Goal: Task Accomplishment & Management: Manage account settings

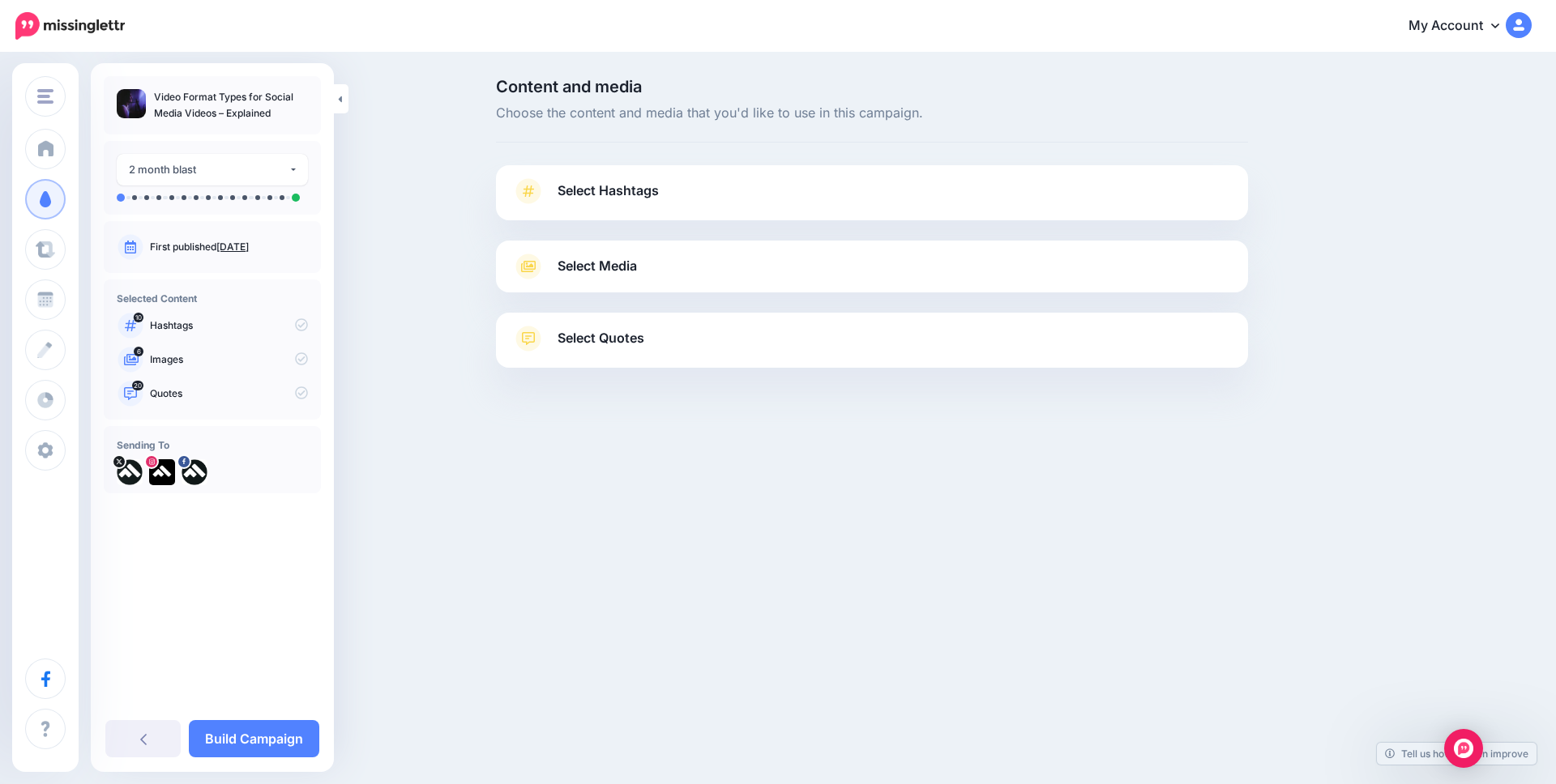
click at [656, 188] on span "Select Hashtags" at bounding box center [608, 191] width 101 height 22
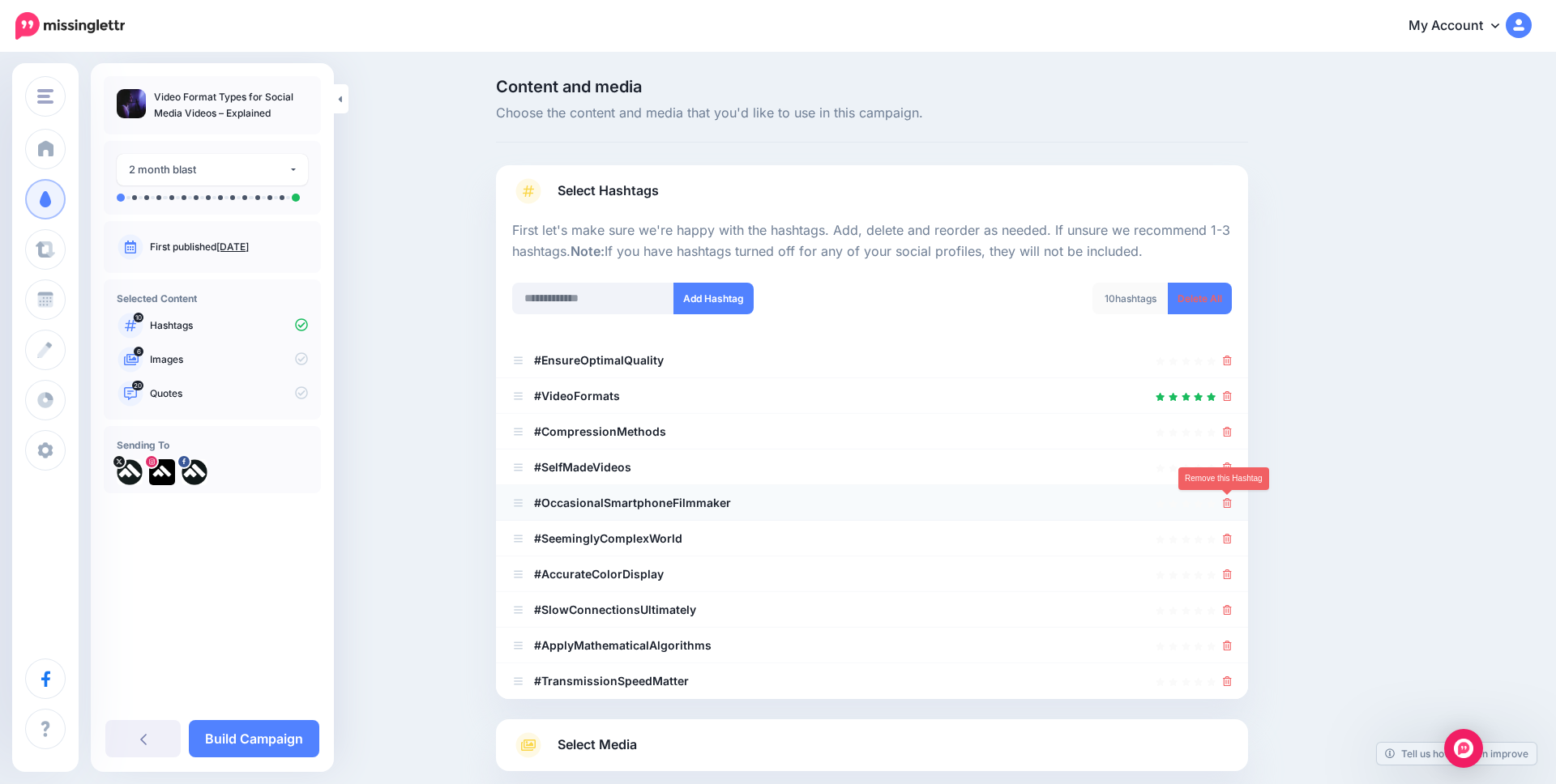
click at [1225, 500] on icon at bounding box center [1227, 504] width 9 height 10
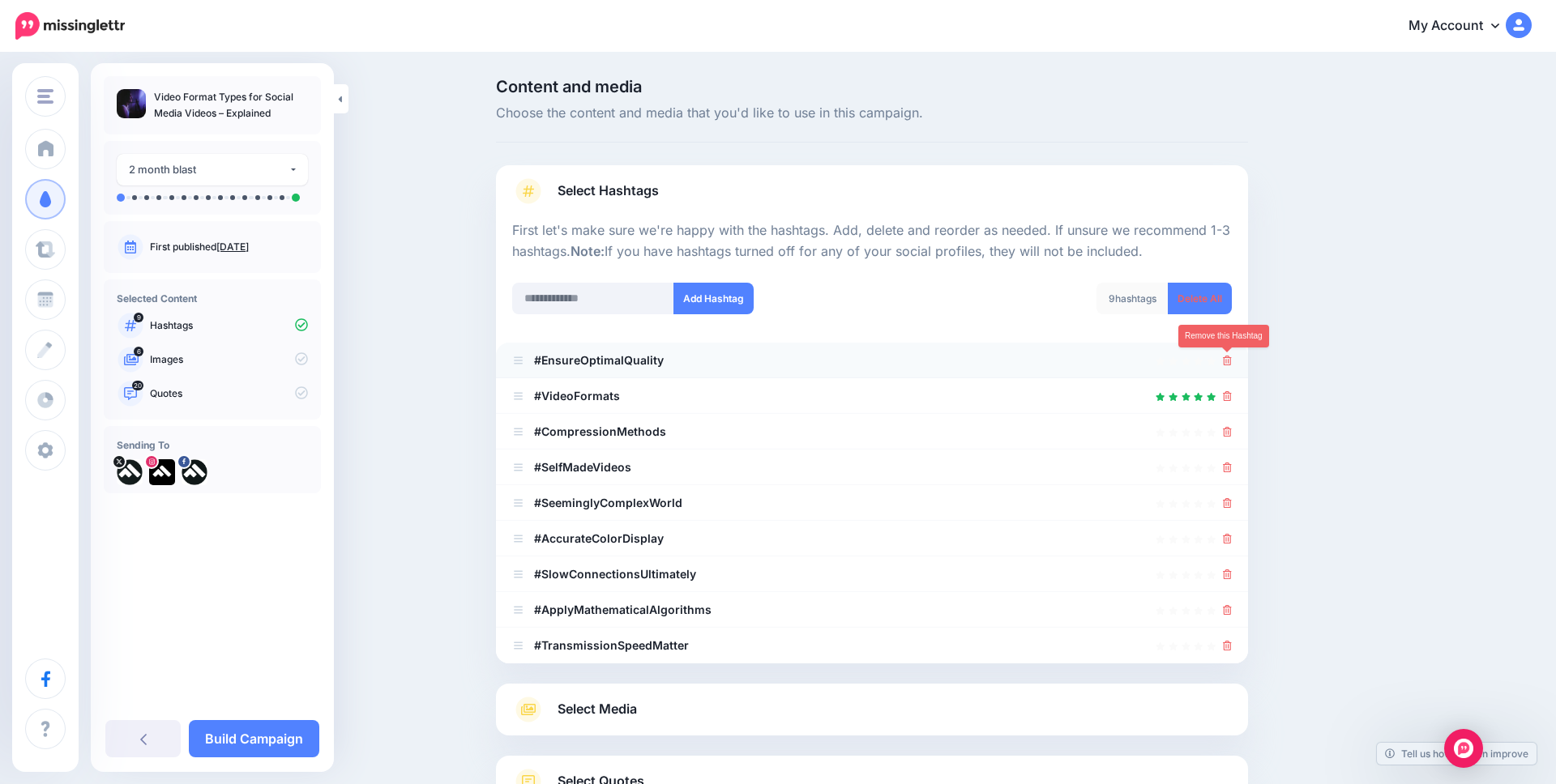
click at [1225, 356] on icon at bounding box center [1227, 361] width 9 height 10
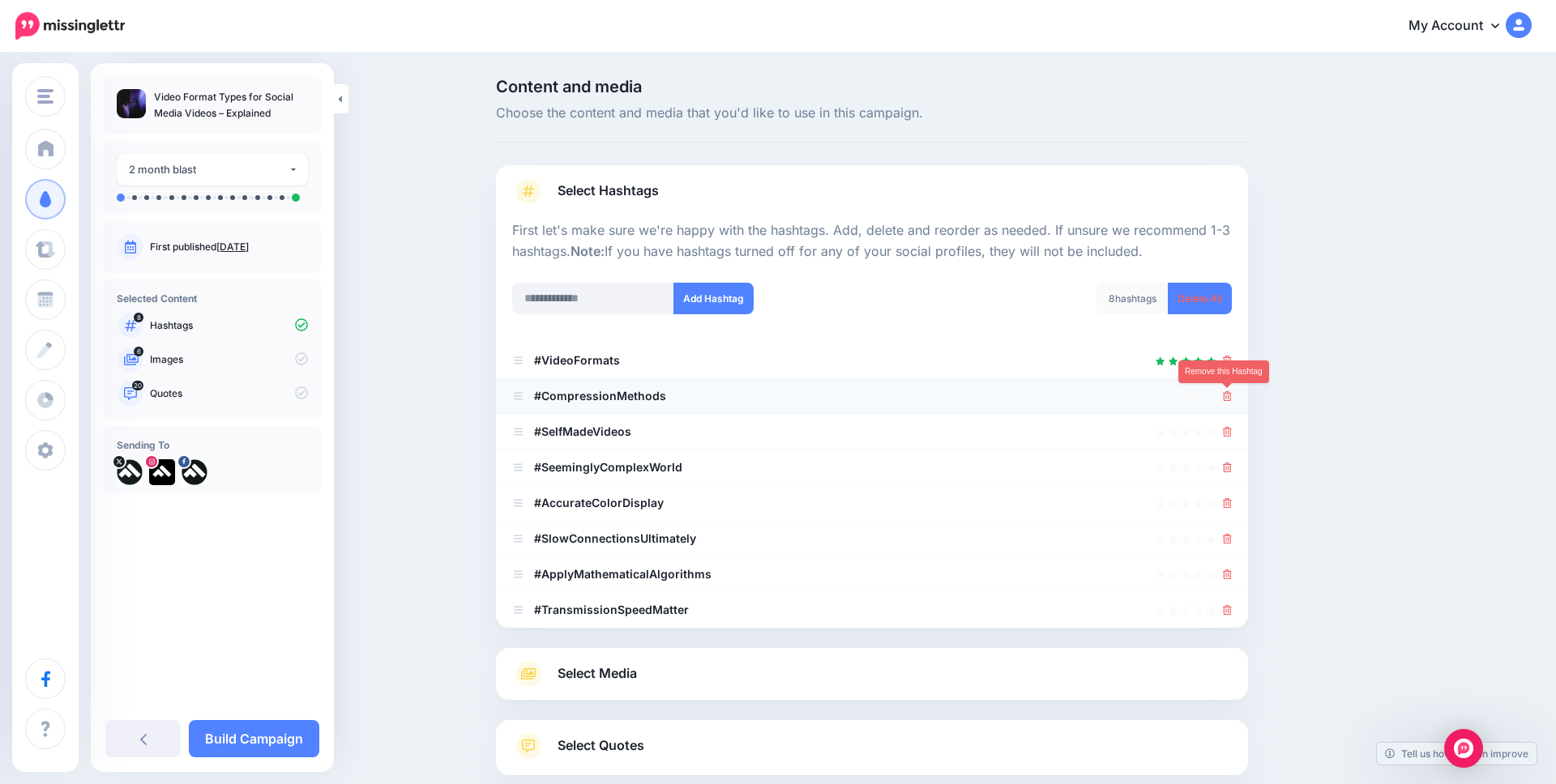
click at [1224, 392] on icon at bounding box center [1227, 396] width 9 height 10
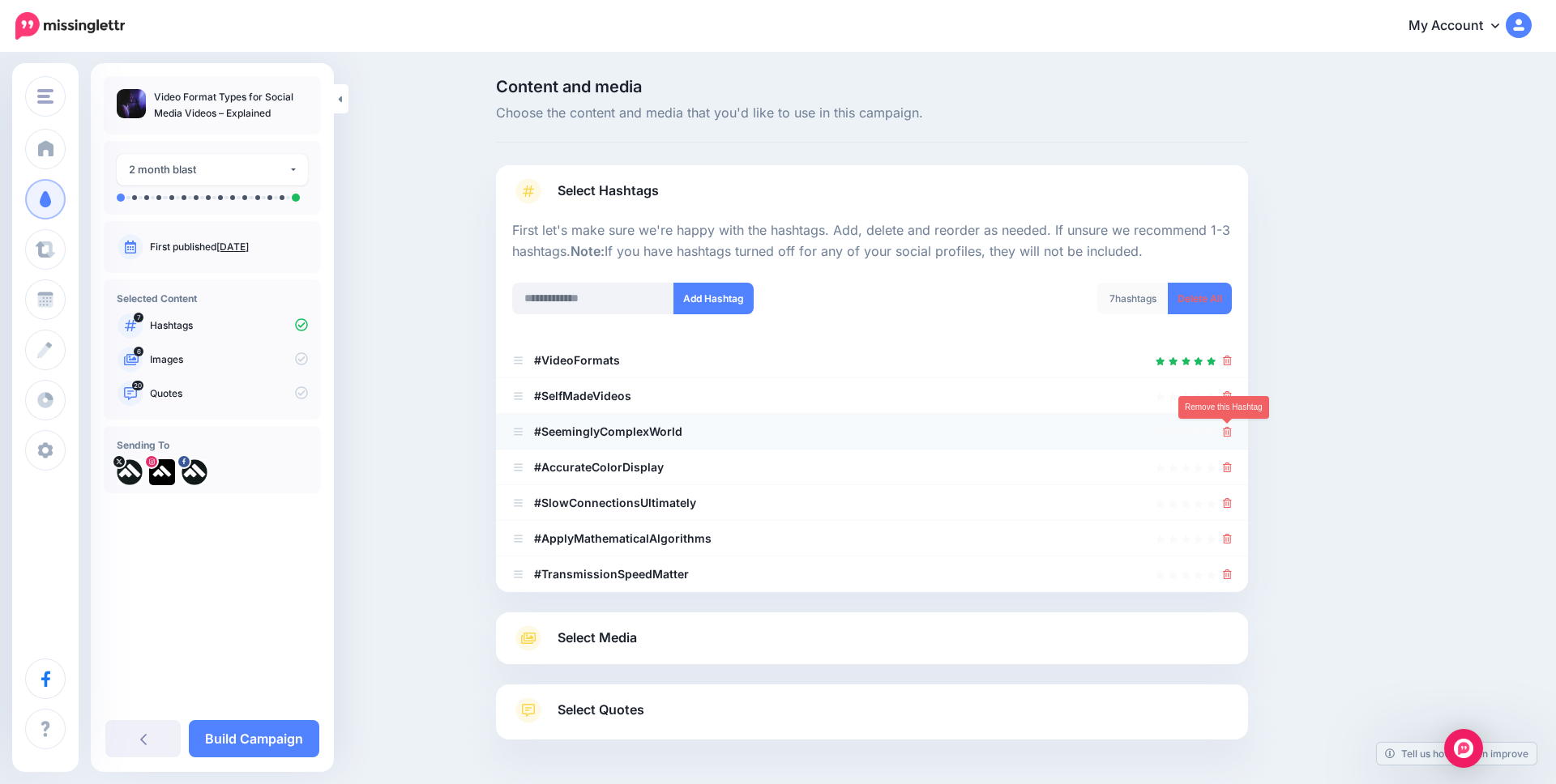
click at [1226, 429] on icon at bounding box center [1227, 432] width 9 height 10
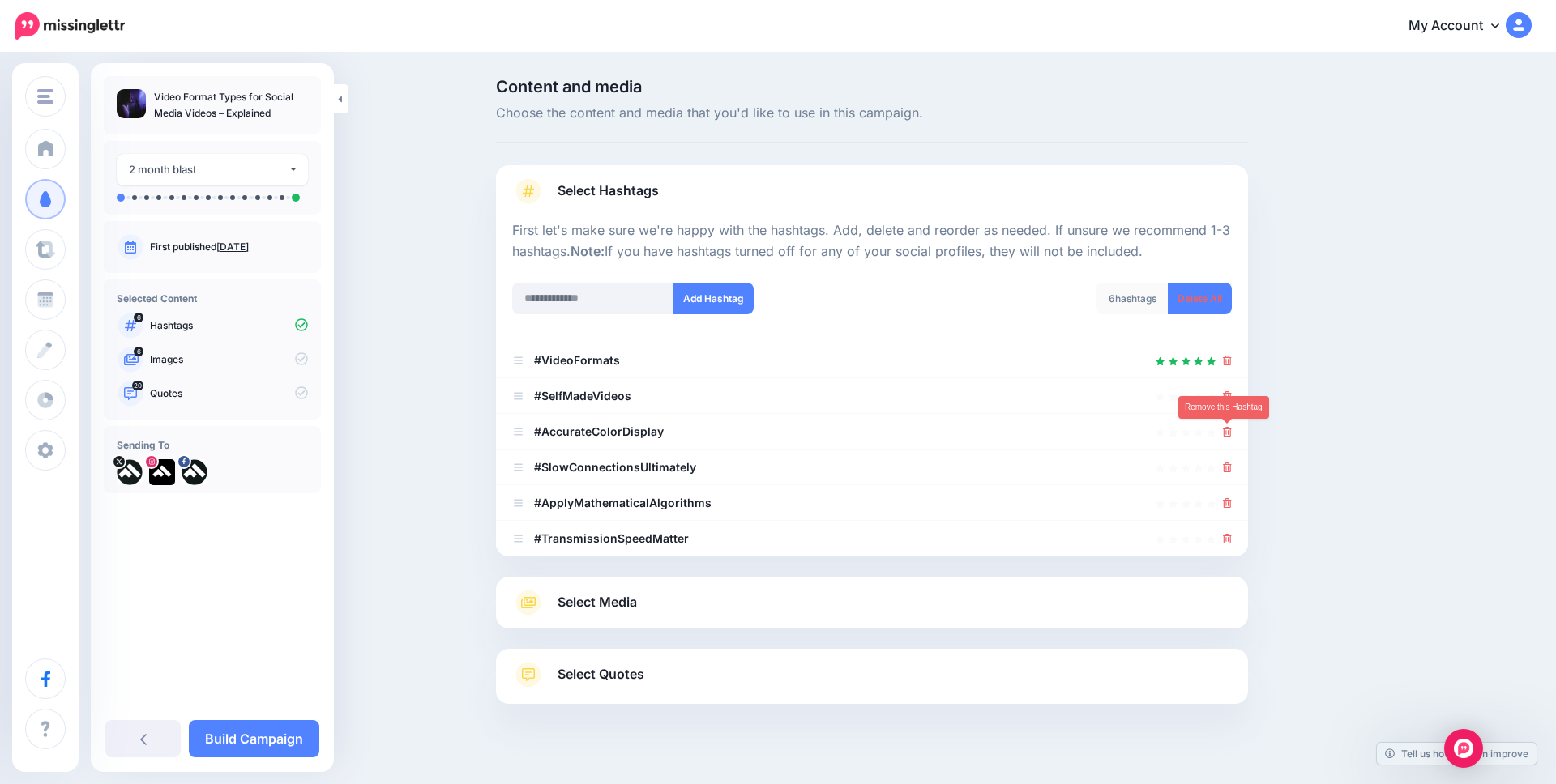
click at [1226, 429] on icon at bounding box center [1227, 432] width 9 height 10
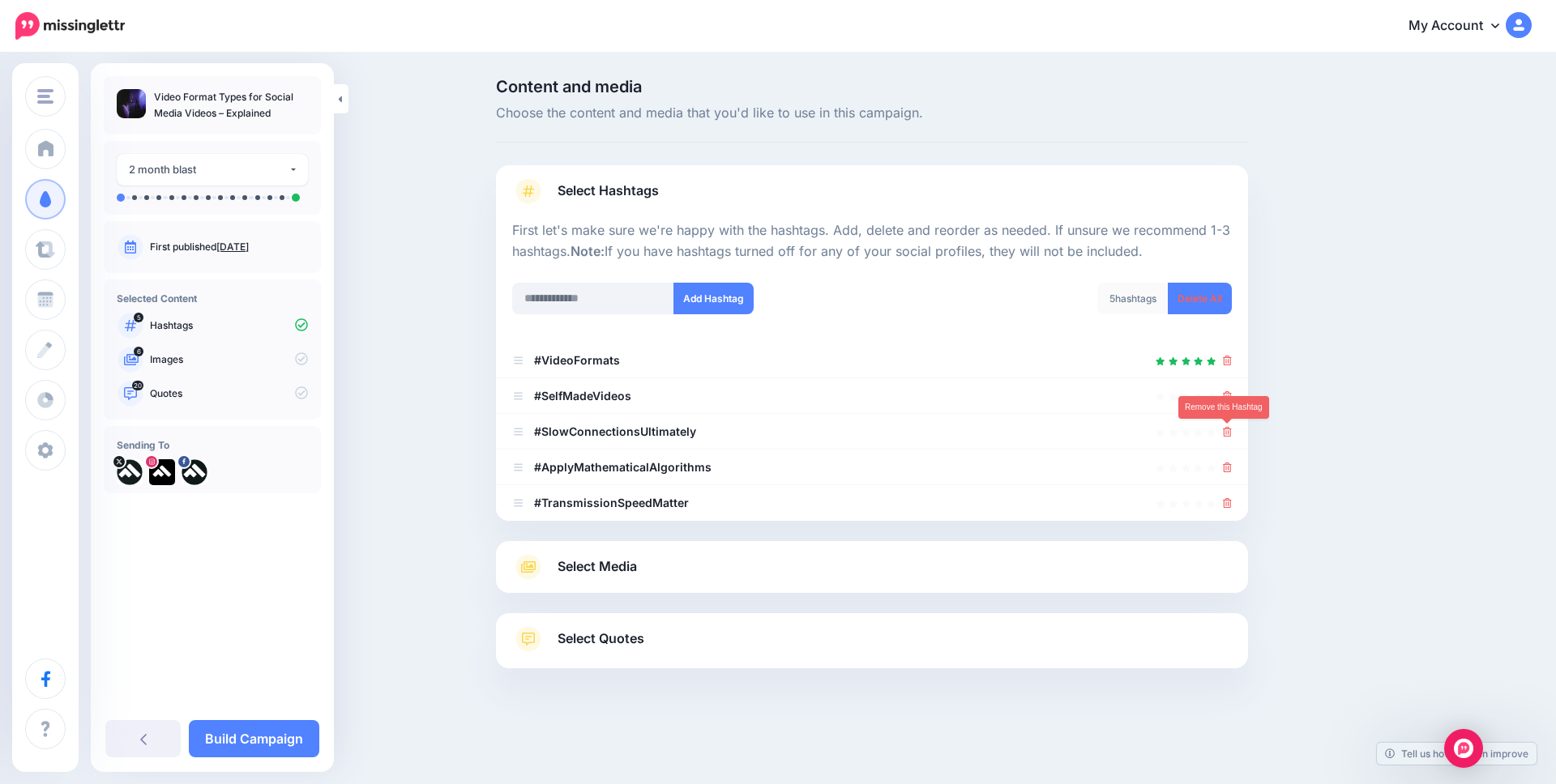
click at [1226, 429] on icon at bounding box center [1227, 432] width 9 height 10
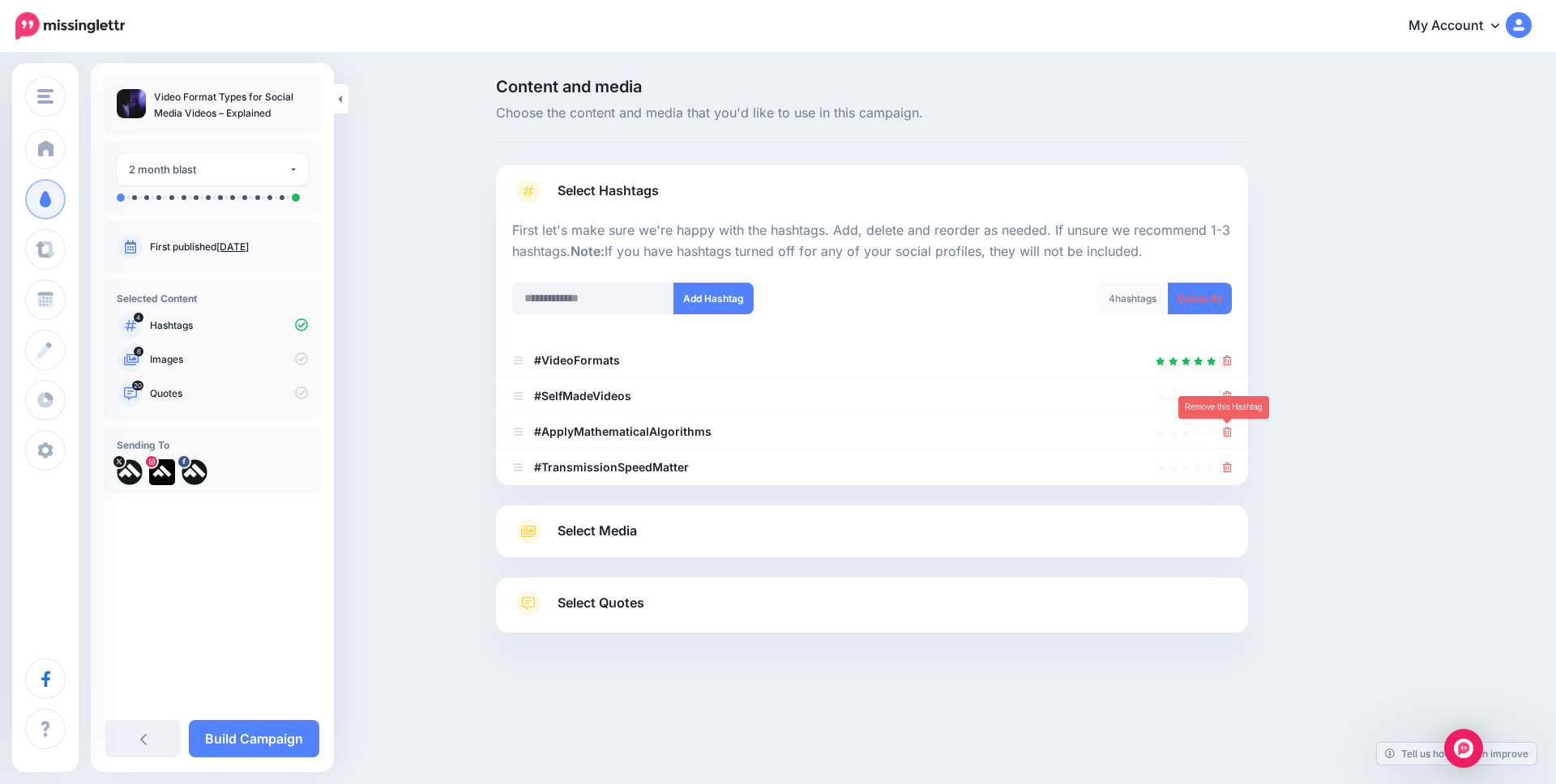
click at [1226, 429] on icon at bounding box center [1227, 432] width 9 height 10
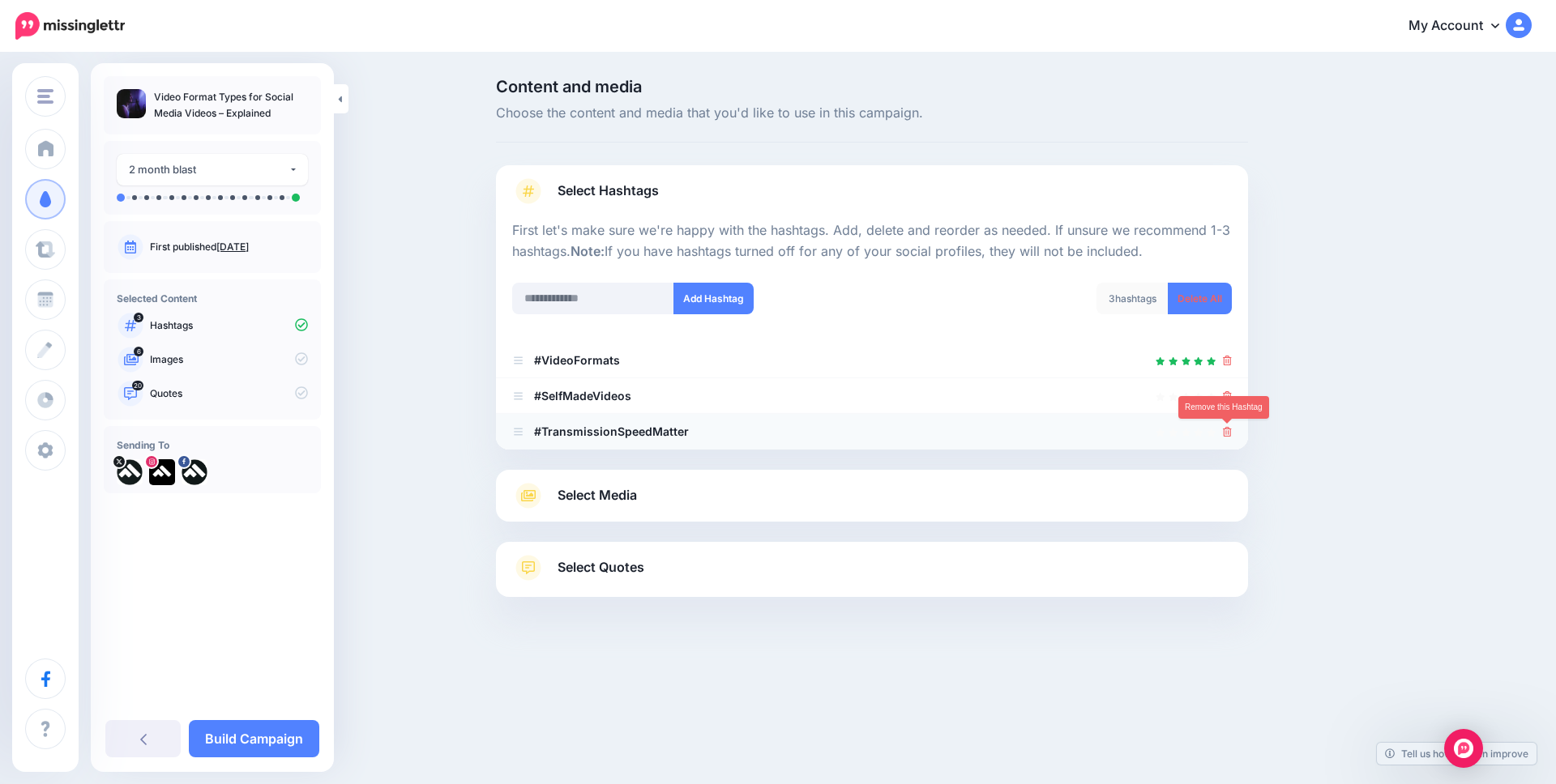
click at [1226, 429] on icon at bounding box center [1227, 432] width 9 height 10
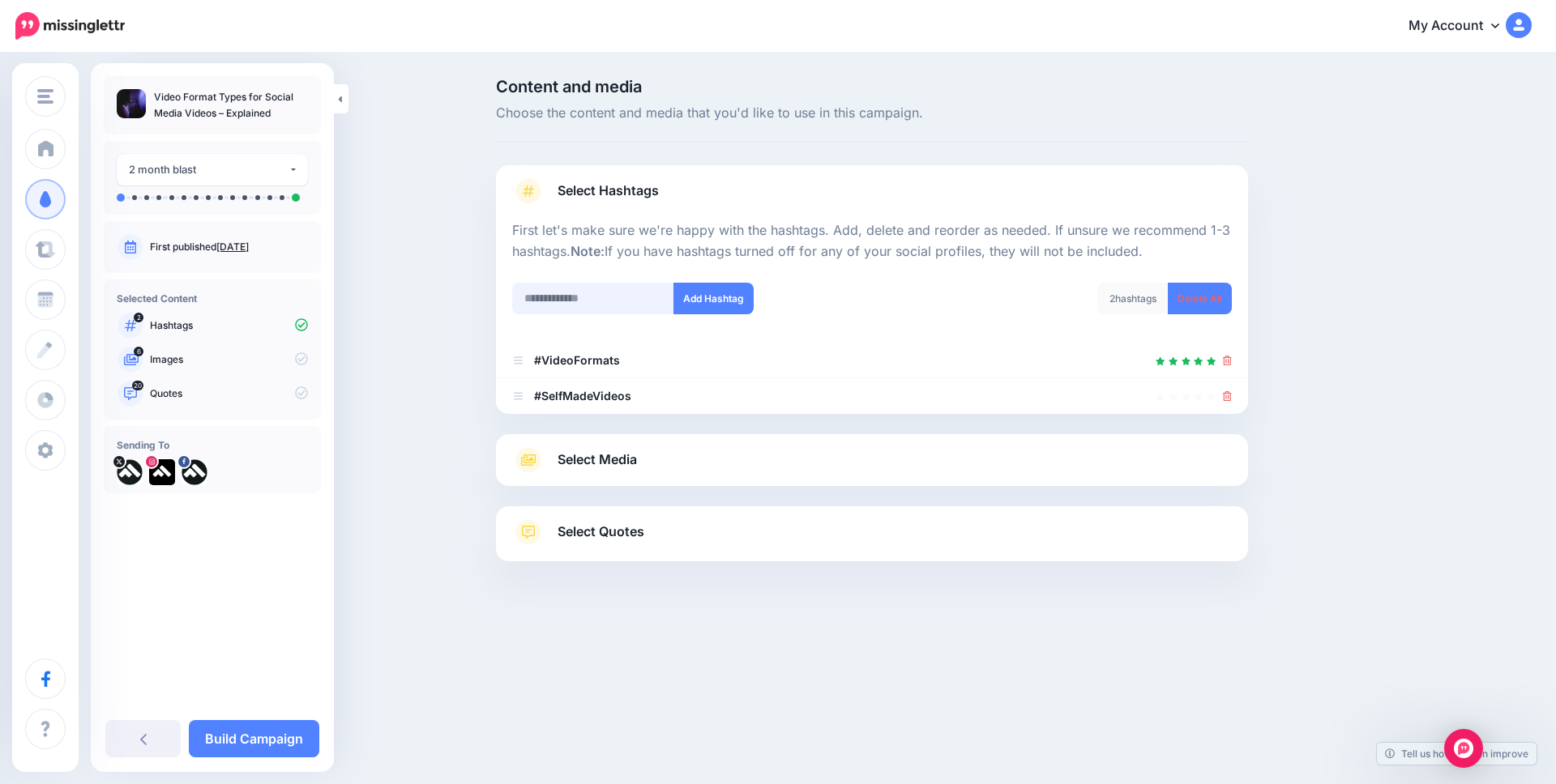
click at [612, 304] on input "text" at bounding box center [593, 298] width 162 height 31
drag, startPoint x: 468, startPoint y: 289, endPoint x: 375, endPoint y: 280, distance: 93.4
click at [375, 280] on div "**********" at bounding box center [778, 360] width 1556 height 613
type input "**********"
click at [708, 298] on button "Add Hashtag" at bounding box center [714, 298] width 81 height 31
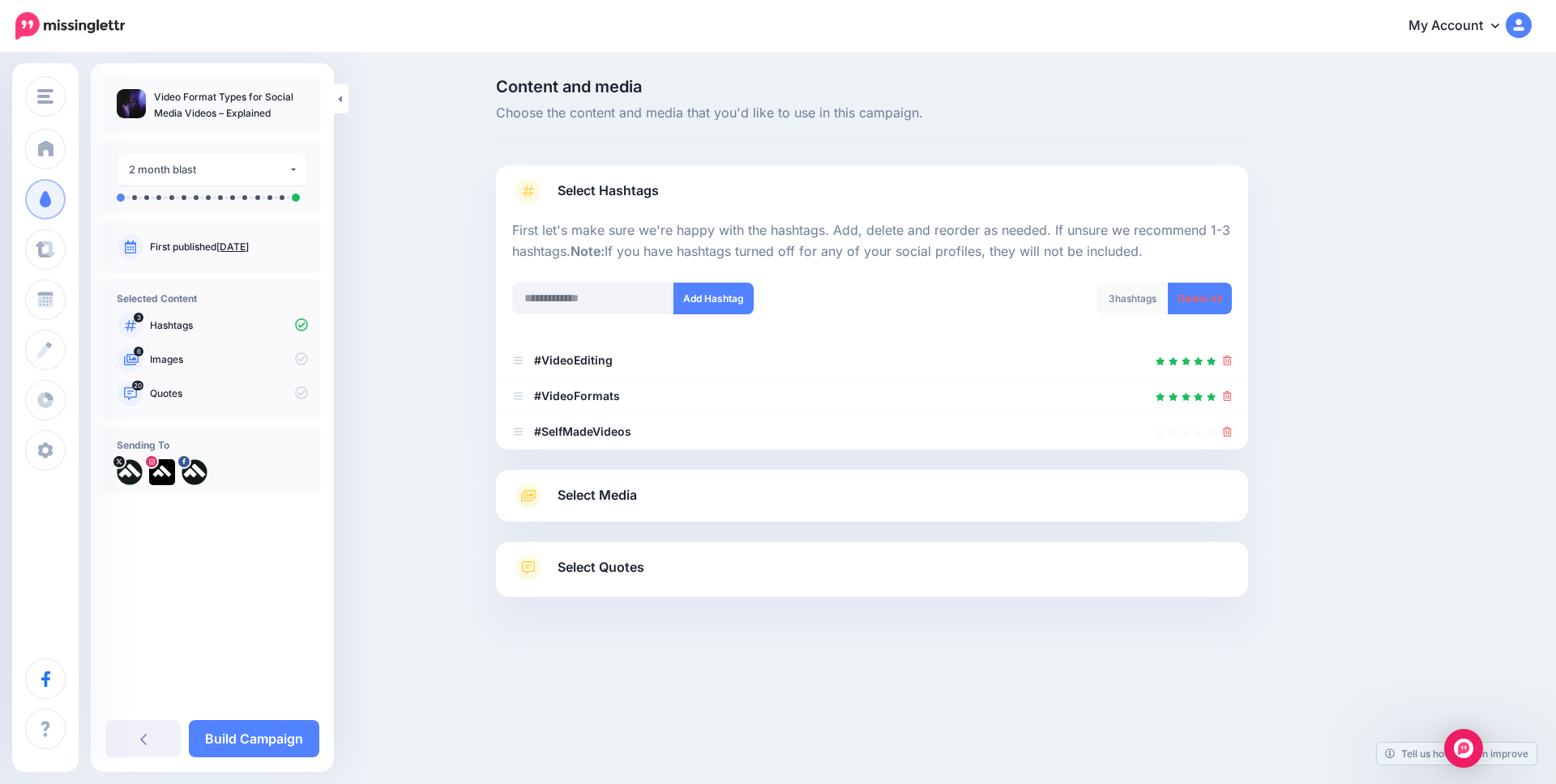
scroll to position [23, 0]
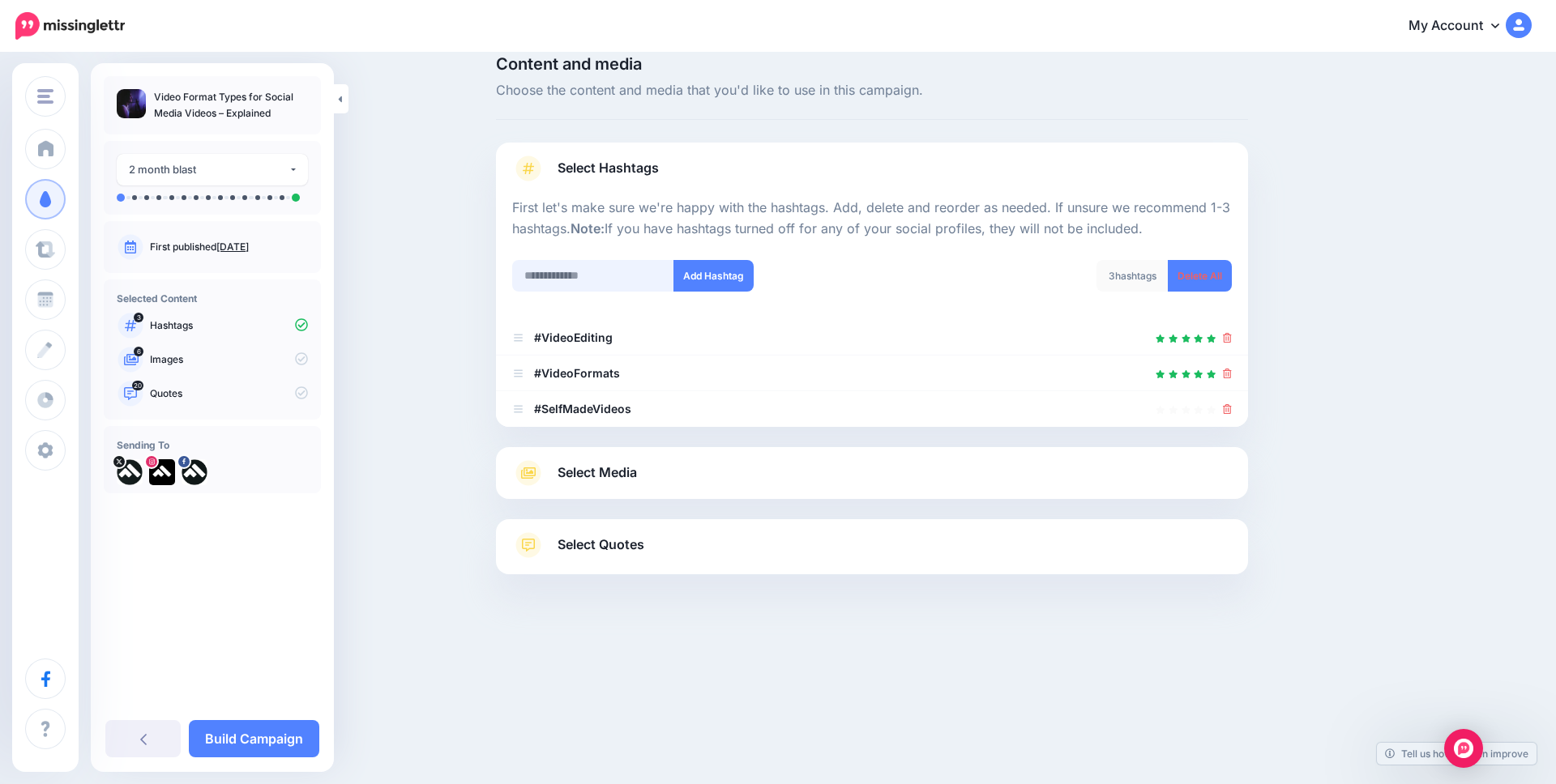
click at [584, 278] on input "text" at bounding box center [593, 275] width 162 height 31
click at [632, 472] on span "Select Media" at bounding box center [597, 472] width 80 height 22
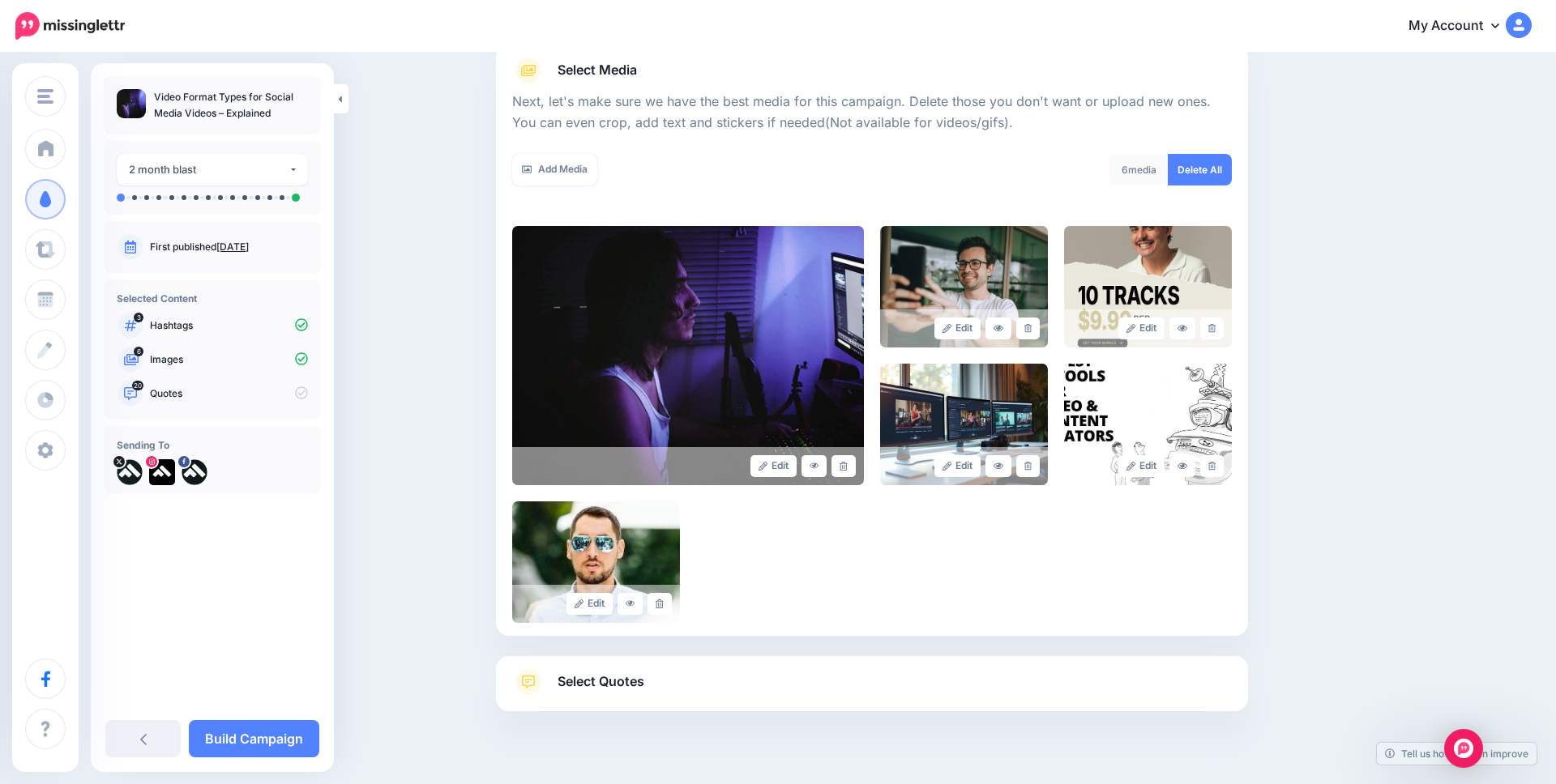
scroll to position [211, 0]
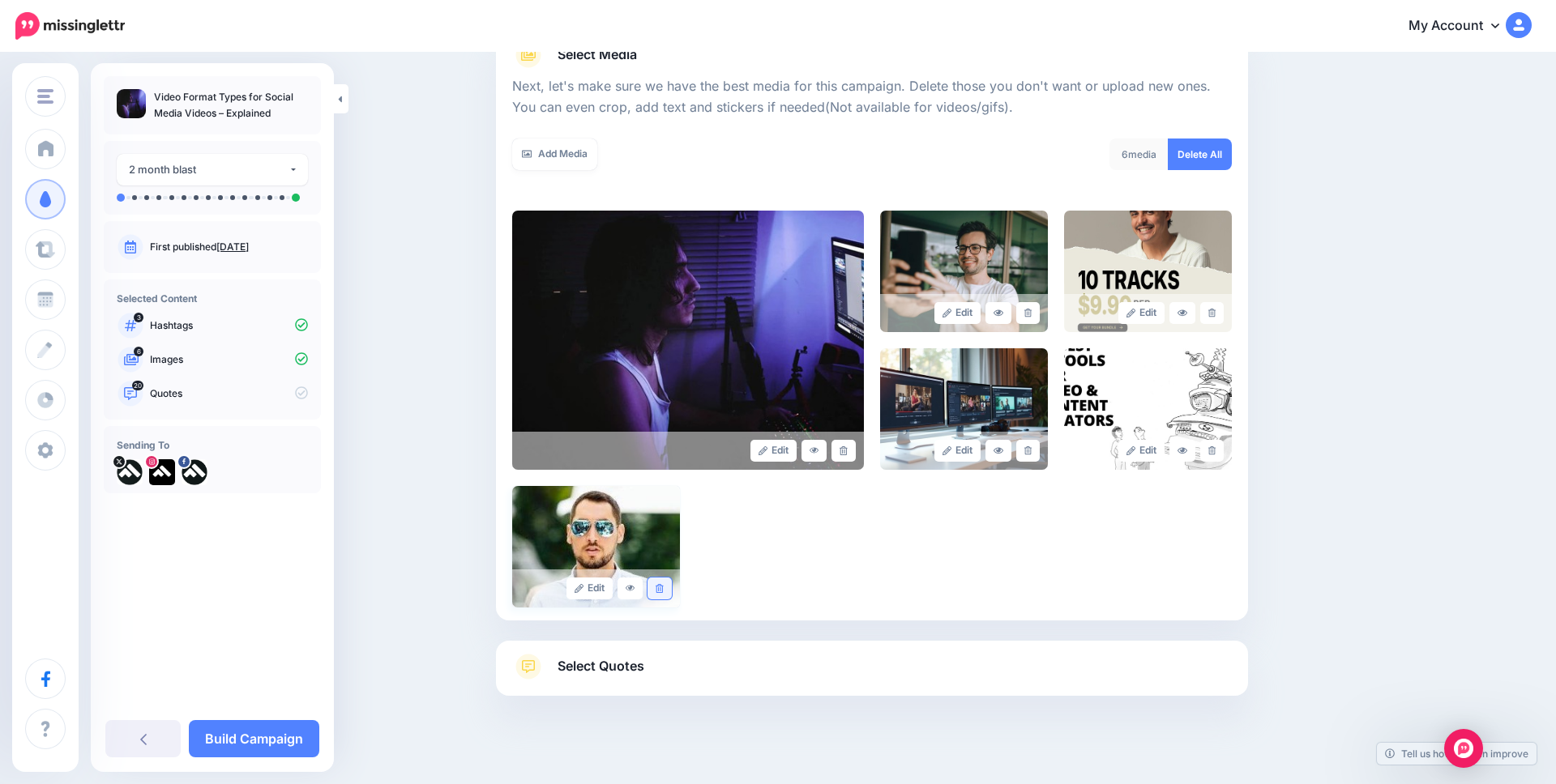
click at [660, 582] on link at bounding box center [659, 588] width 24 height 22
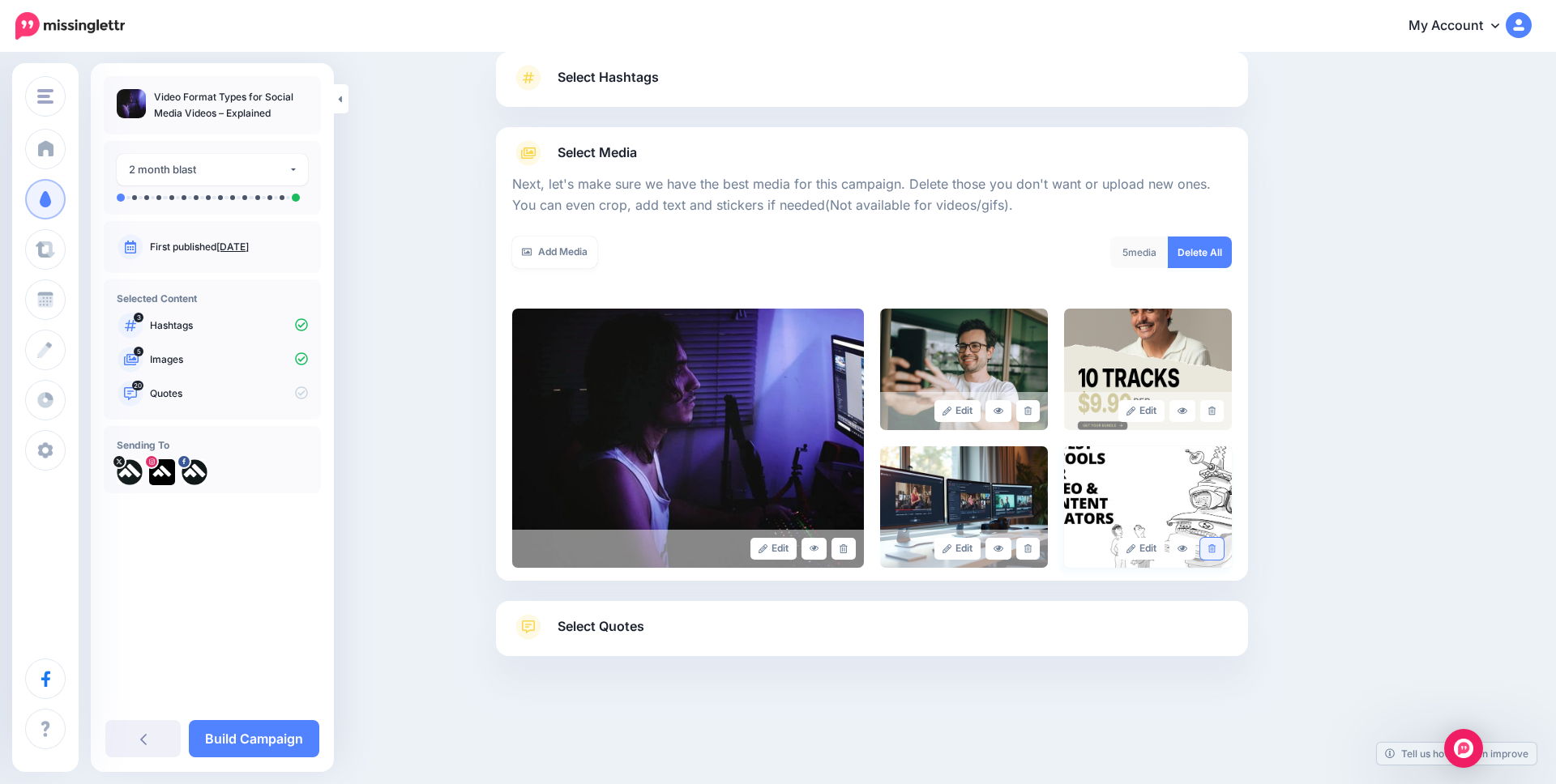
click at [1212, 546] on icon at bounding box center [1212, 548] width 7 height 9
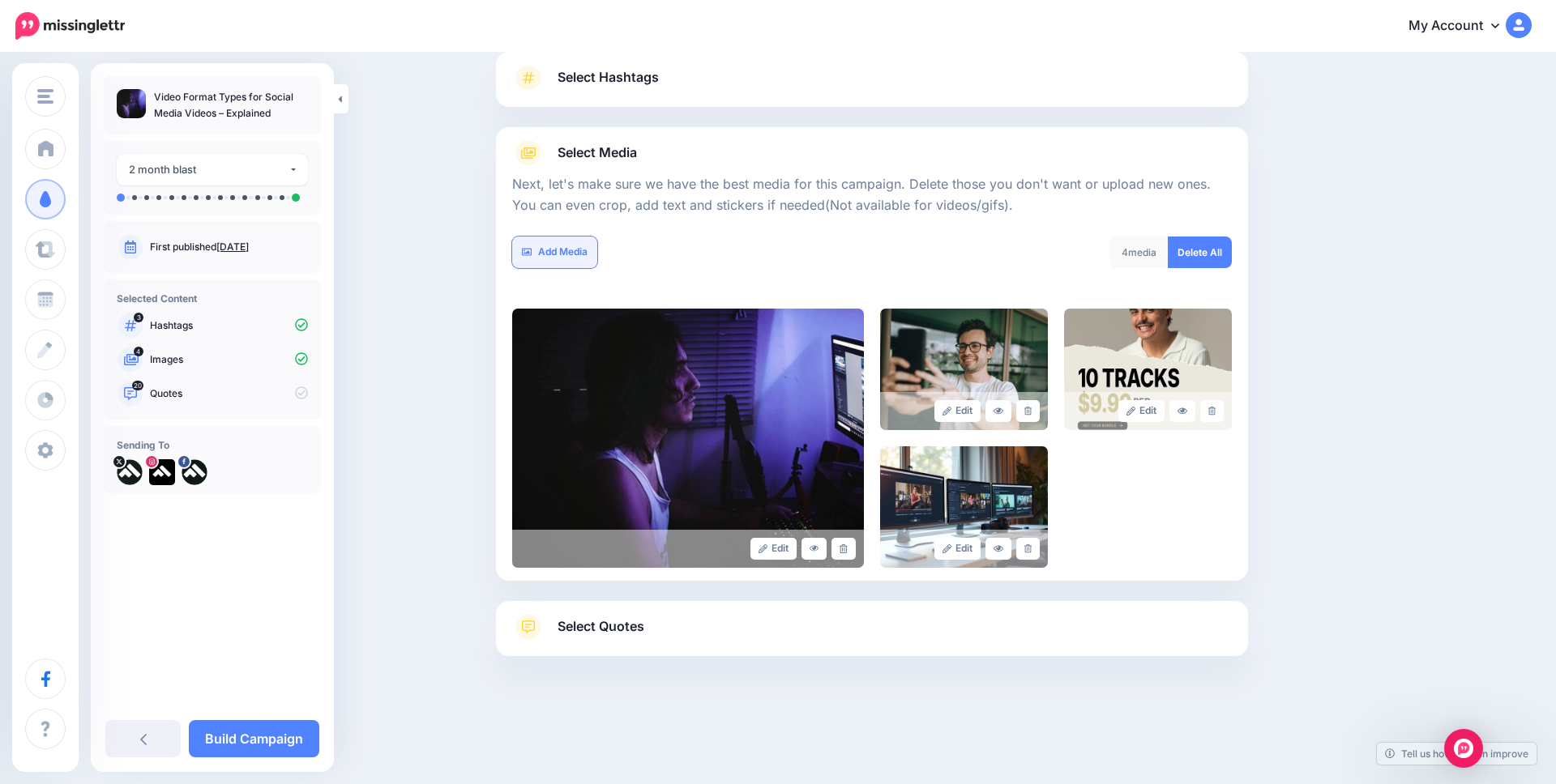
click at [555, 255] on link "Add Media" at bounding box center [555, 253] width 85 height 31
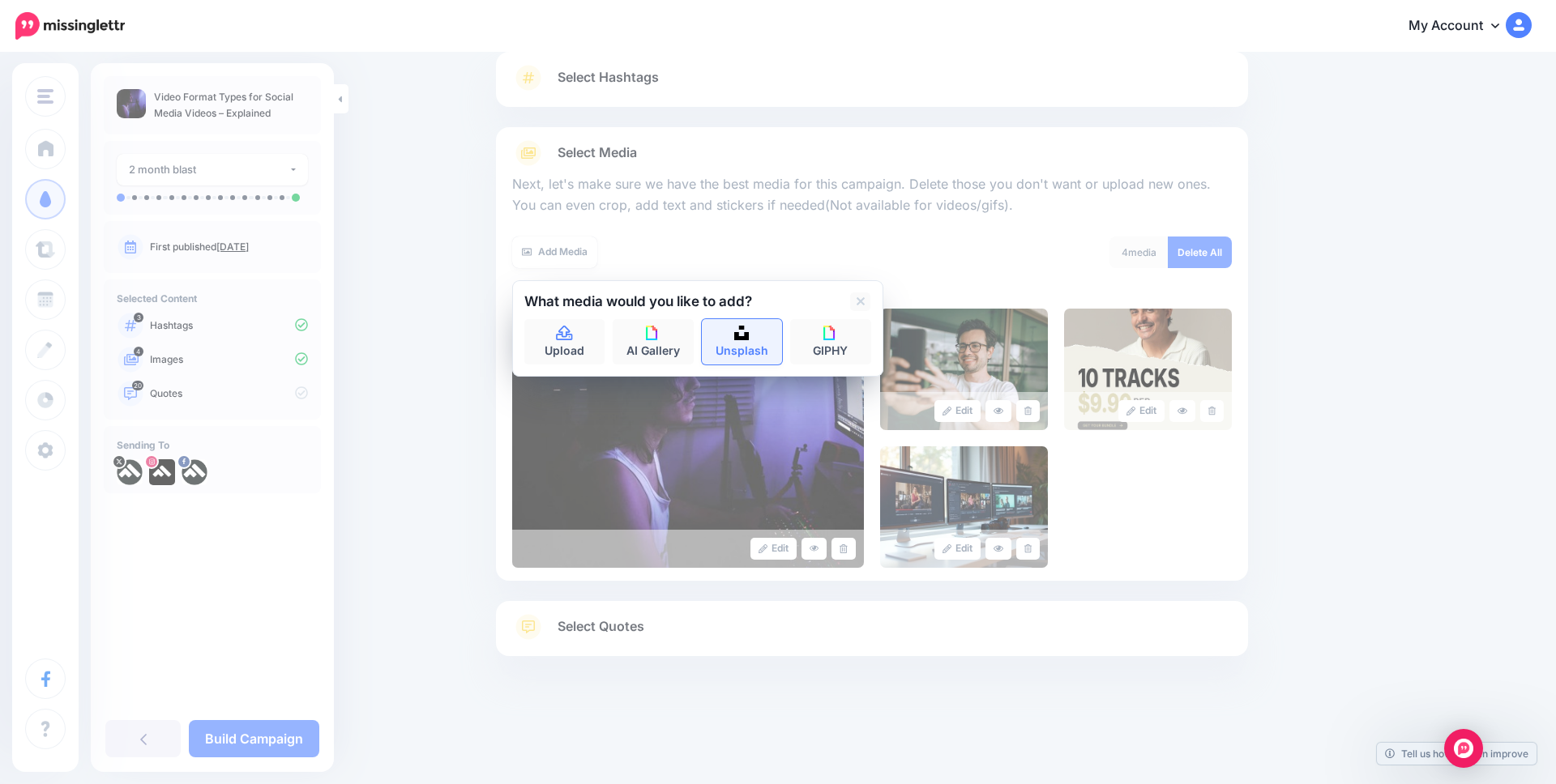
click at [747, 340] on link "Unsplash" at bounding box center [742, 342] width 81 height 45
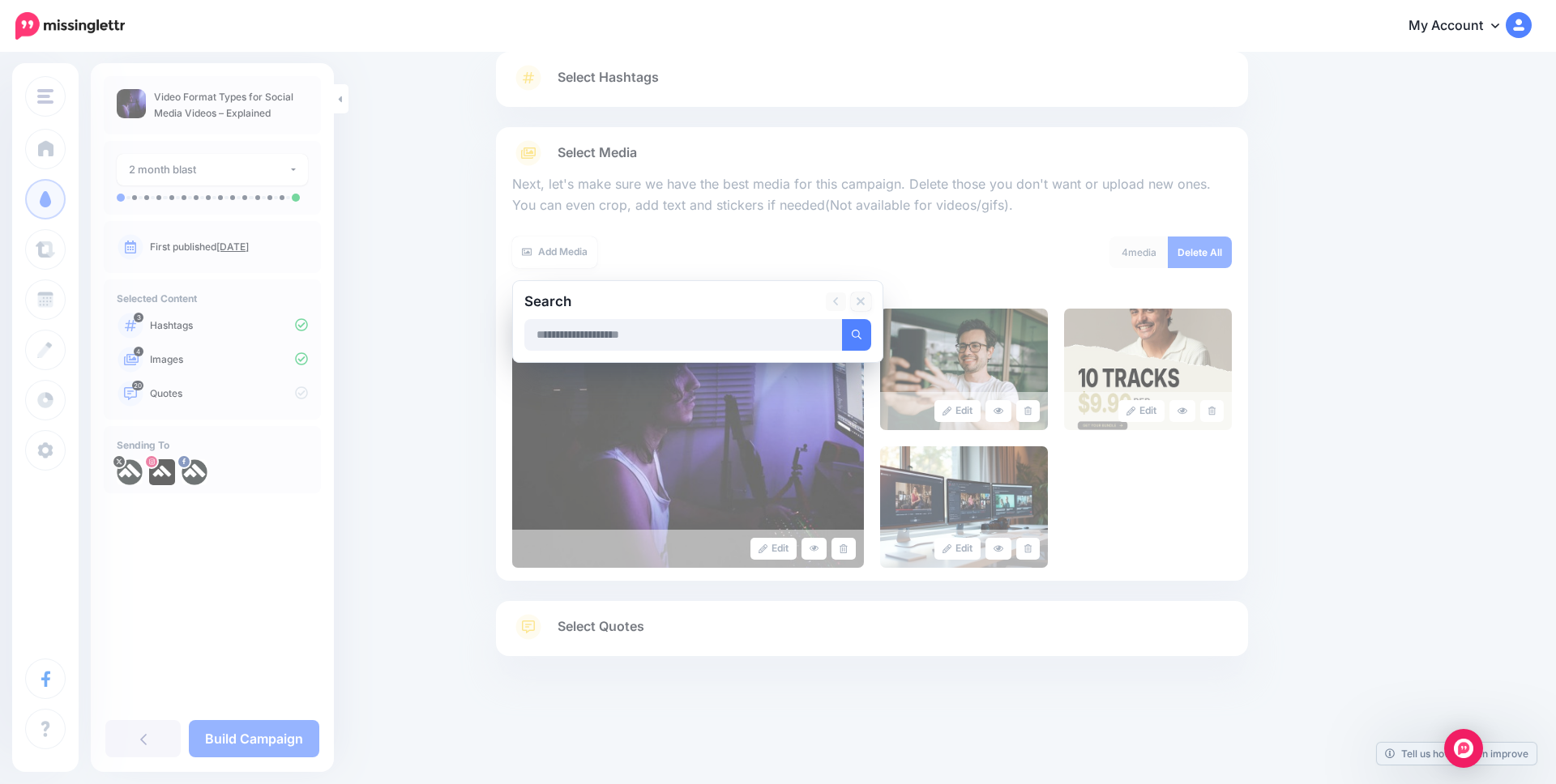
click at [855, 298] on link at bounding box center [861, 301] width 21 height 19
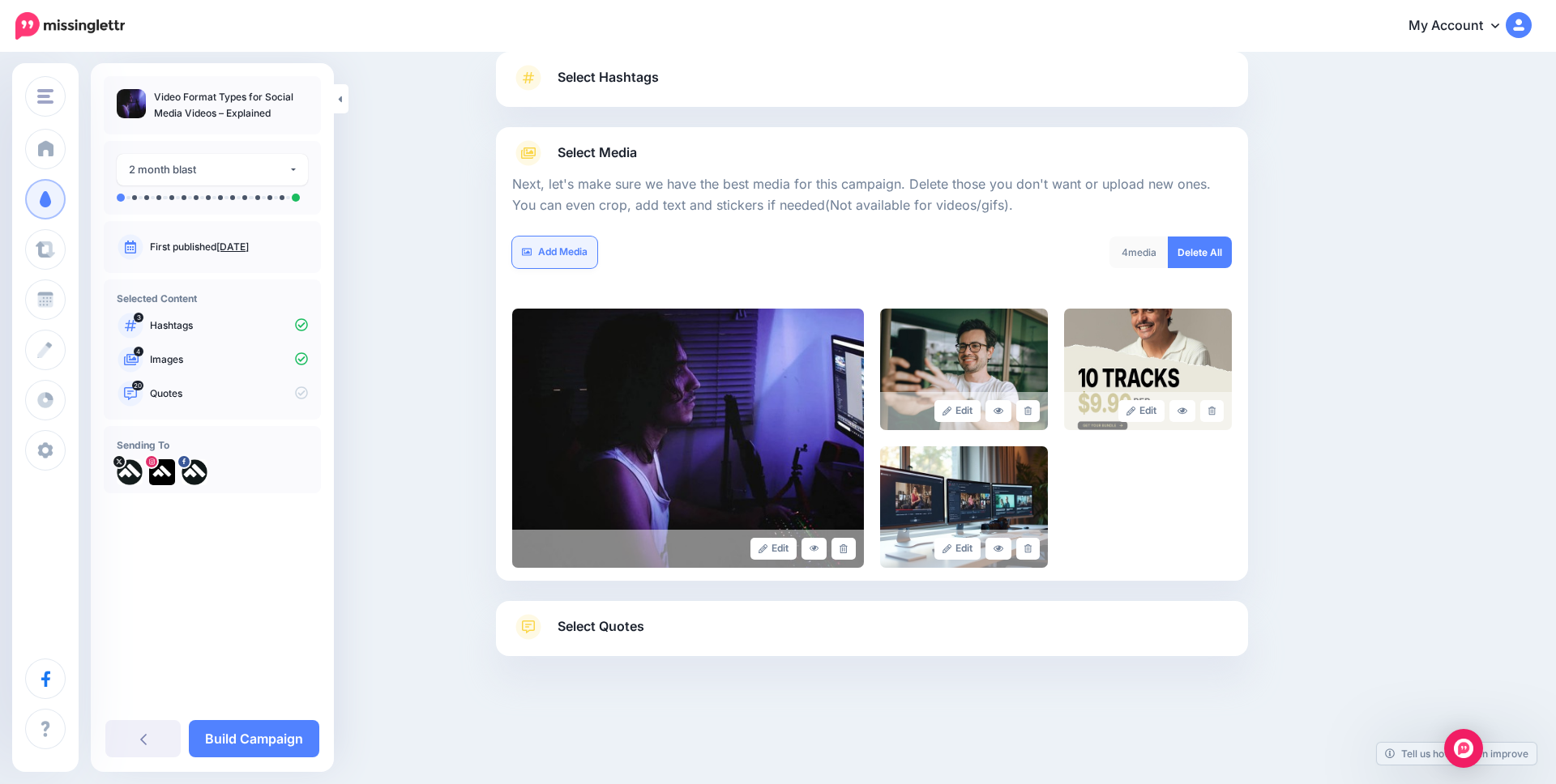
click at [569, 253] on link "Add Media" at bounding box center [555, 253] width 85 height 31
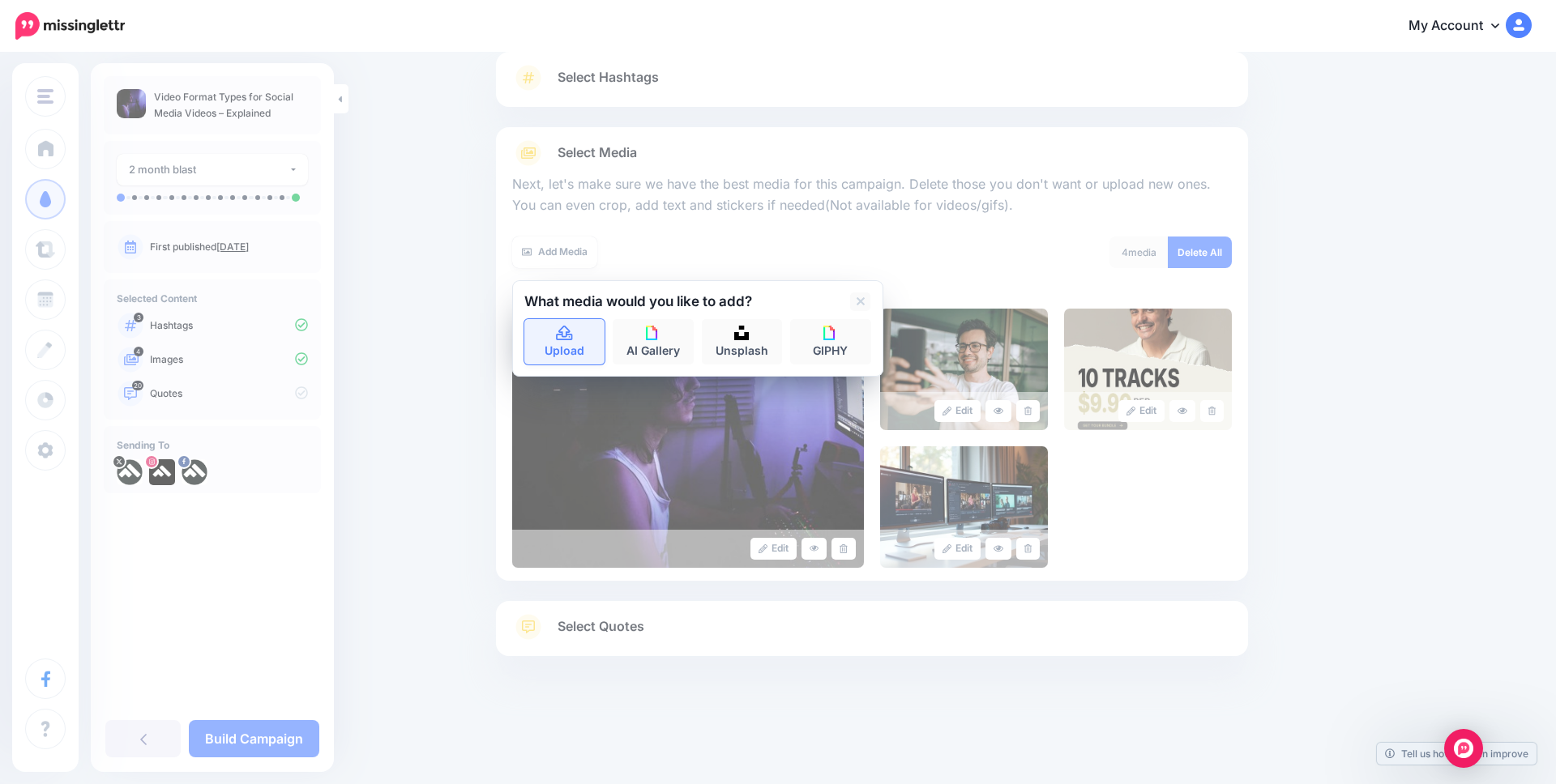
click at [574, 337] on link "Upload" at bounding box center [565, 342] width 81 height 45
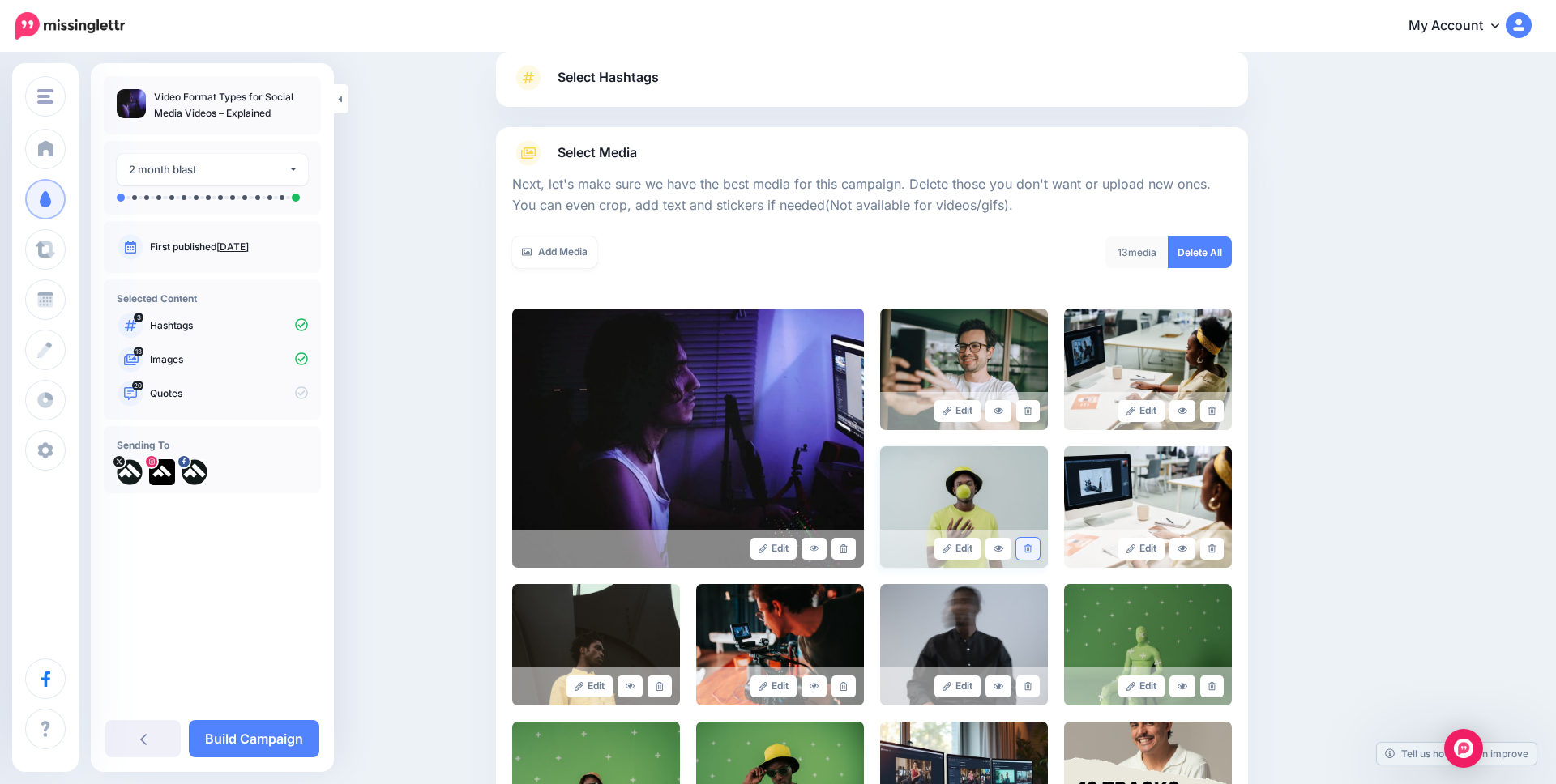
scroll to position [389, 0]
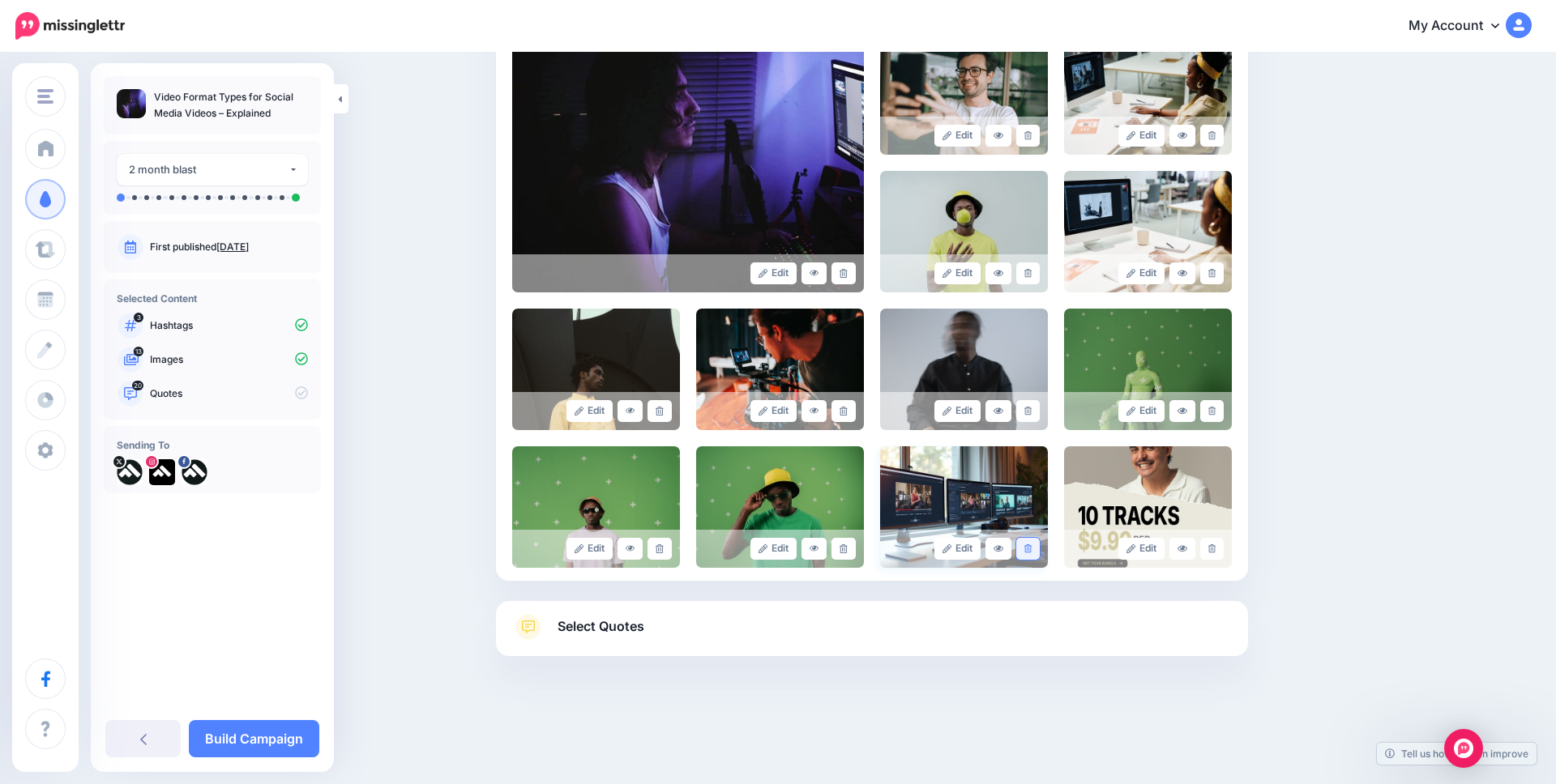
click at [1030, 548] on icon at bounding box center [1027, 548] width 7 height 9
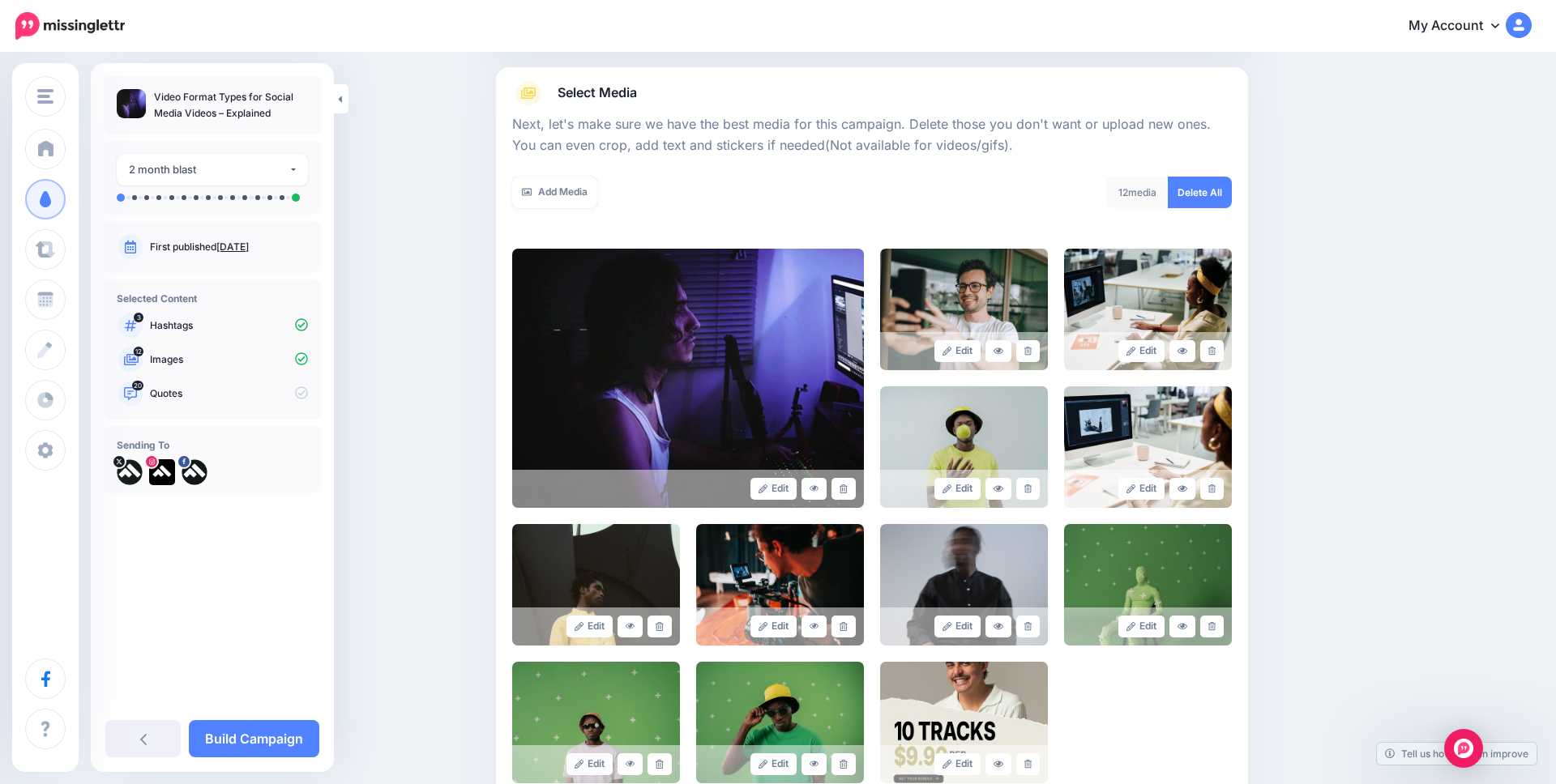
scroll to position [168, 0]
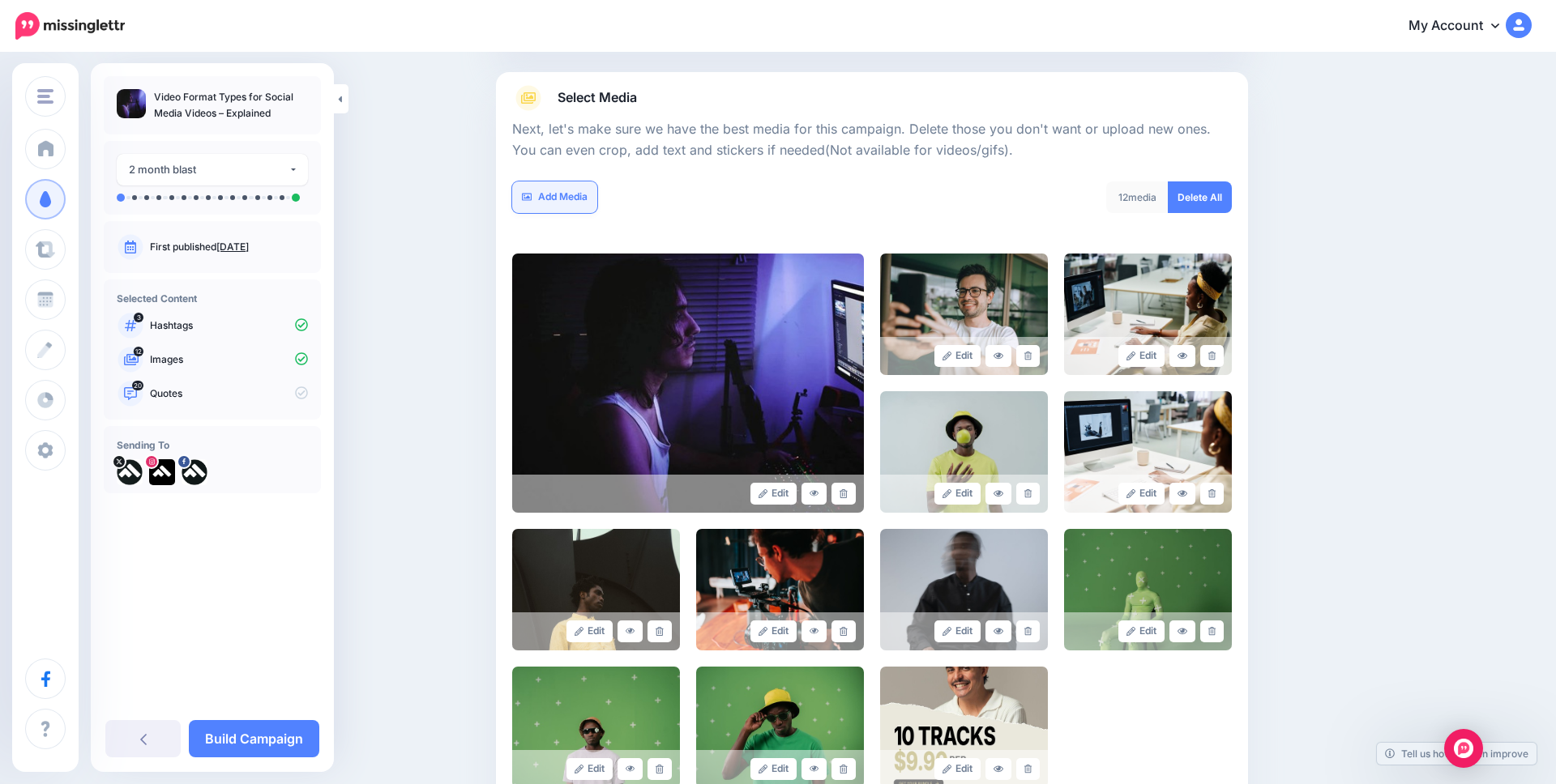
click at [551, 187] on link "Add Media" at bounding box center [555, 197] width 85 height 31
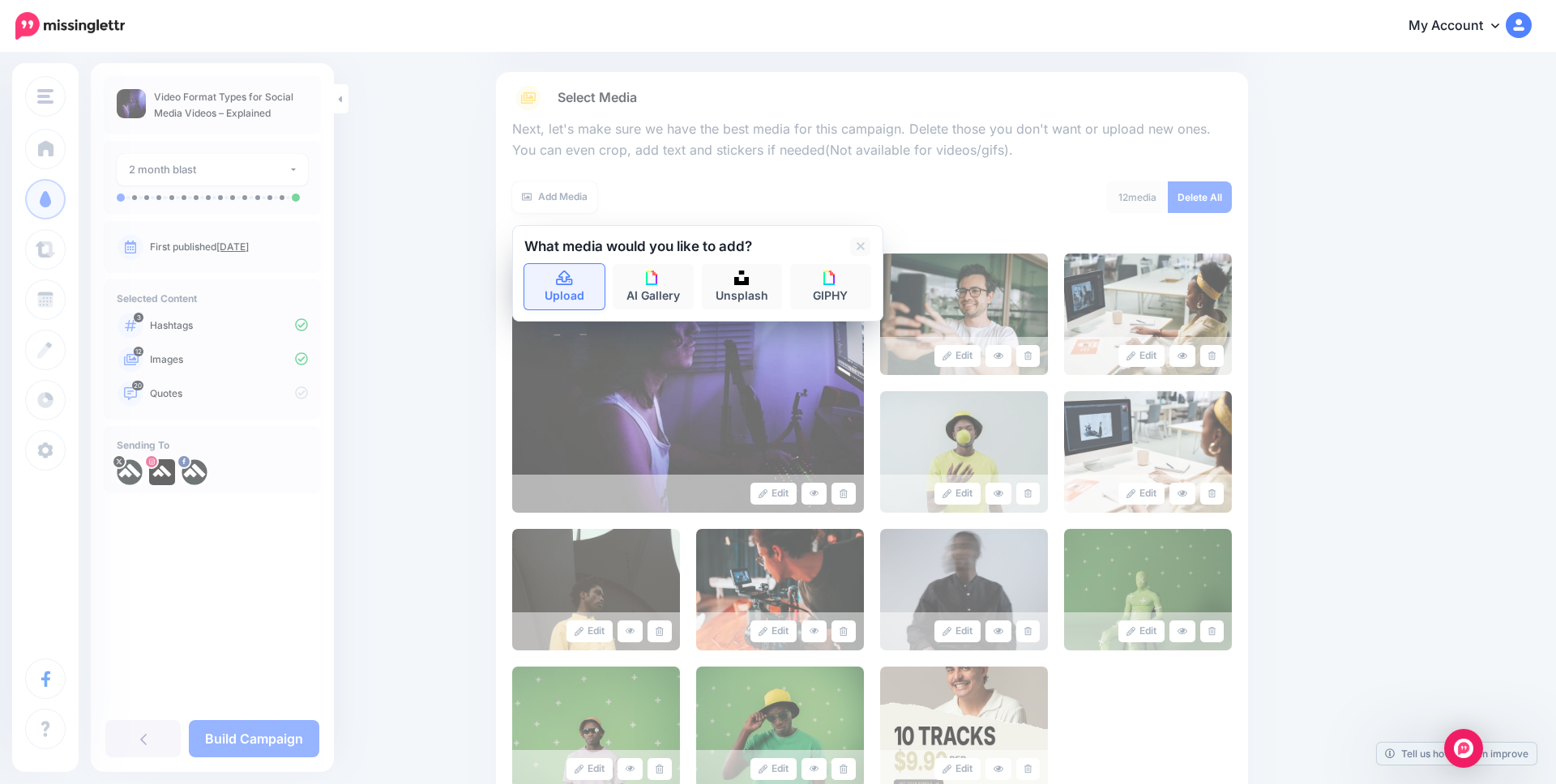
click at [562, 279] on icon at bounding box center [564, 277] width 16 height 15
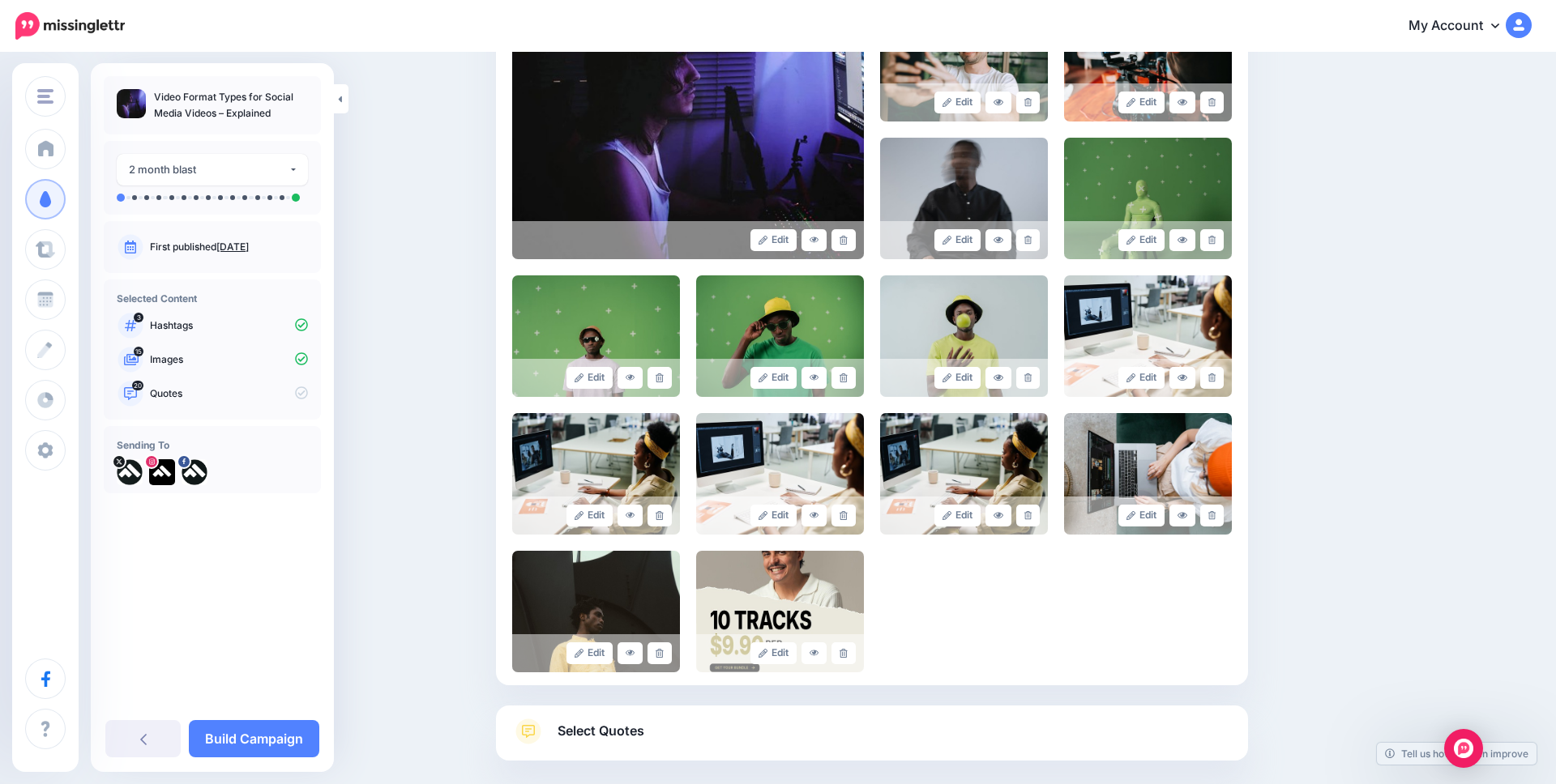
scroll to position [526, 0]
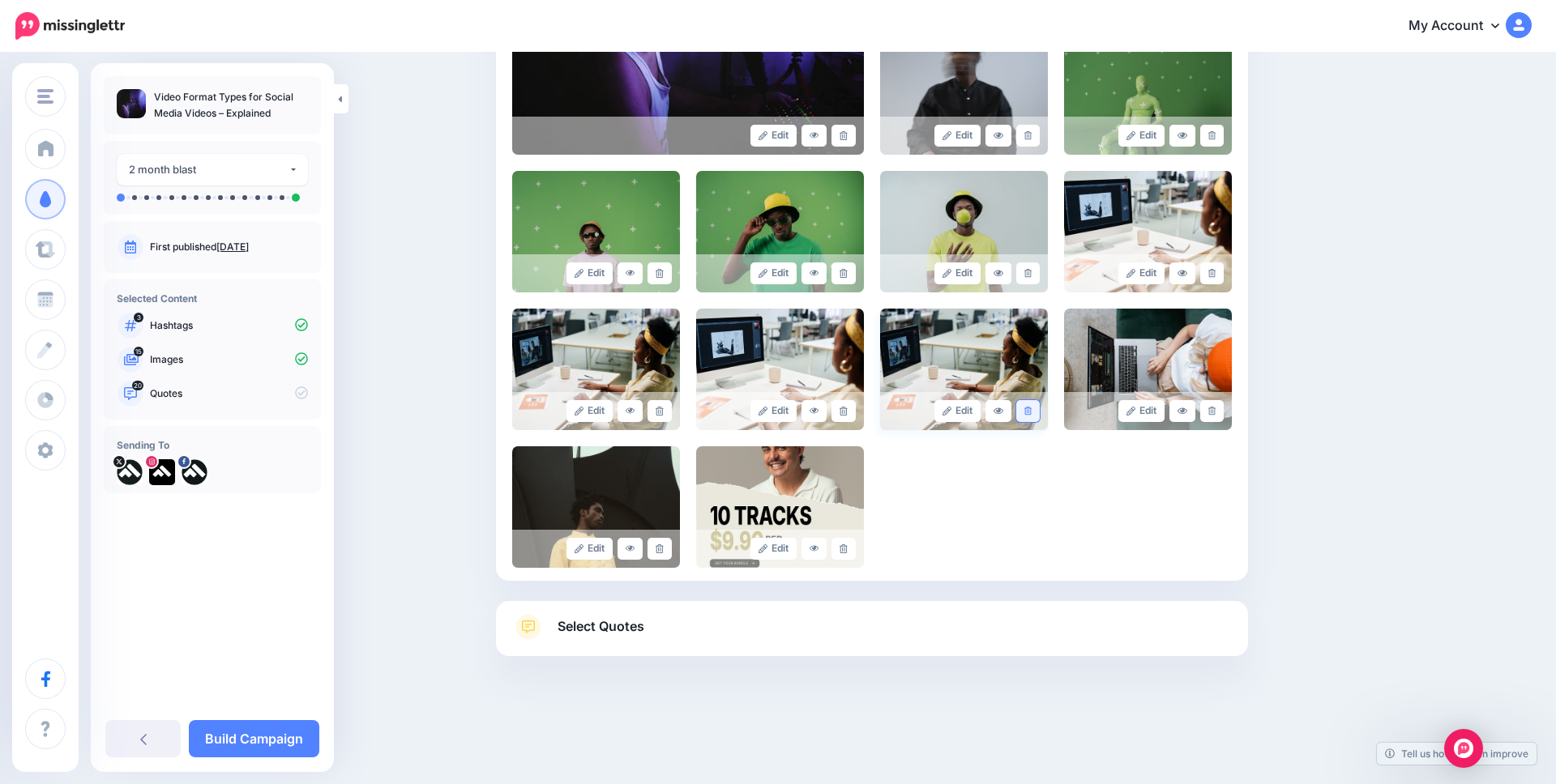
click at [1030, 407] on icon at bounding box center [1027, 410] width 7 height 9
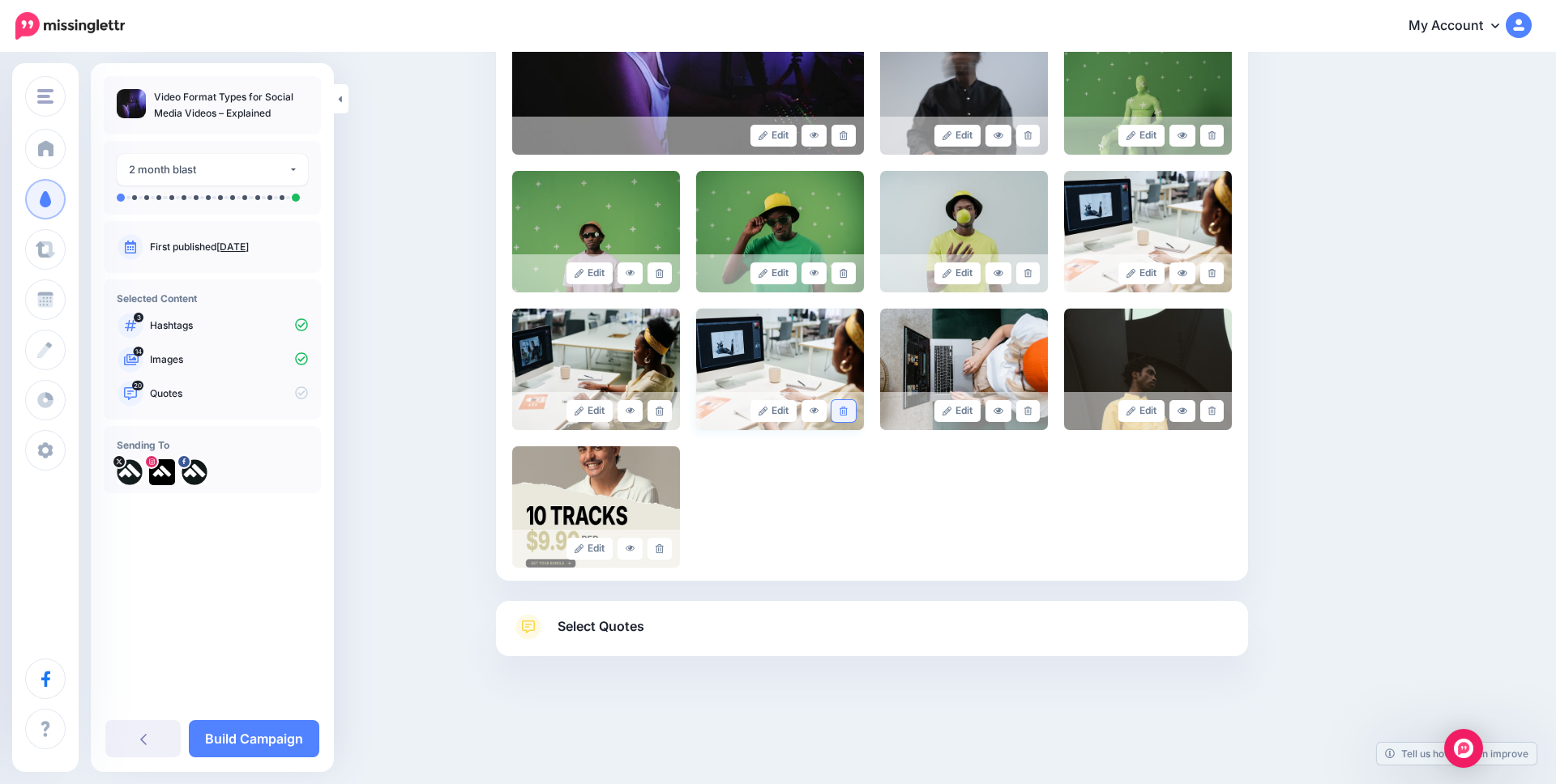
click at [843, 411] on icon at bounding box center [842, 410] width 7 height 9
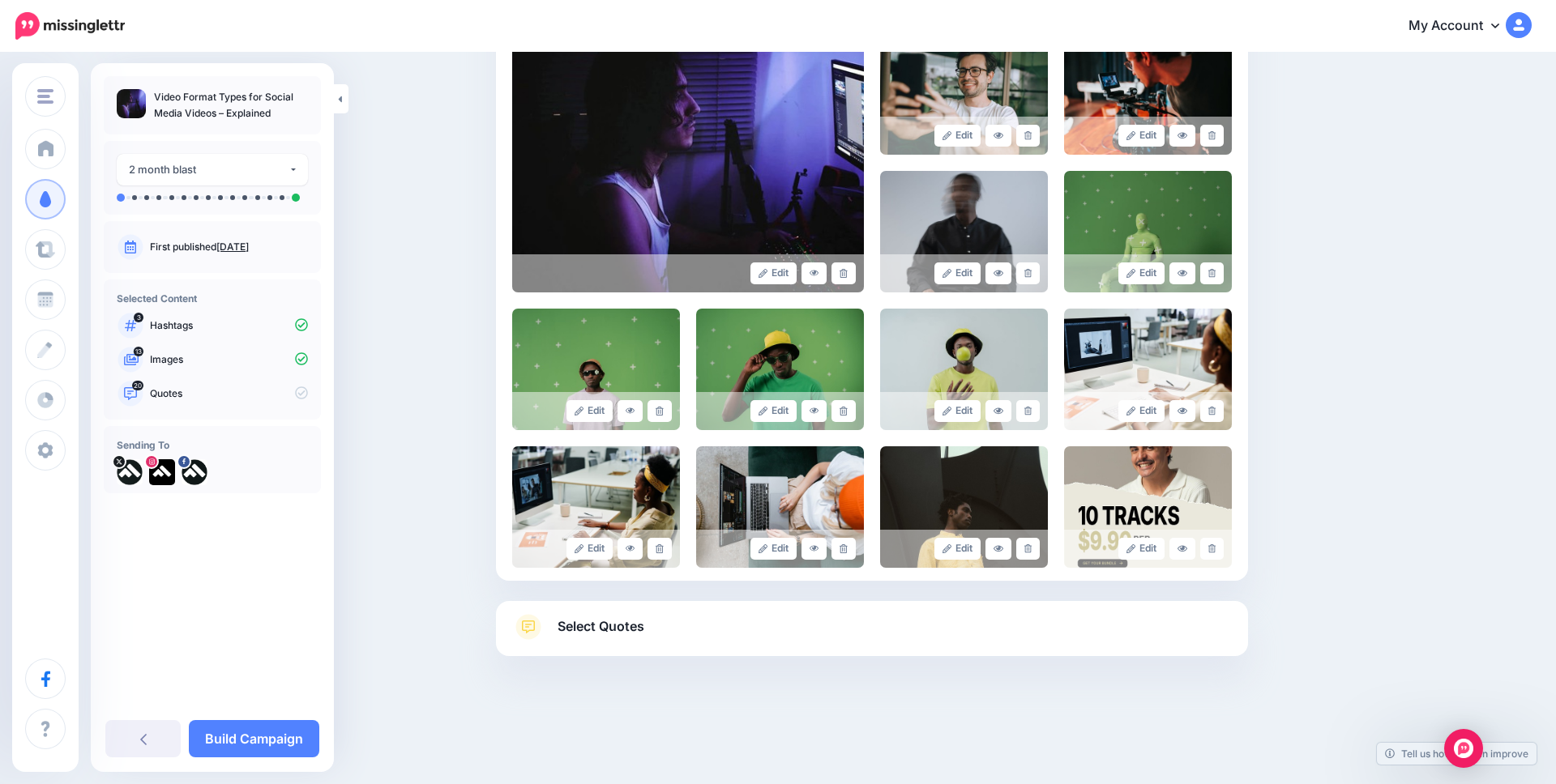
scroll to position [389, 0]
click at [803, 629] on link "Select Quotes" at bounding box center [872, 634] width 719 height 42
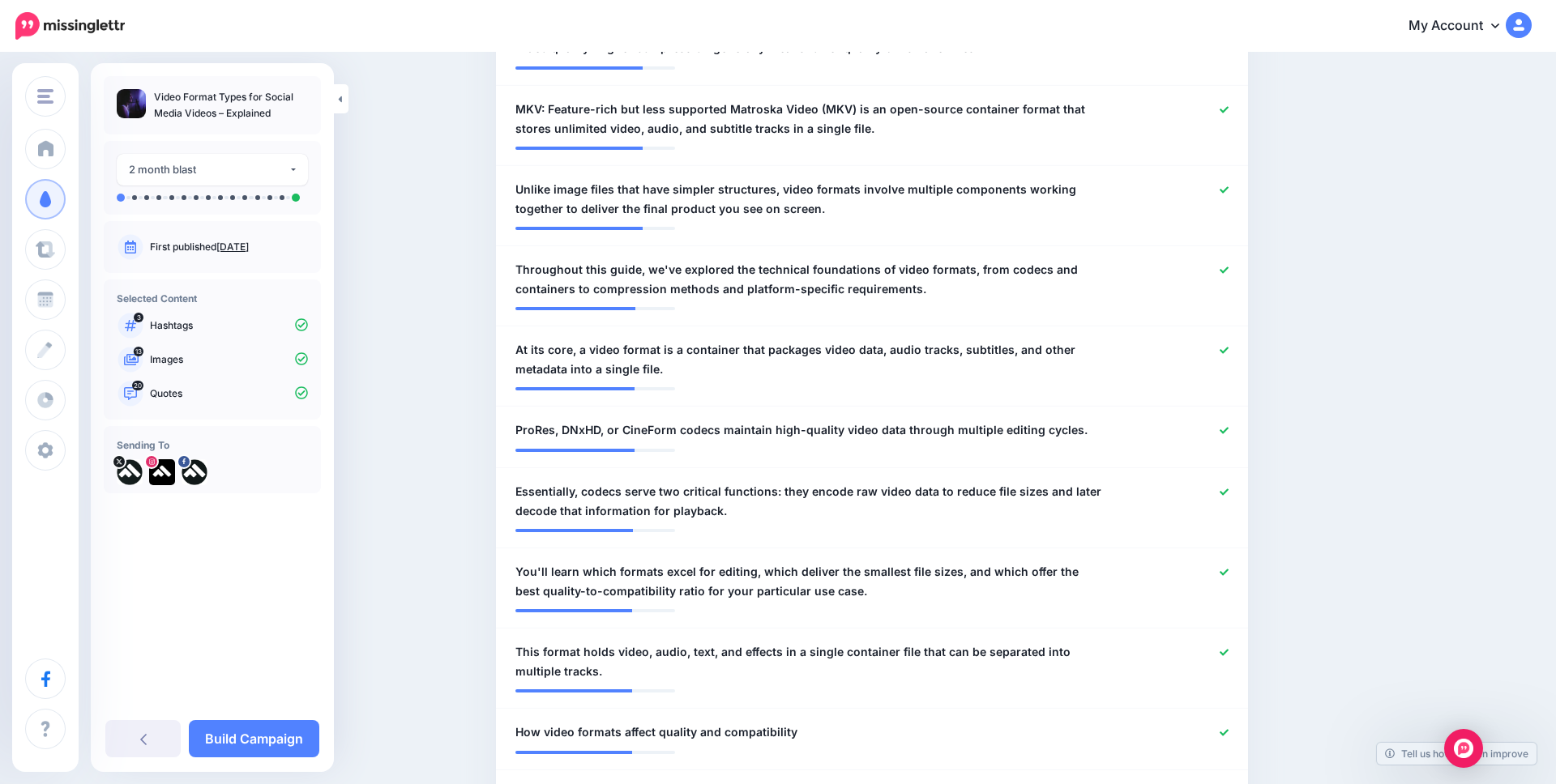
scroll to position [1209, 0]
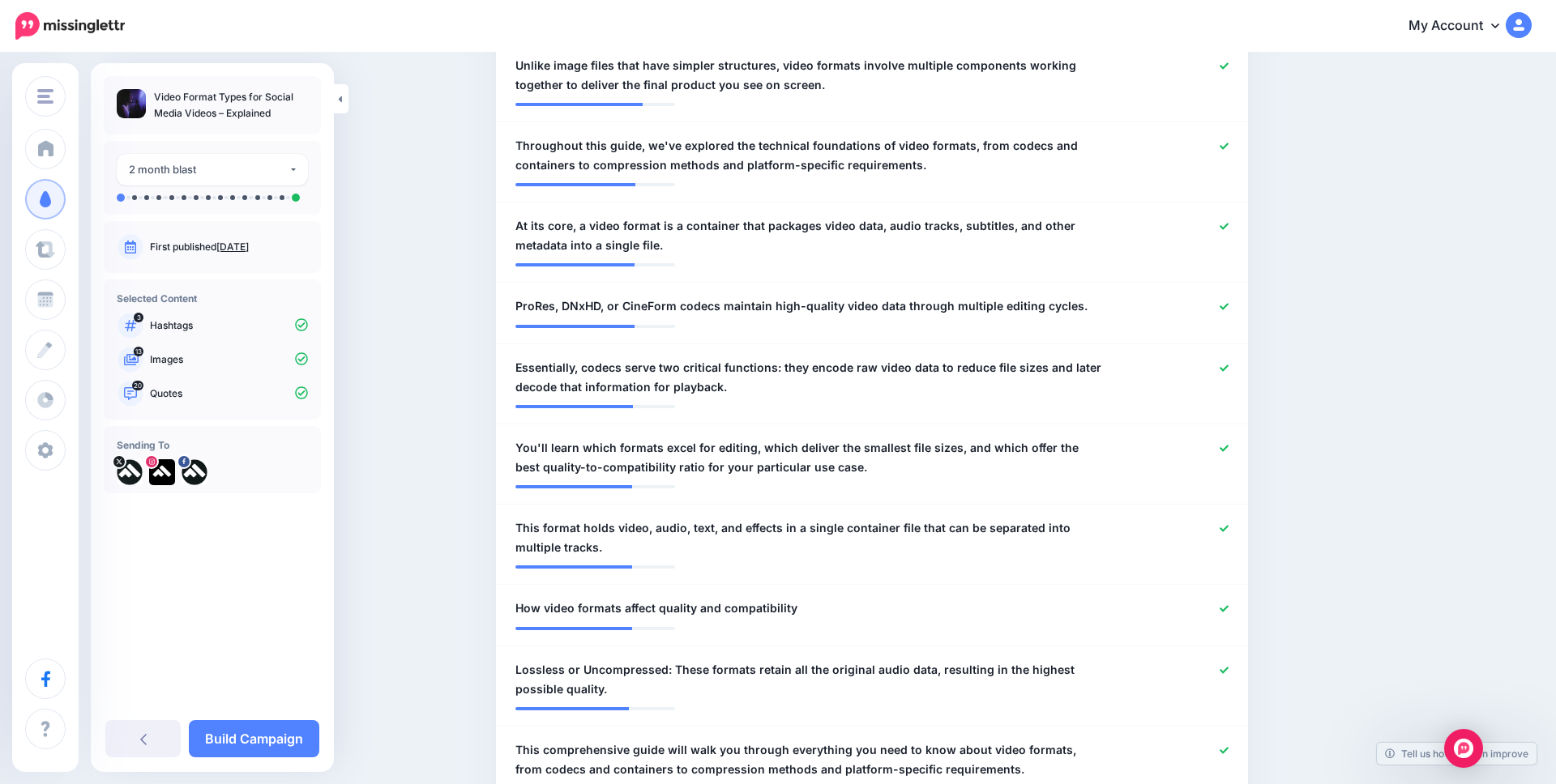
click at [245, 246] on link "Sept. 1, 2025" at bounding box center [232, 247] width 32 height 12
click at [296, 168] on button "2 month blast" at bounding box center [213, 169] width 191 height 31
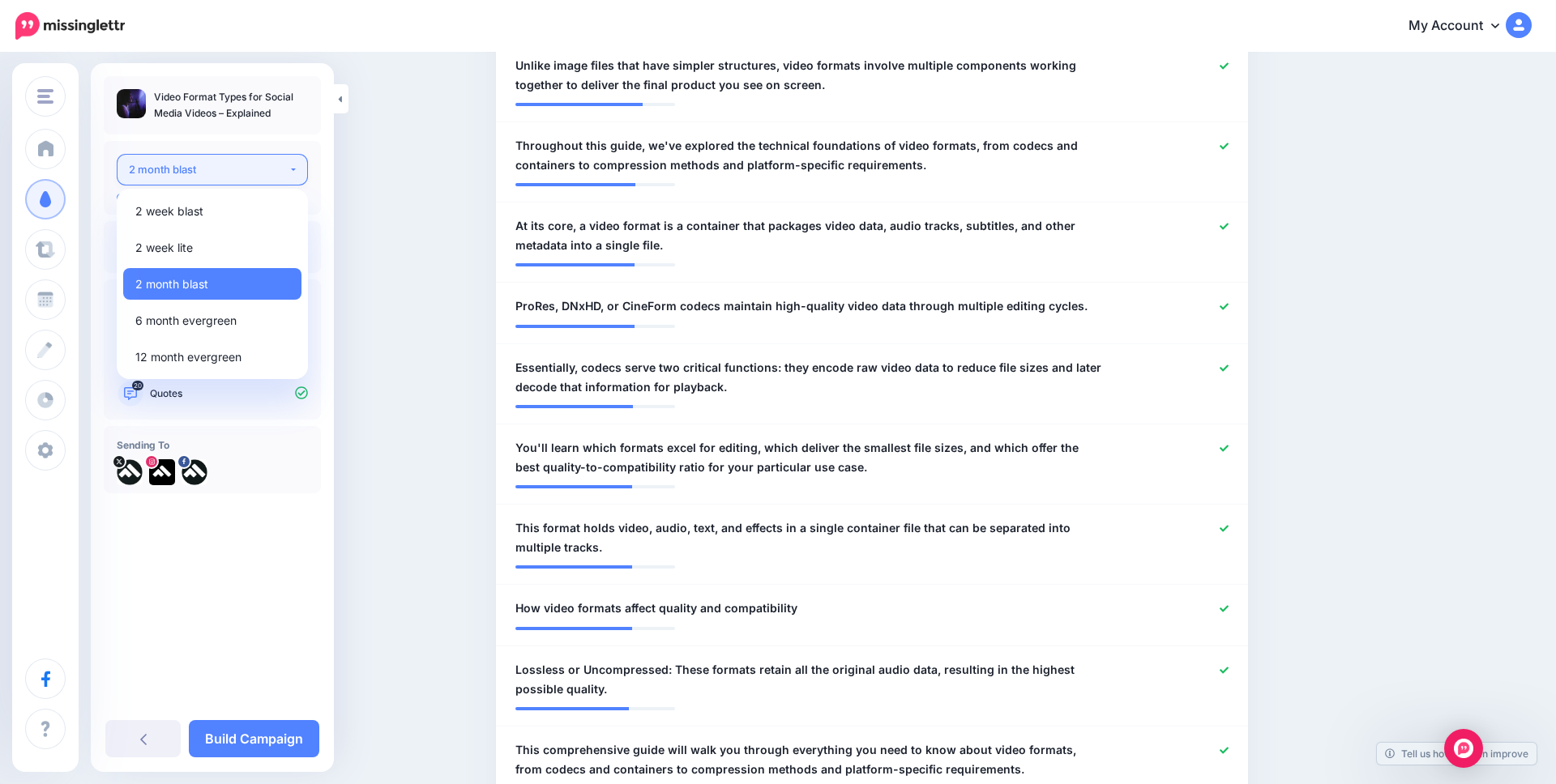
click at [296, 168] on button "2 month blast" at bounding box center [213, 169] width 191 height 31
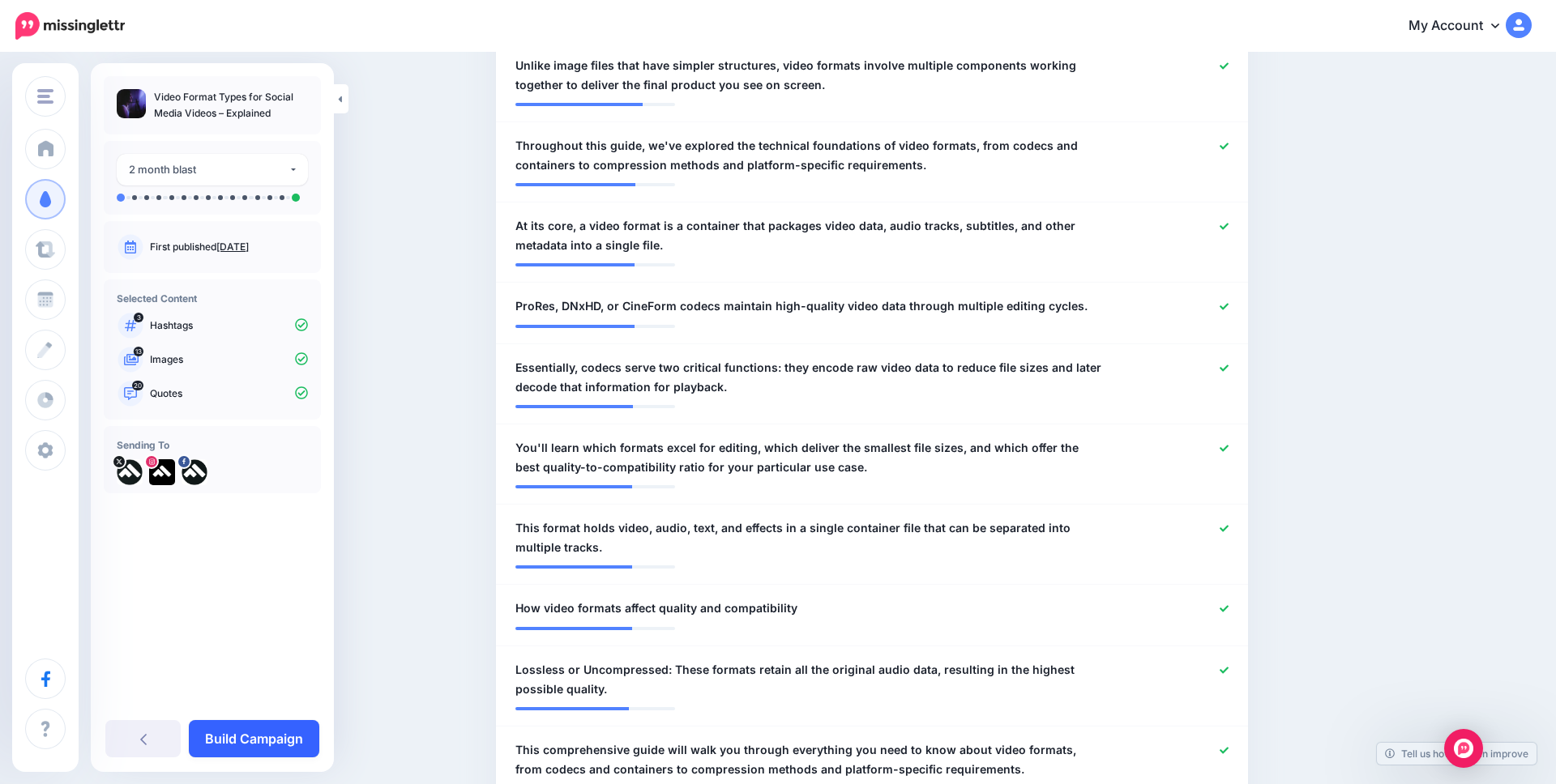
click at [258, 743] on link "Build Campaign" at bounding box center [254, 739] width 131 height 37
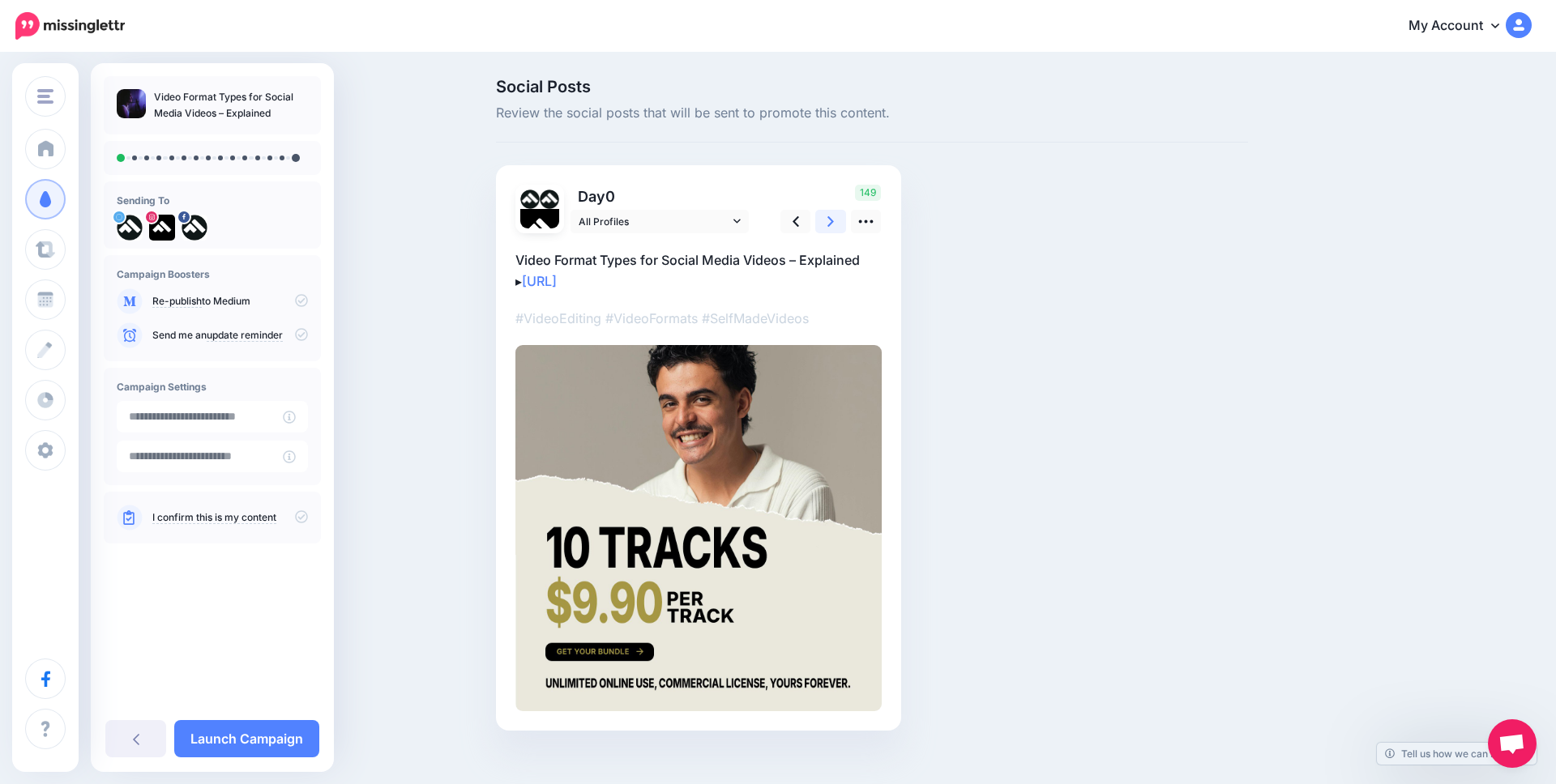
click at [825, 218] on link at bounding box center [831, 221] width 31 height 24
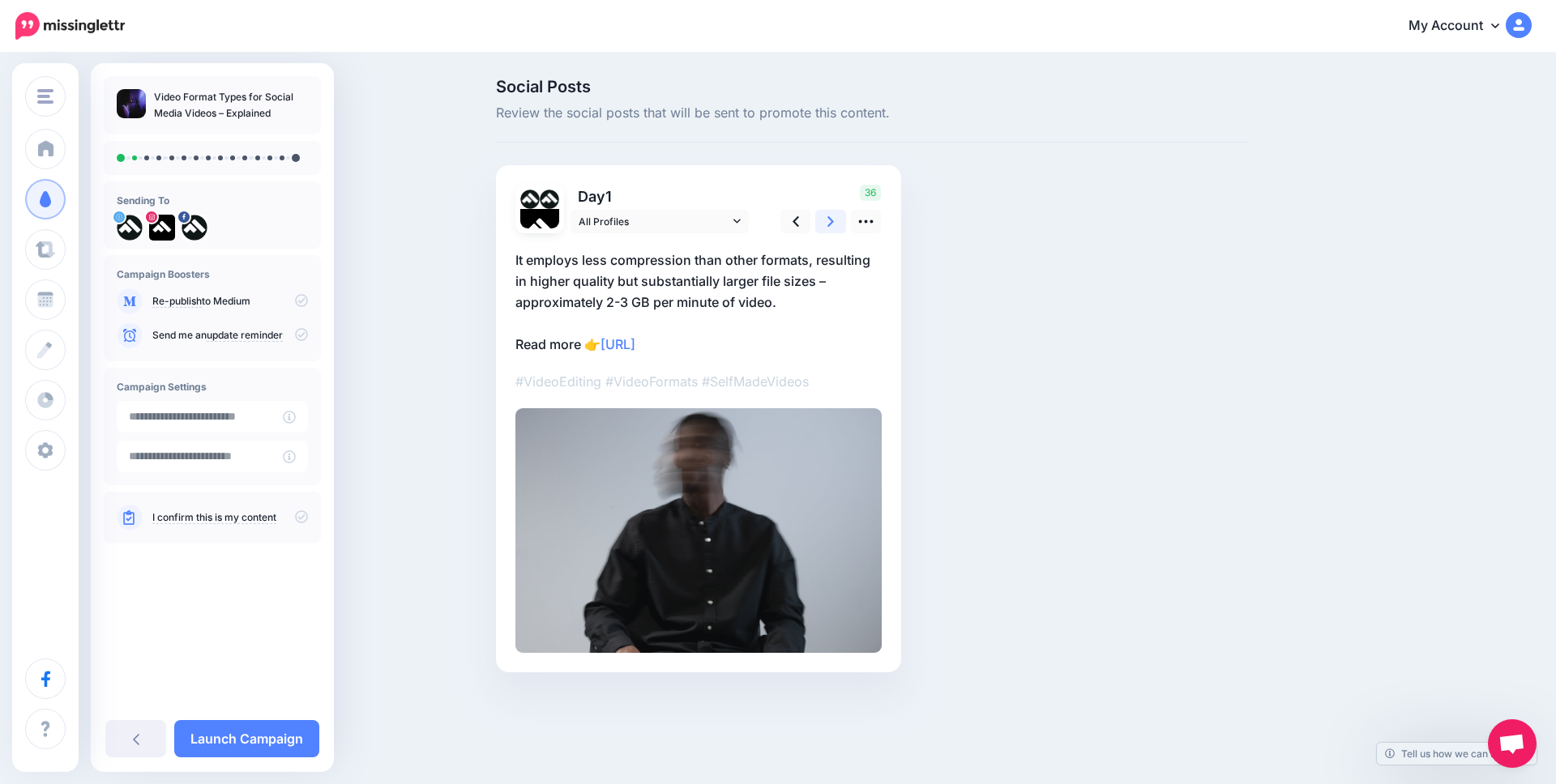
click at [825, 218] on link at bounding box center [831, 221] width 31 height 24
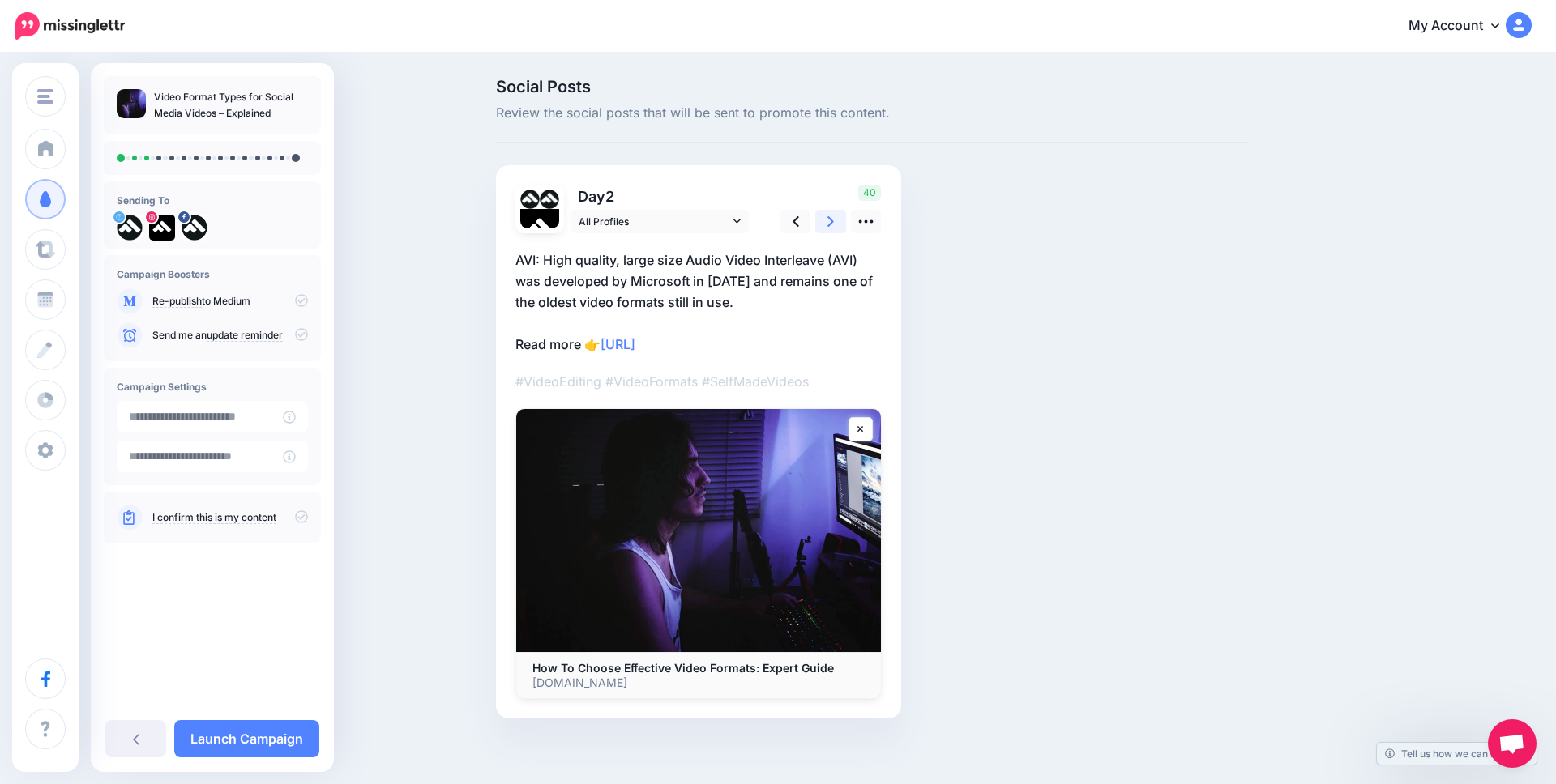
click at [825, 218] on link at bounding box center [831, 221] width 31 height 24
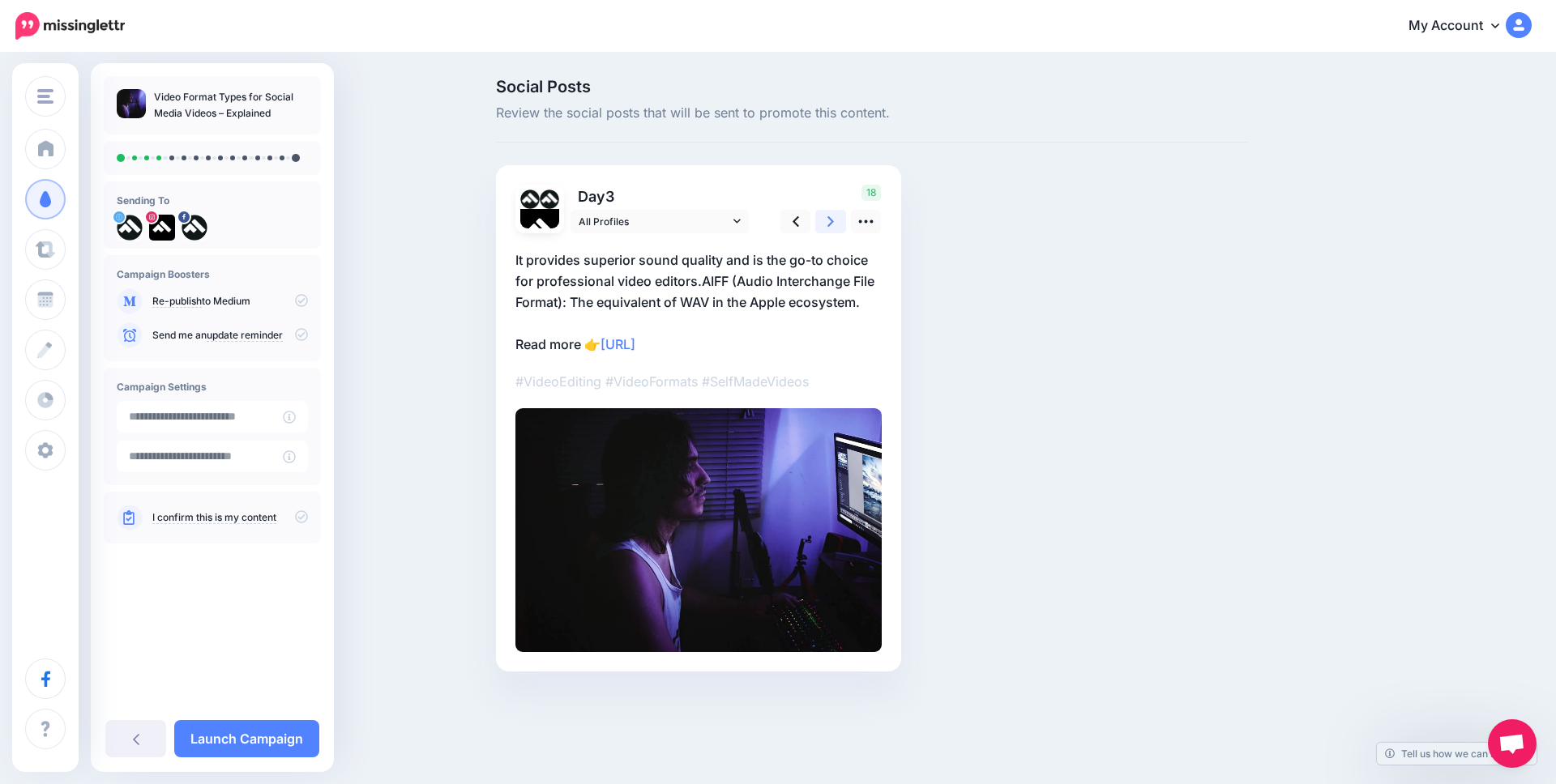
click at [825, 218] on link at bounding box center [831, 221] width 31 height 24
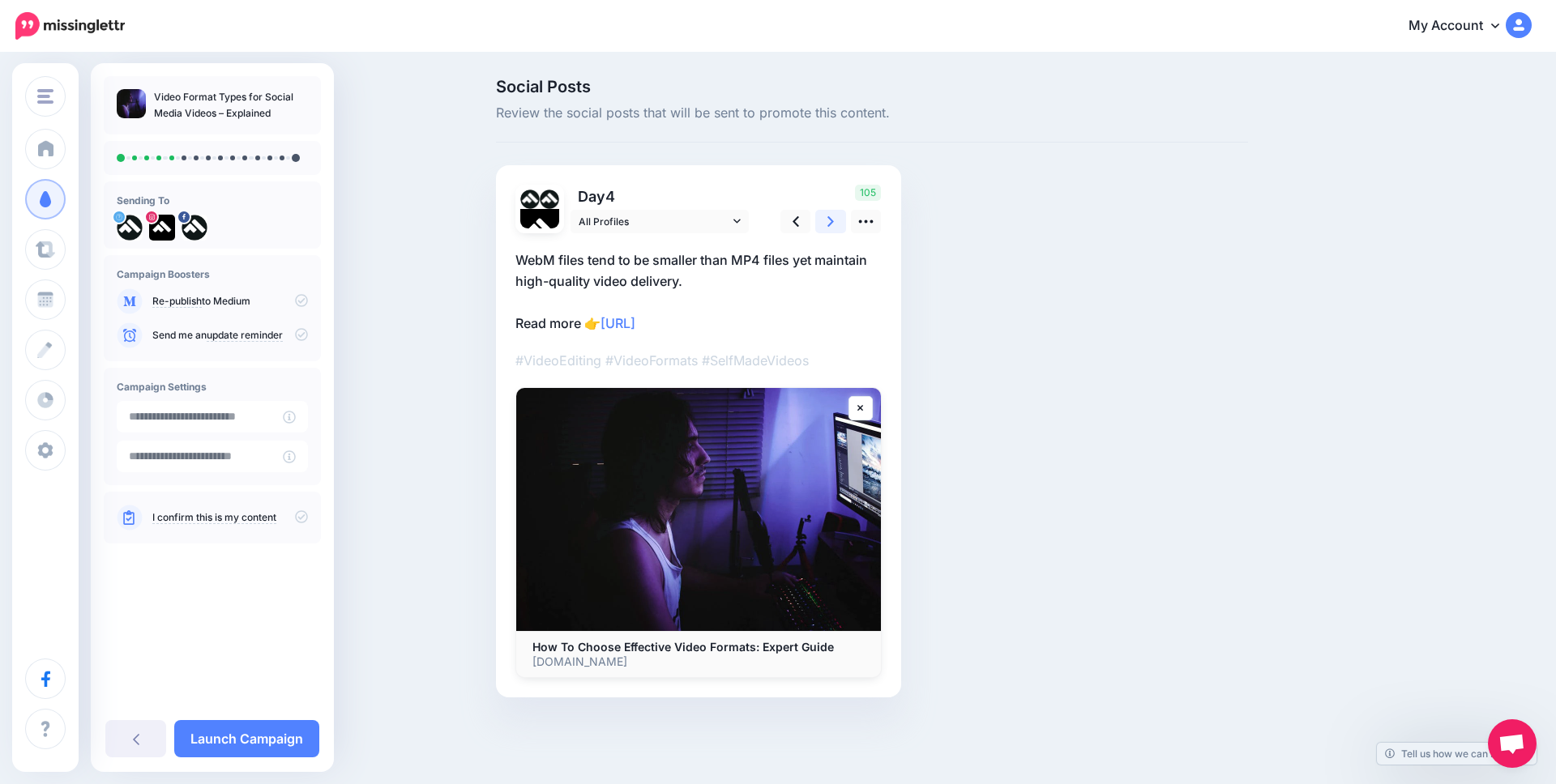
click at [825, 218] on link at bounding box center [831, 221] width 31 height 24
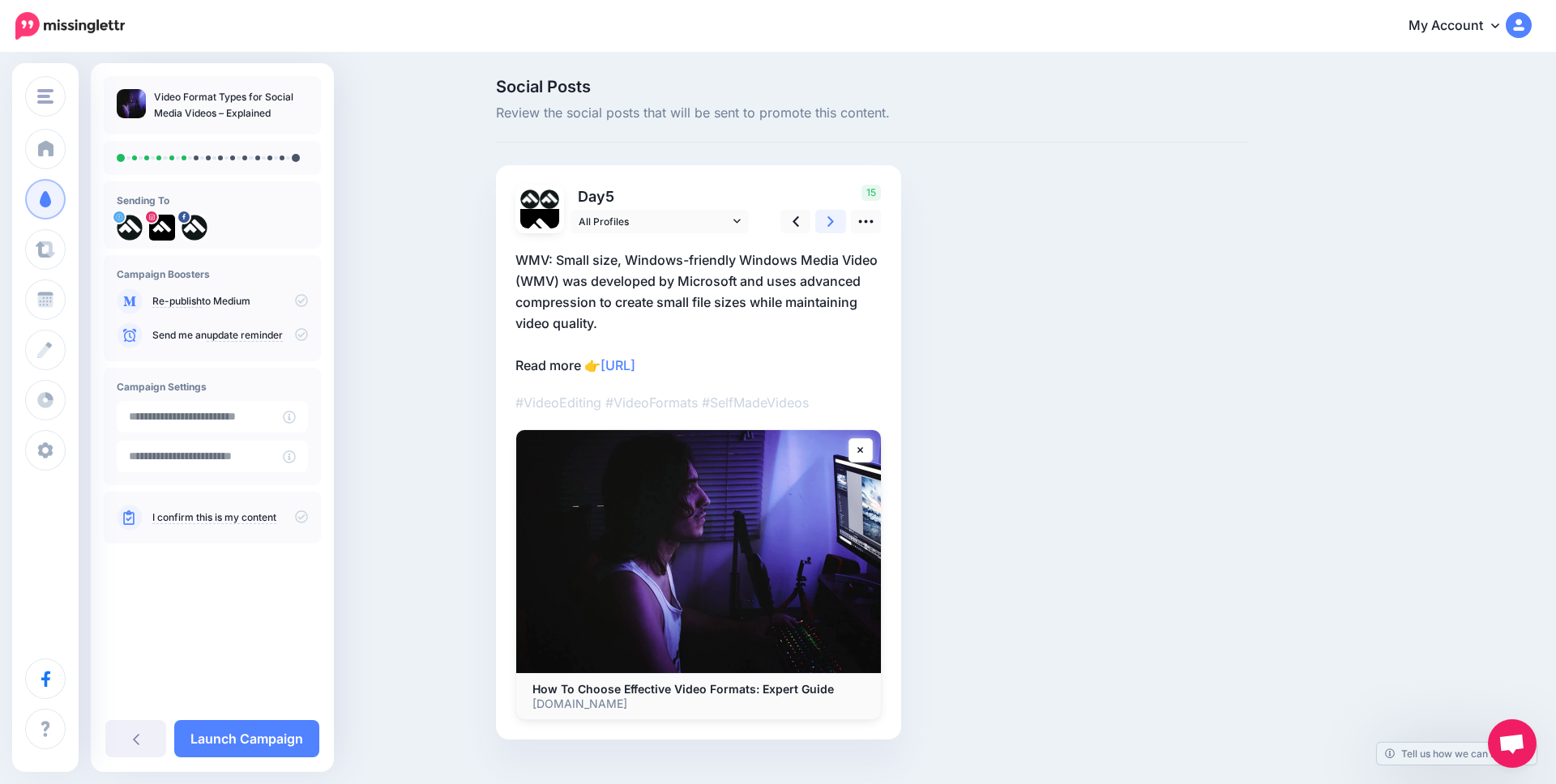
click at [825, 218] on link at bounding box center [831, 221] width 31 height 24
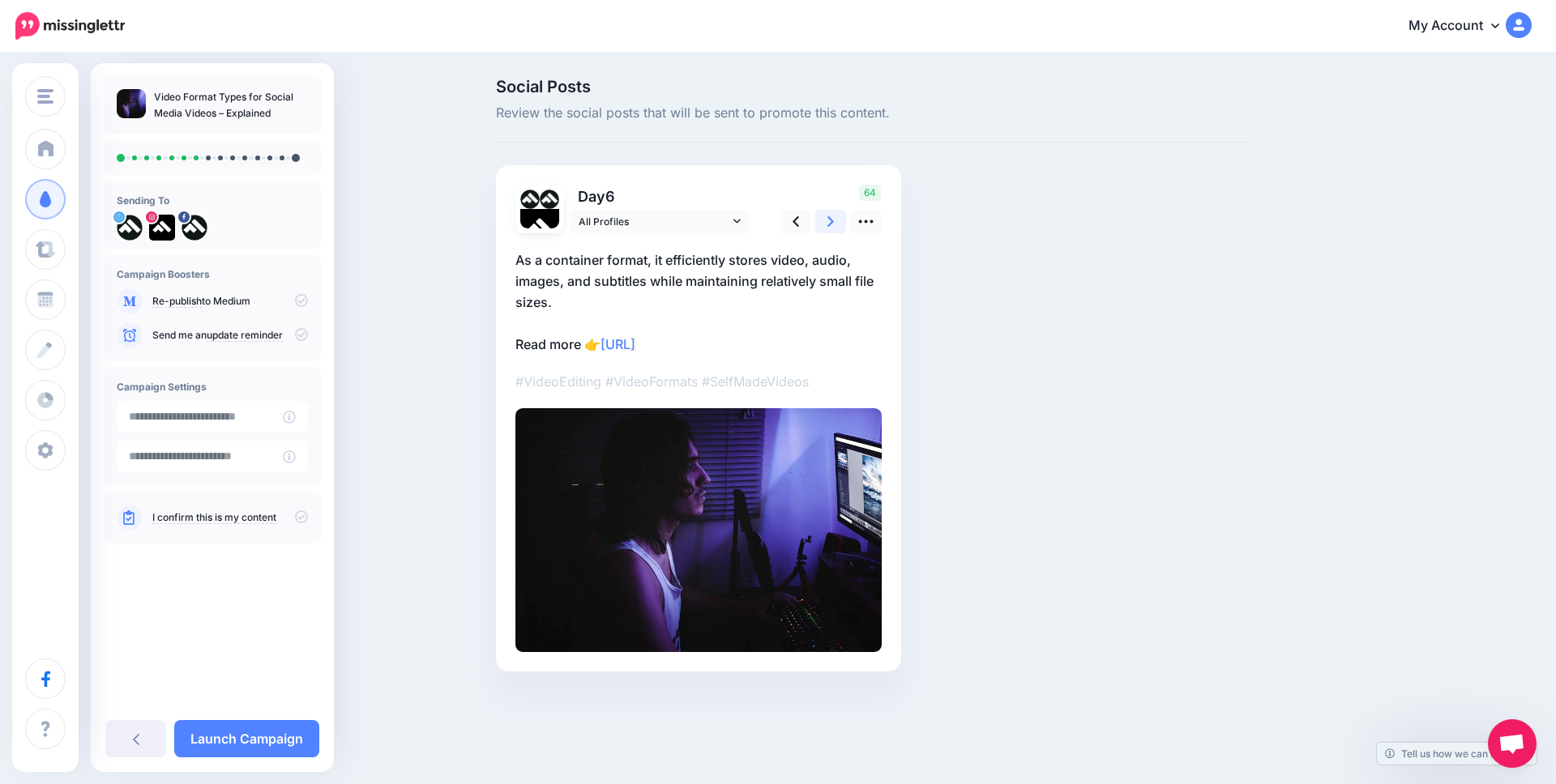
click at [825, 218] on link at bounding box center [831, 221] width 31 height 24
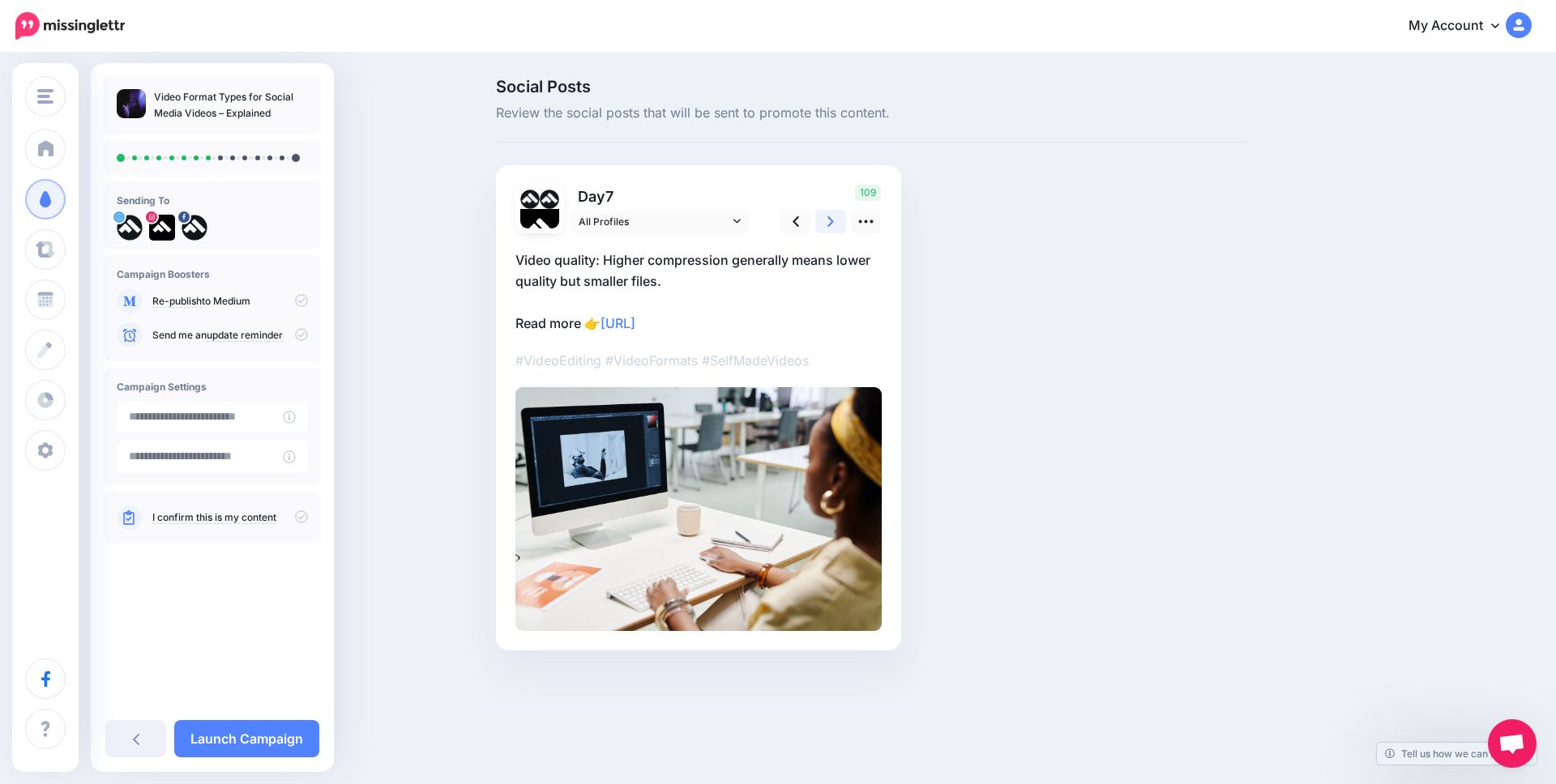
click at [825, 218] on link at bounding box center [831, 221] width 31 height 24
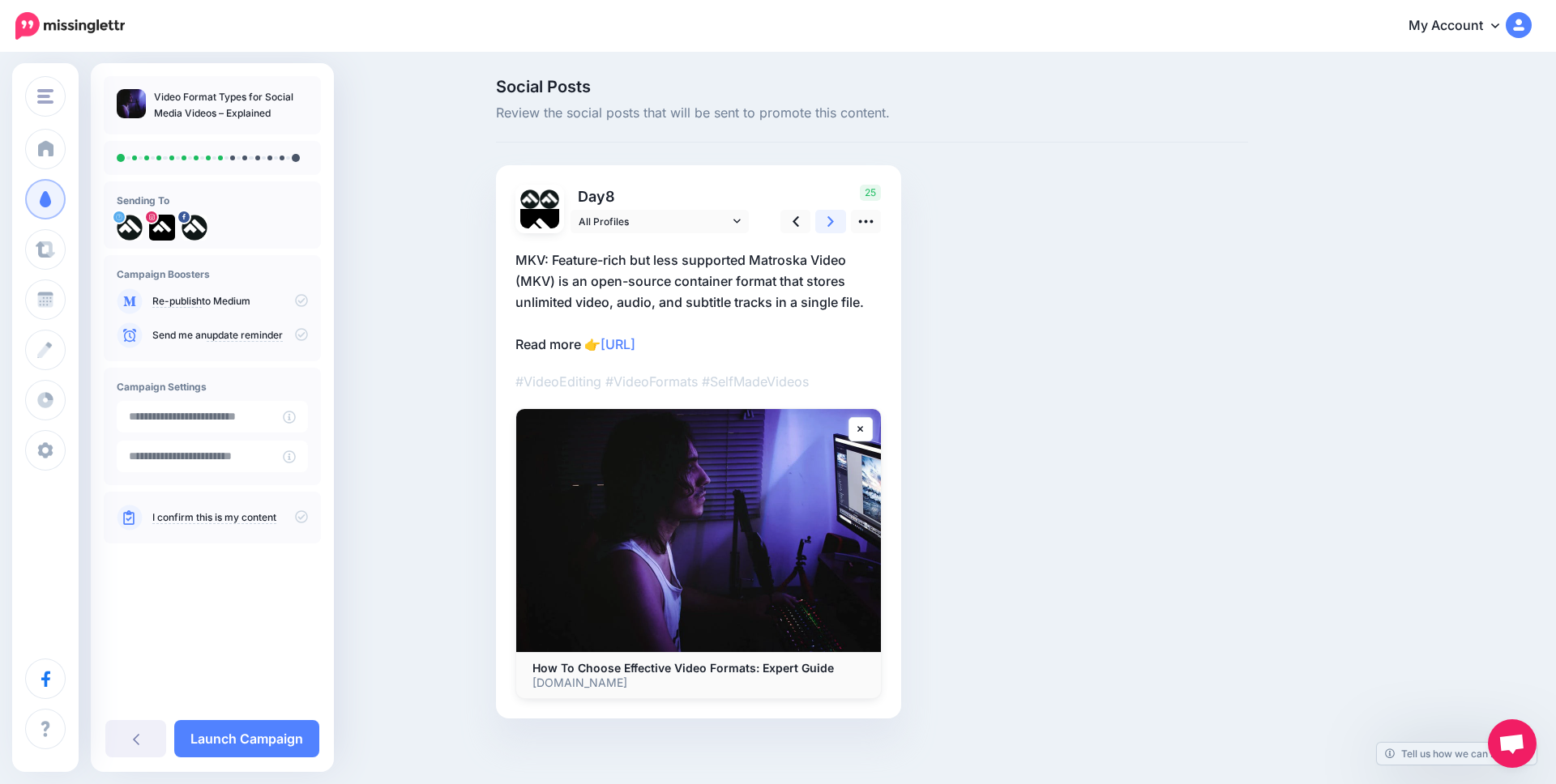
click at [825, 218] on link at bounding box center [831, 221] width 31 height 24
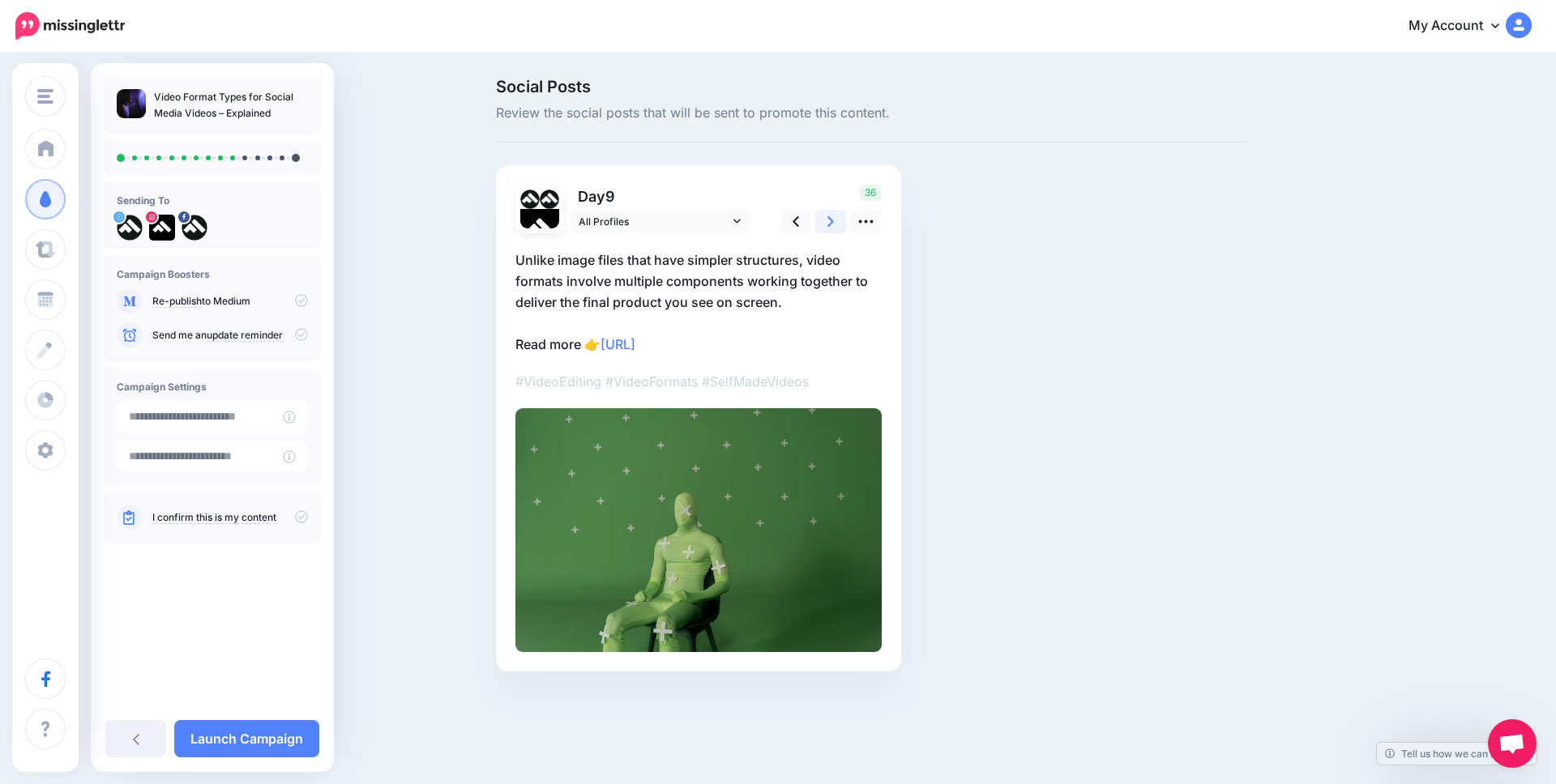
click at [825, 218] on link at bounding box center [831, 221] width 31 height 24
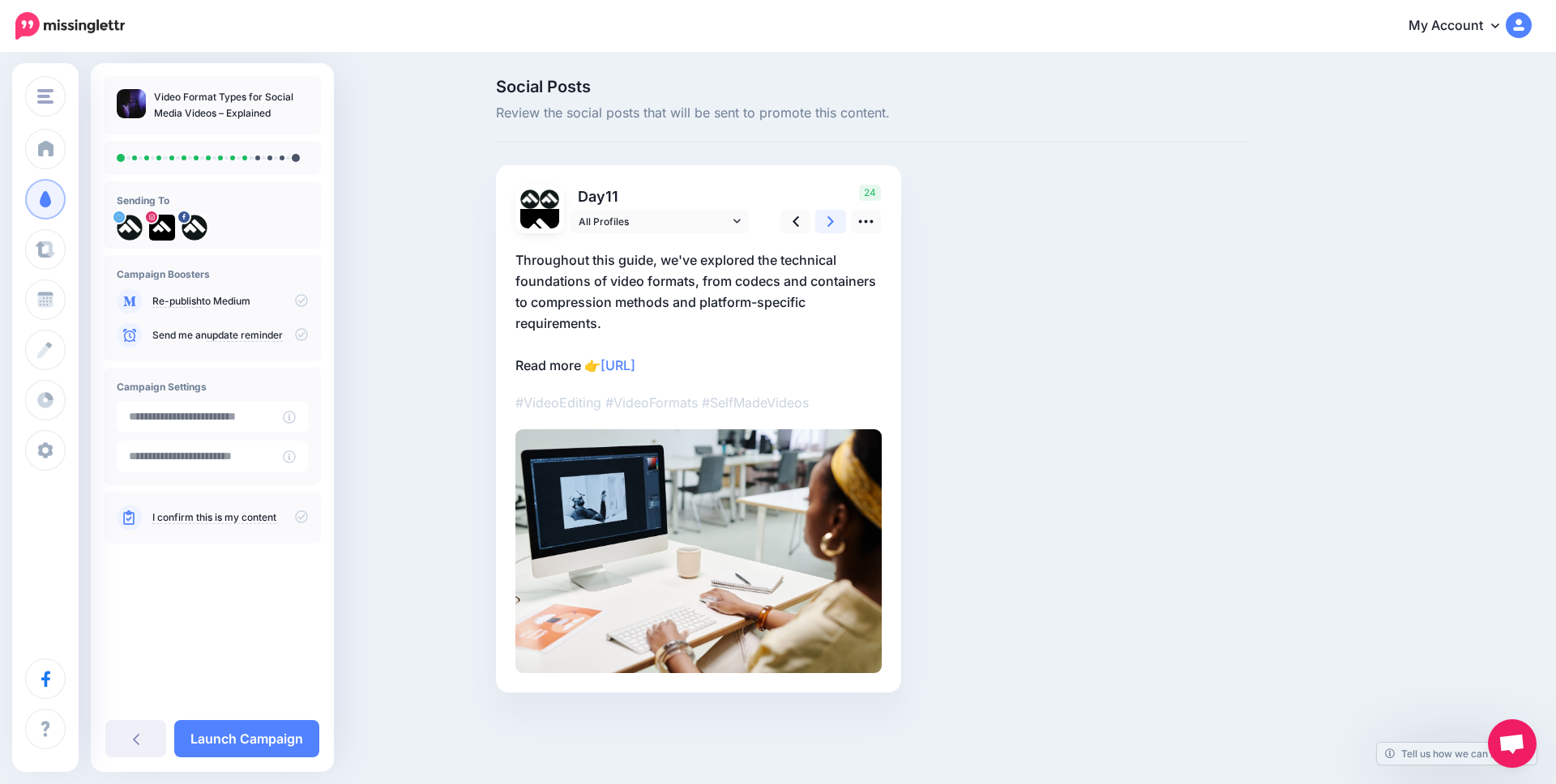
click at [825, 218] on link at bounding box center [831, 221] width 31 height 24
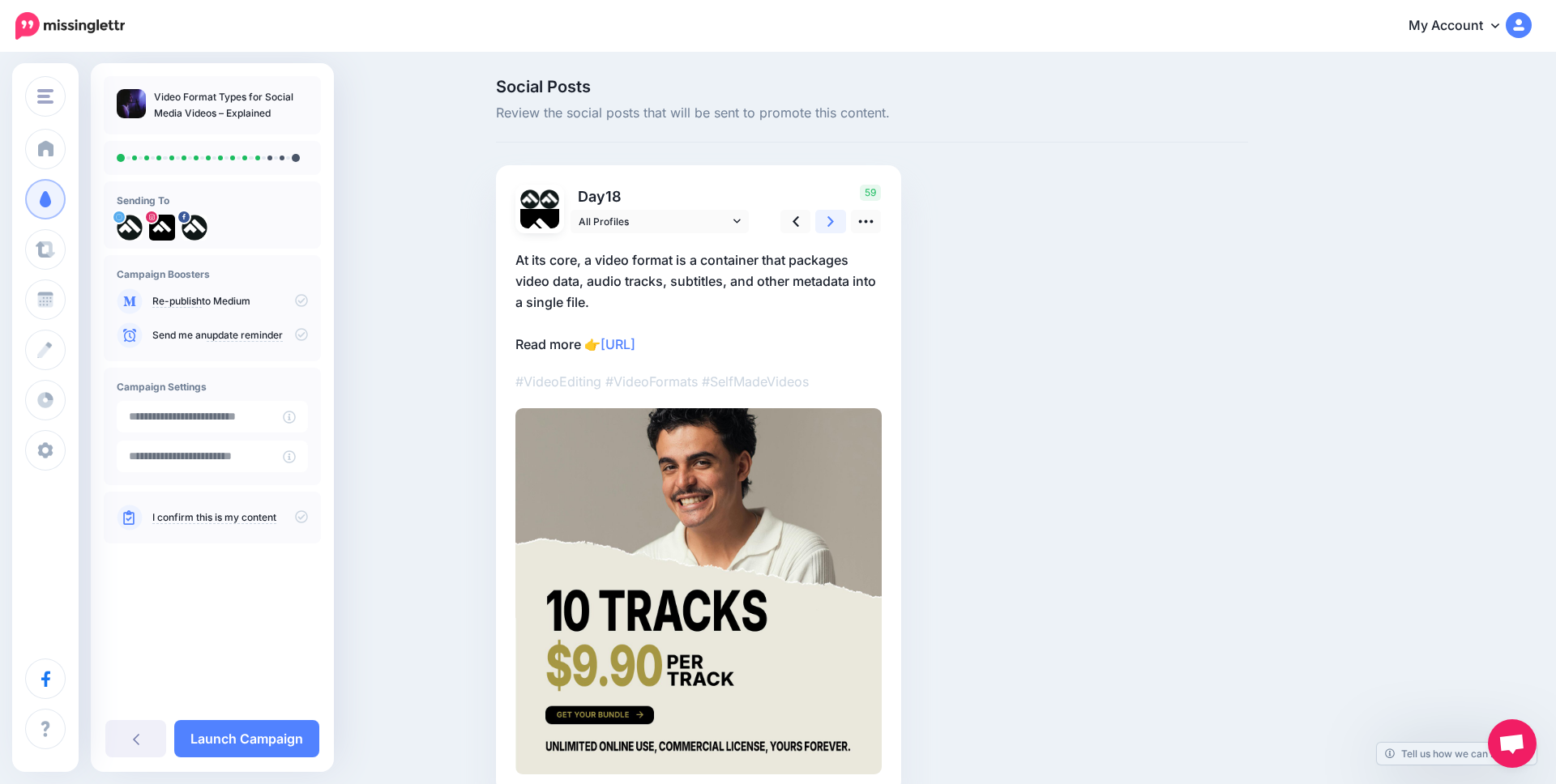
click at [825, 218] on link at bounding box center [831, 221] width 31 height 24
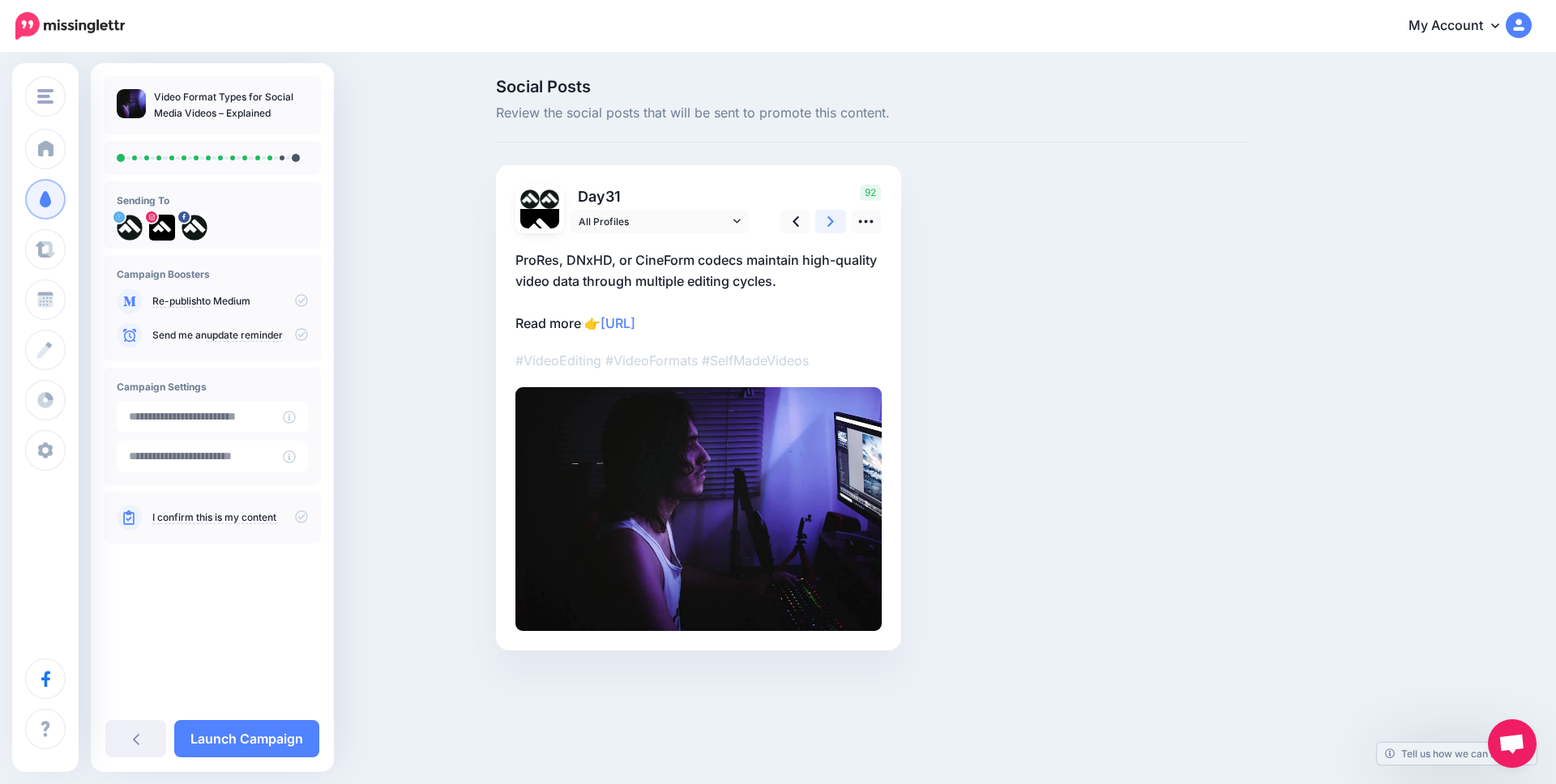
click at [825, 218] on link at bounding box center [831, 221] width 31 height 24
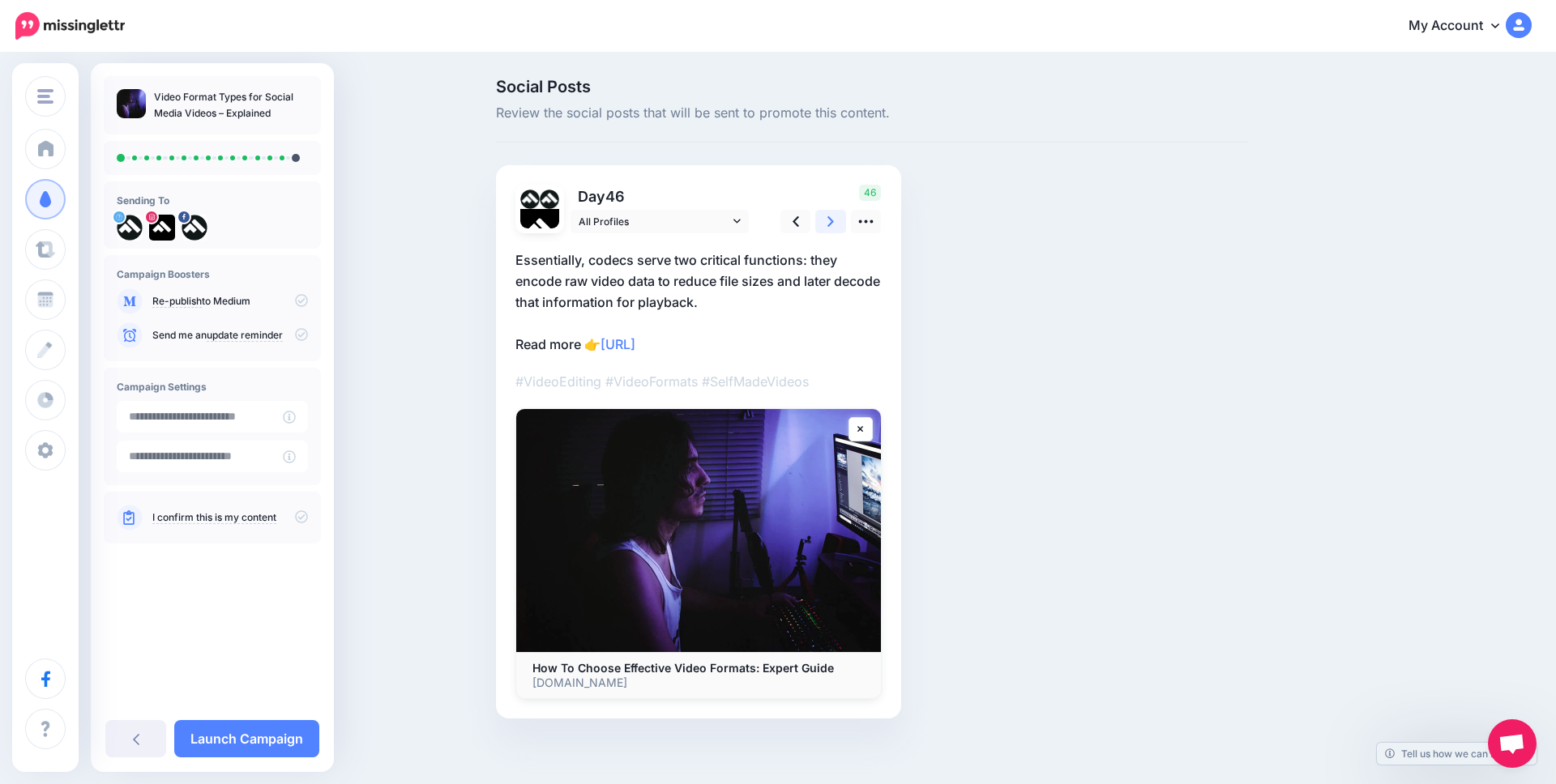
click at [825, 218] on link at bounding box center [831, 221] width 31 height 24
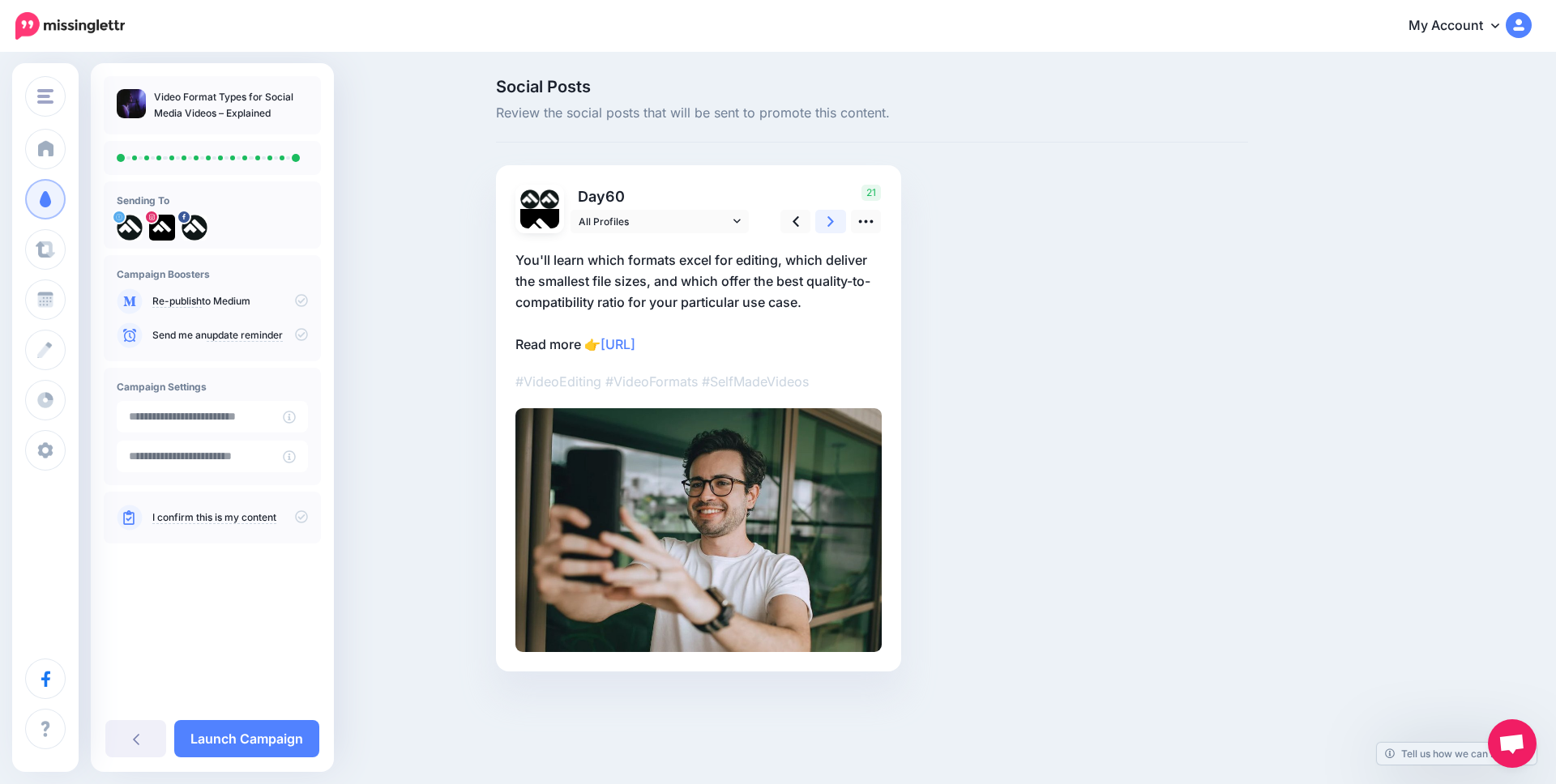
click at [825, 218] on link at bounding box center [831, 221] width 31 height 24
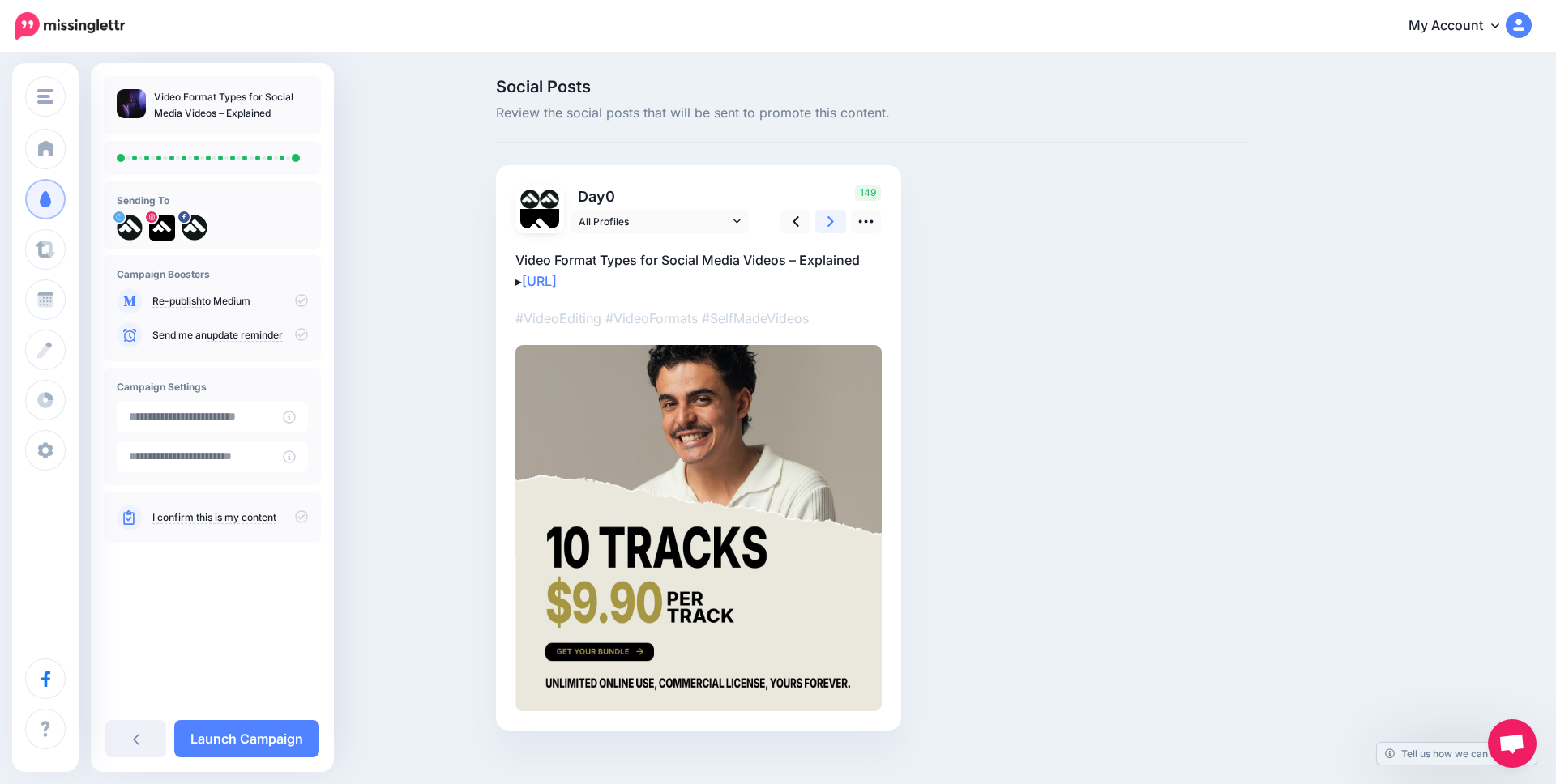
click at [825, 218] on link at bounding box center [831, 221] width 31 height 24
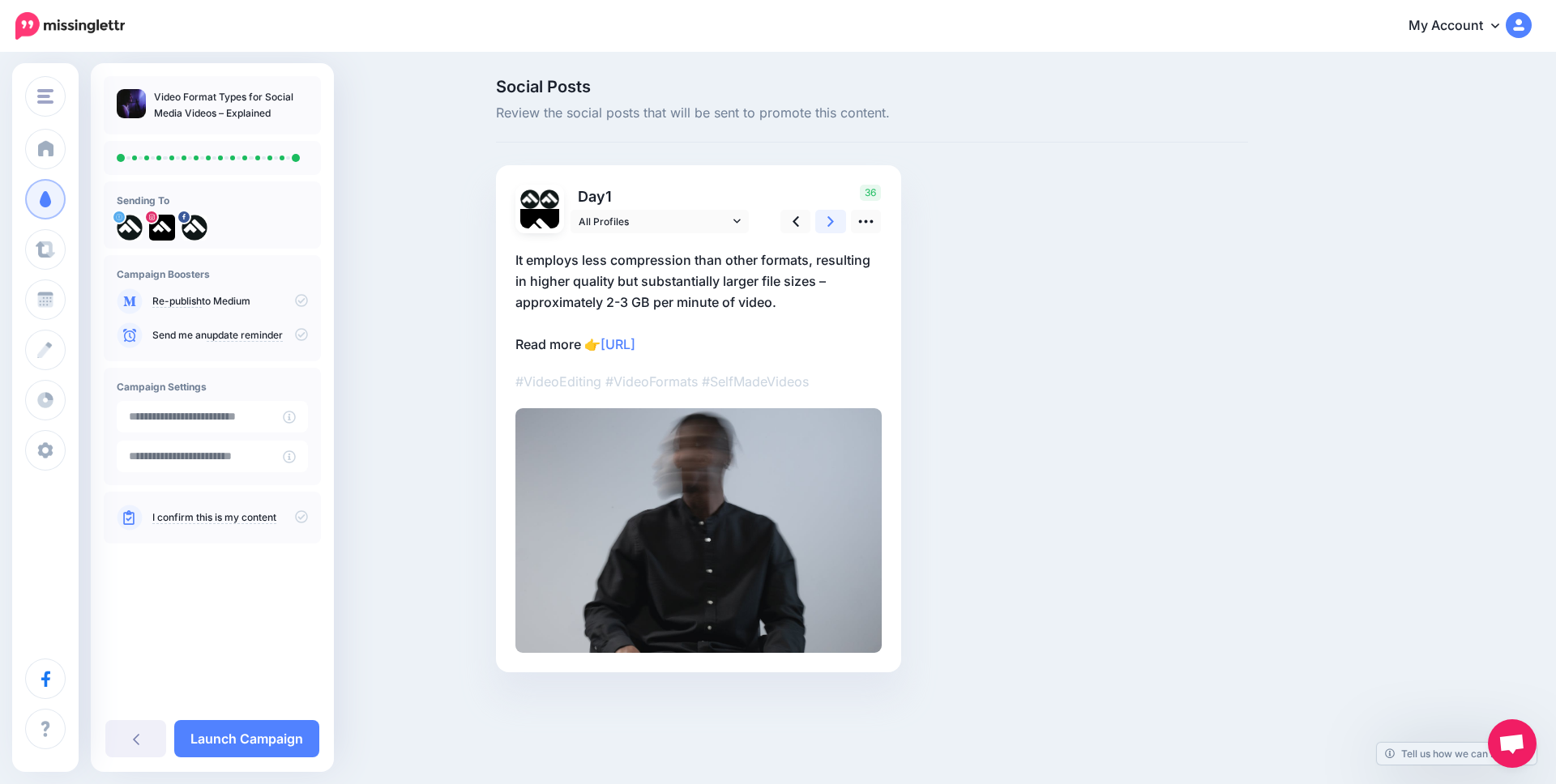
click at [825, 218] on link at bounding box center [831, 221] width 31 height 24
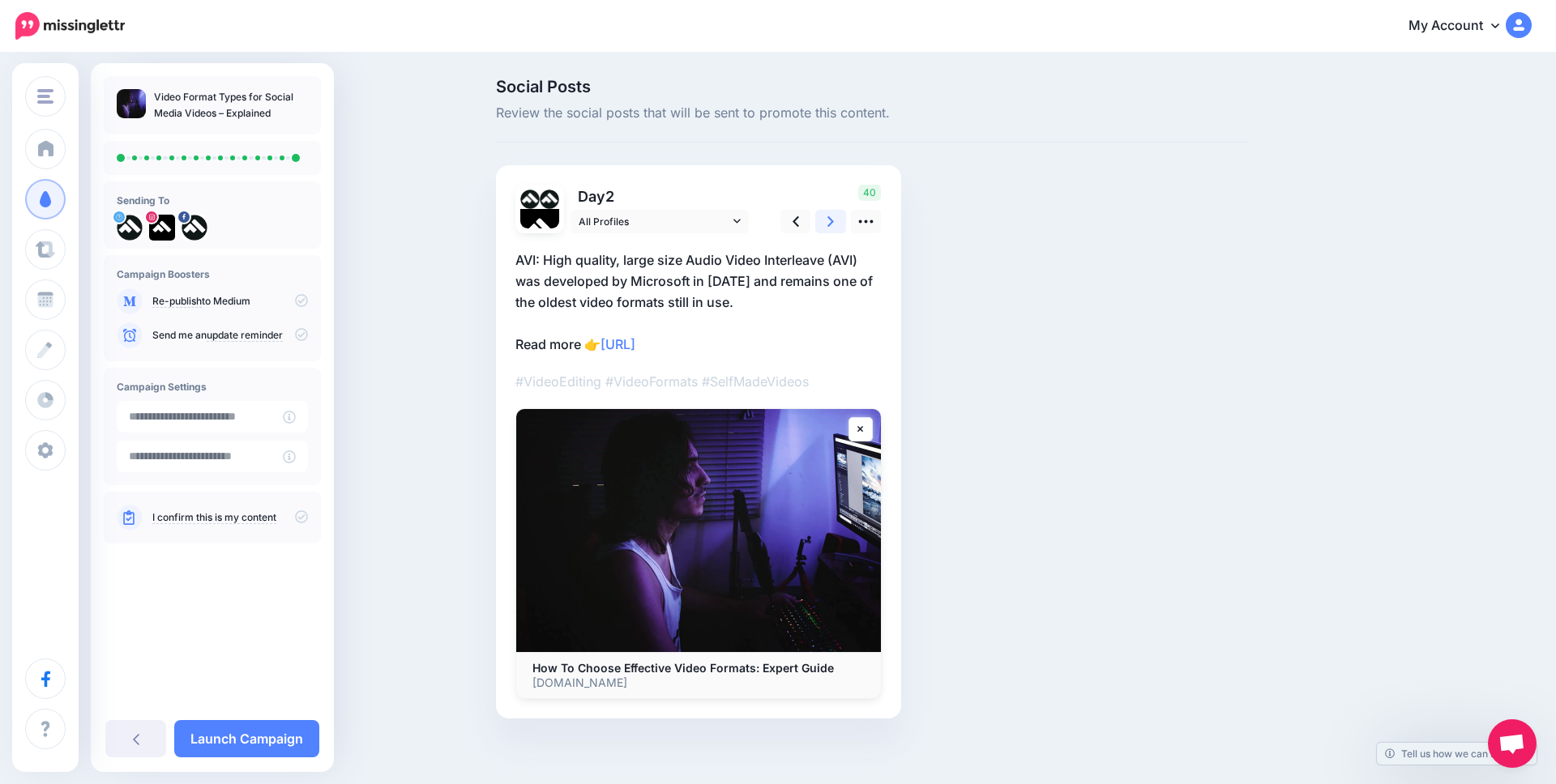
click at [825, 218] on link at bounding box center [831, 221] width 31 height 24
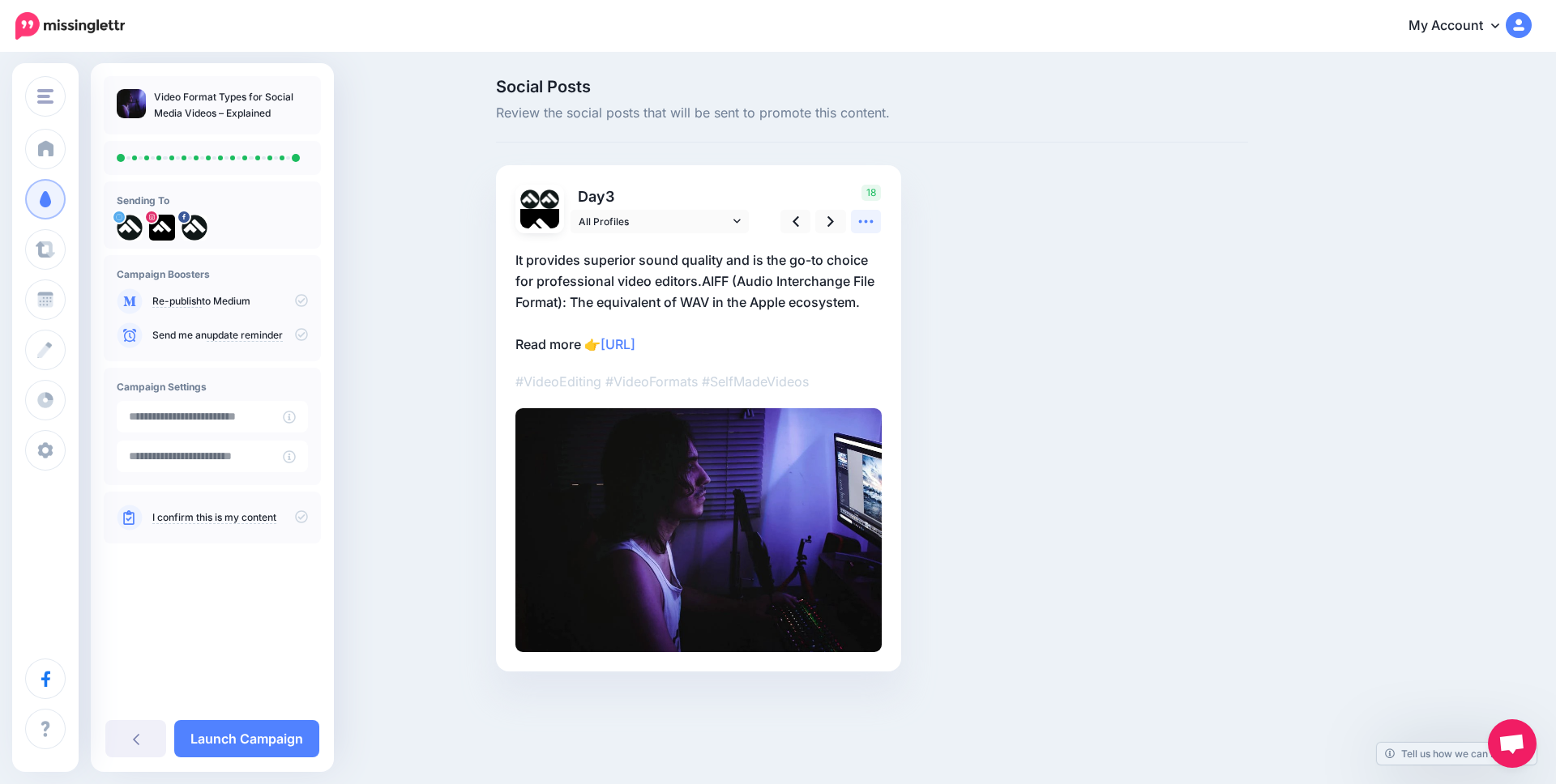
click at [866, 218] on icon at bounding box center [865, 221] width 17 height 17
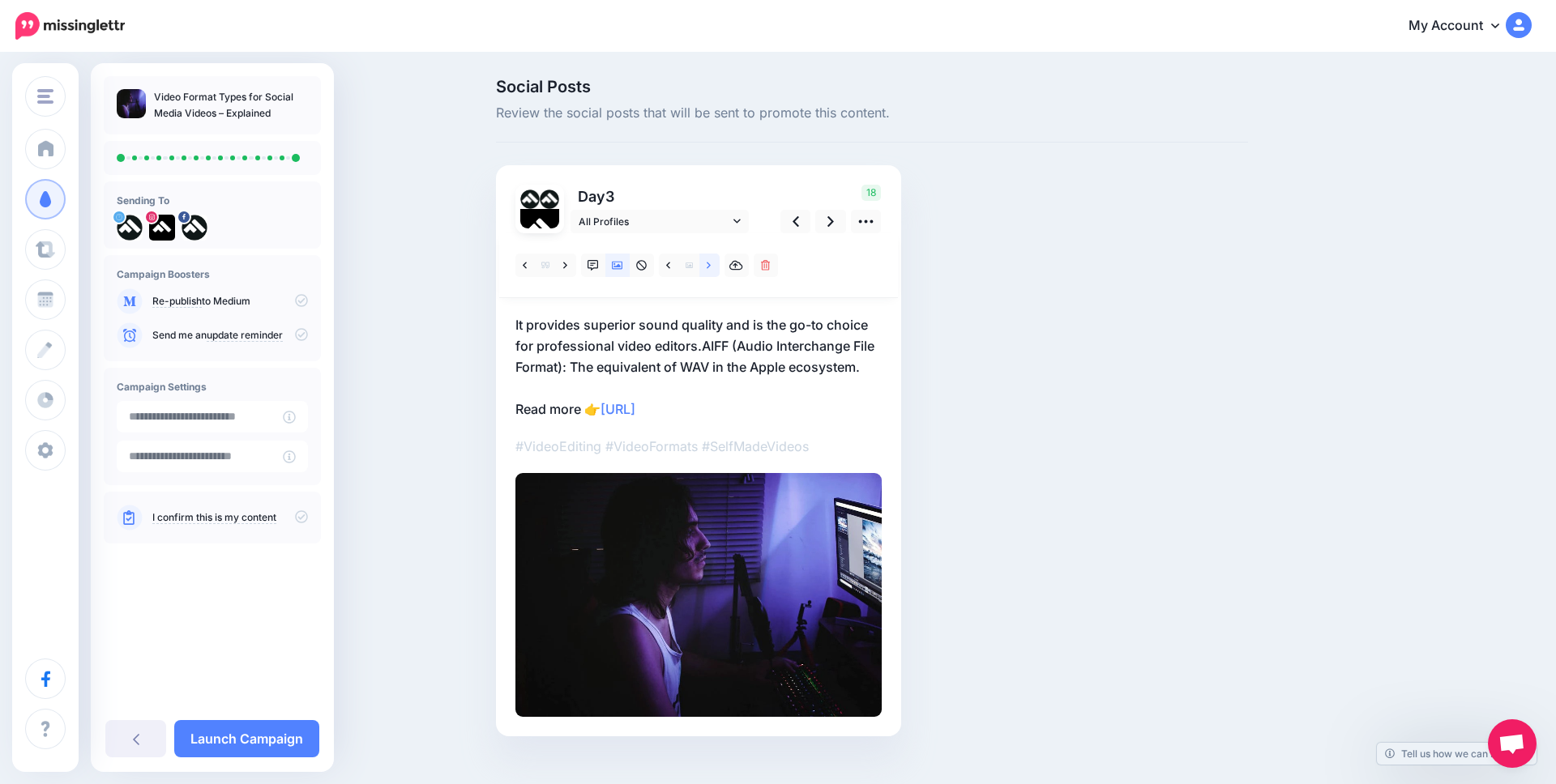
click at [709, 268] on icon at bounding box center [709, 265] width 4 height 7
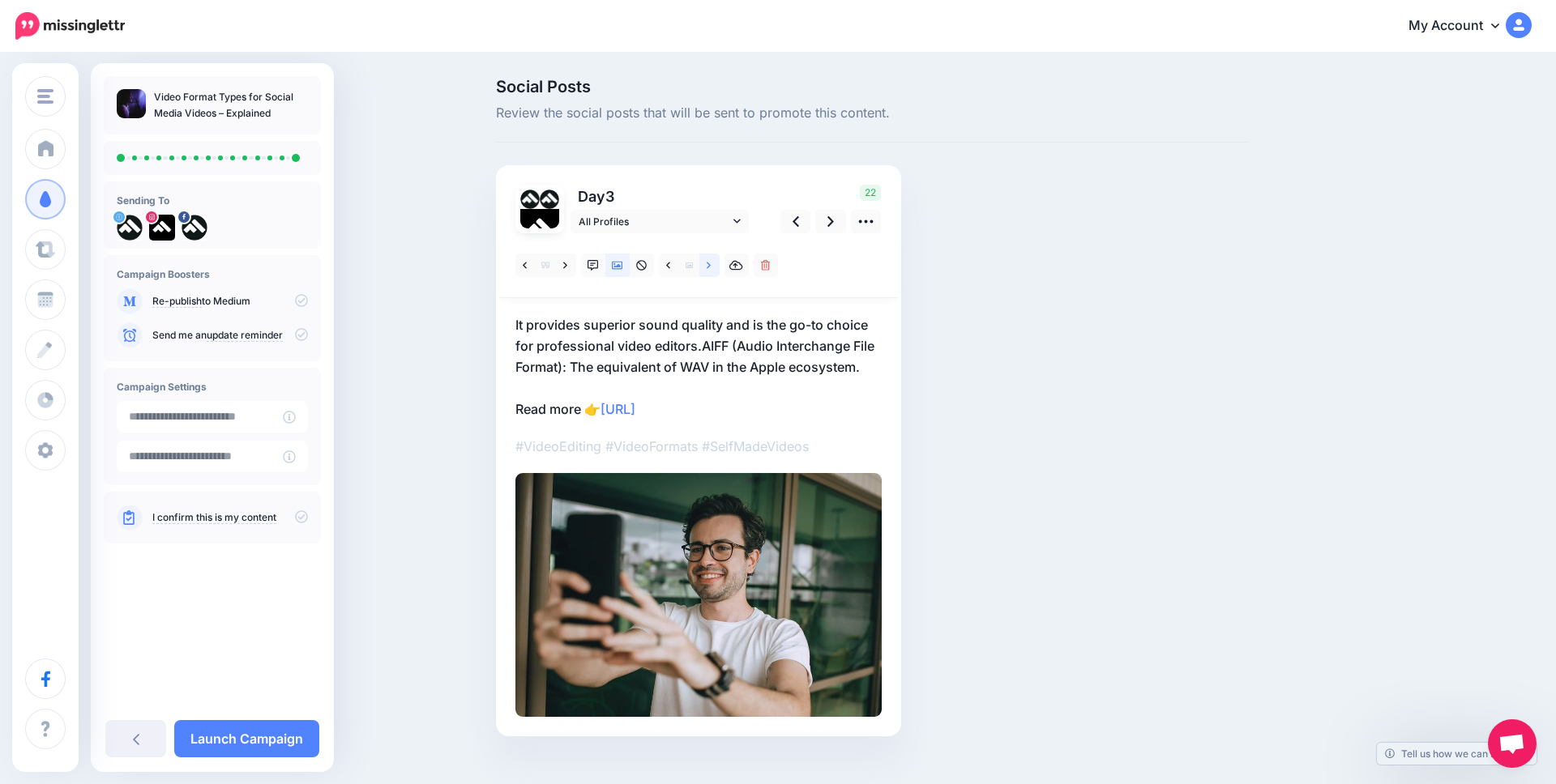
click at [709, 268] on icon at bounding box center [709, 265] width 4 height 7
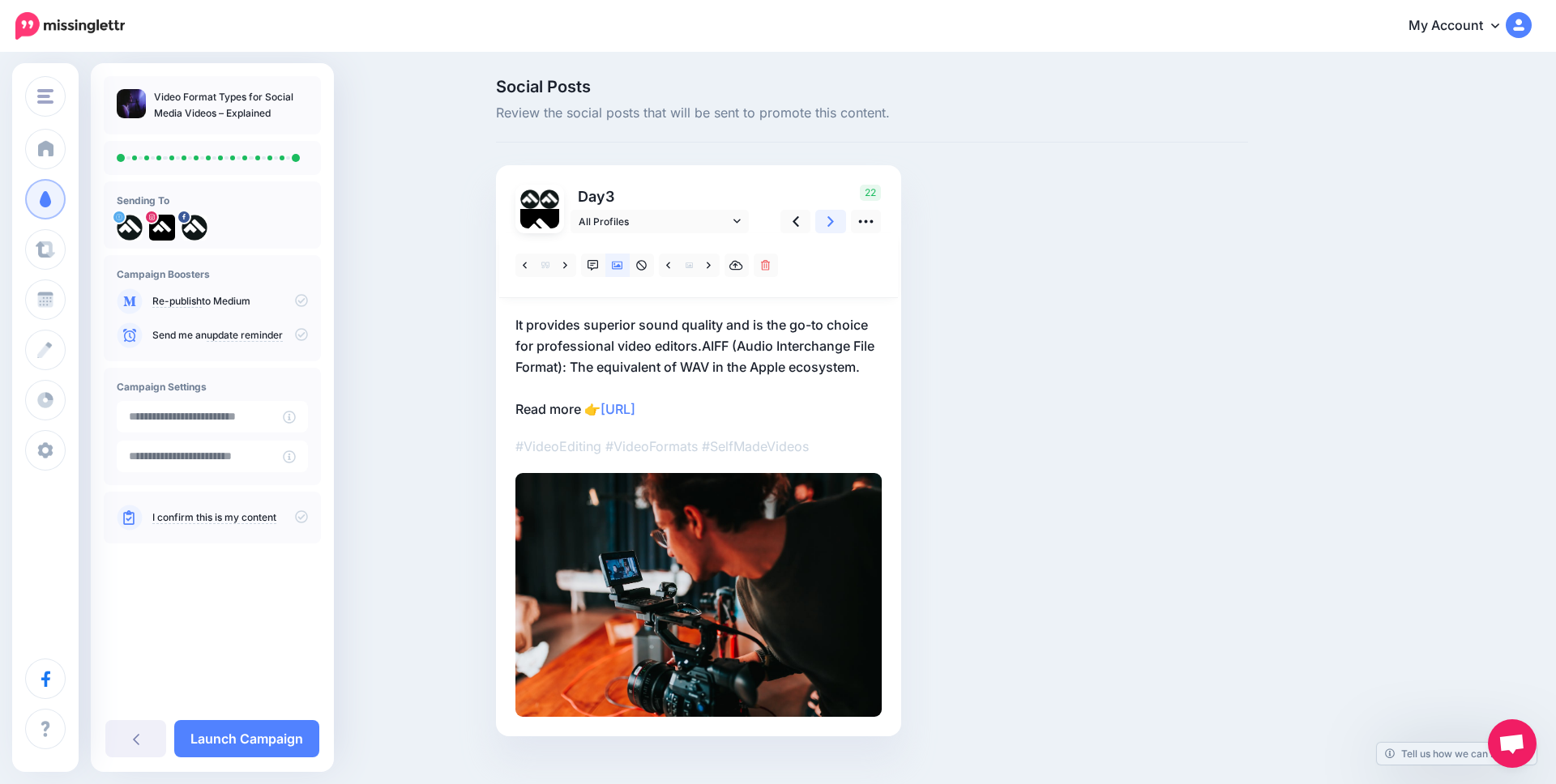
click at [823, 215] on link at bounding box center [831, 221] width 31 height 24
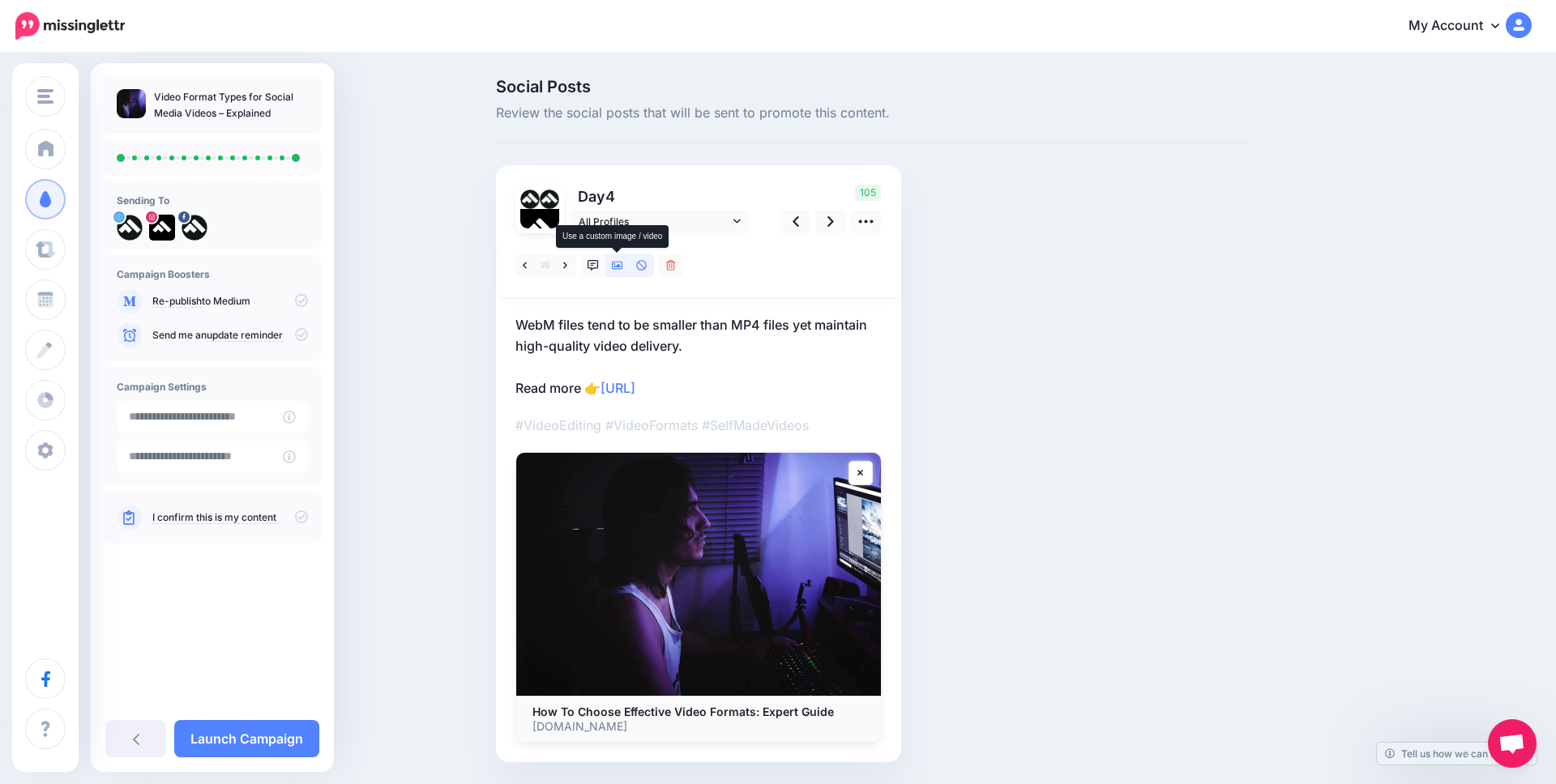
click at [617, 264] on icon at bounding box center [618, 266] width 12 height 12
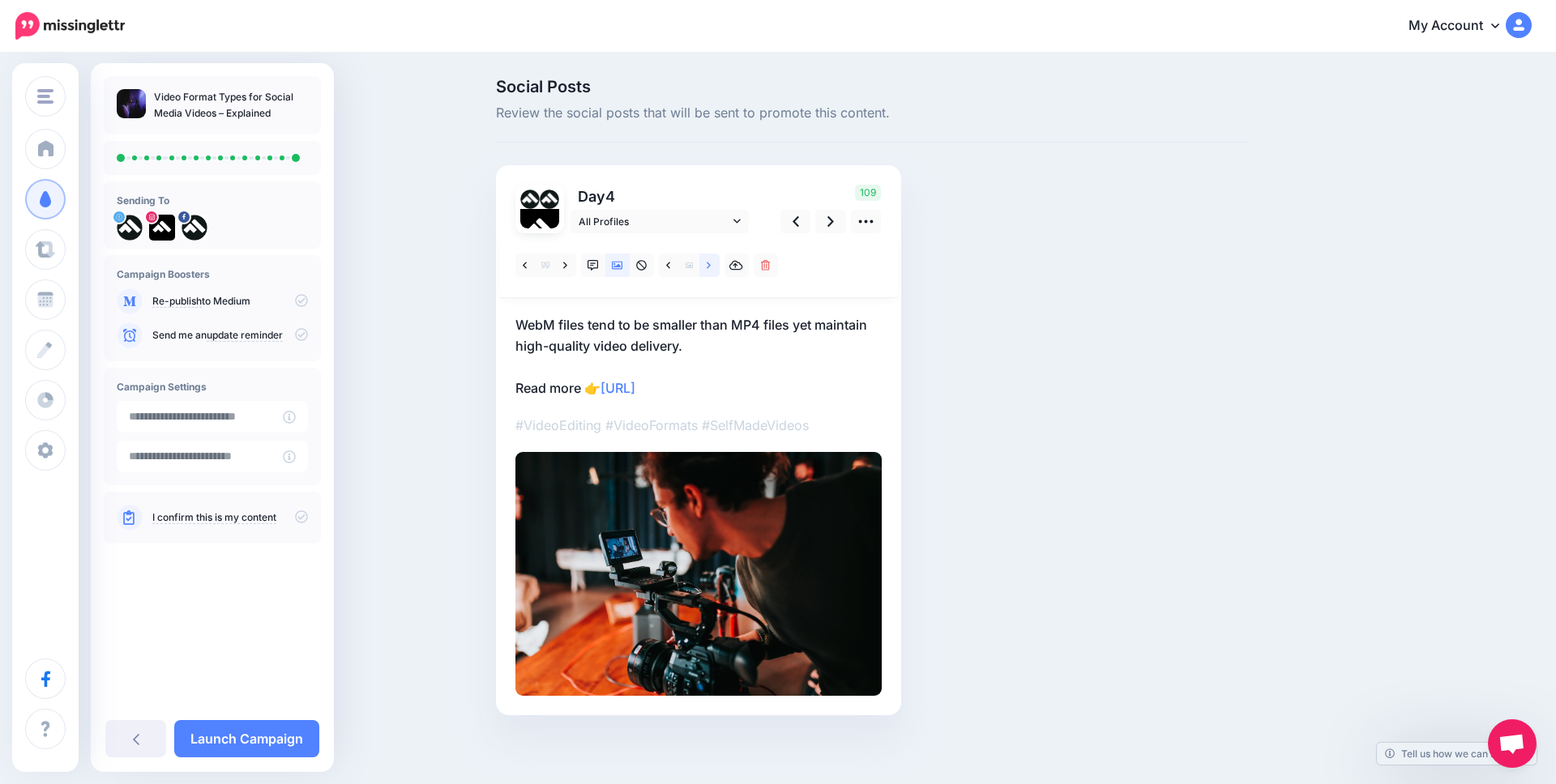
click at [709, 266] on icon at bounding box center [709, 266] width 4 height 12
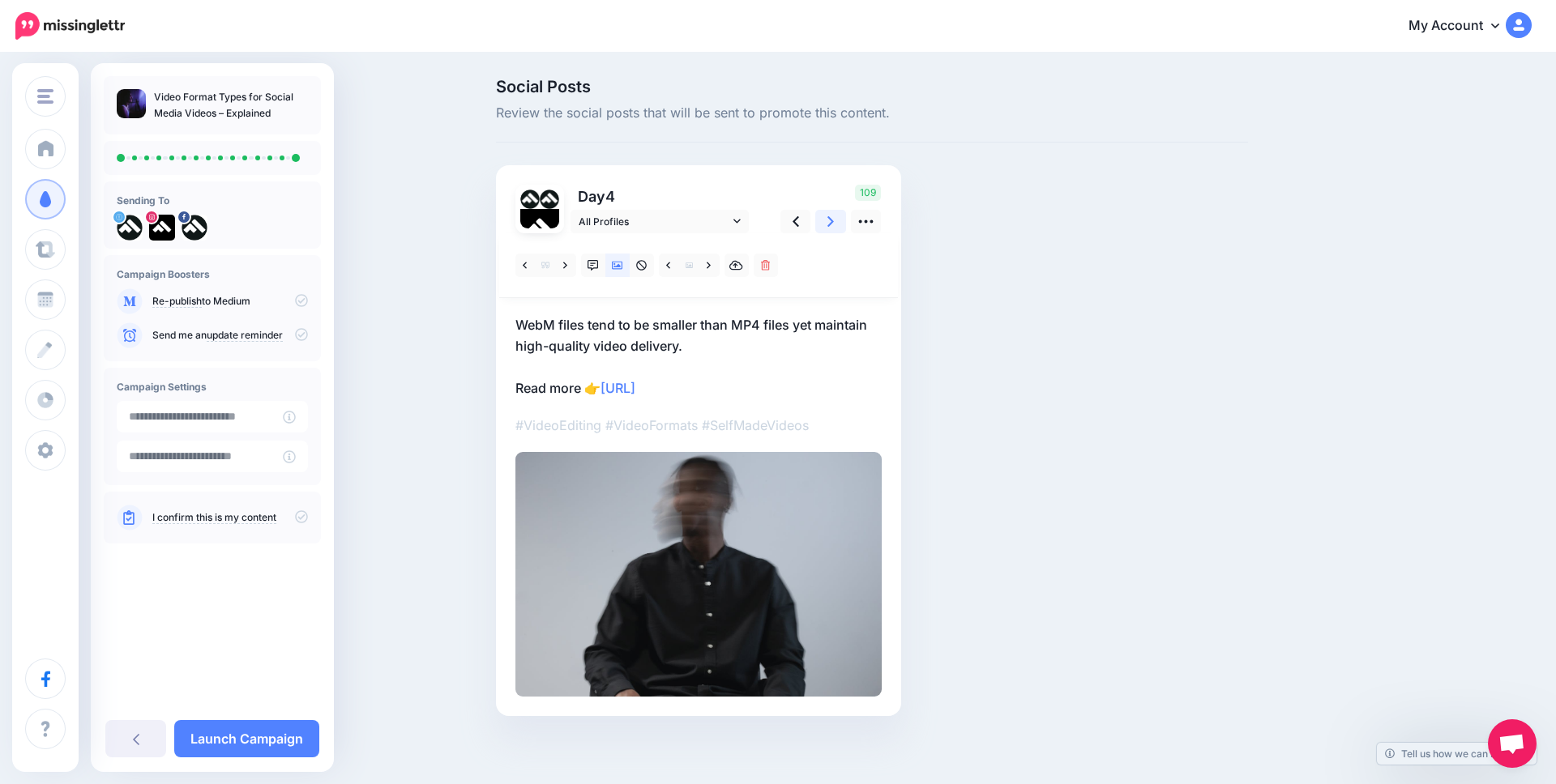
click at [834, 218] on icon at bounding box center [831, 221] width 7 height 17
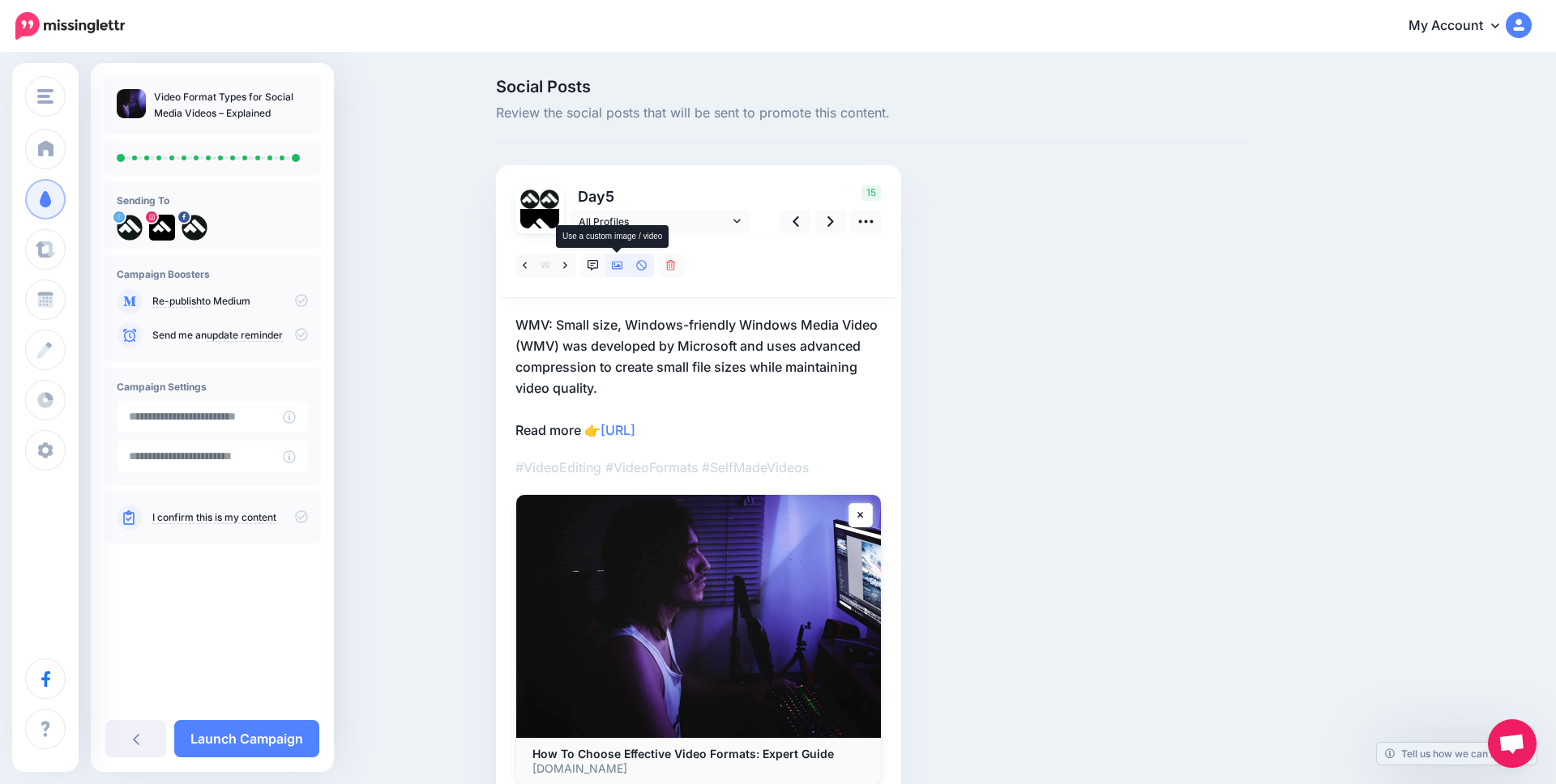
click at [617, 271] on link at bounding box center [617, 266] width 25 height 24
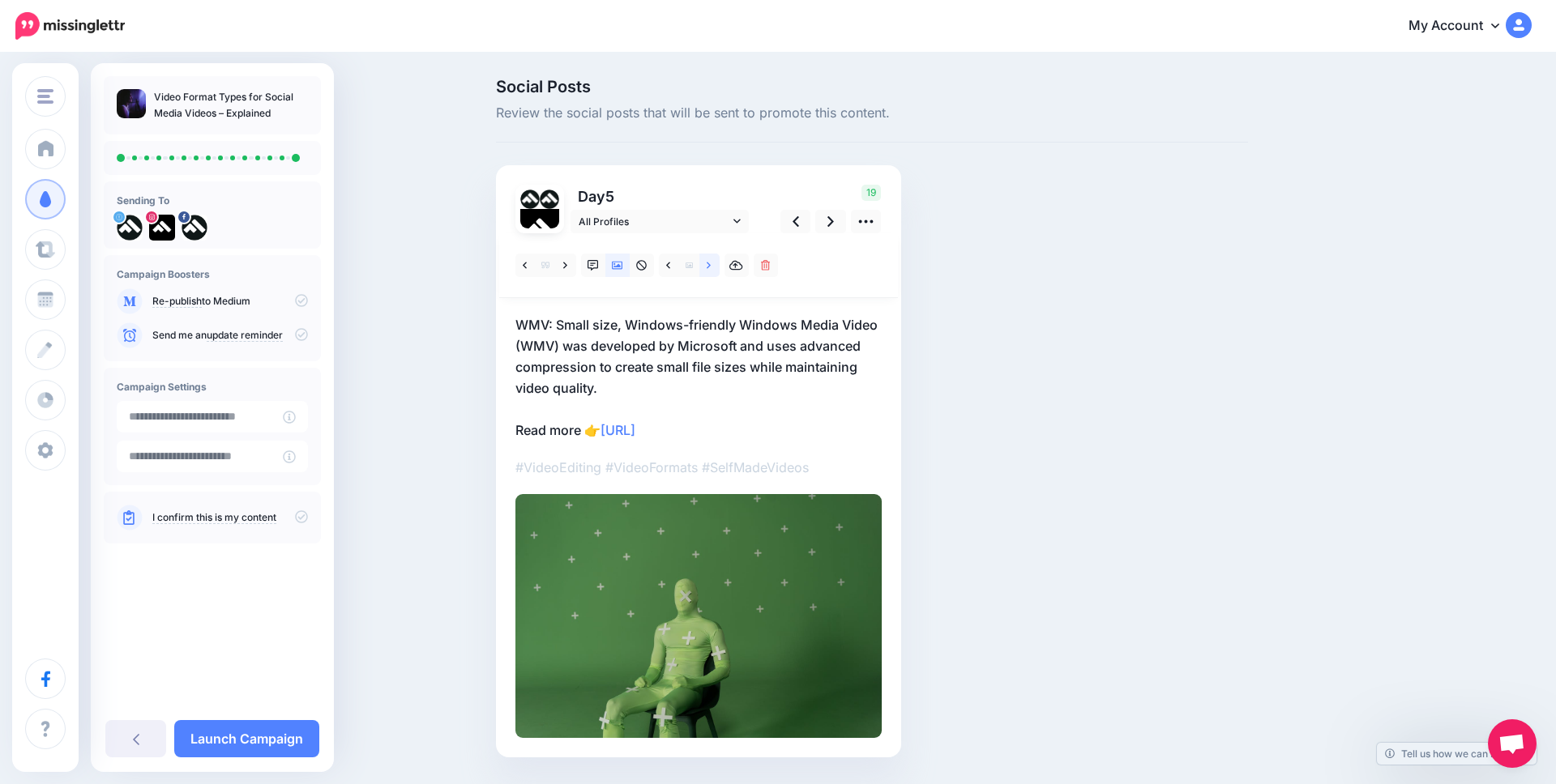
click at [708, 263] on icon at bounding box center [709, 265] width 4 height 7
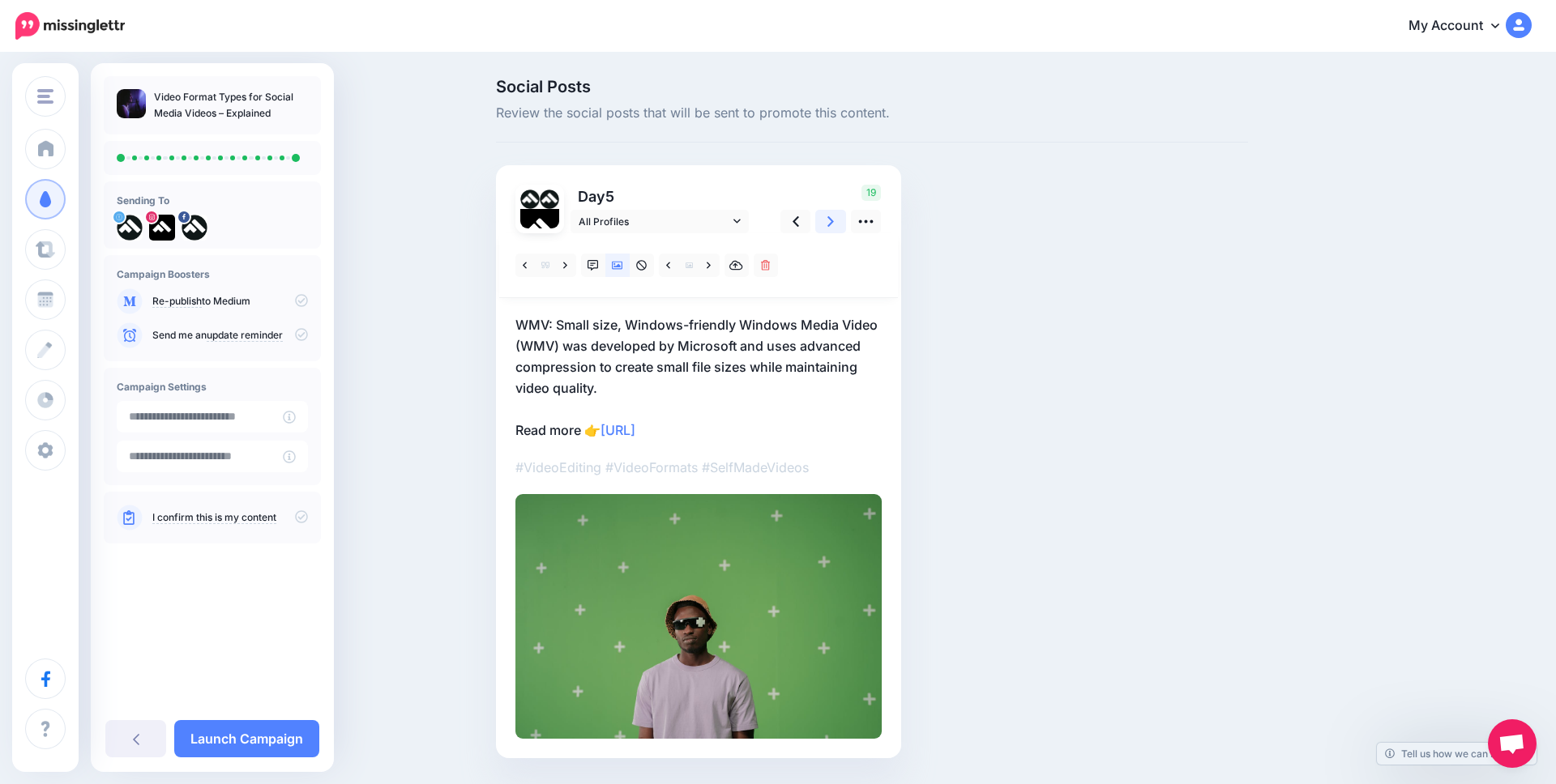
click at [825, 215] on link at bounding box center [831, 221] width 31 height 24
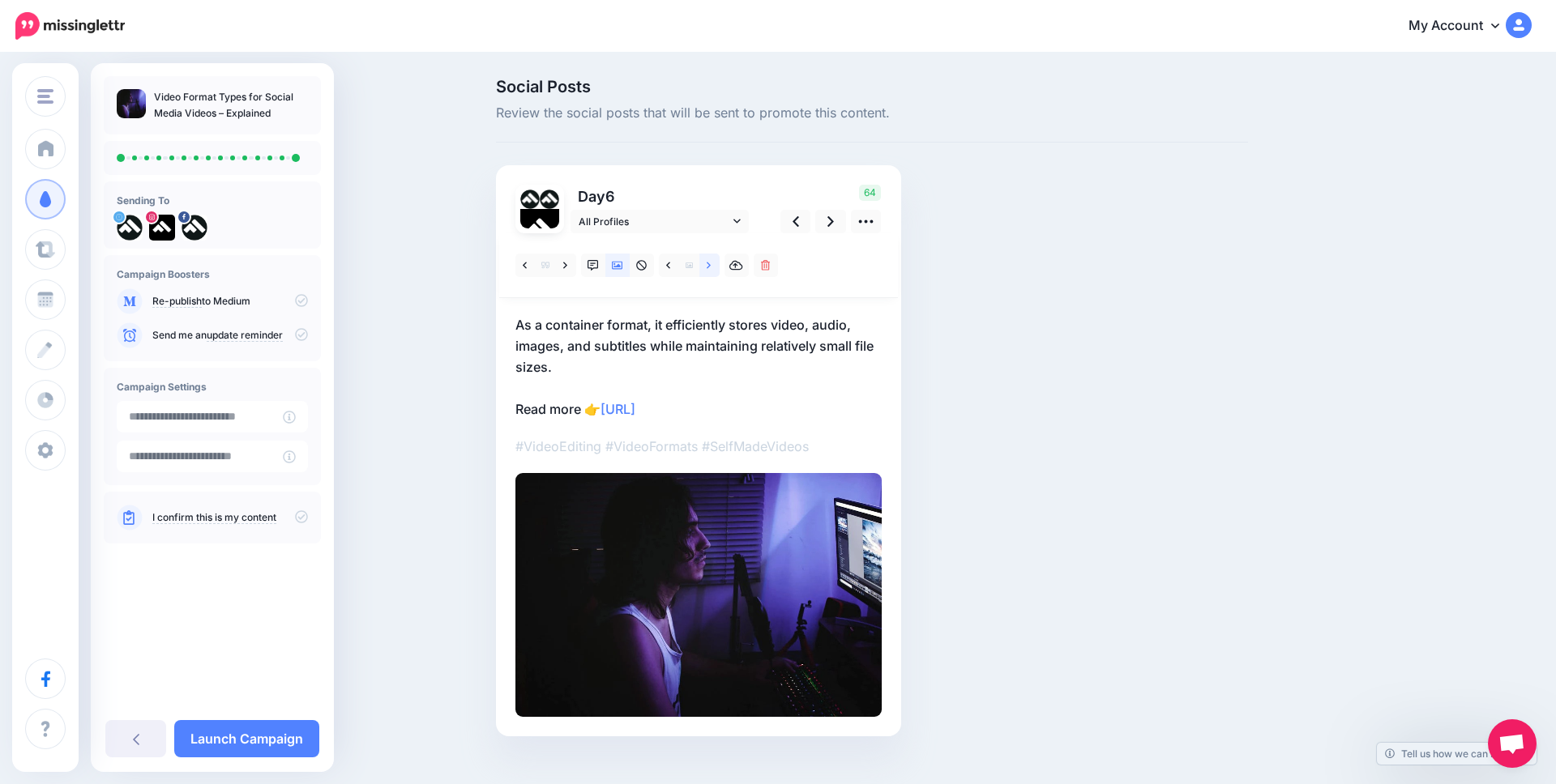
click at [709, 263] on icon at bounding box center [709, 266] width 4 height 12
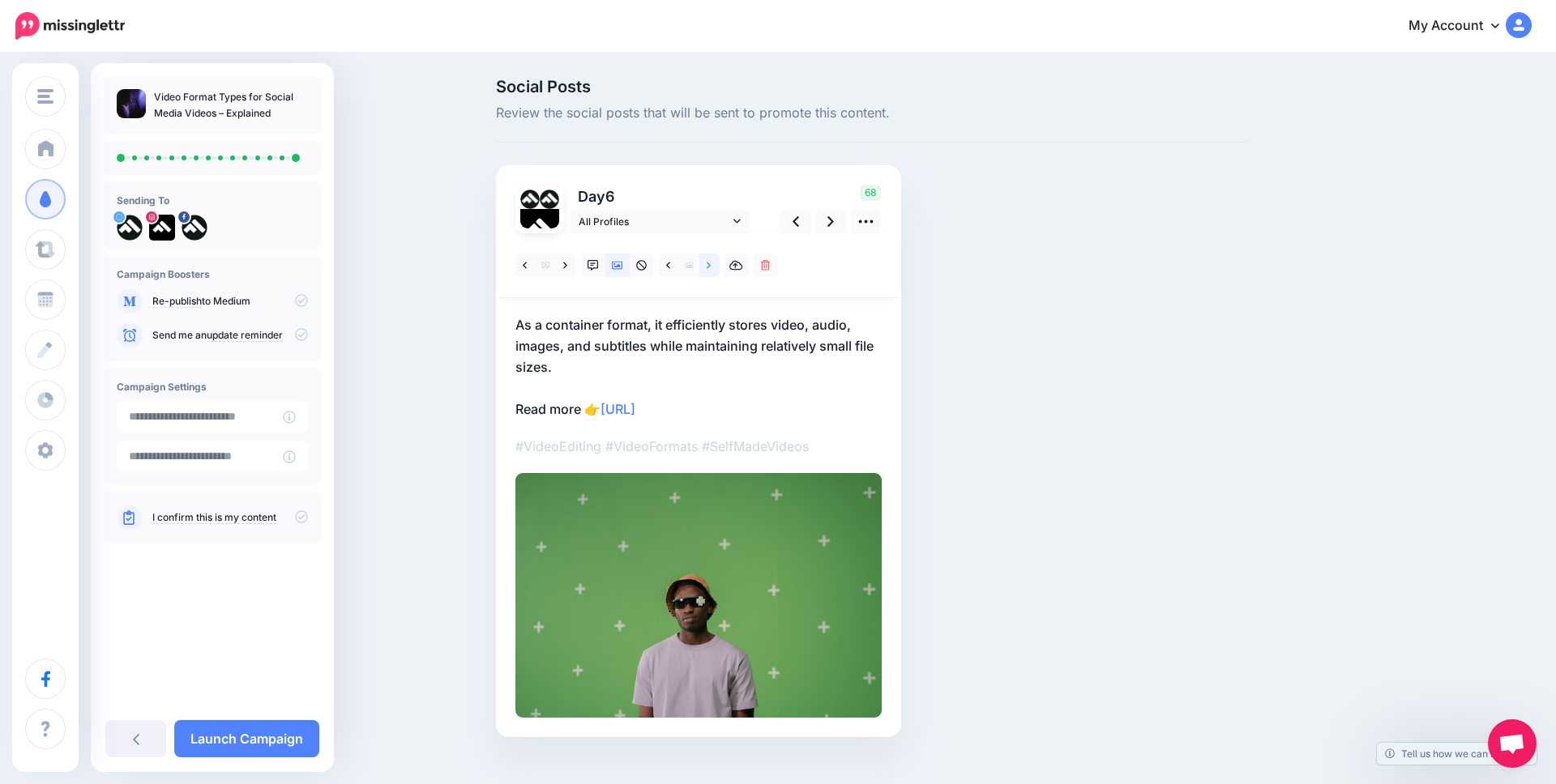
click at [709, 263] on icon at bounding box center [709, 266] width 4 height 12
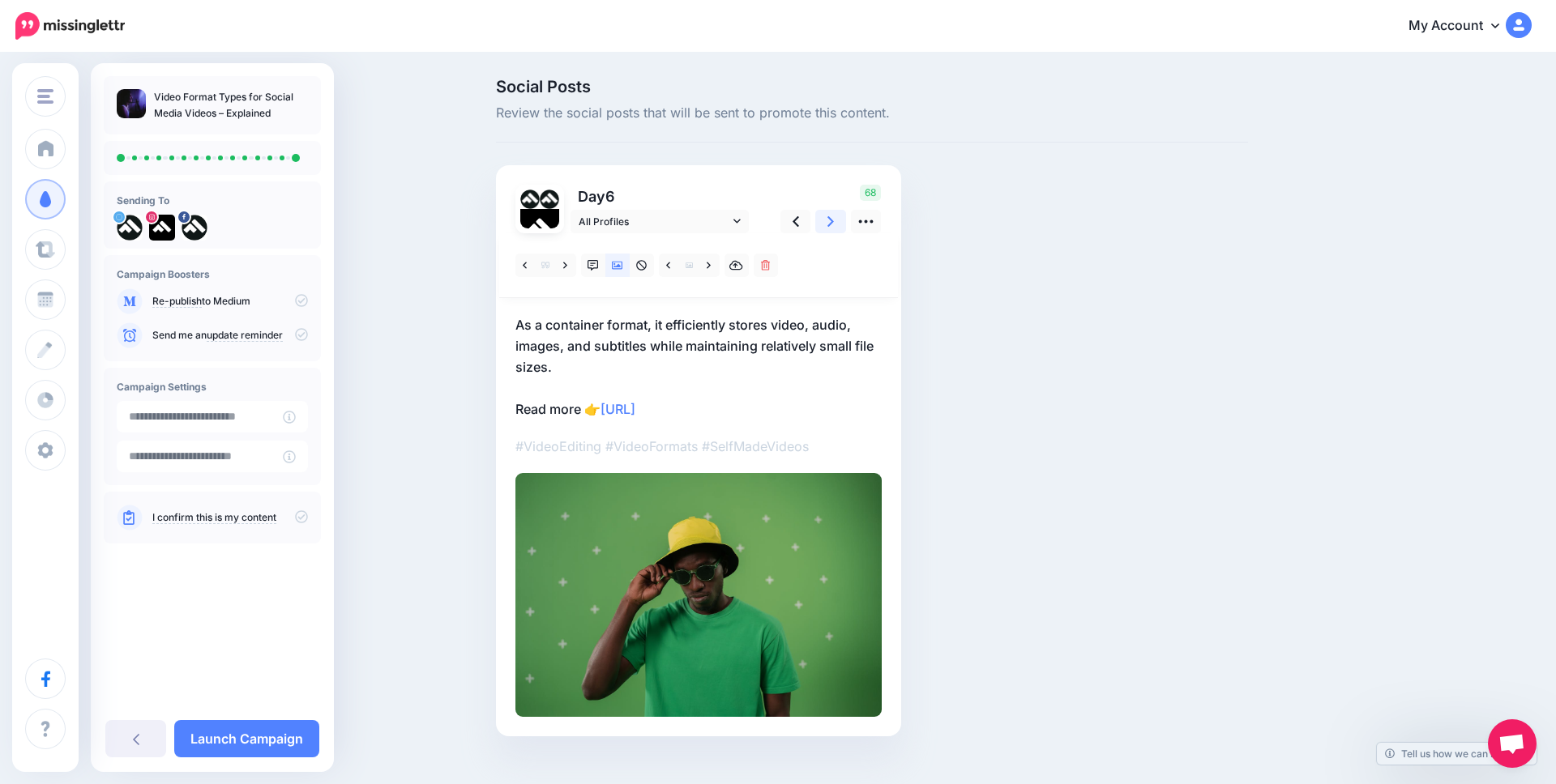
click at [828, 218] on icon at bounding box center [831, 221] width 7 height 17
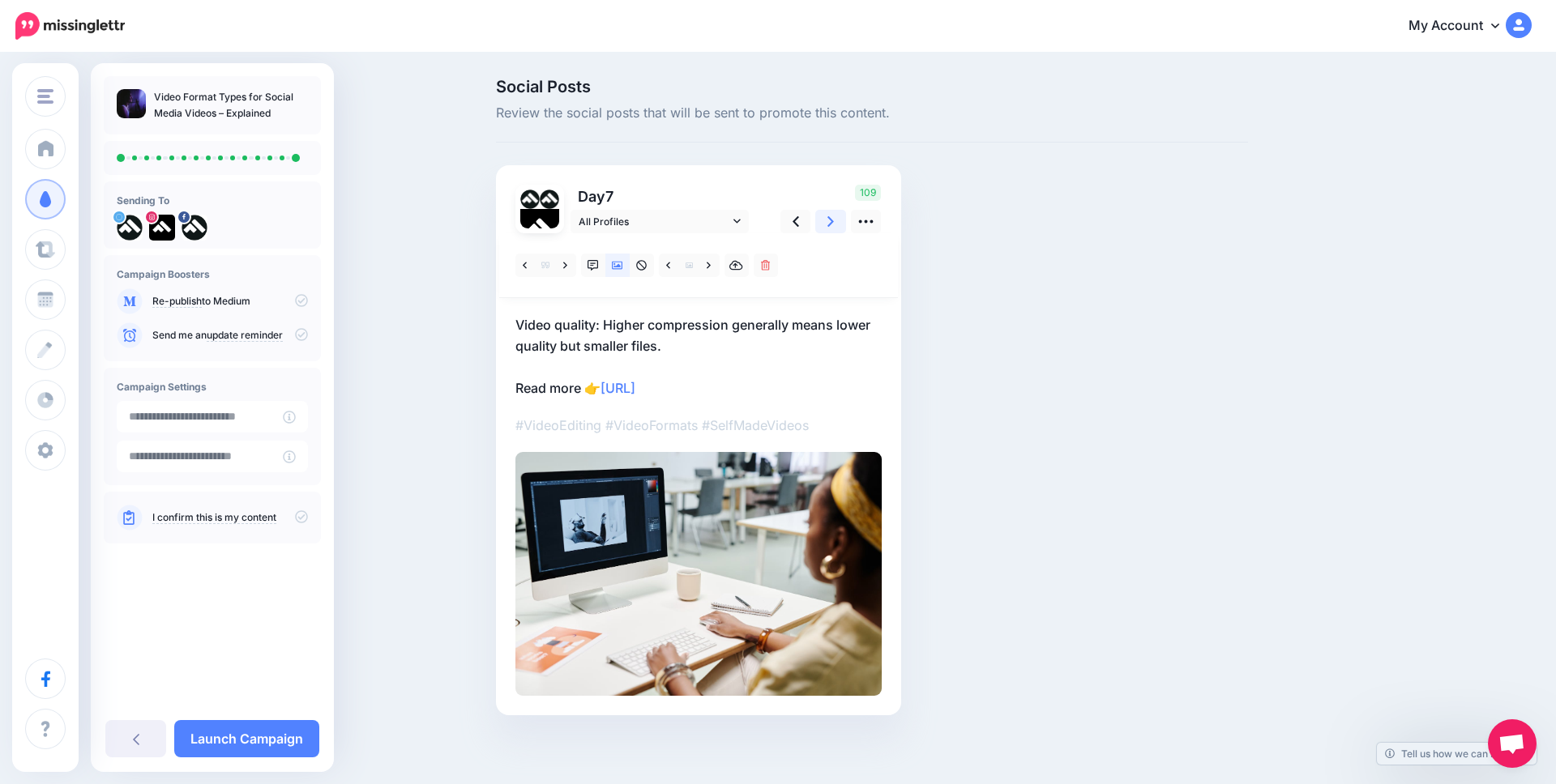
click at [829, 218] on icon at bounding box center [831, 221] width 7 height 17
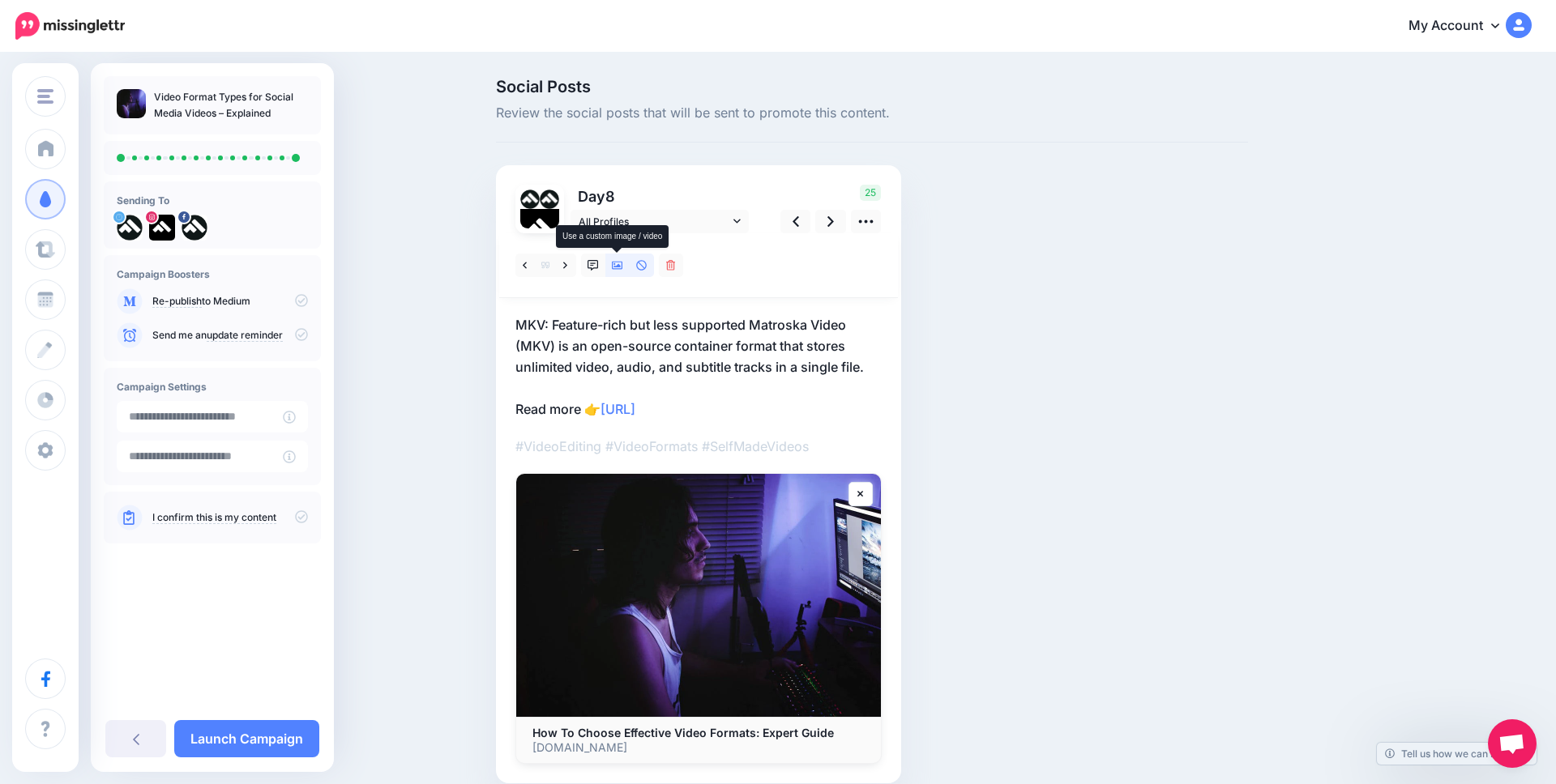
click at [616, 264] on icon at bounding box center [618, 266] width 12 height 12
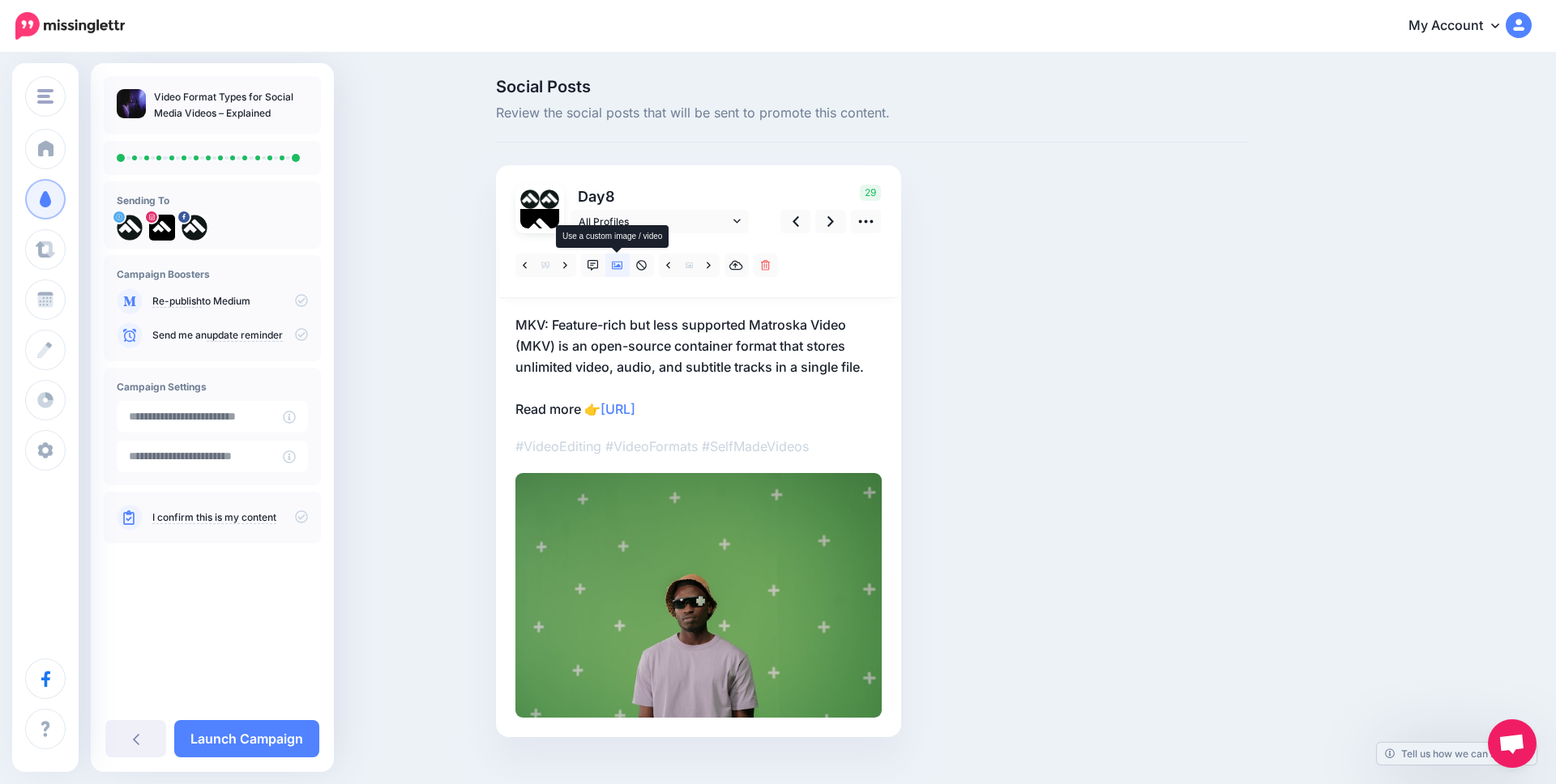
click at [616, 266] on icon at bounding box center [618, 266] width 12 height 8
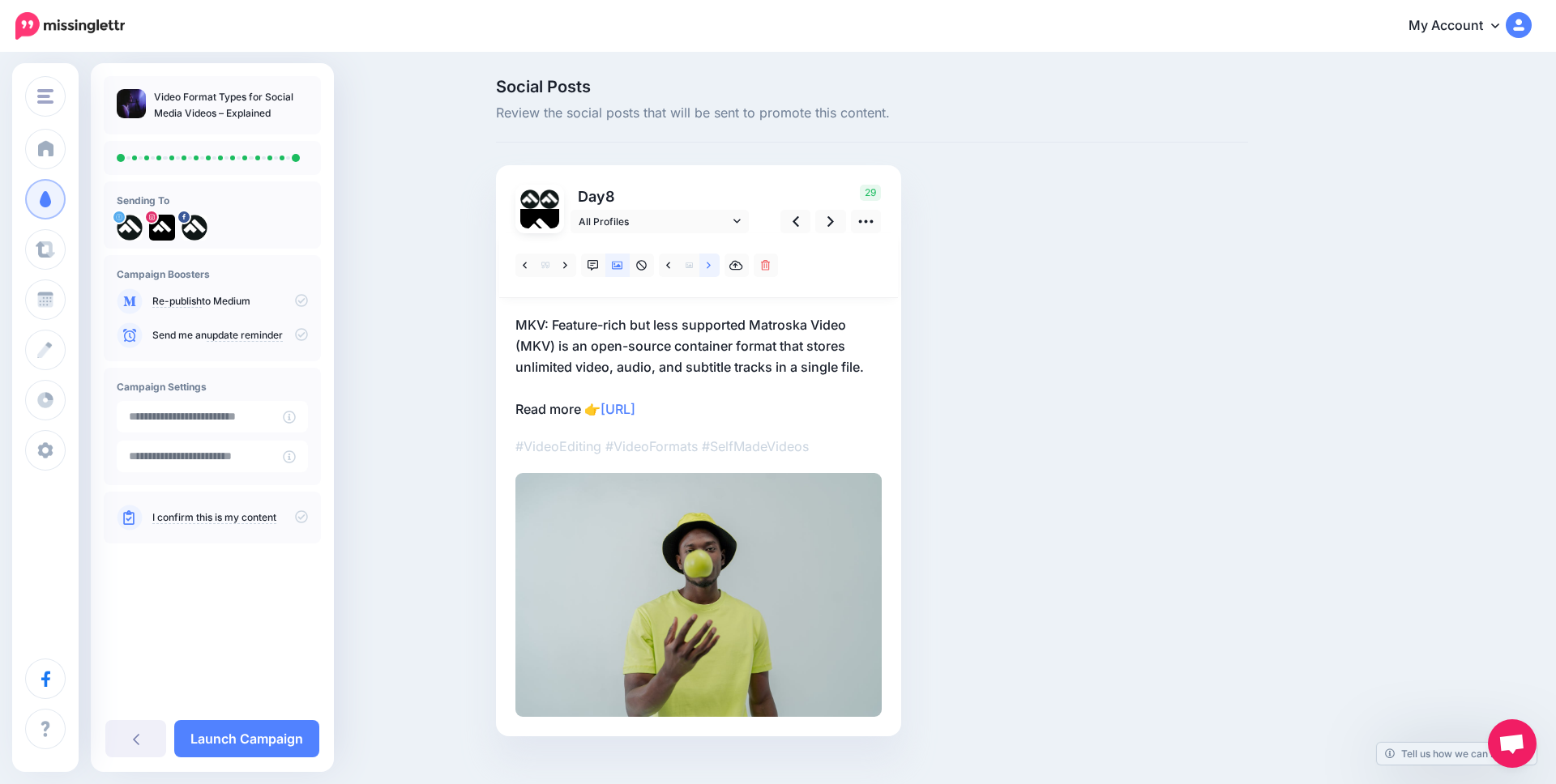
click at [703, 262] on link at bounding box center [710, 266] width 21 height 24
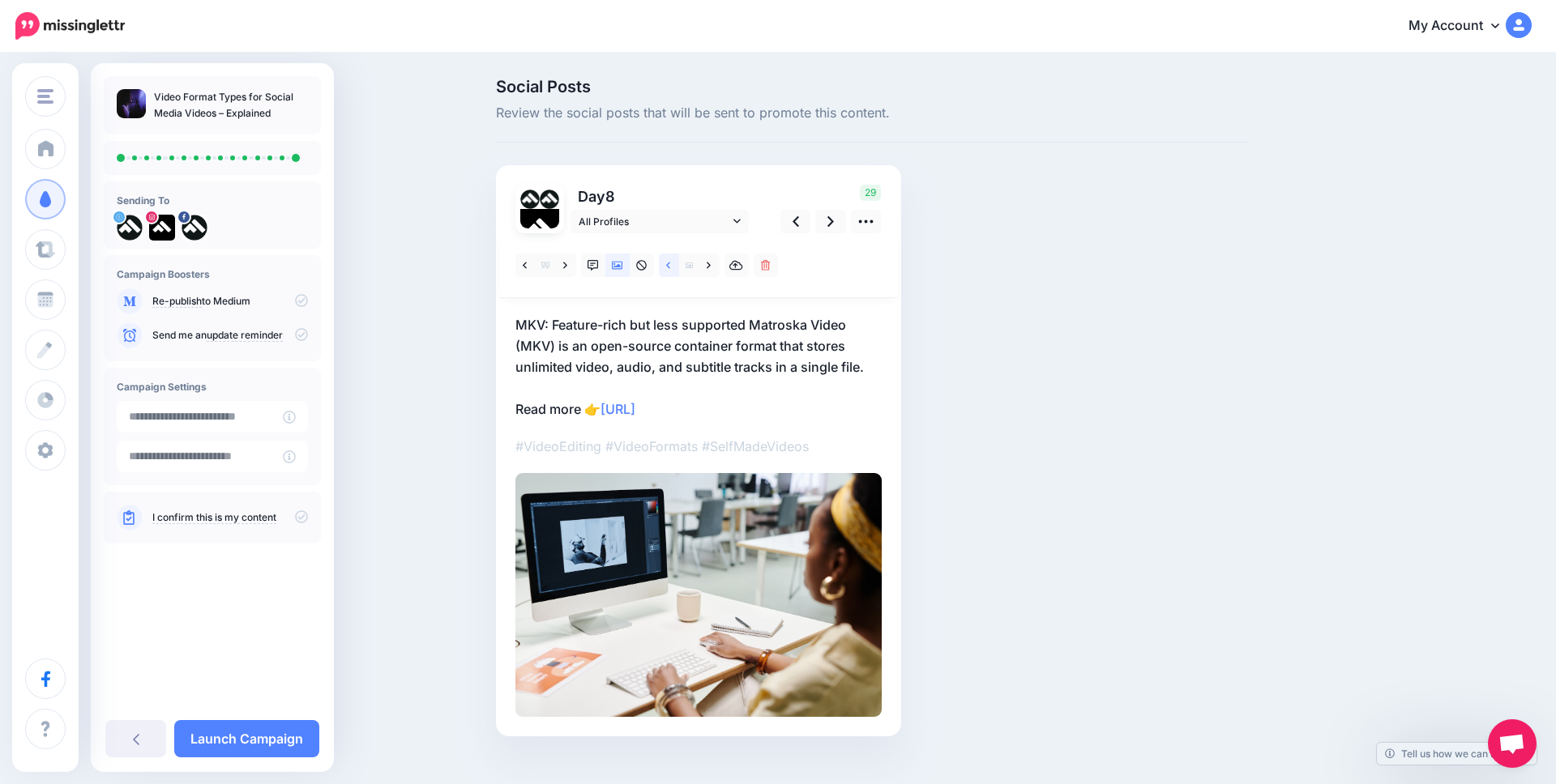
click at [666, 261] on icon at bounding box center [668, 266] width 4 height 12
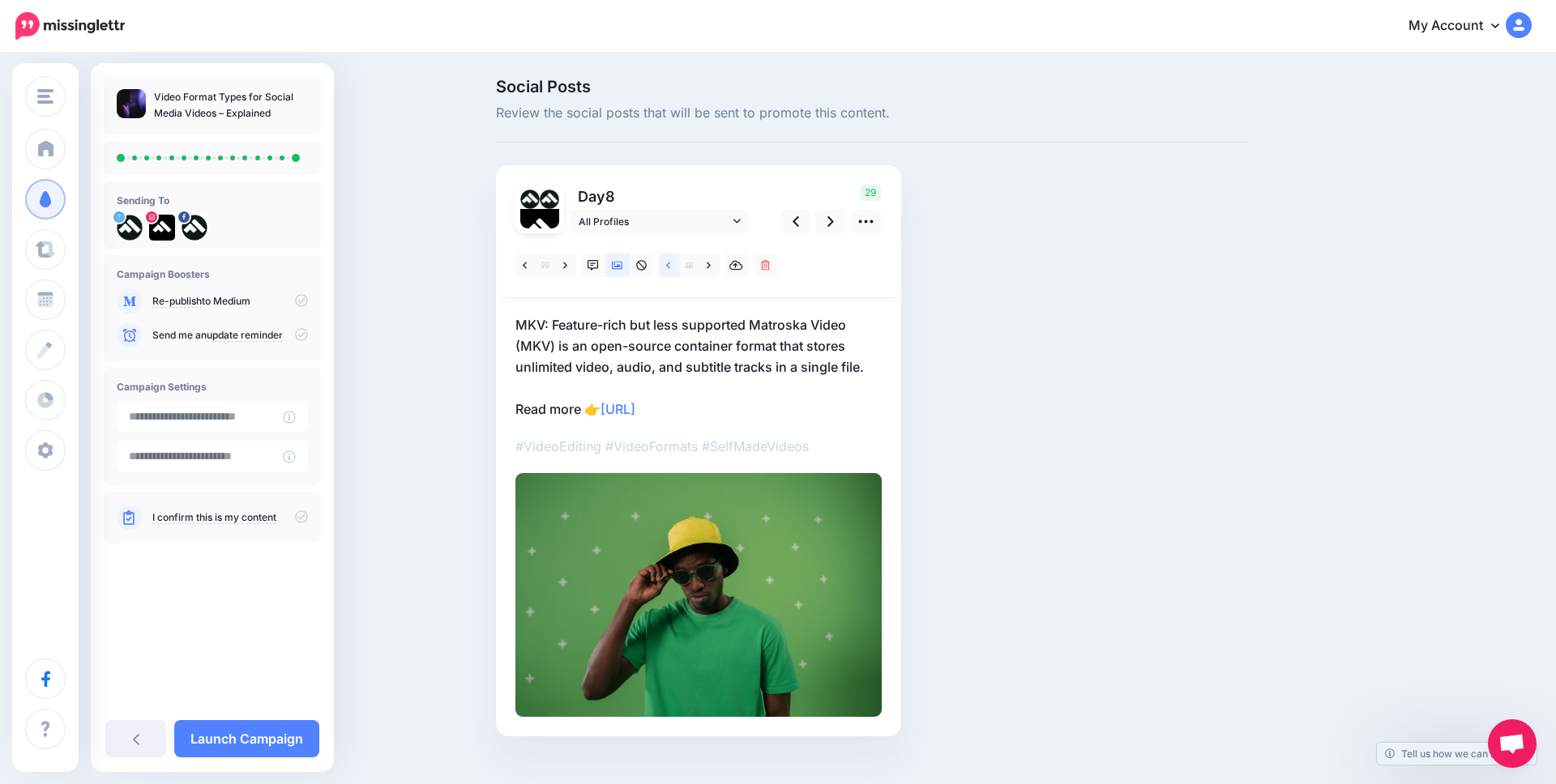
click at [661, 264] on link at bounding box center [669, 266] width 21 height 24
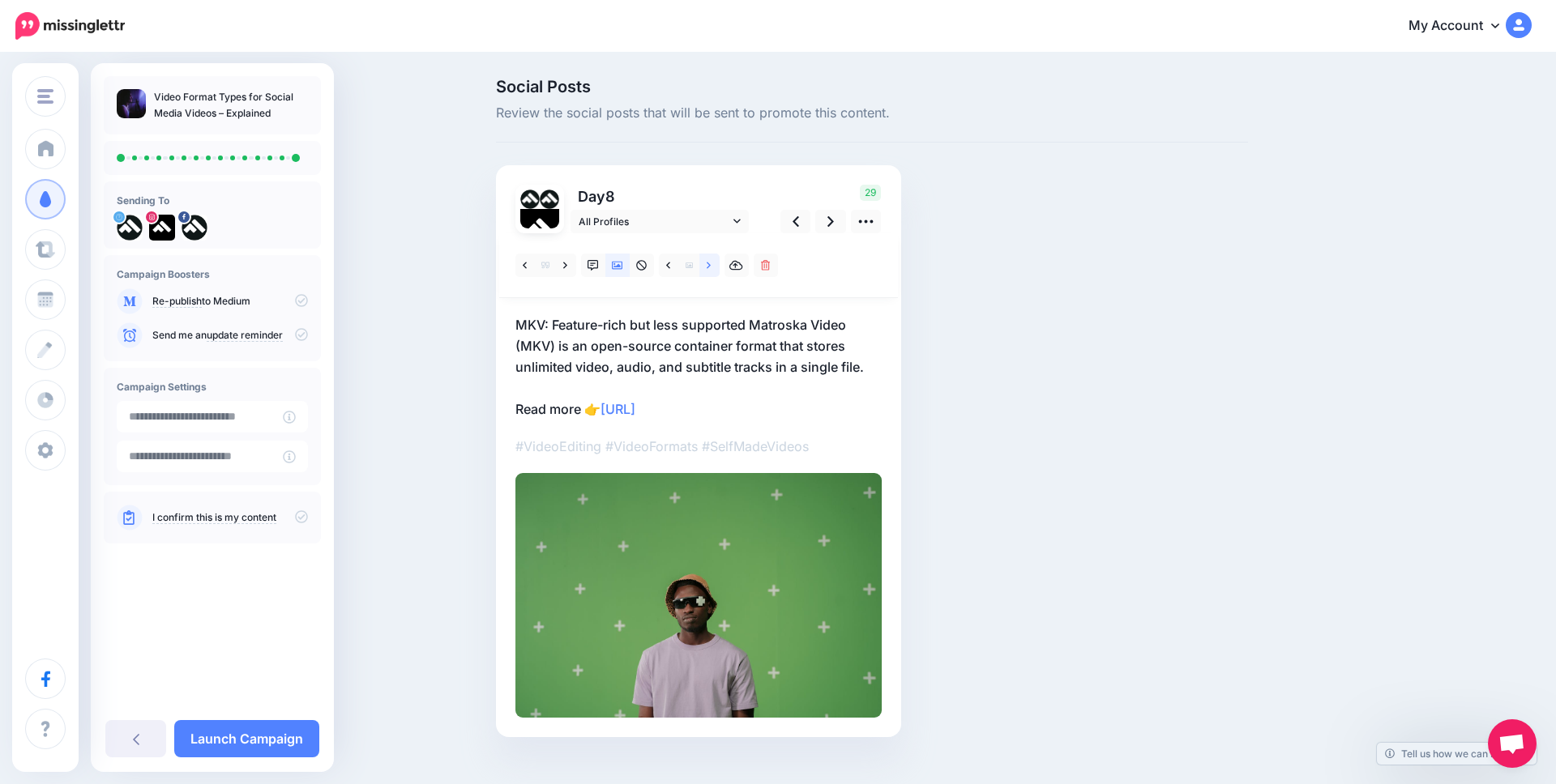
click at [709, 262] on icon at bounding box center [709, 266] width 4 height 12
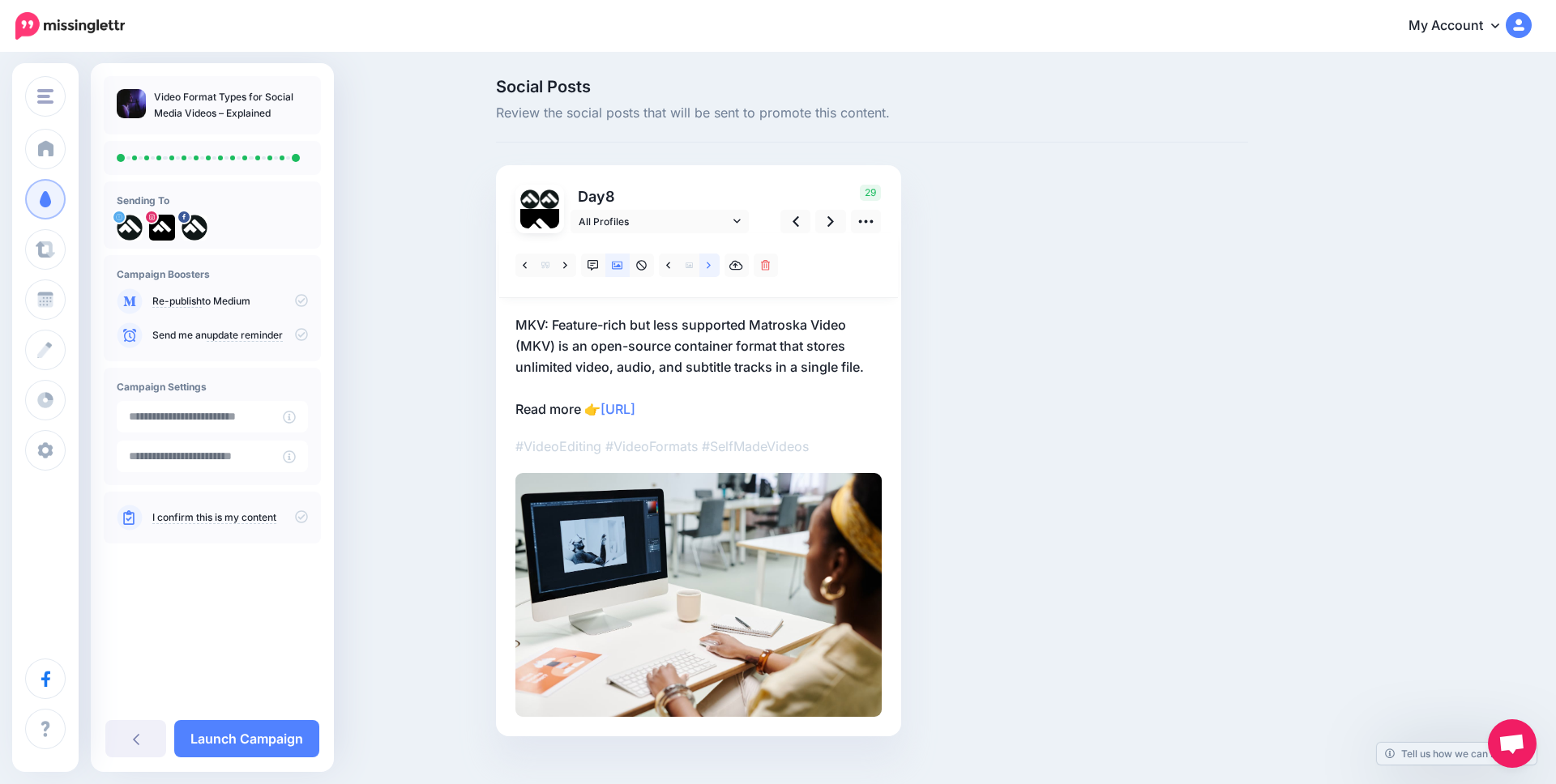
click at [709, 262] on icon at bounding box center [709, 266] width 4 height 12
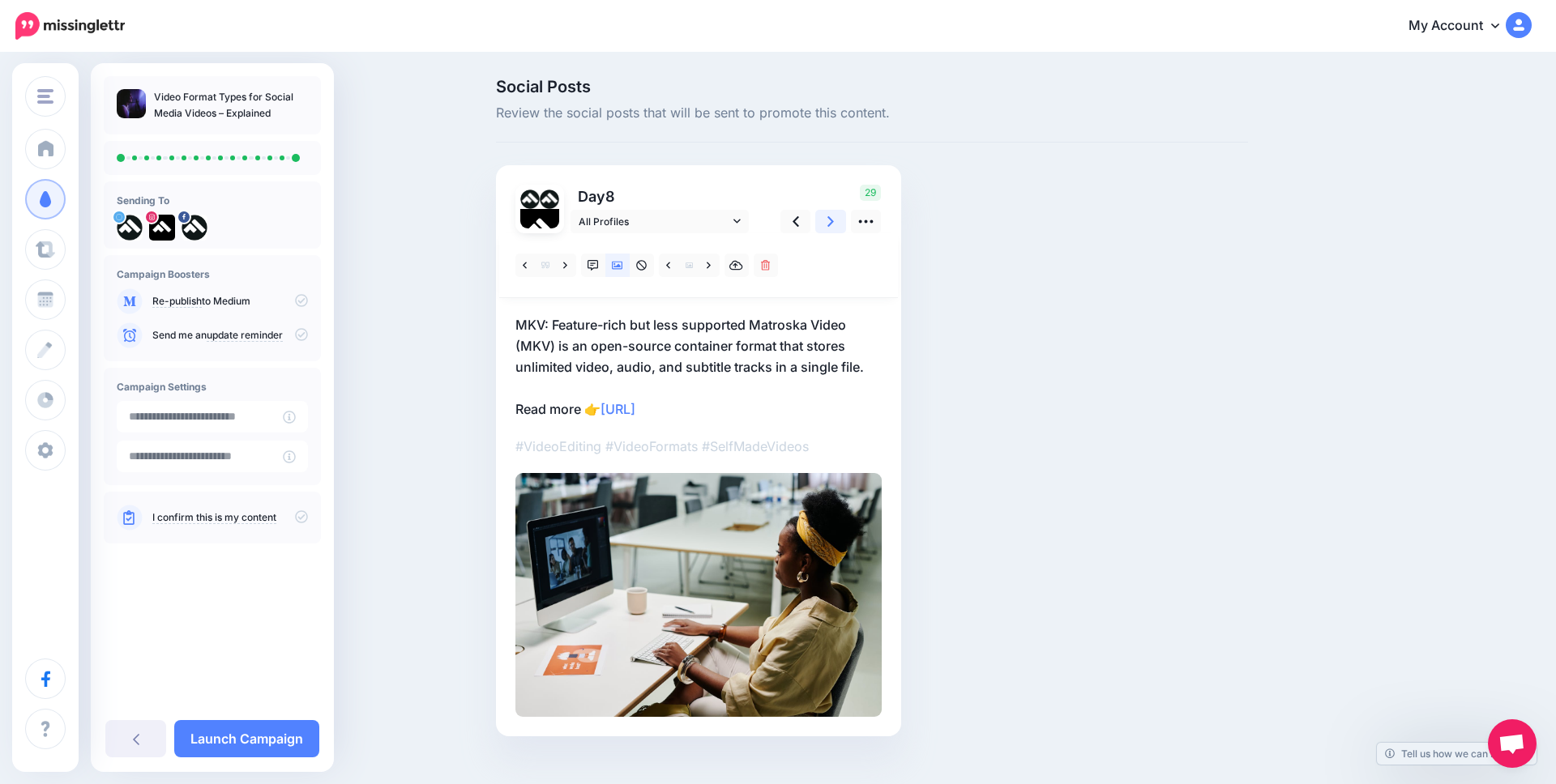
click at [830, 221] on icon at bounding box center [831, 221] width 7 height 17
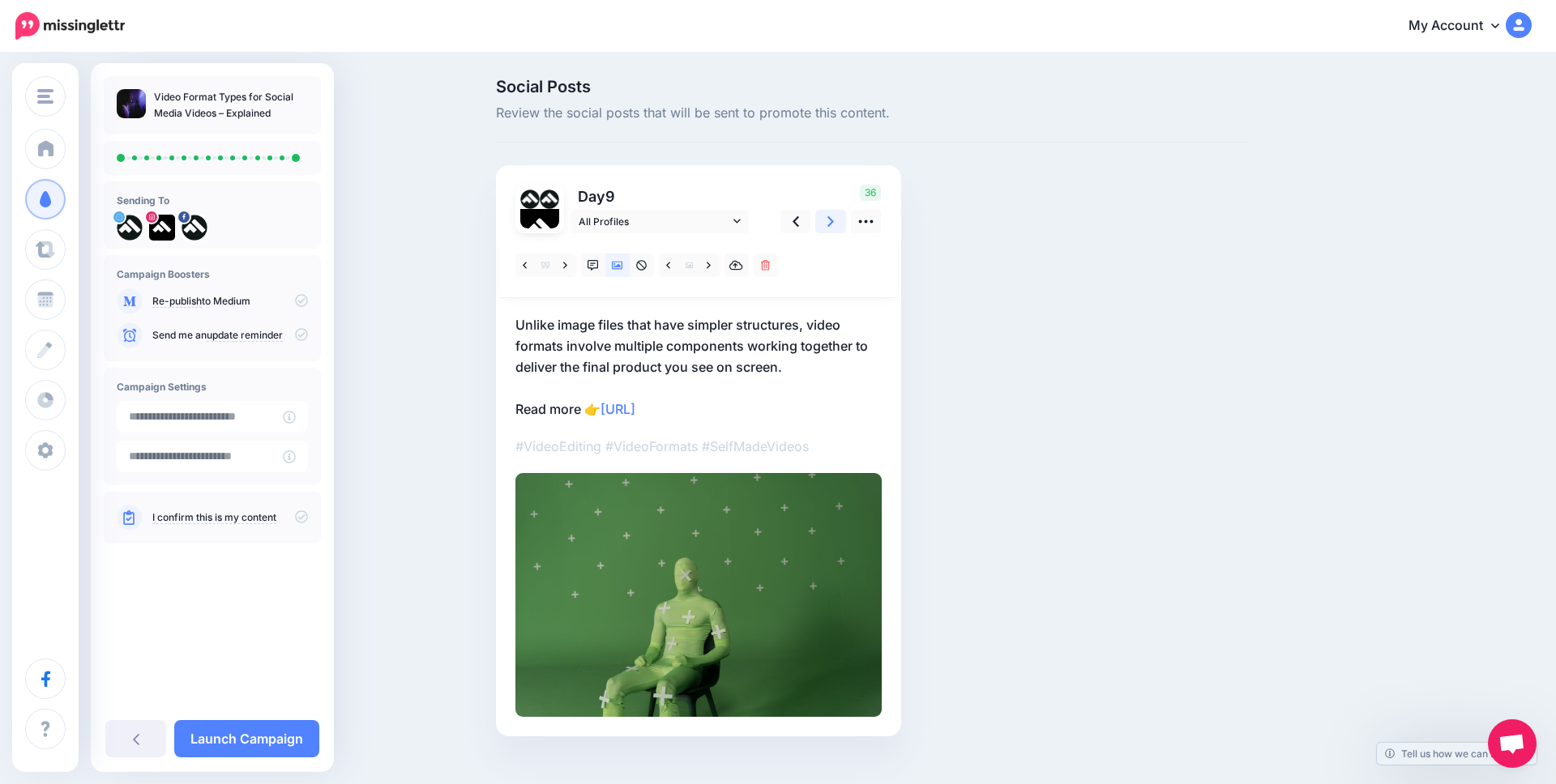
click at [829, 221] on icon at bounding box center [831, 221] width 7 height 17
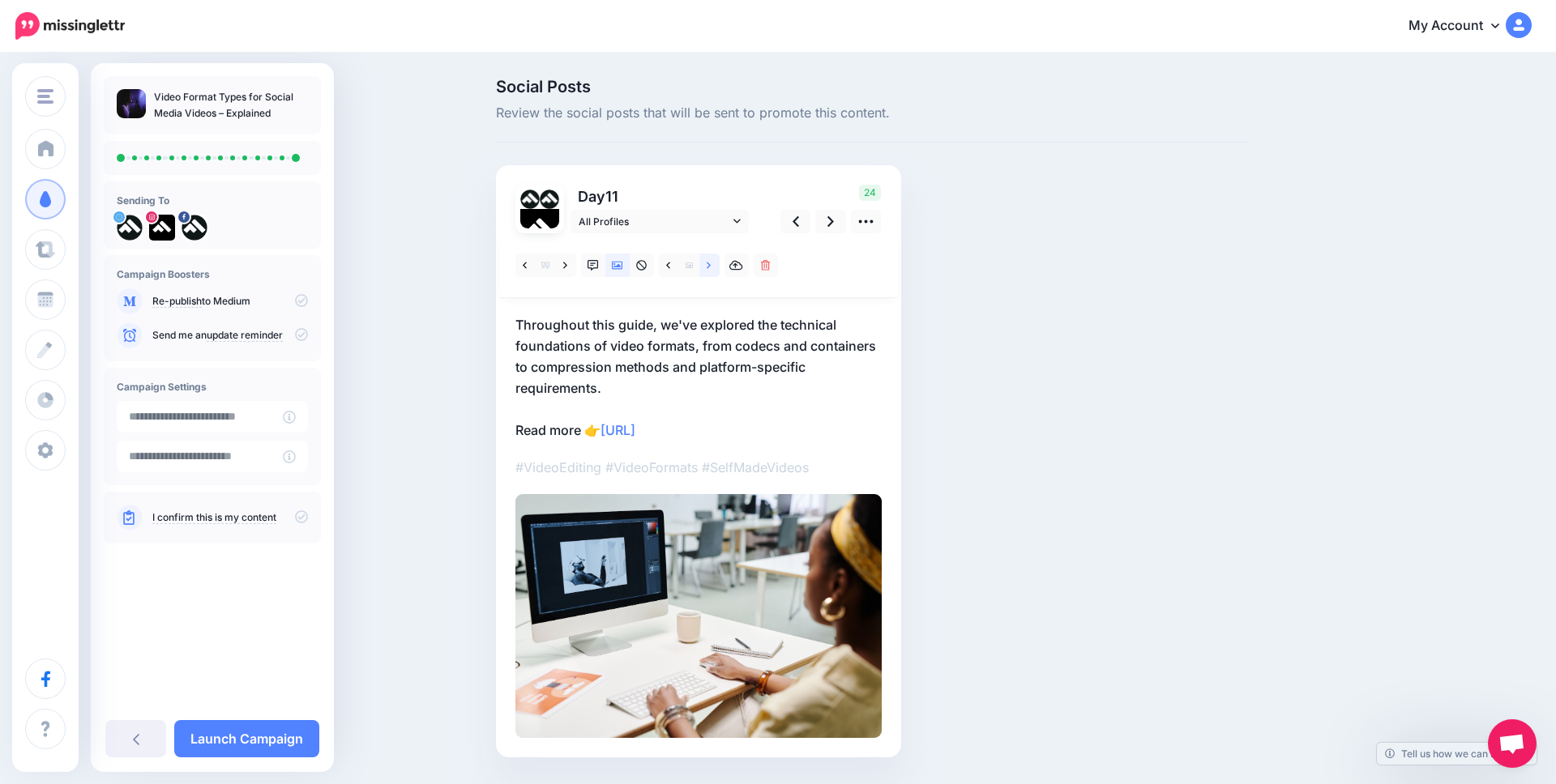
click at [706, 264] on link at bounding box center [710, 266] width 21 height 24
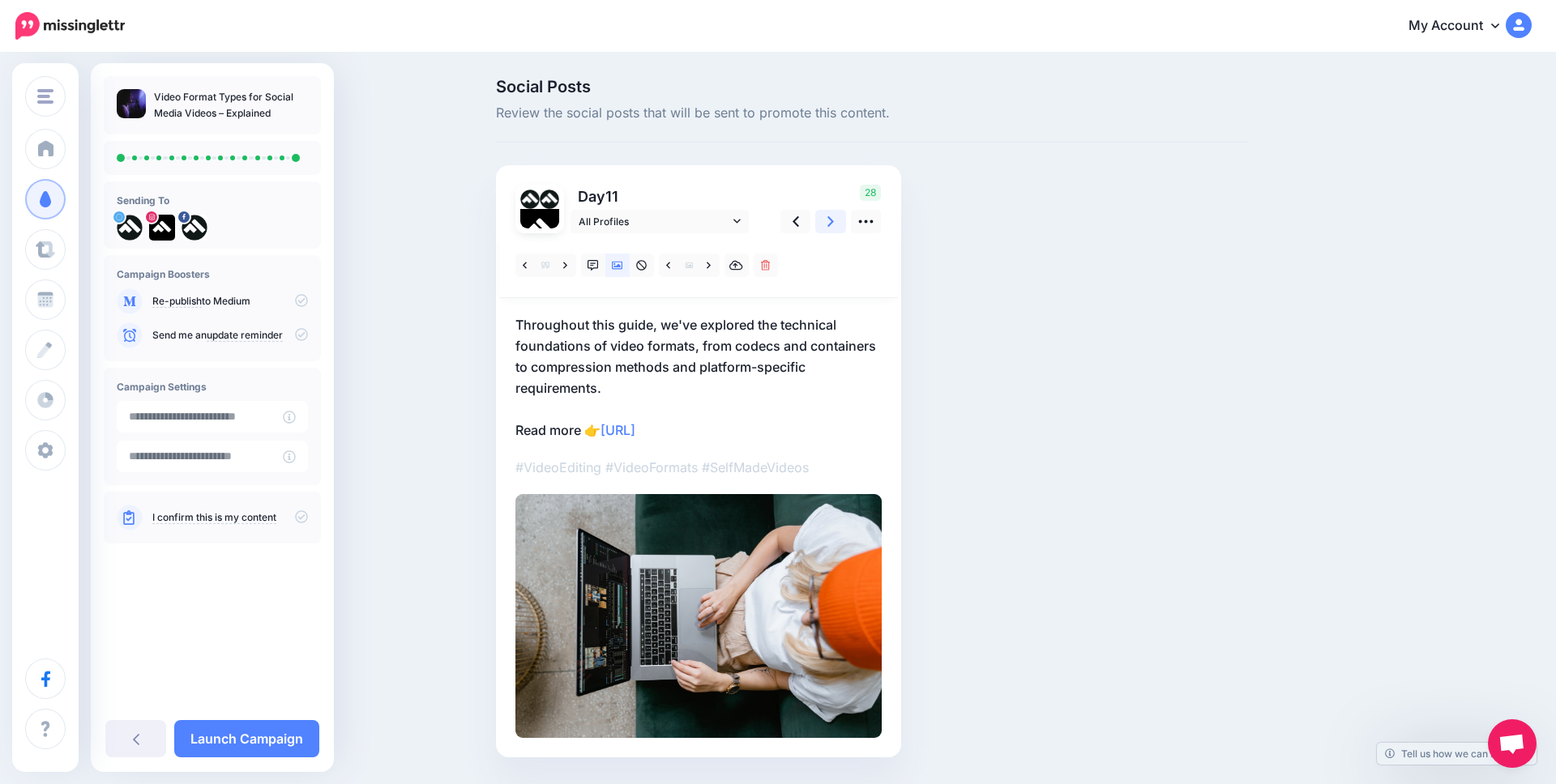
click at [827, 220] on link at bounding box center [831, 221] width 31 height 24
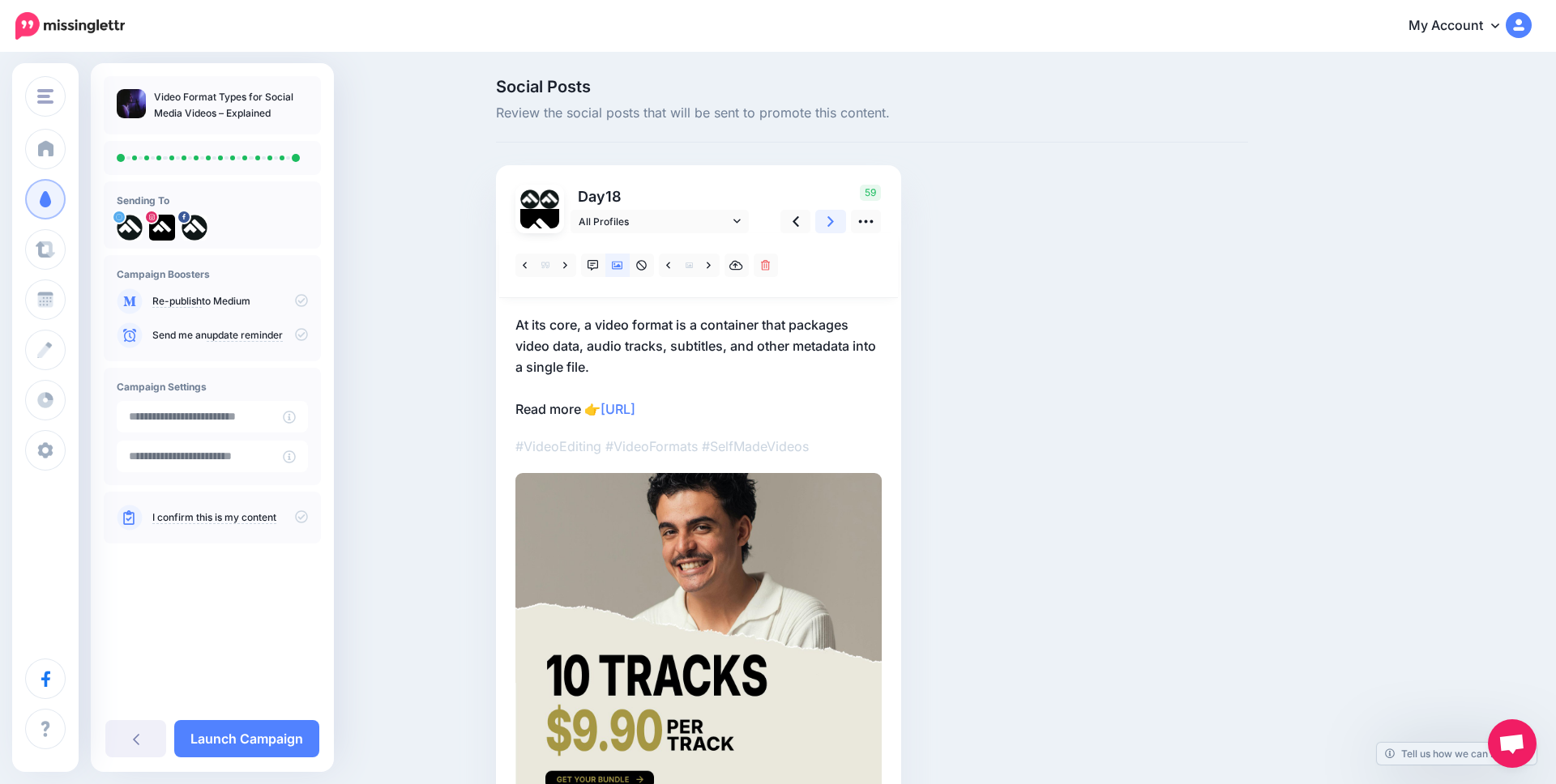
click at [827, 220] on link at bounding box center [831, 221] width 31 height 24
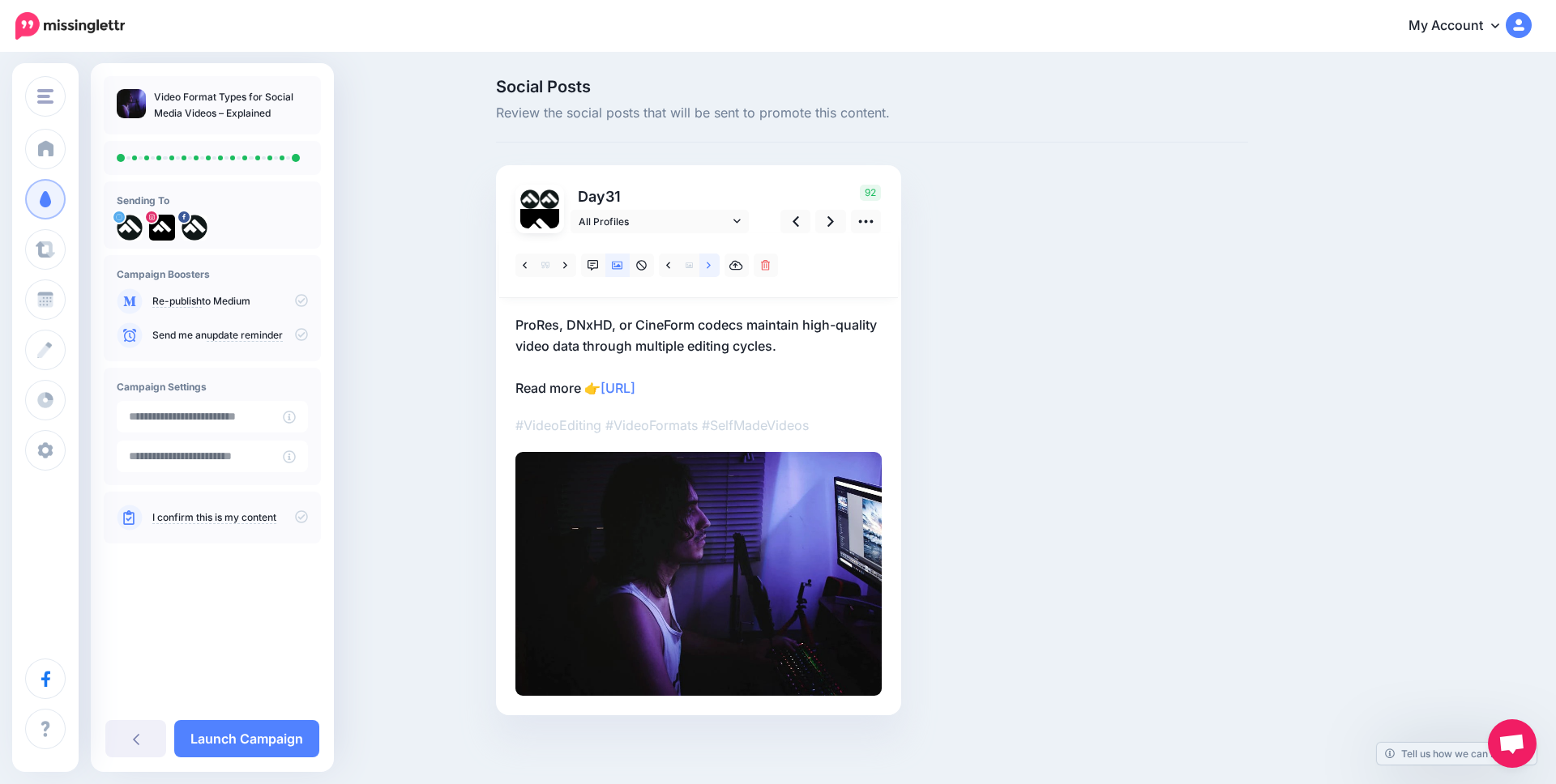
click at [706, 265] on link at bounding box center [710, 266] width 21 height 24
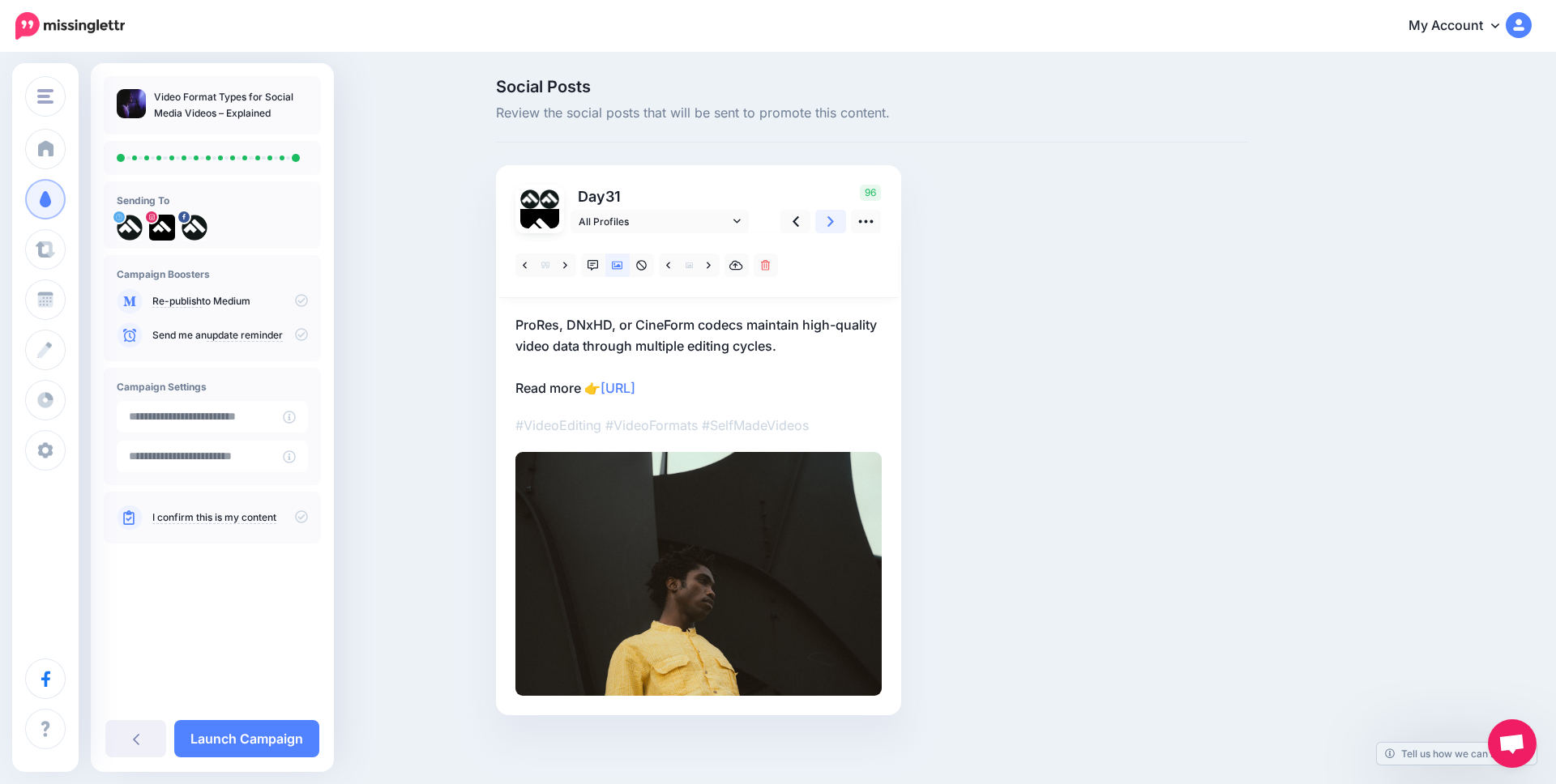
click at [825, 215] on link at bounding box center [831, 221] width 31 height 24
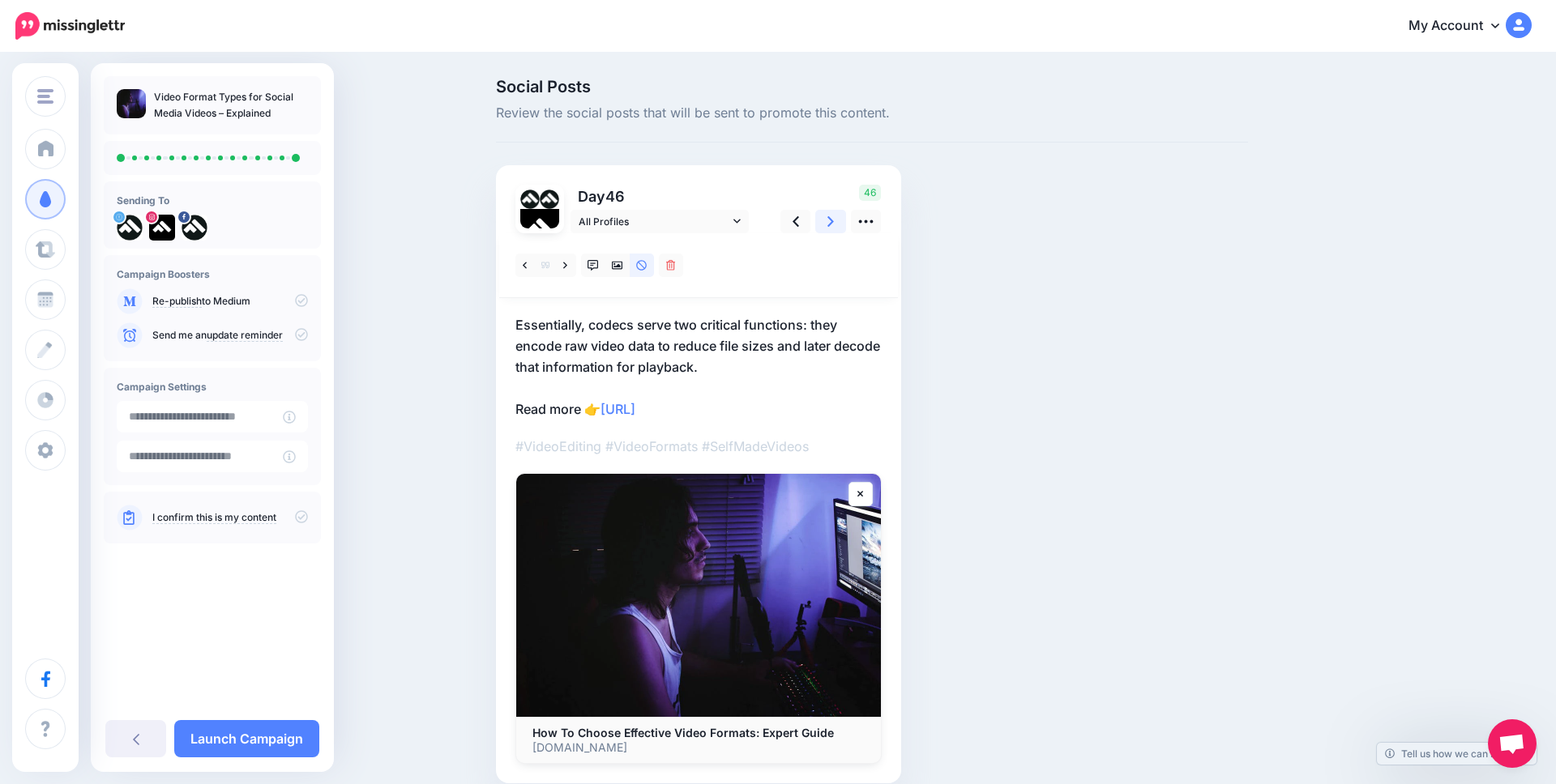
click at [830, 223] on icon at bounding box center [831, 221] width 7 height 11
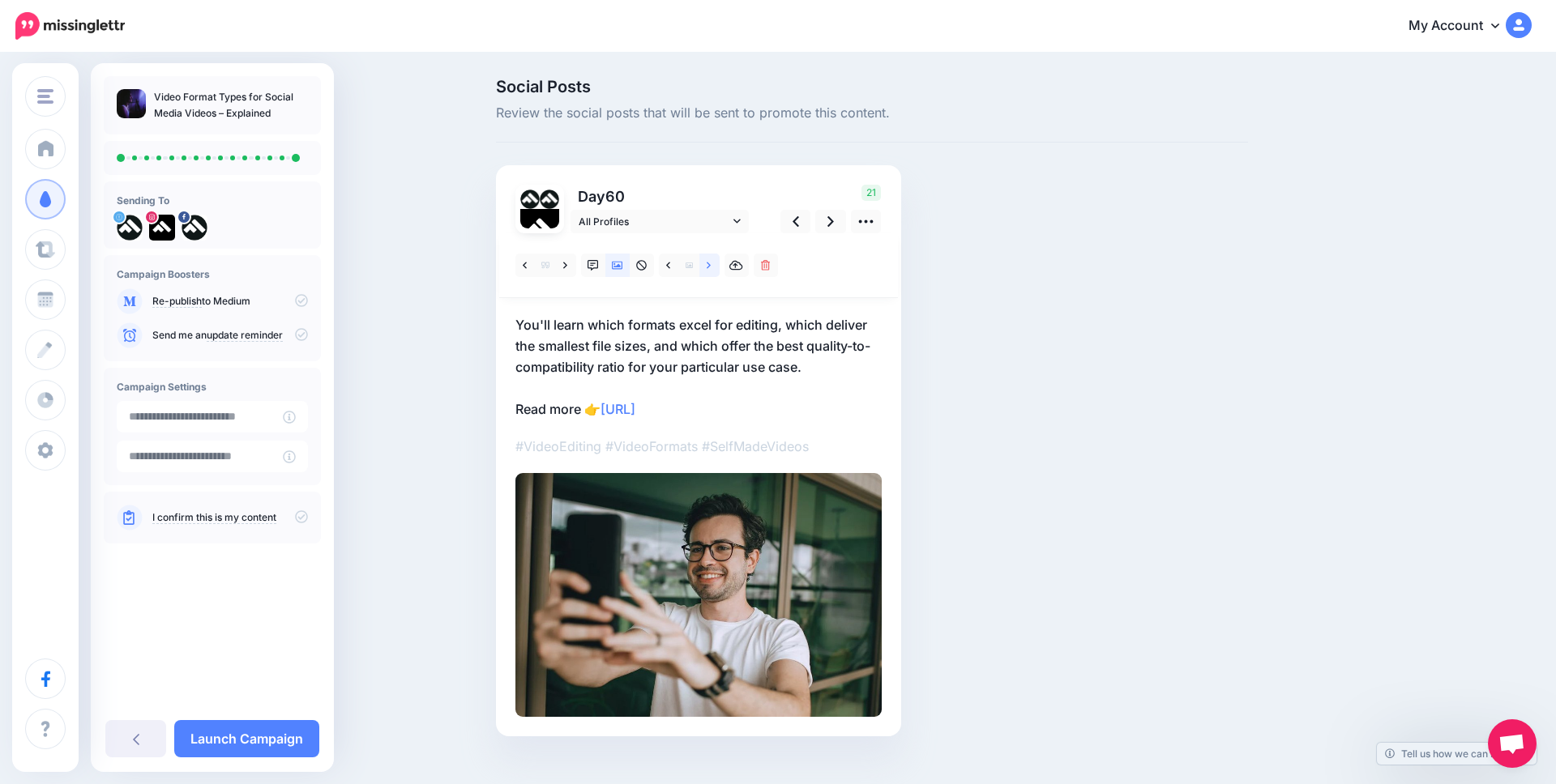
click at [707, 262] on icon at bounding box center [709, 266] width 4 height 12
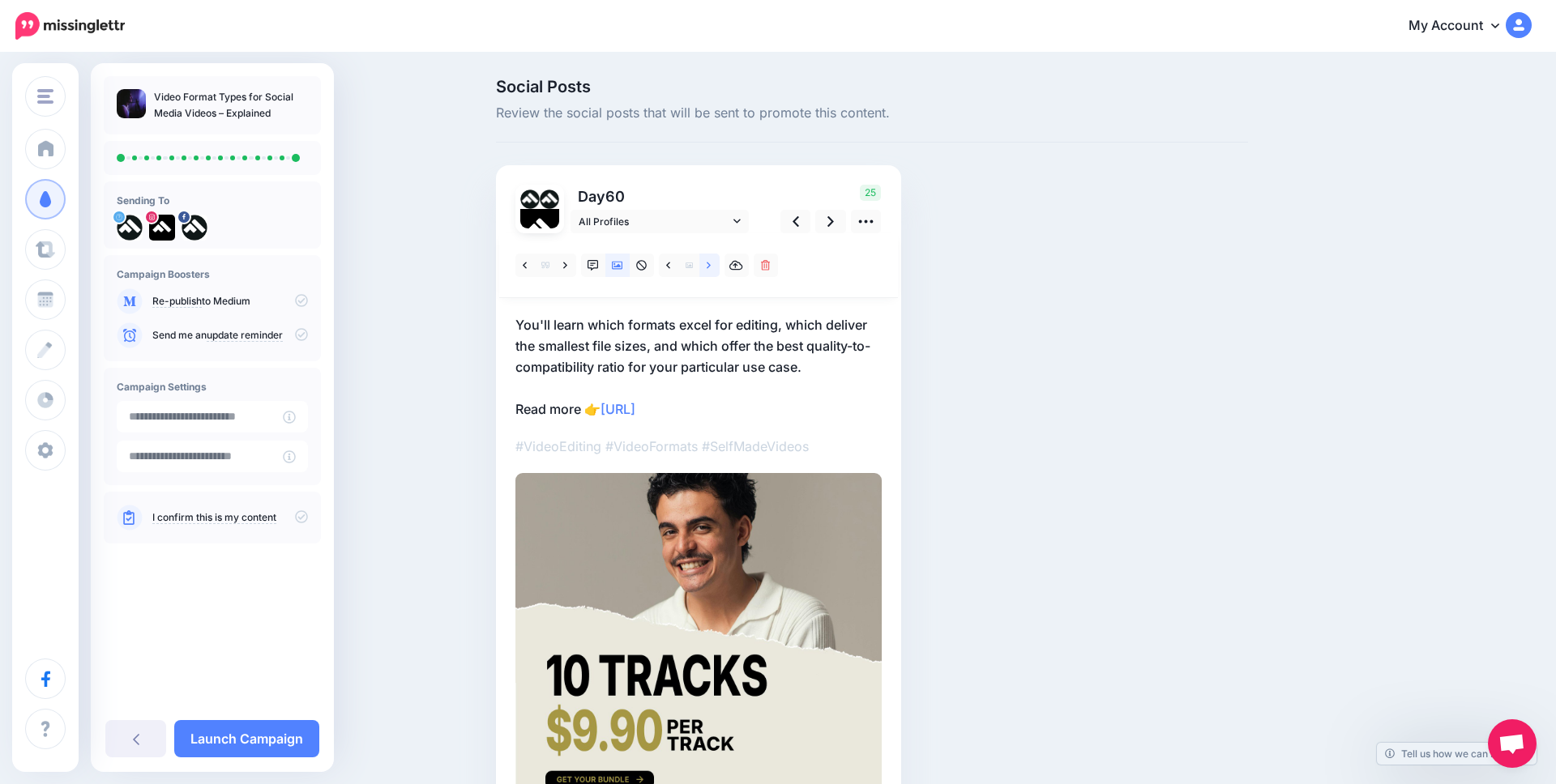
click at [707, 262] on icon at bounding box center [709, 266] width 4 height 12
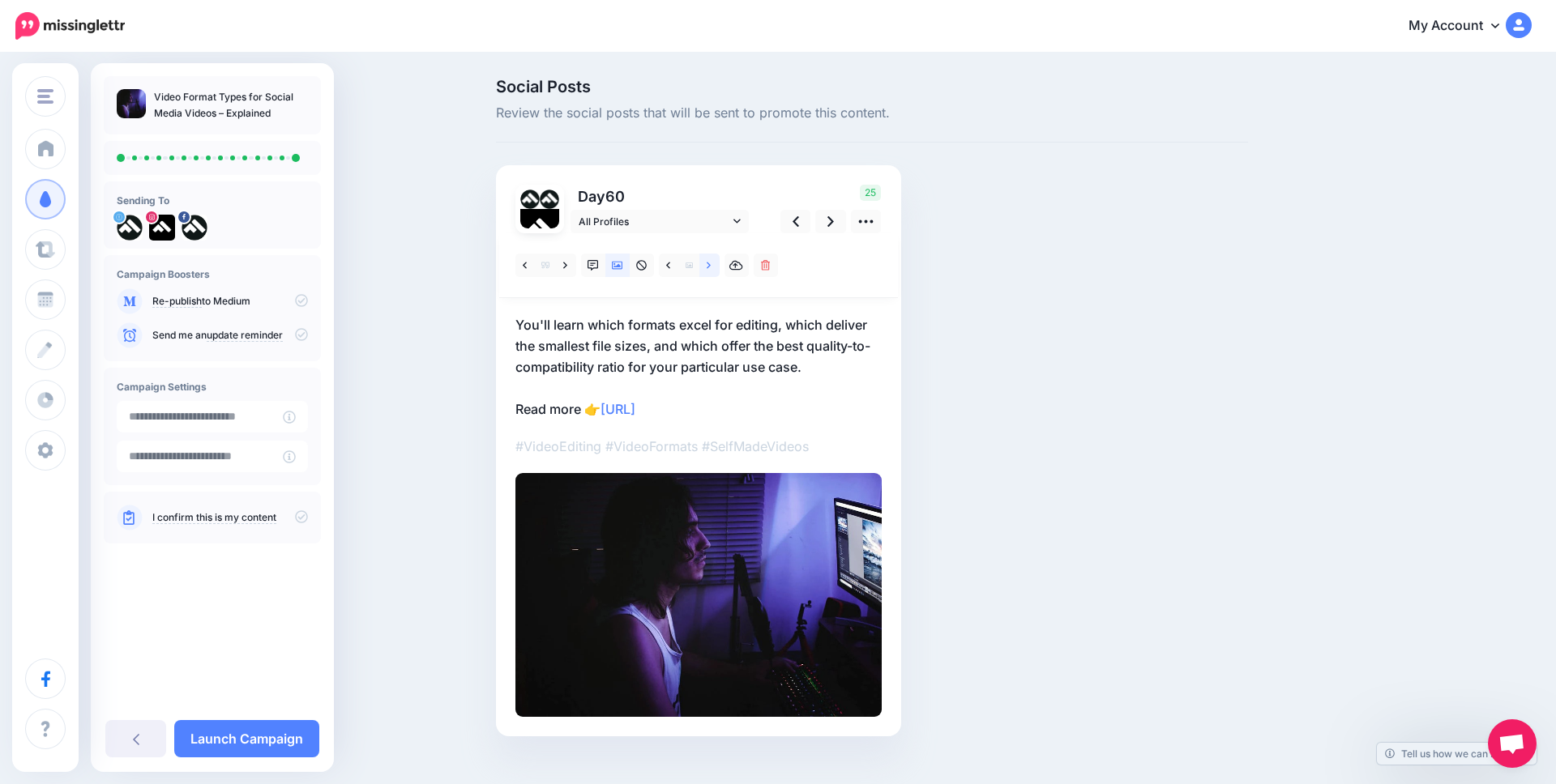
click at [707, 262] on icon at bounding box center [709, 266] width 4 height 12
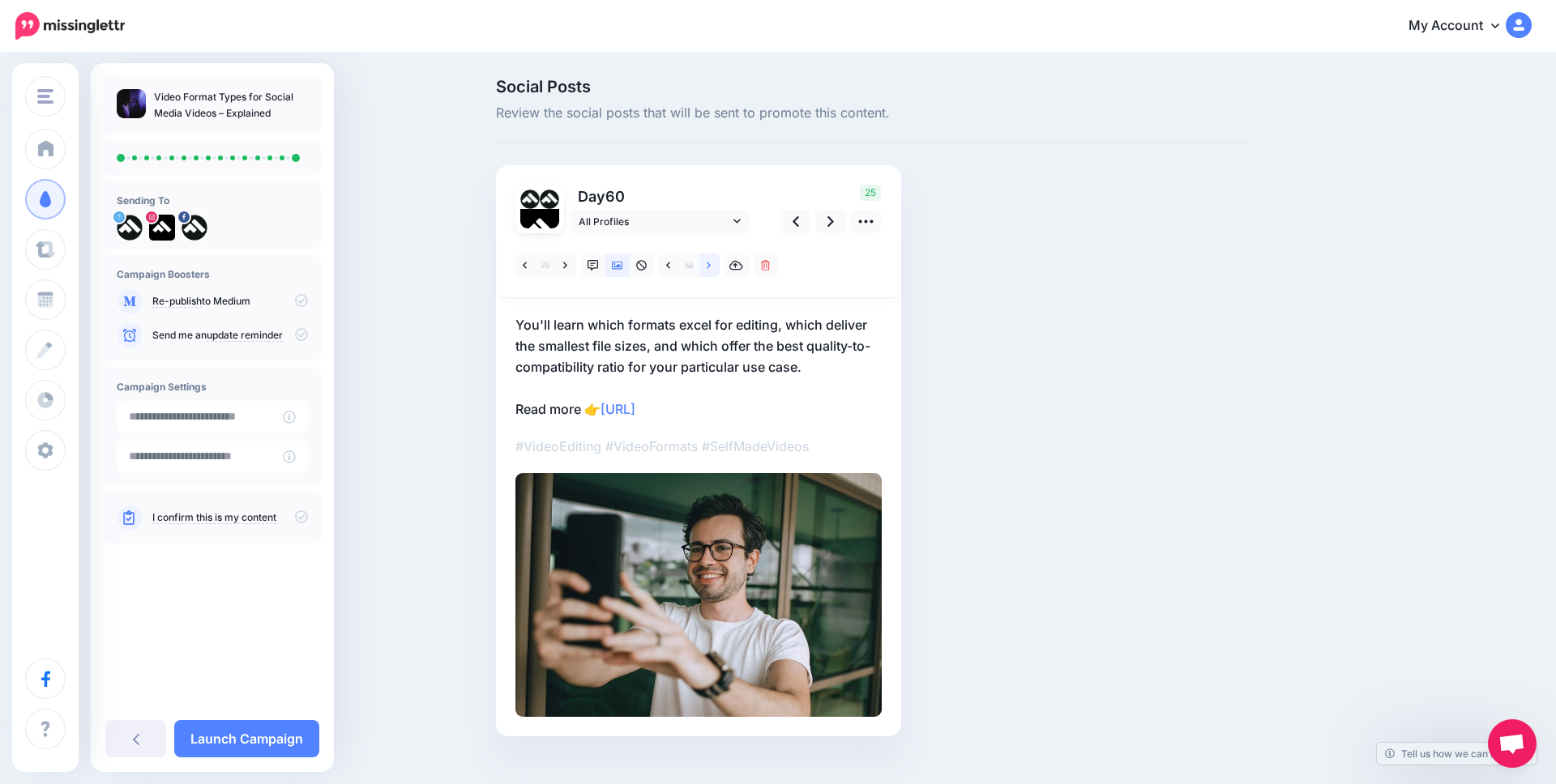
click at [707, 262] on icon at bounding box center [709, 266] width 4 height 12
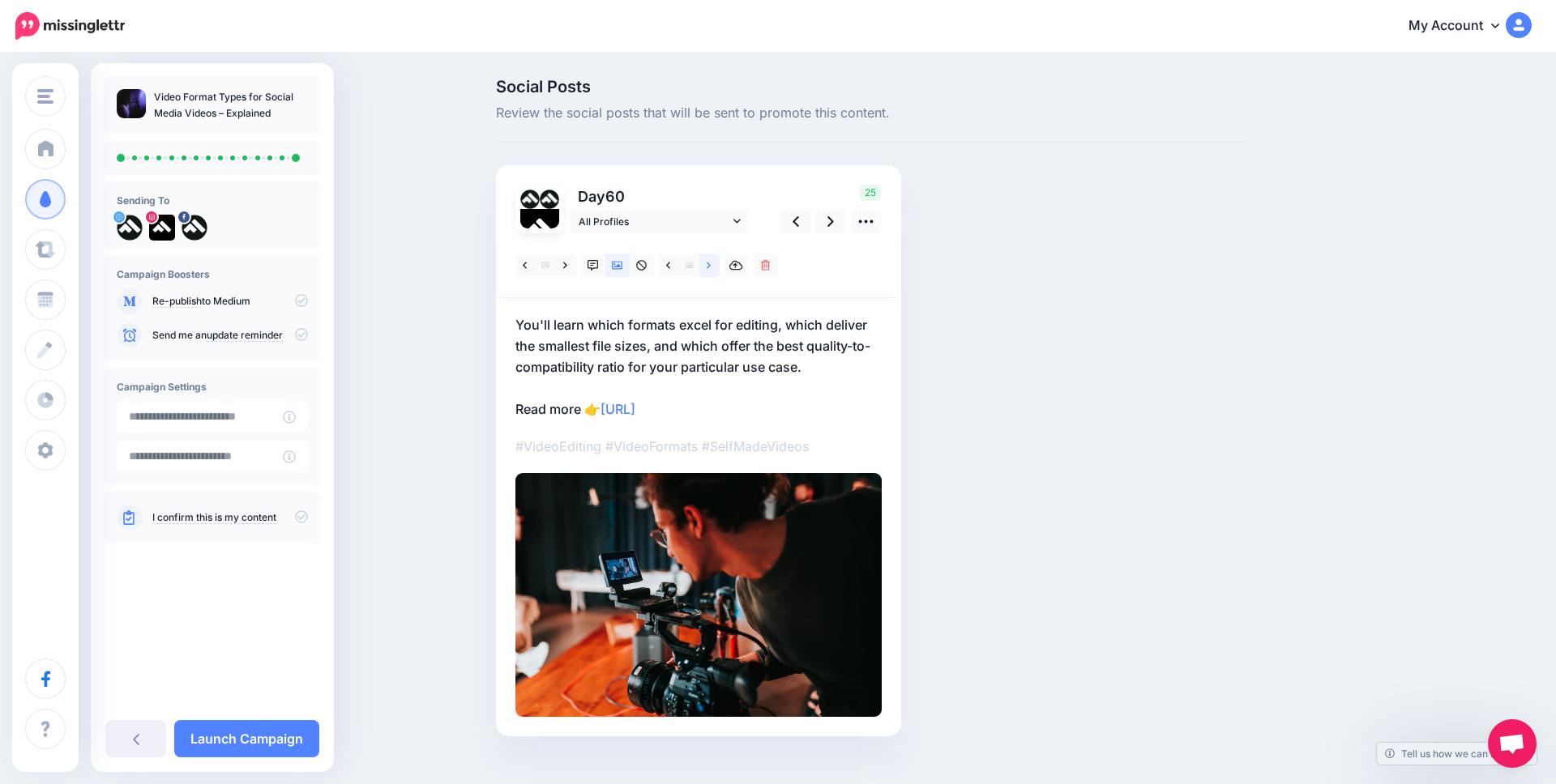
click at [707, 262] on icon at bounding box center [709, 266] width 4 height 12
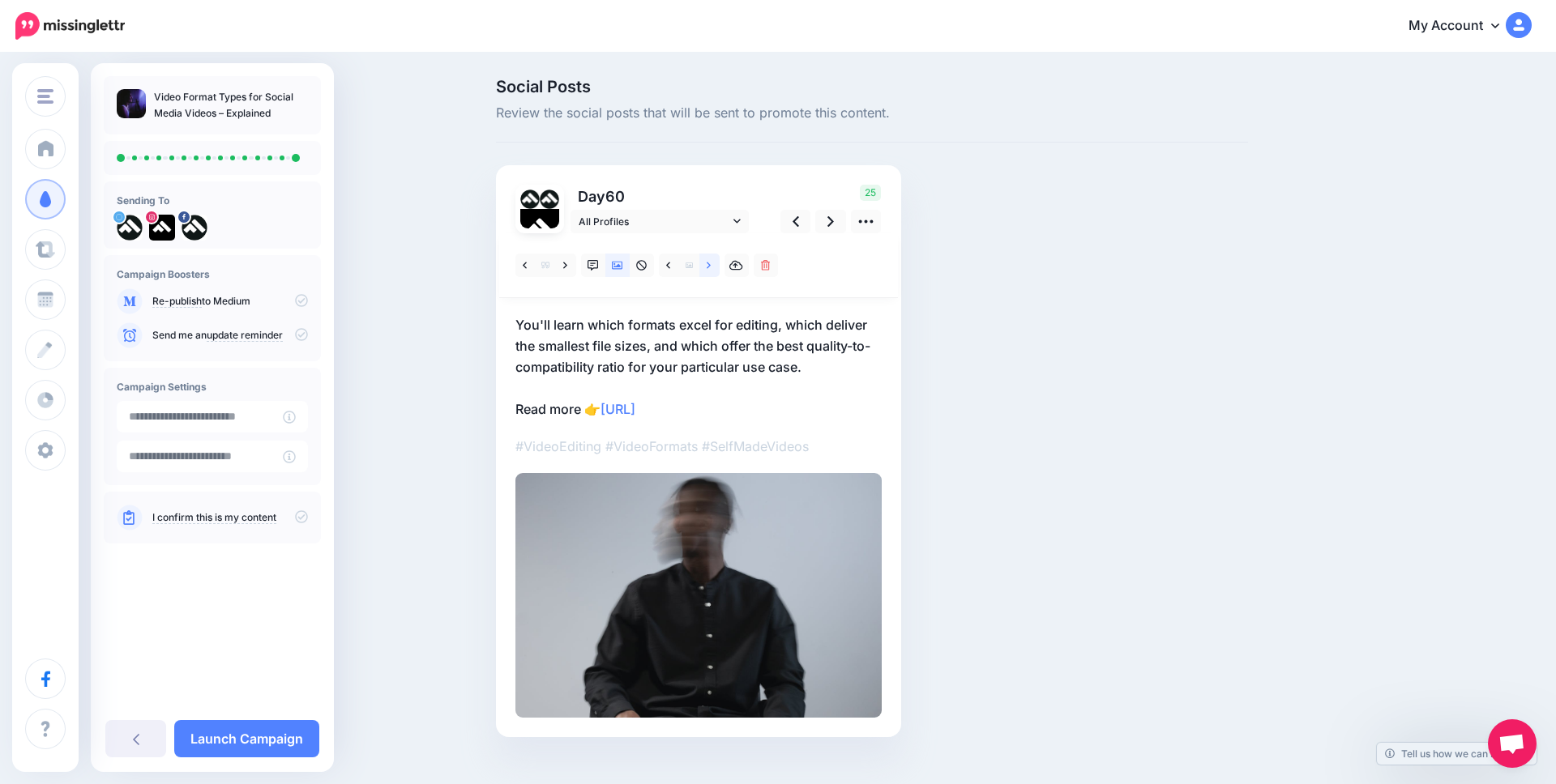
click at [707, 262] on icon at bounding box center [709, 266] width 4 height 12
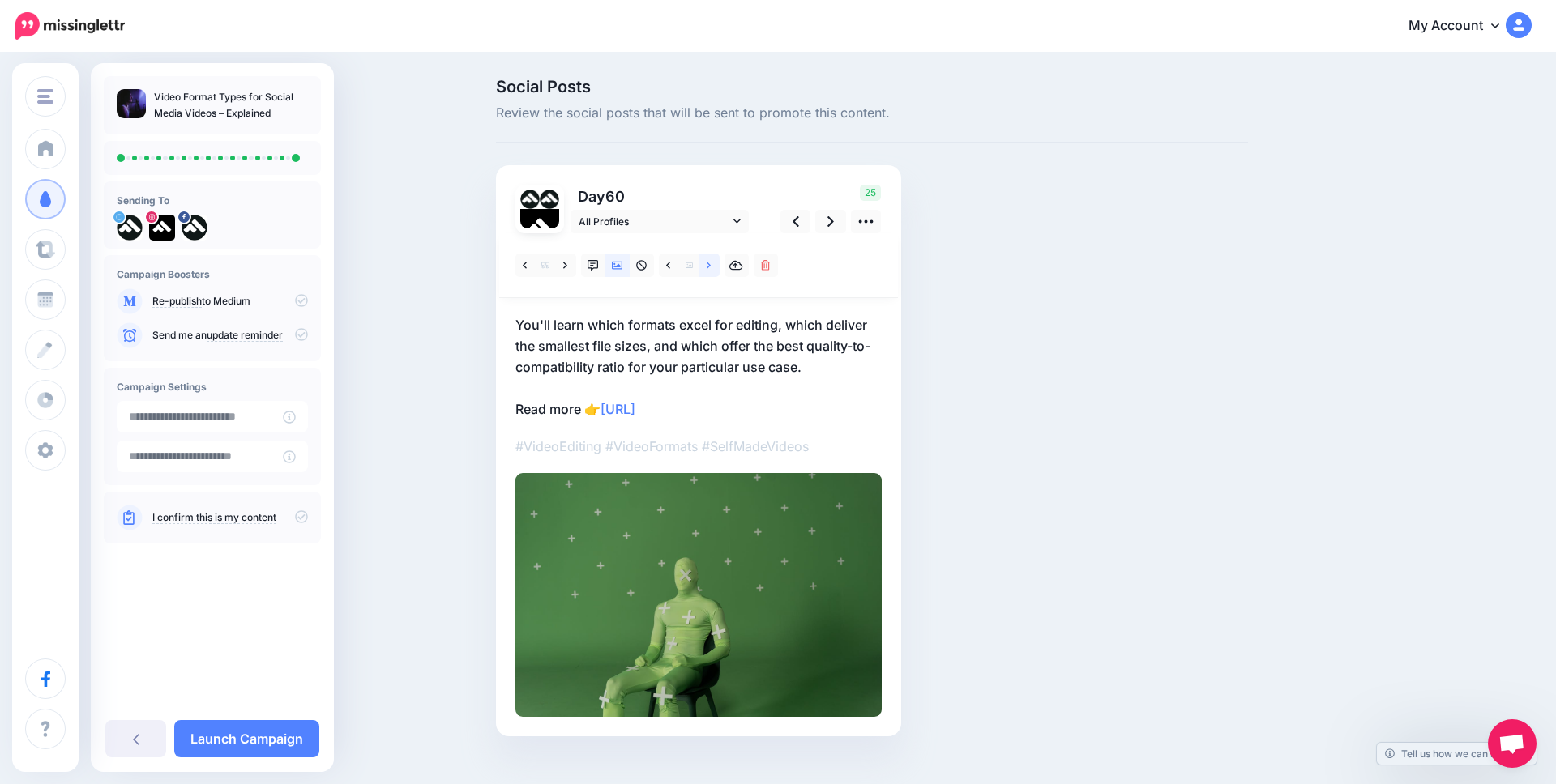
click at [707, 262] on icon at bounding box center [709, 266] width 4 height 12
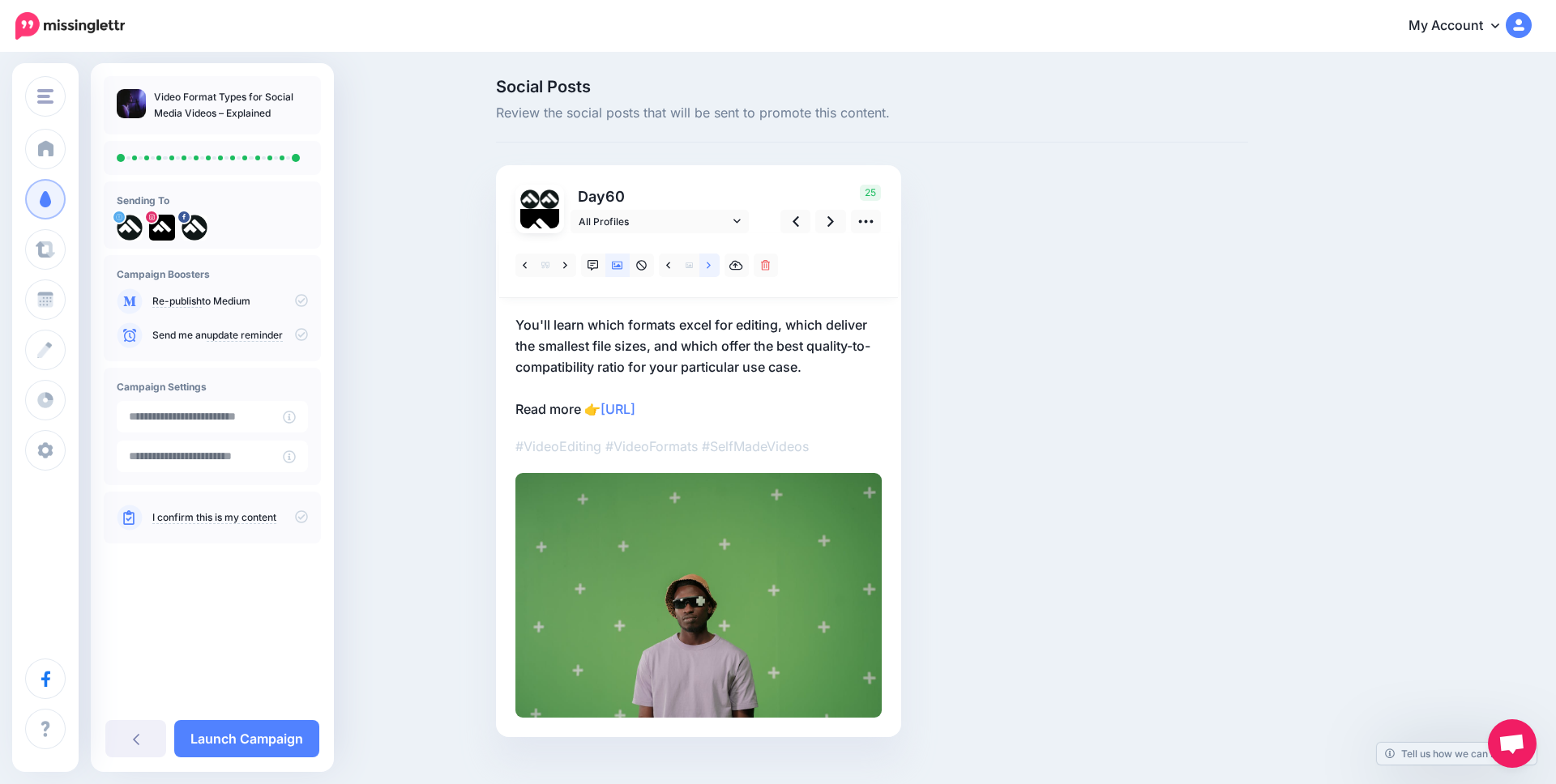
click at [707, 262] on icon at bounding box center [709, 266] width 4 height 12
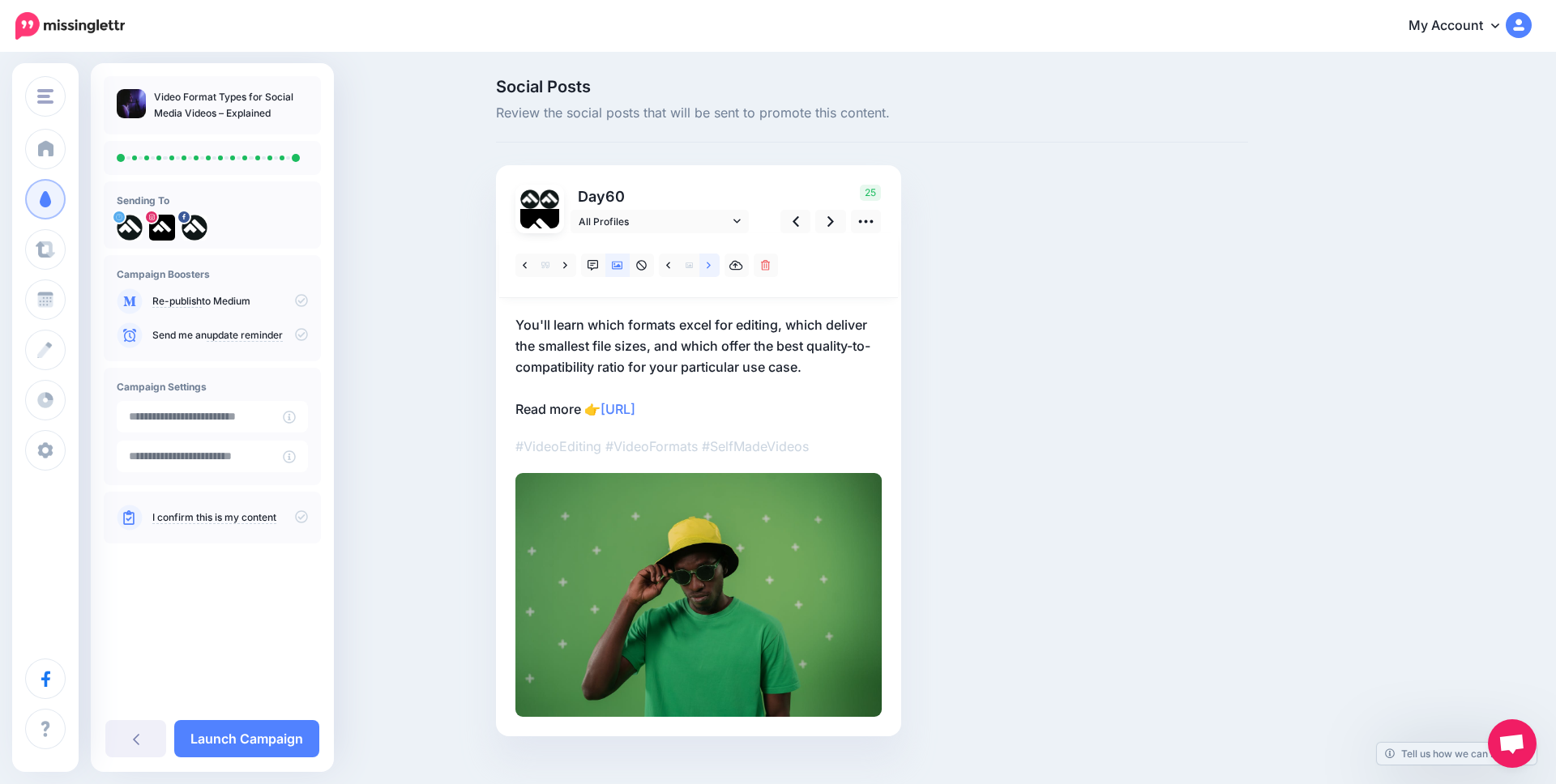
click at [707, 262] on icon at bounding box center [709, 266] width 4 height 12
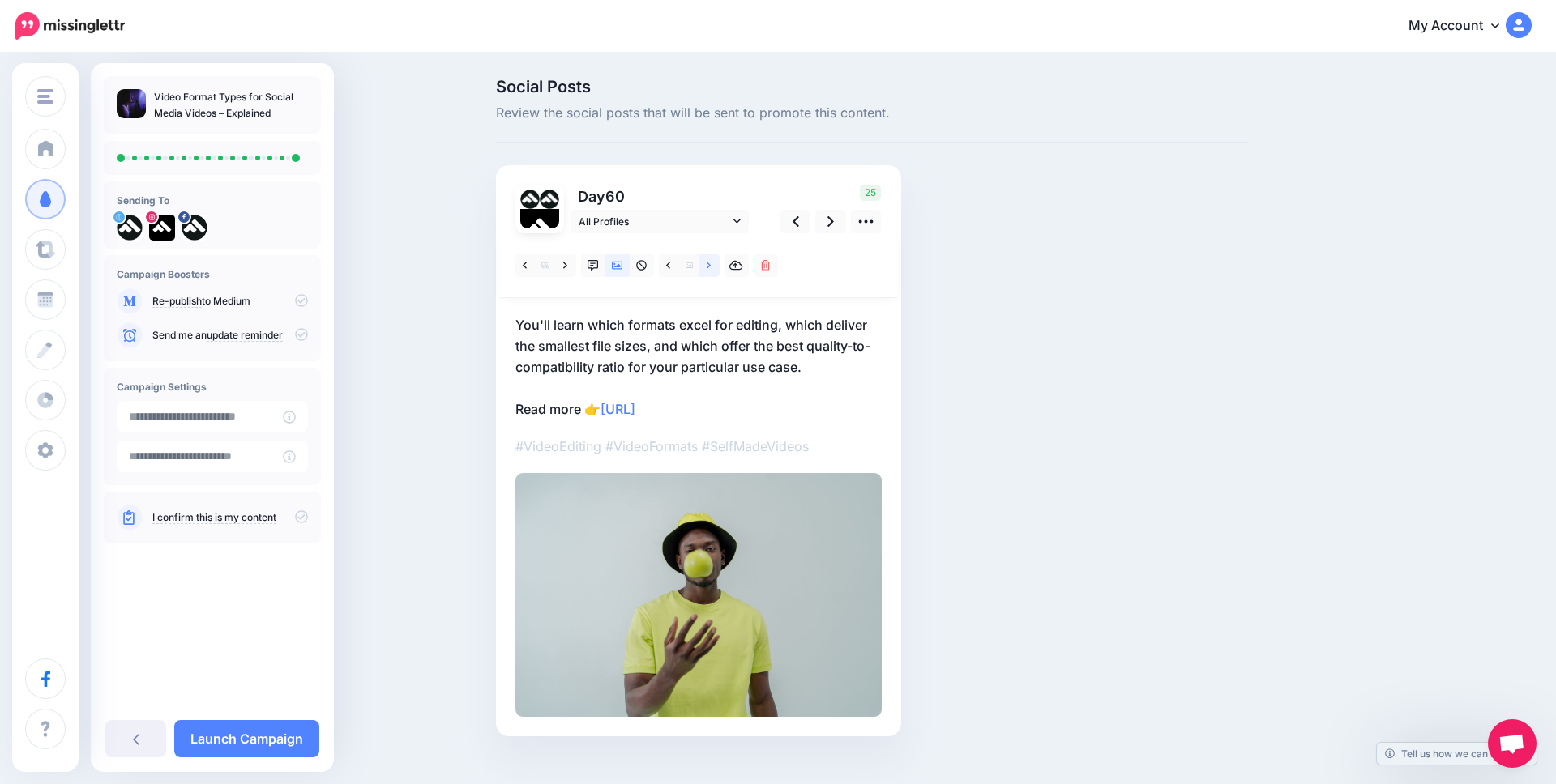
click at [707, 262] on icon at bounding box center [709, 266] width 4 height 12
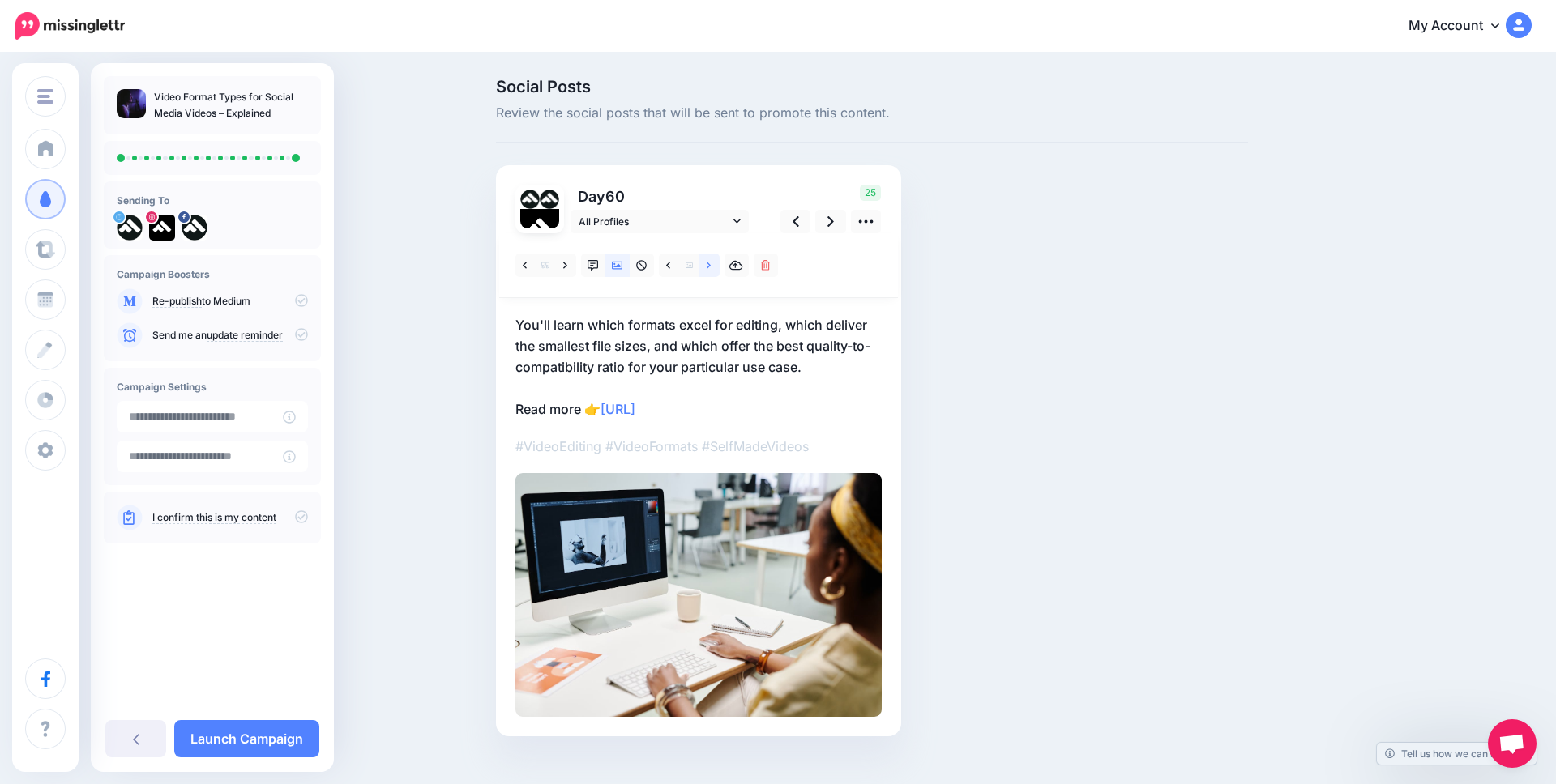
click at [707, 262] on icon at bounding box center [709, 266] width 4 height 12
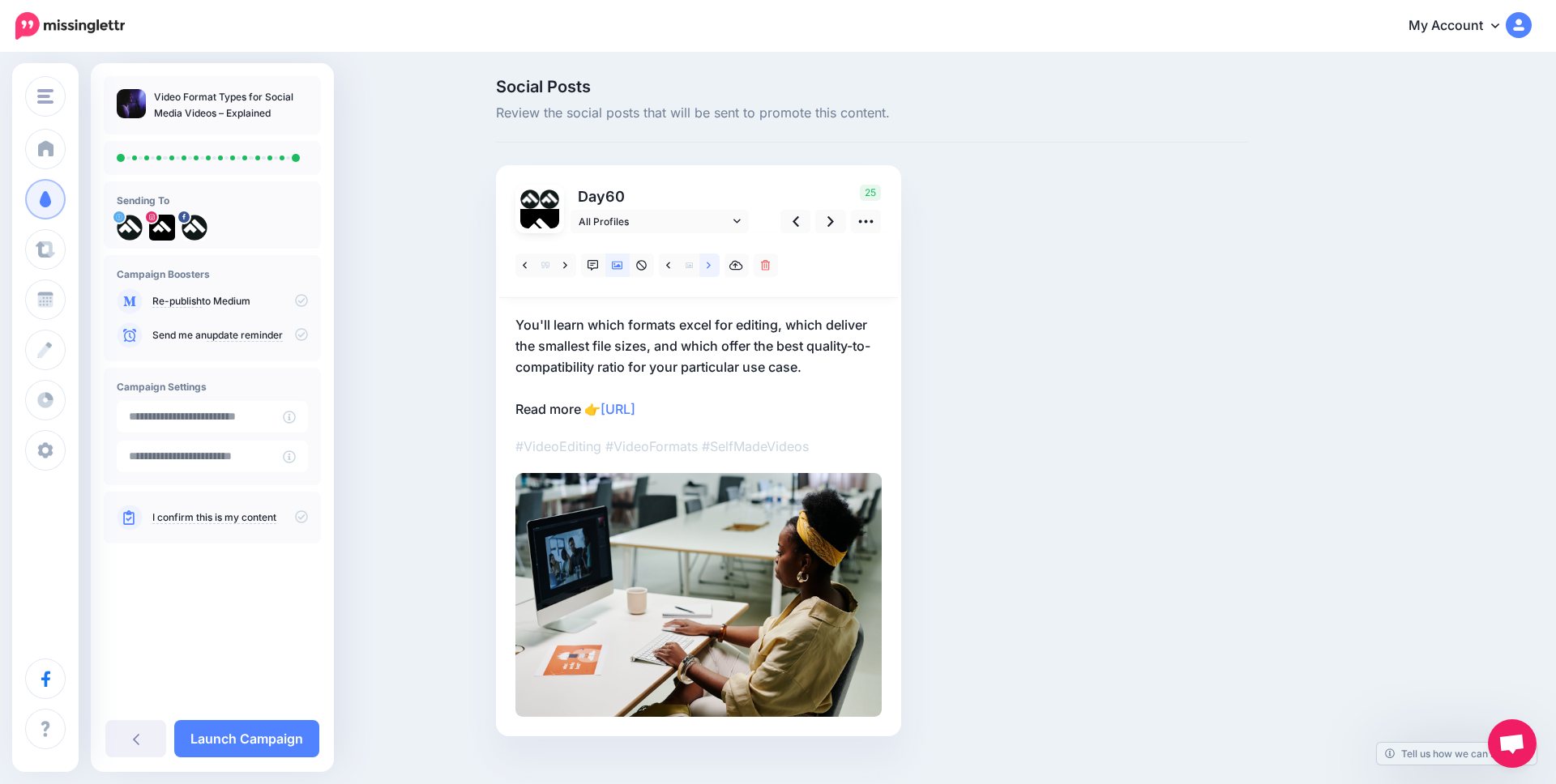
click at [707, 262] on icon at bounding box center [709, 266] width 4 height 12
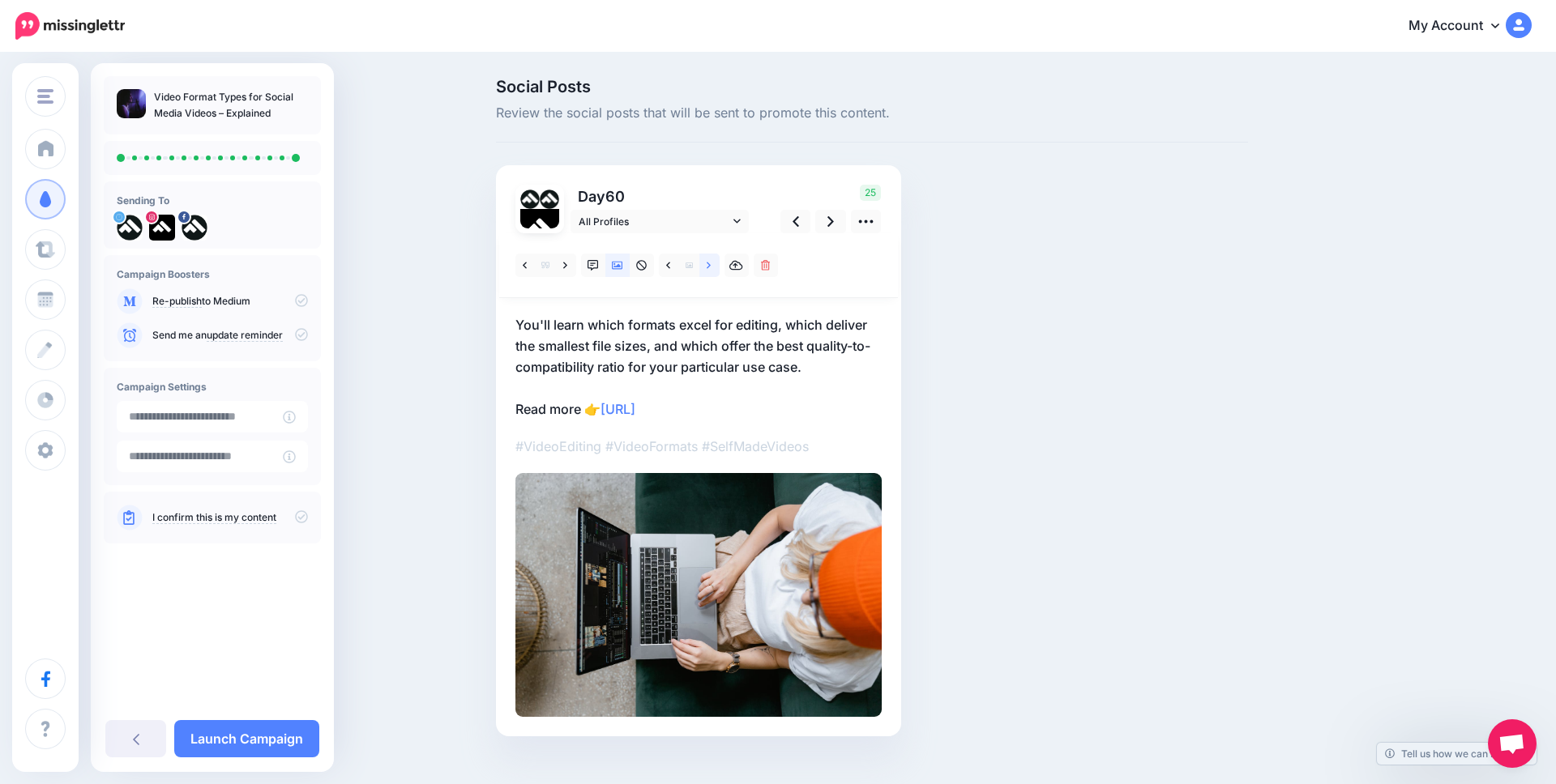
click at [707, 262] on icon at bounding box center [709, 266] width 4 height 12
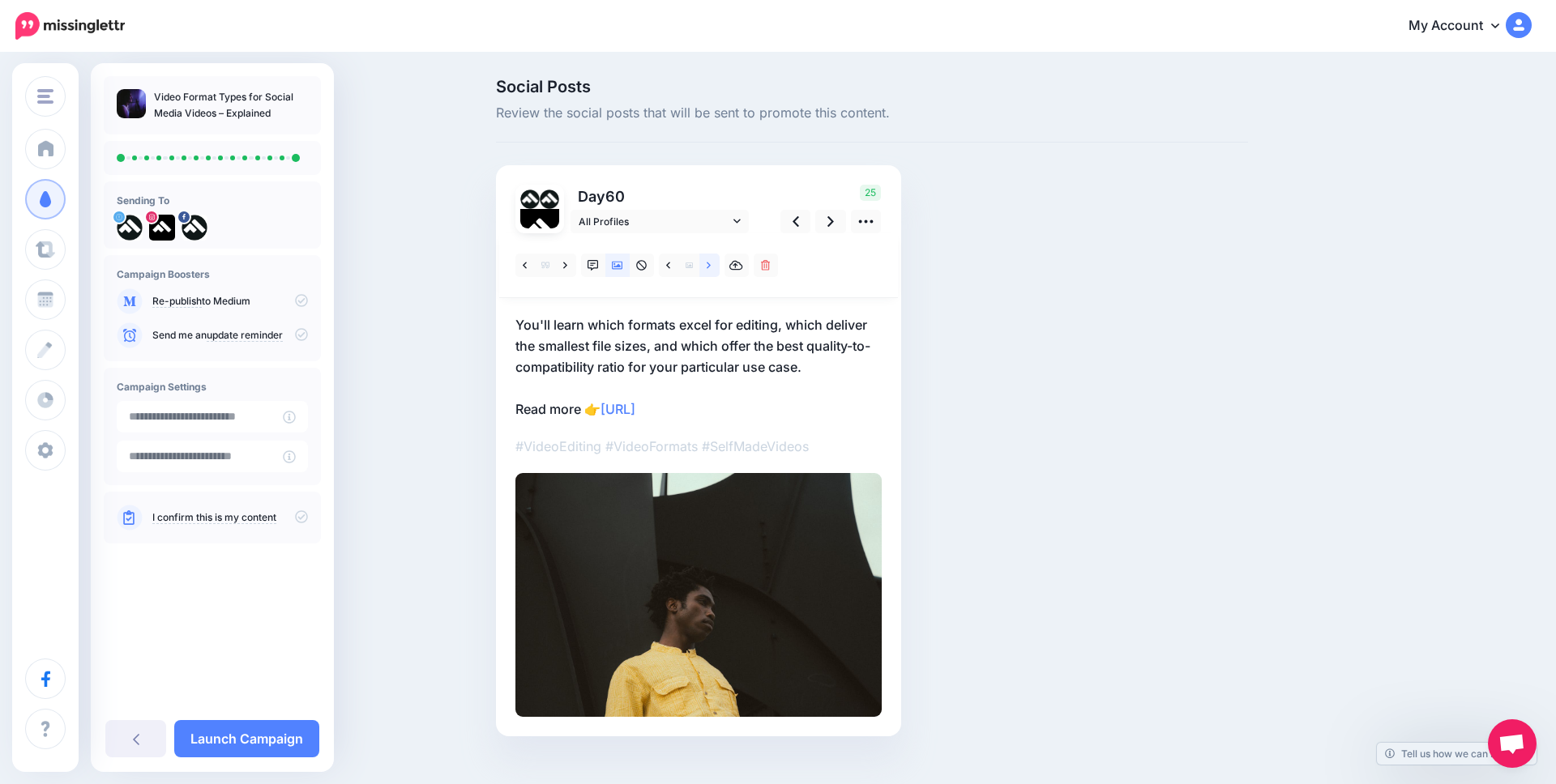
click at [707, 262] on icon at bounding box center [709, 266] width 4 height 12
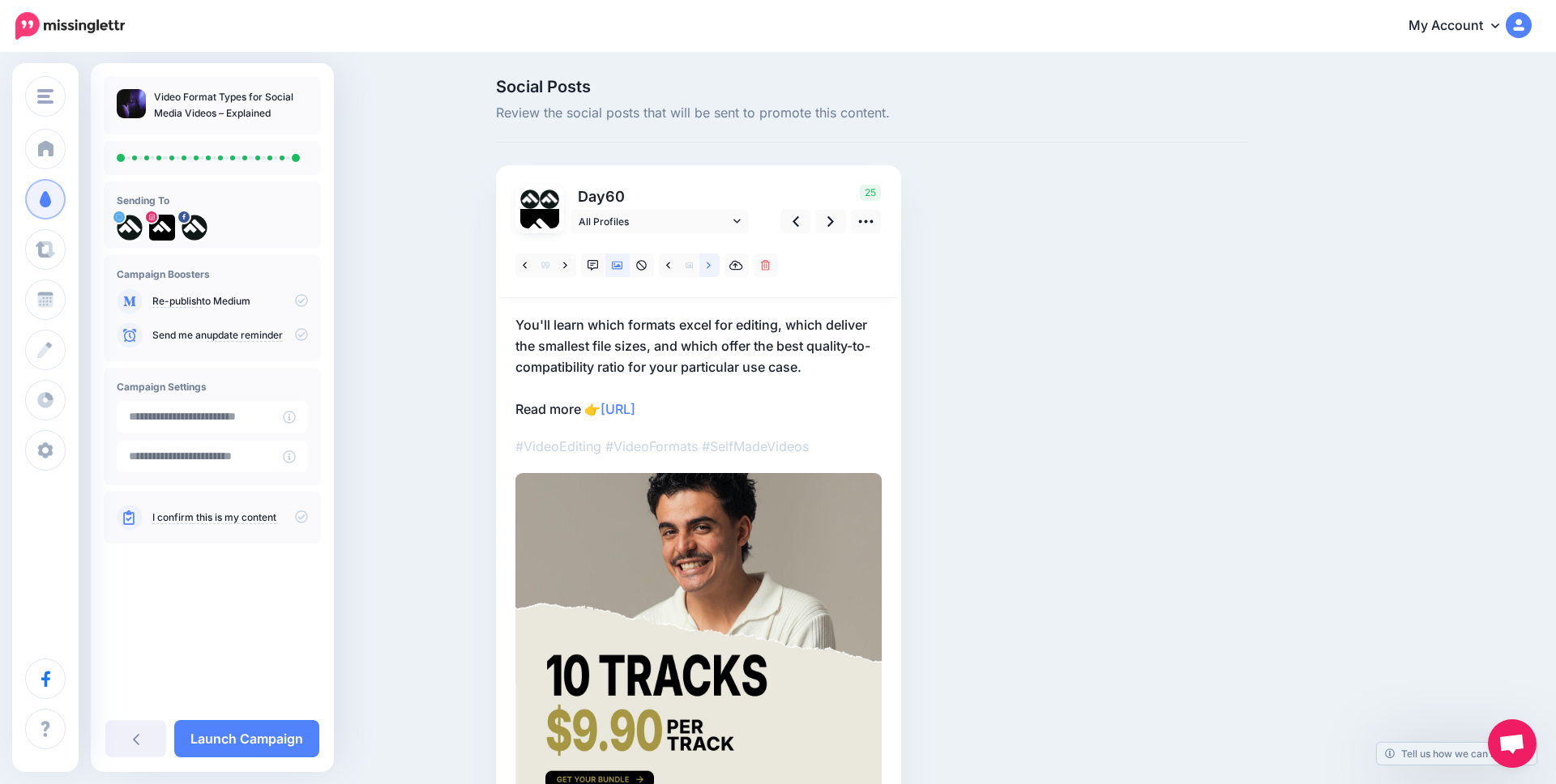
click at [707, 262] on icon at bounding box center [709, 266] width 4 height 12
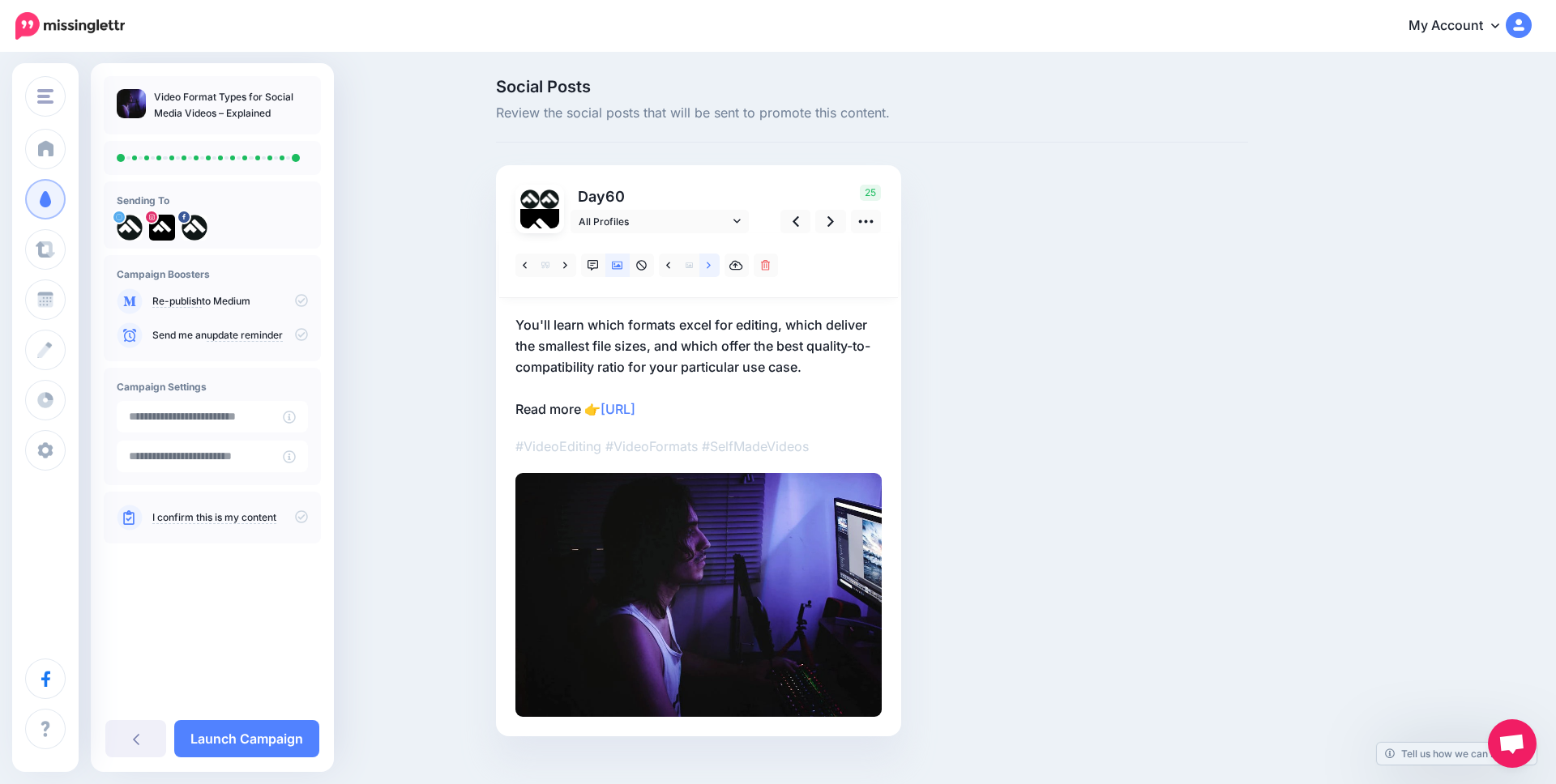
click at [707, 262] on icon at bounding box center [709, 266] width 4 height 12
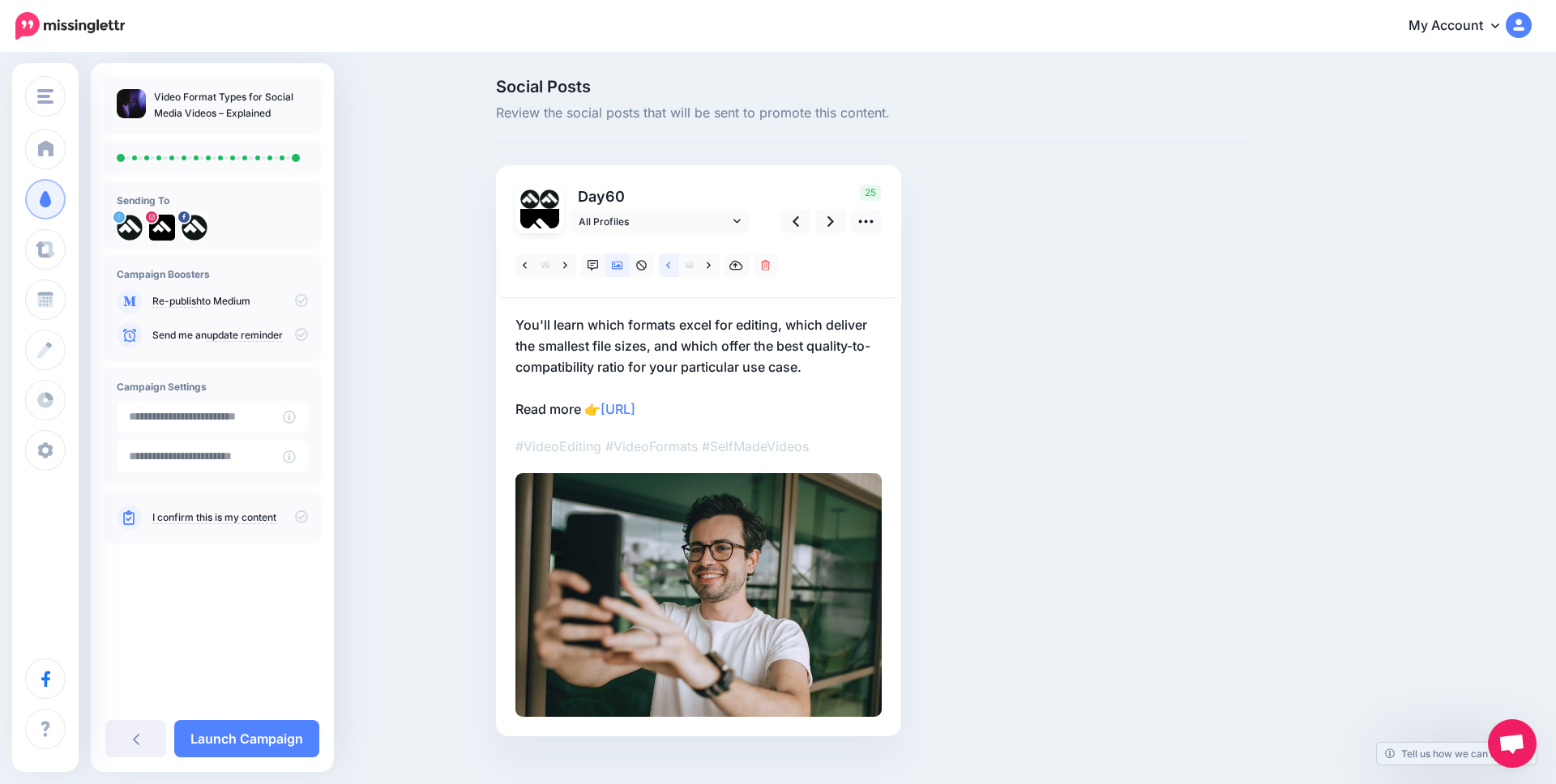
click at [672, 264] on link at bounding box center [669, 266] width 21 height 24
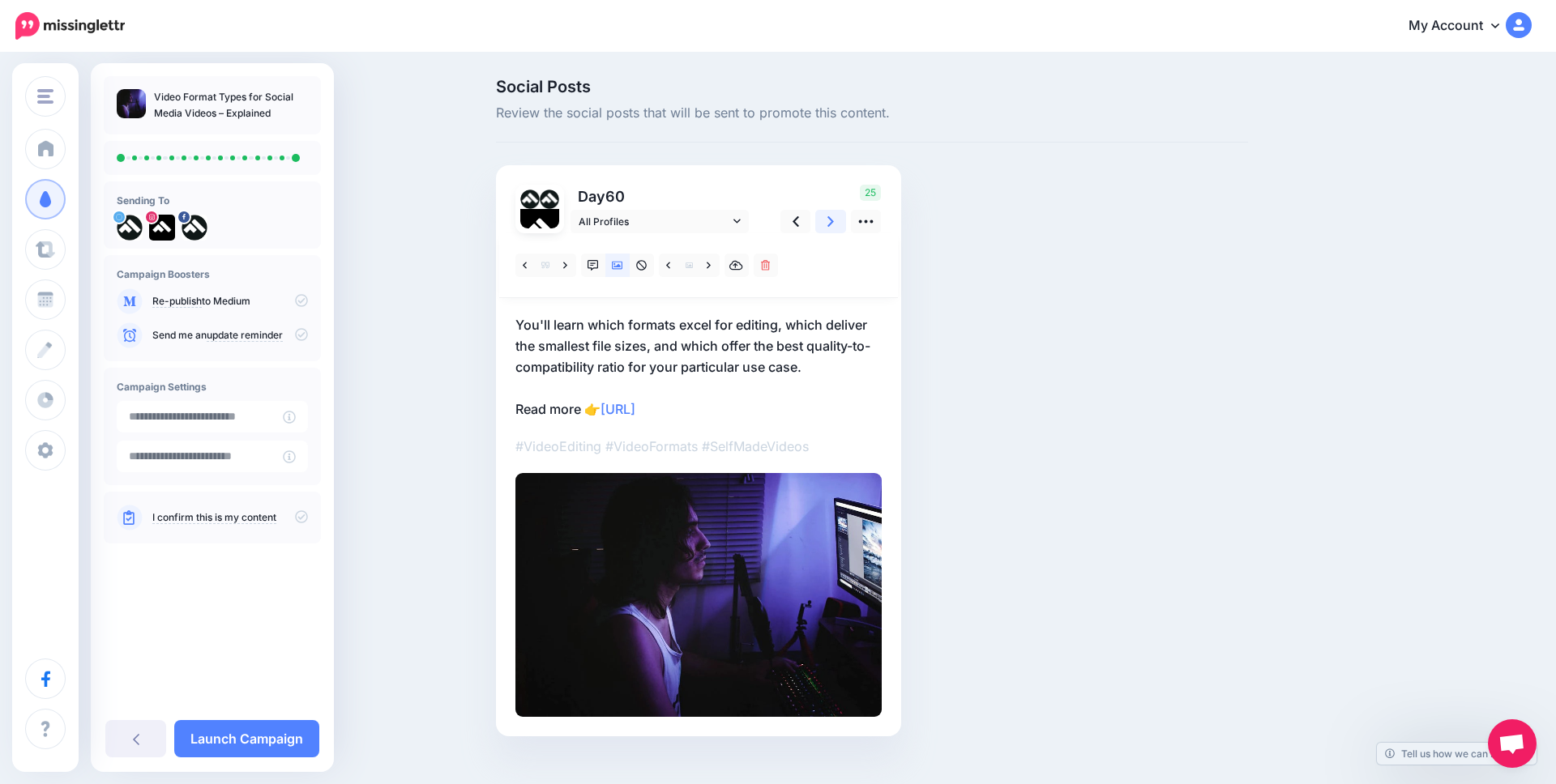
click at [829, 218] on icon at bounding box center [831, 221] width 7 height 17
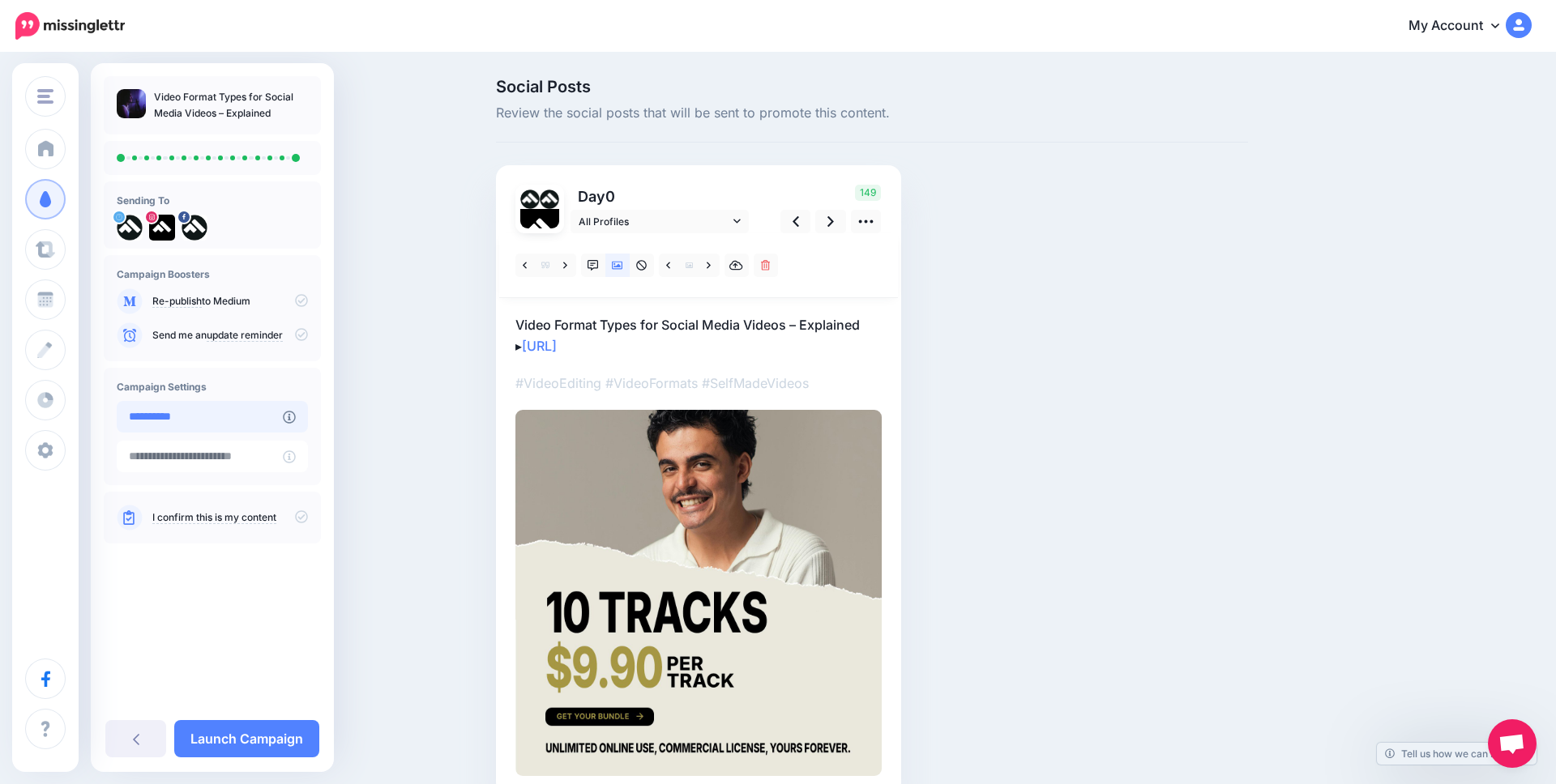
click at [197, 416] on input "**********" at bounding box center [200, 417] width 166 height 31
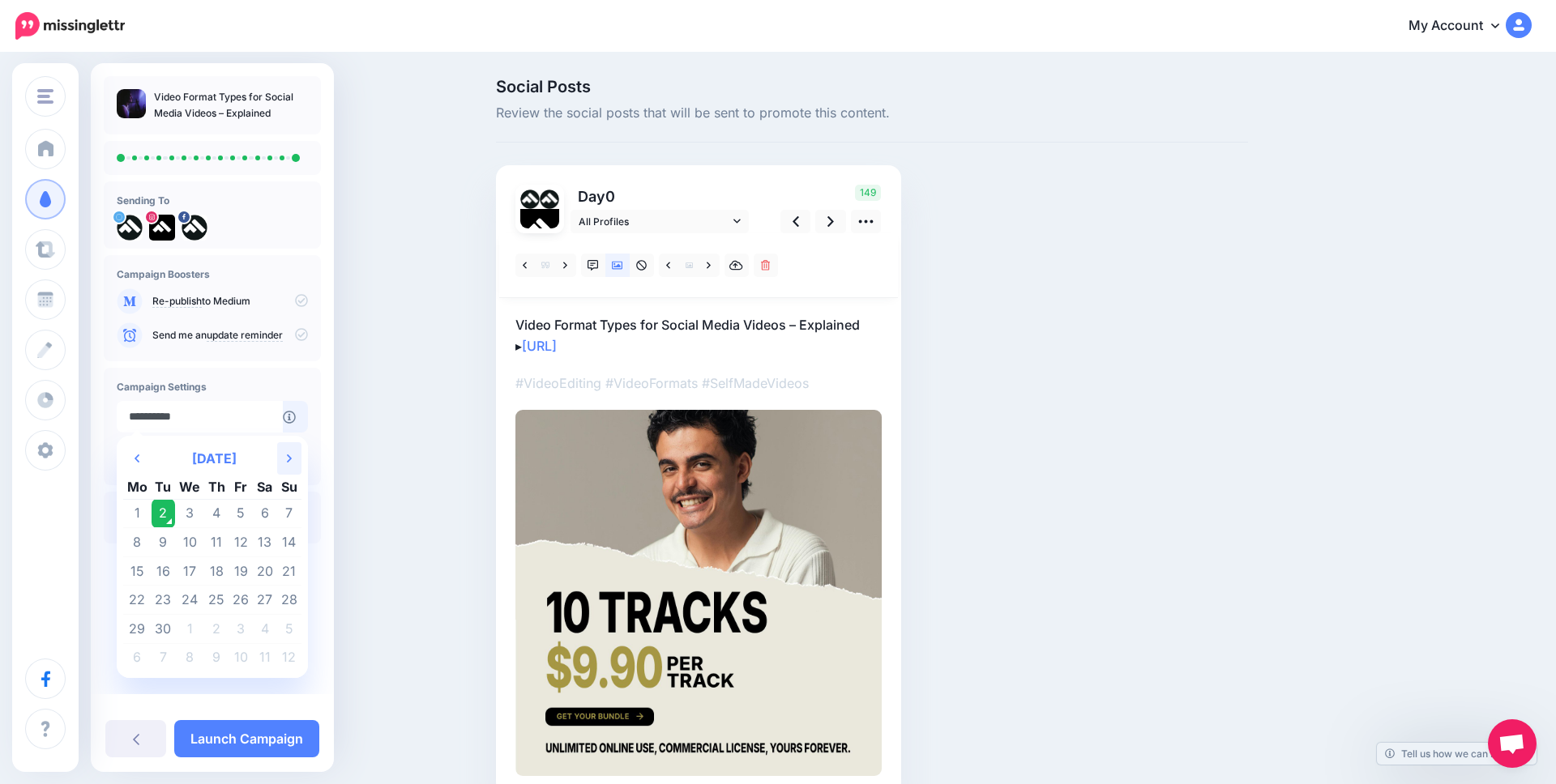
click at [287, 455] on icon at bounding box center [289, 458] width 5 height 8
click at [216, 510] on td "2" at bounding box center [218, 513] width 26 height 30
type input "**********"
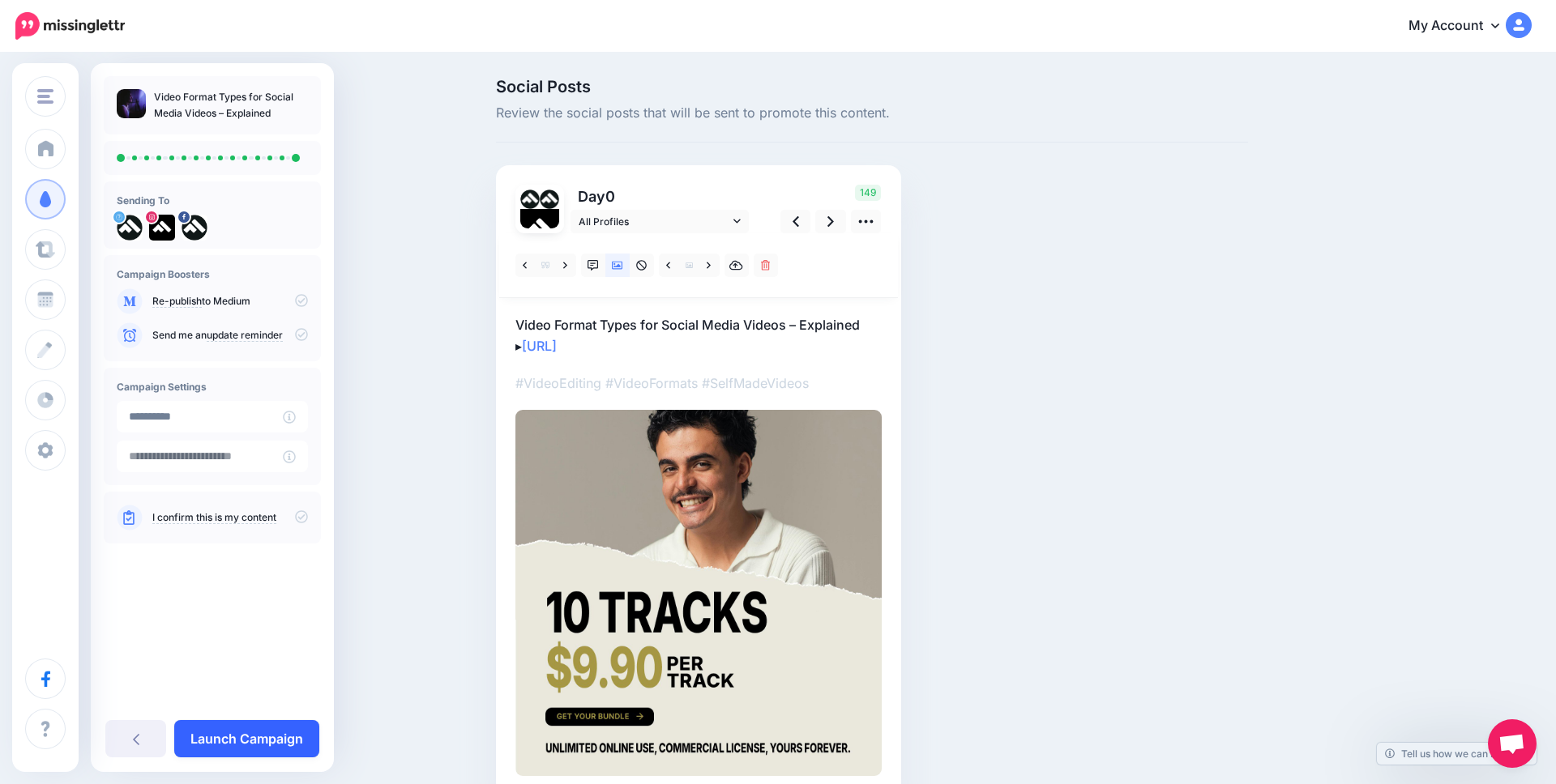
click at [237, 736] on link "Launch Campaign" at bounding box center [246, 739] width 145 height 37
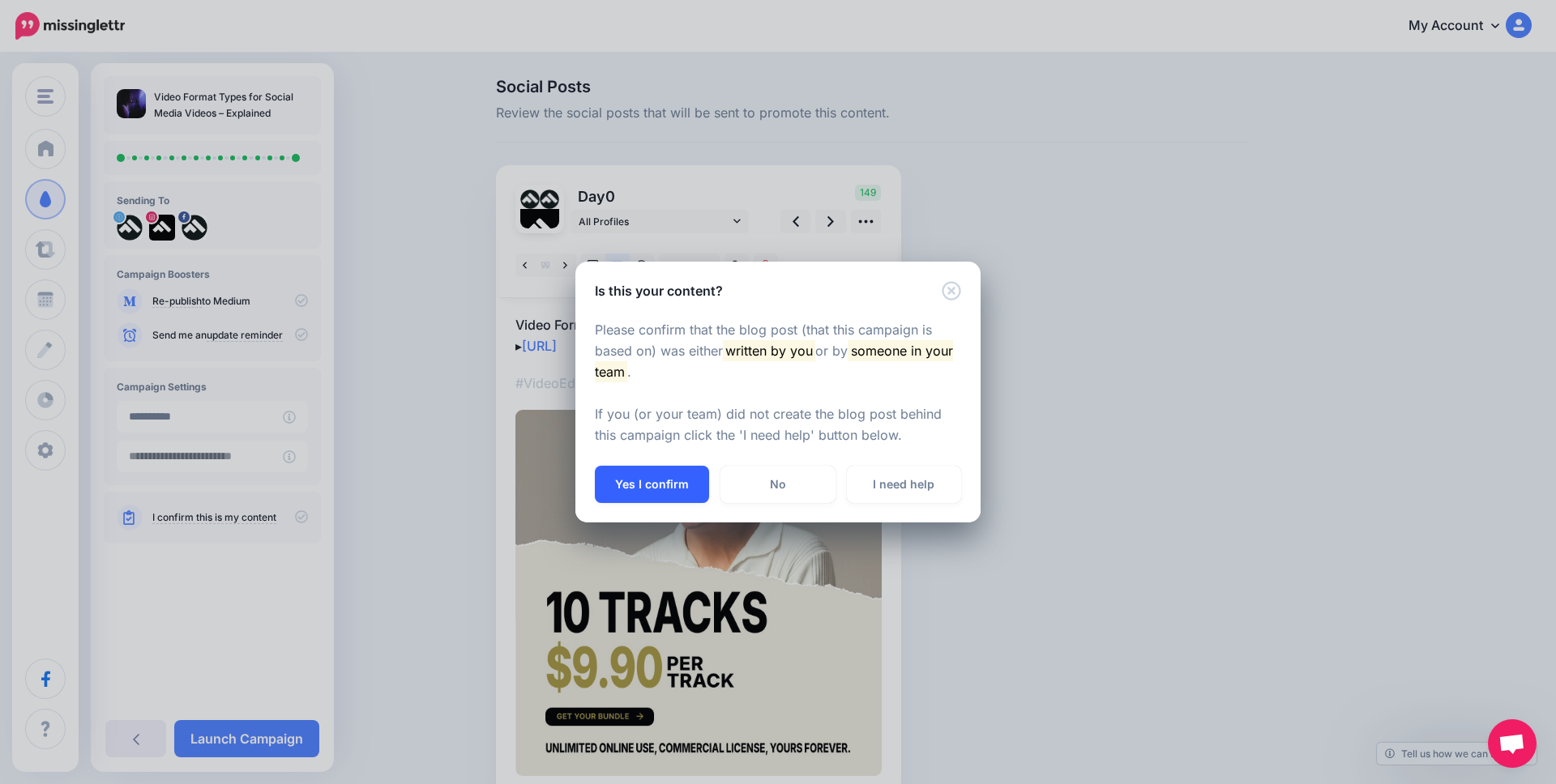
click at [650, 480] on button "Yes I confirm" at bounding box center [653, 485] width 114 height 37
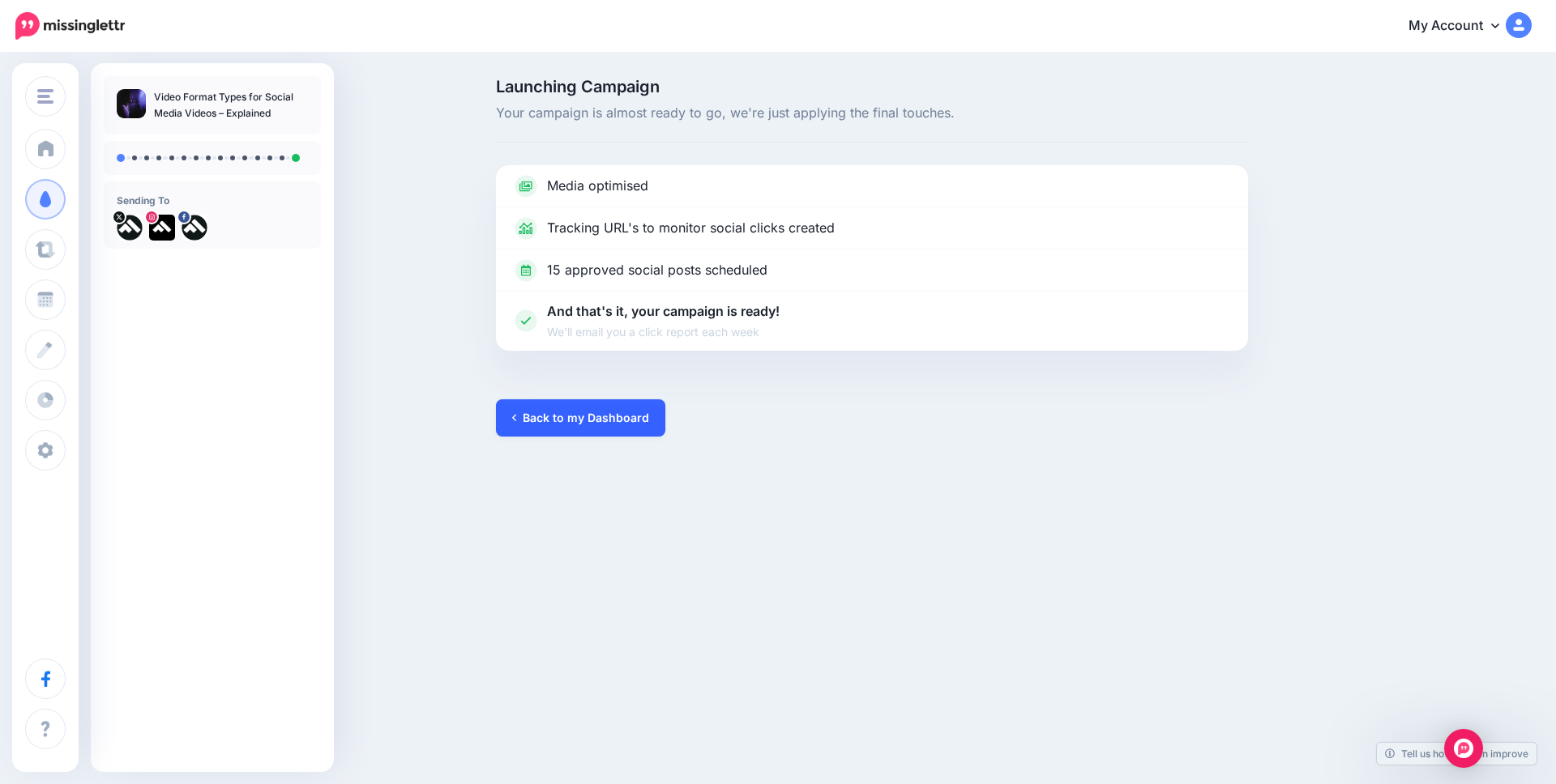
click at [591, 420] on link "Back to my Dashboard" at bounding box center [581, 418] width 169 height 37
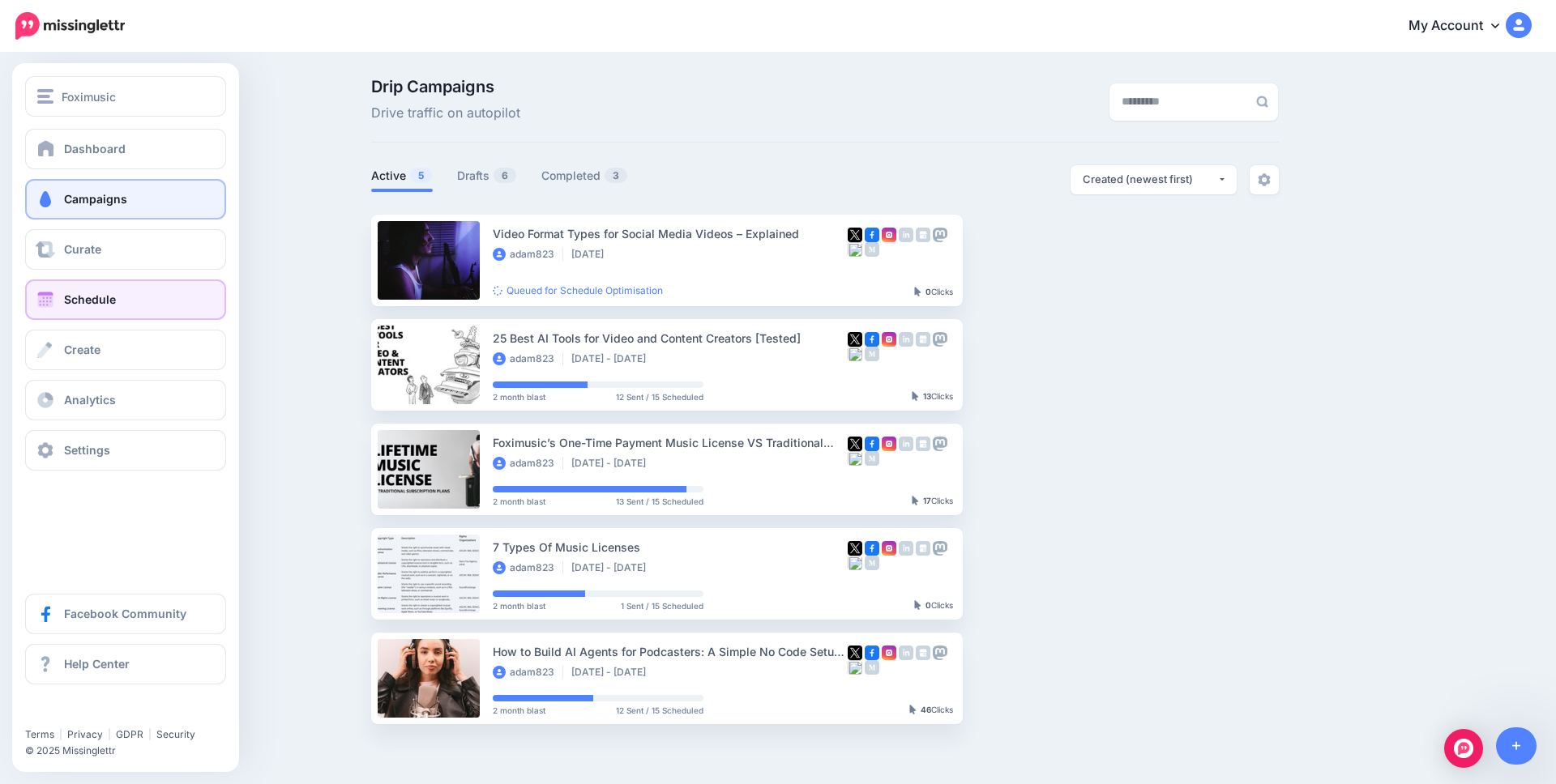
click at [113, 296] on span "Schedule" at bounding box center [90, 299] width 52 height 14
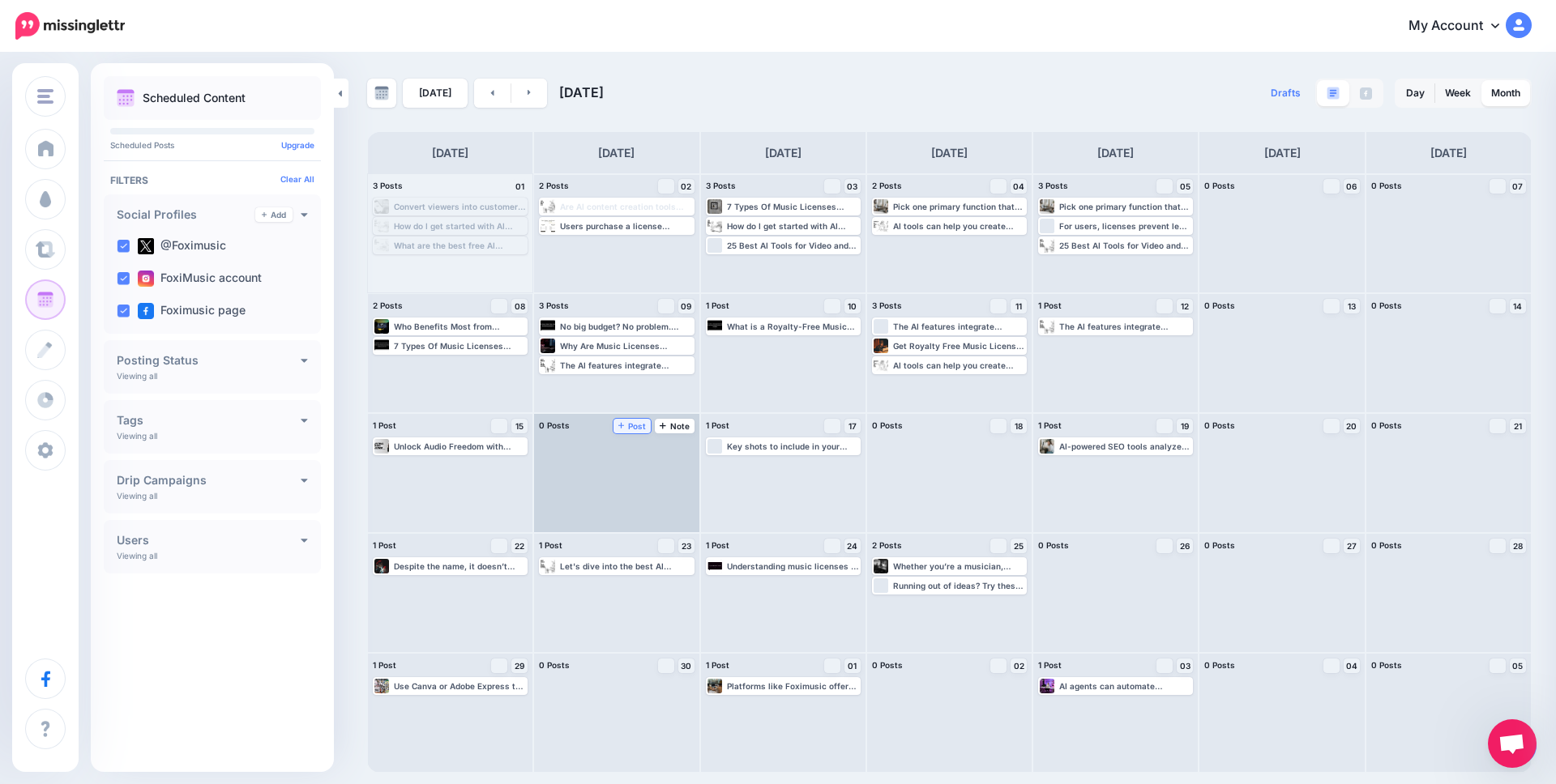
click at [632, 422] on span "Post" at bounding box center [632, 426] width 29 height 8
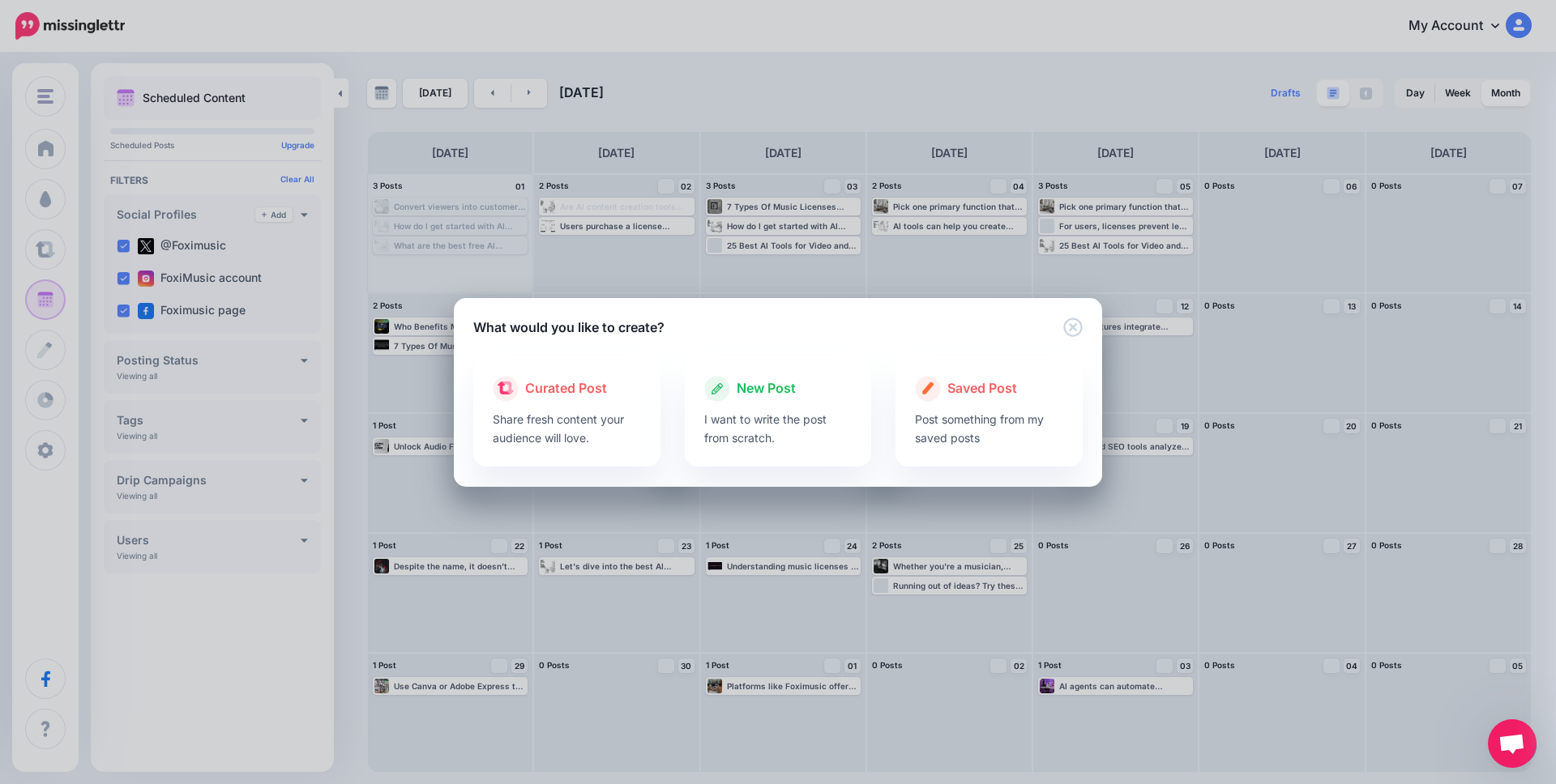
click at [740, 419] on p "I want to write the post from scratch." at bounding box center [778, 429] width 149 height 37
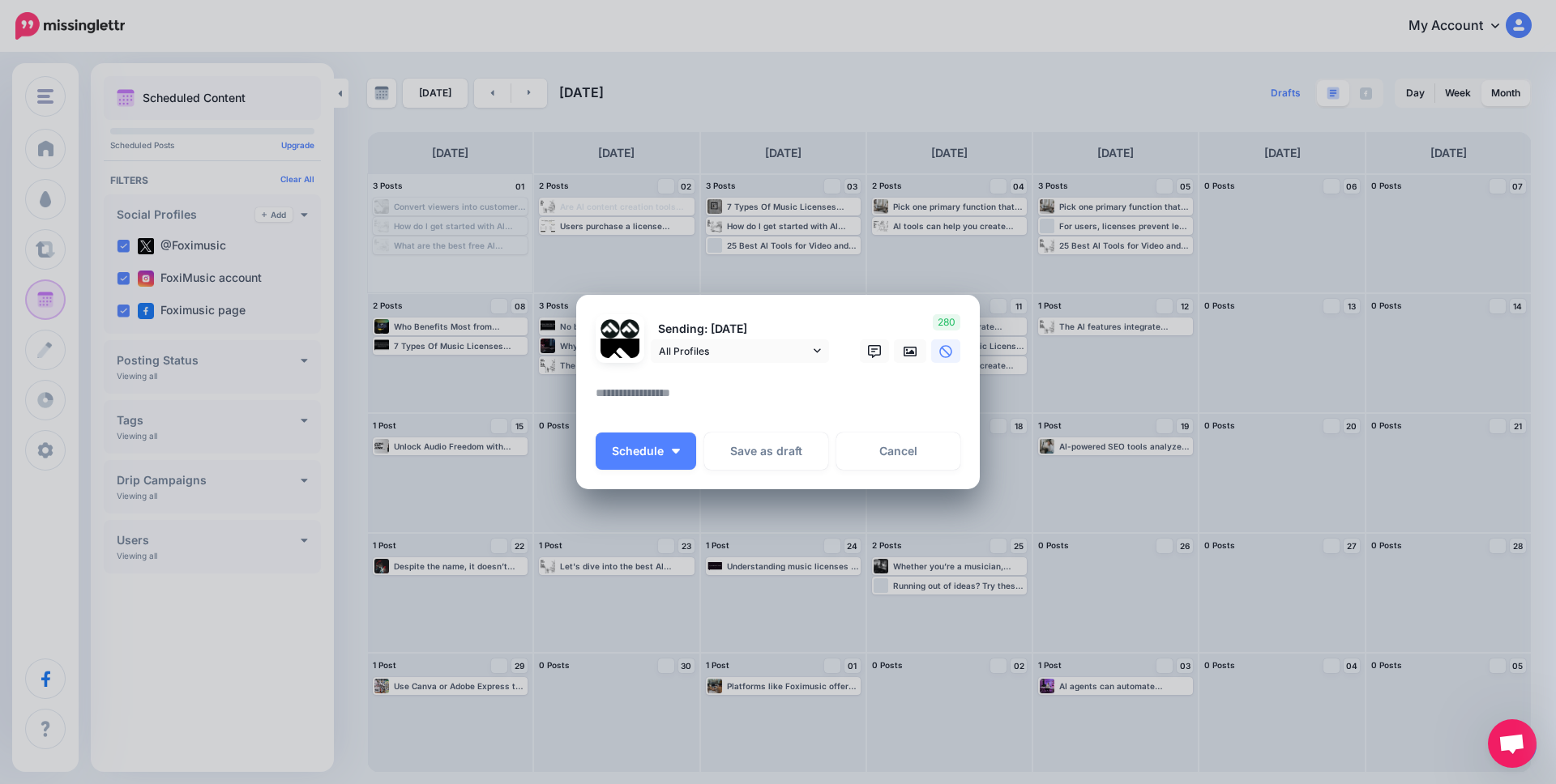
click at [653, 395] on textarea at bounding box center [781, 399] width 373 height 31
paste textarea "**********"
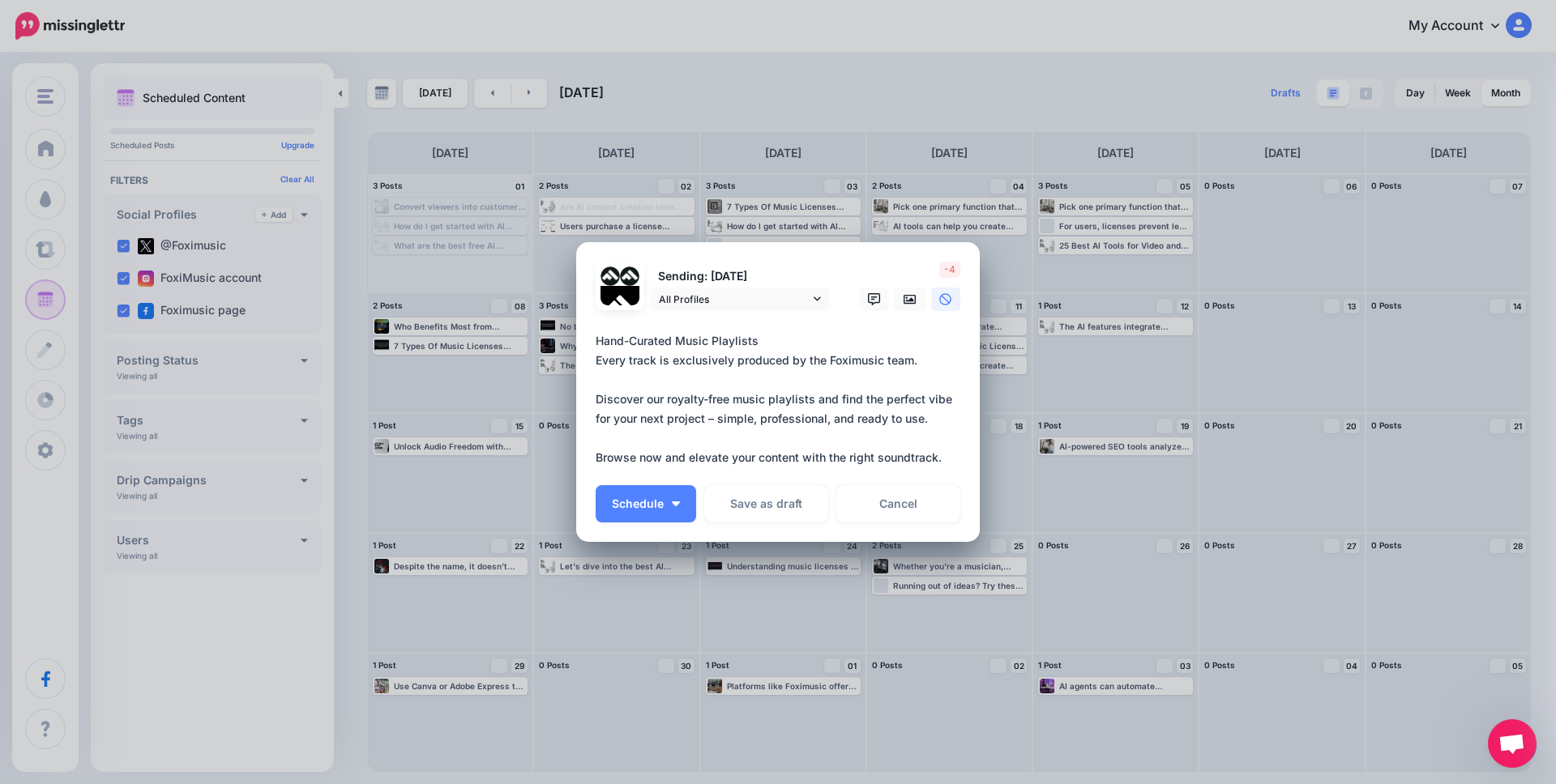
click at [661, 341] on textarea "**********" at bounding box center [781, 399] width 373 height 136
click at [638, 372] on textarea "**********" at bounding box center [781, 399] width 373 height 136
click at [763, 335] on textarea "**********" at bounding box center [781, 399] width 373 height 136
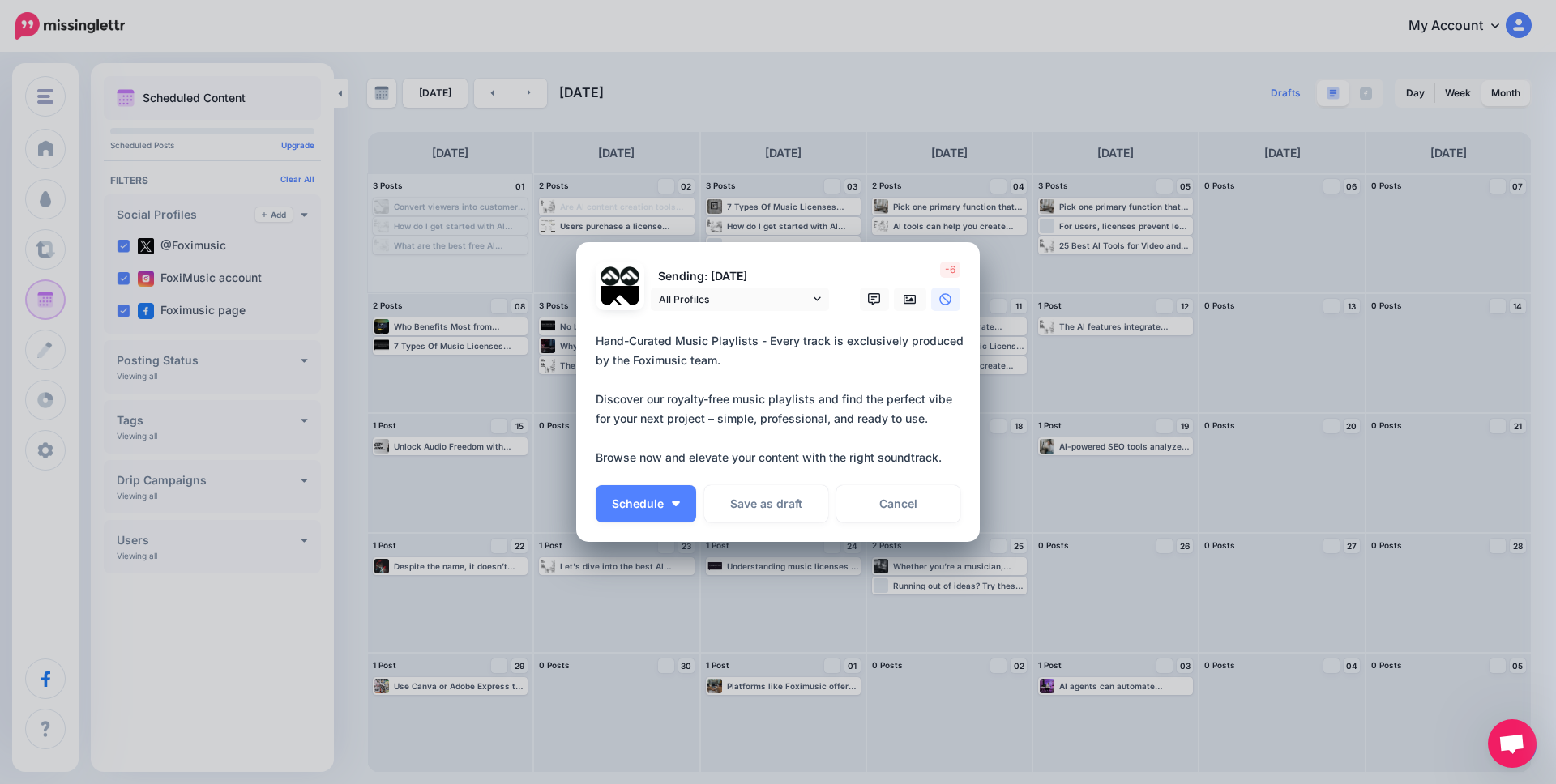
click at [596, 342] on textarea "**********" at bounding box center [781, 399] width 373 height 136
drag, startPoint x: 943, startPoint y: 460, endPoint x: 948, endPoint y: 468, distance: 9.4
click at [943, 460] on textarea "**********" at bounding box center [781, 399] width 373 height 136
click at [793, 364] on textarea "**********" at bounding box center [781, 399] width 373 height 136
click at [959, 458] on textarea "**********" at bounding box center [781, 399] width 373 height 136
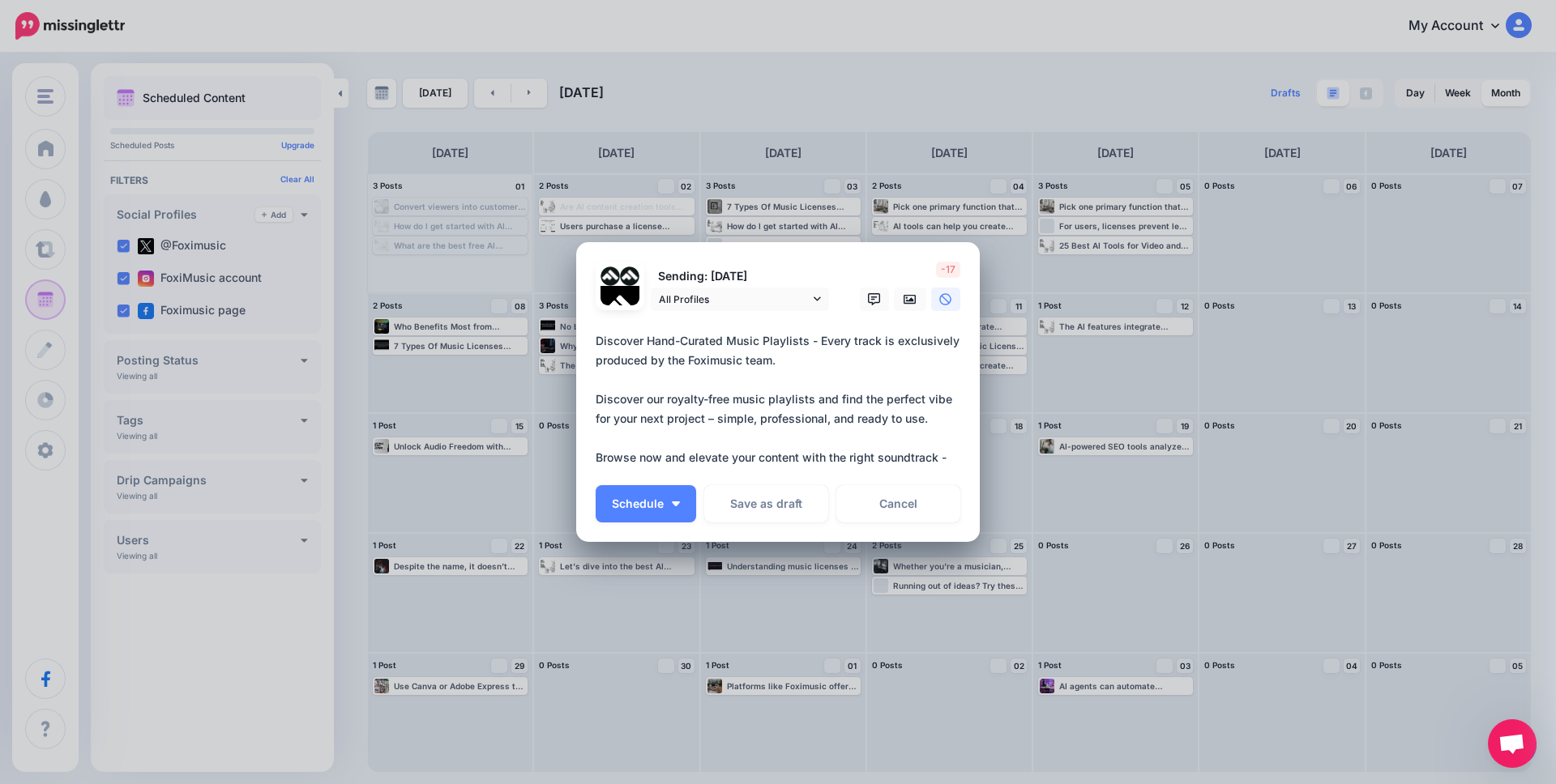
paste textarea "**********"
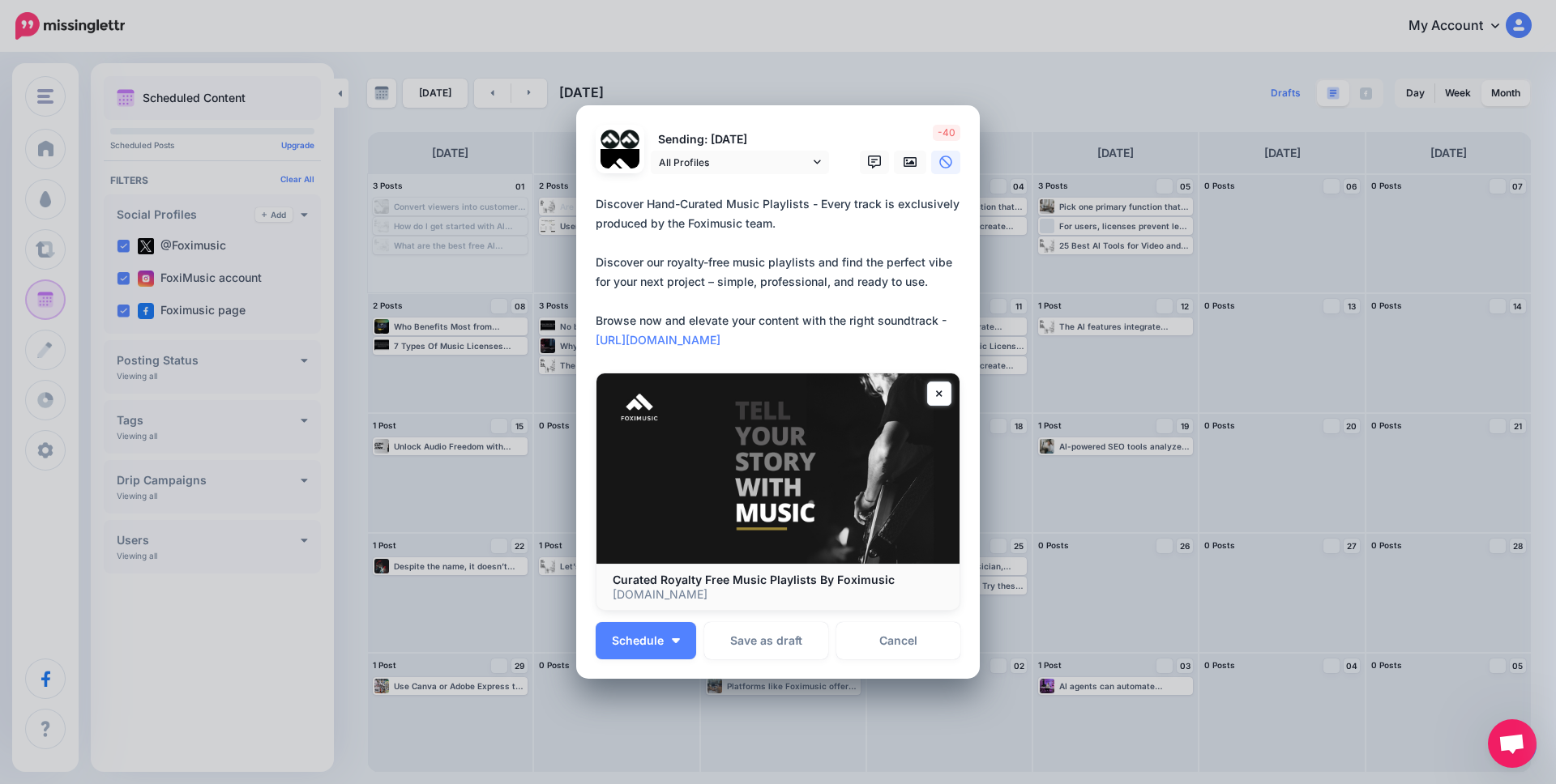
click at [666, 212] on textarea "**********" at bounding box center [781, 272] width 373 height 155
drag, startPoint x: 779, startPoint y: 226, endPoint x: 946, endPoint y: 283, distance: 176.5
click at [946, 283] on textarea "**********" at bounding box center [781, 272] width 373 height 155
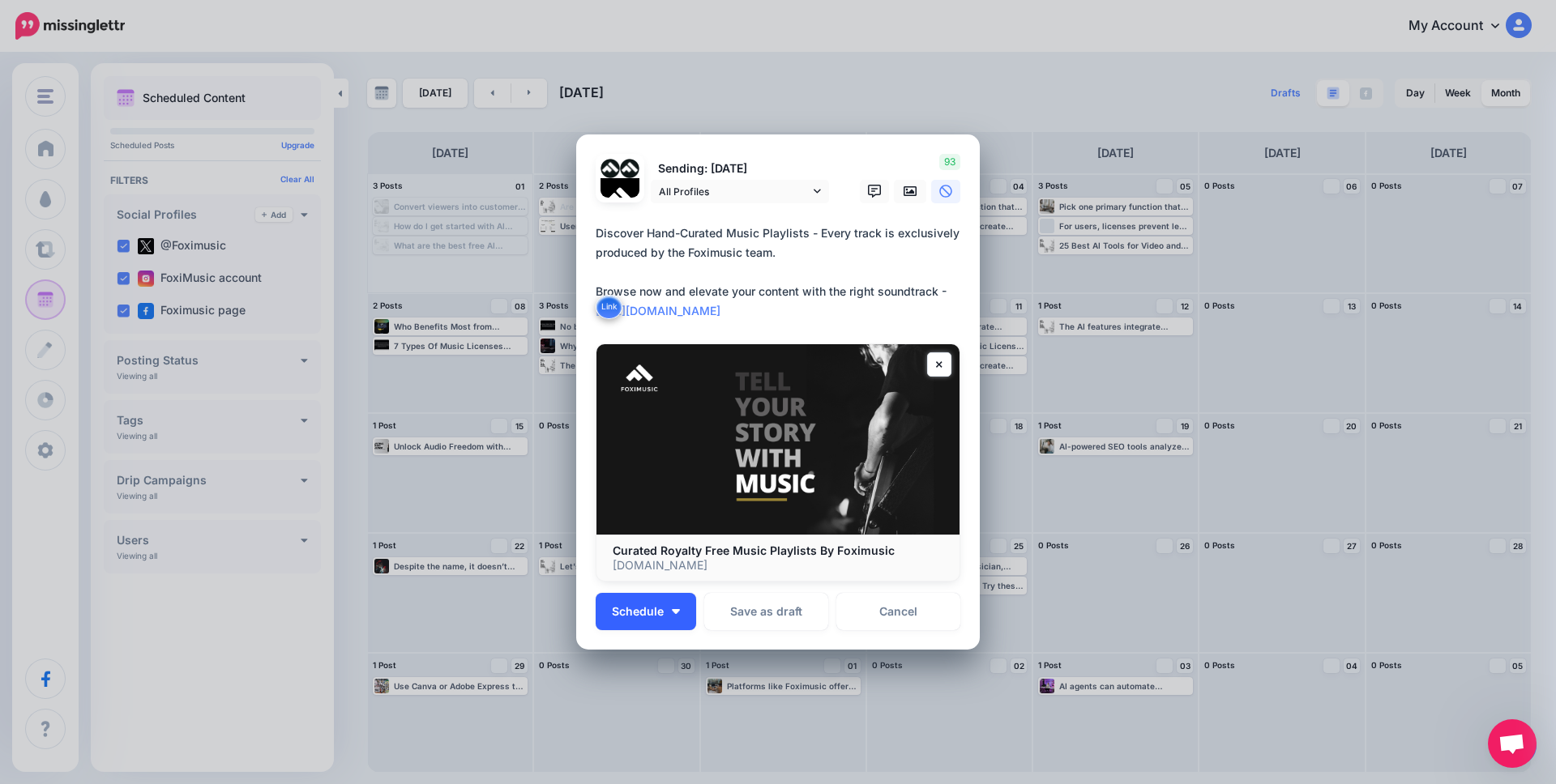
type textarea "**********"
click at [637, 613] on span "Schedule" at bounding box center [638, 612] width 52 height 12
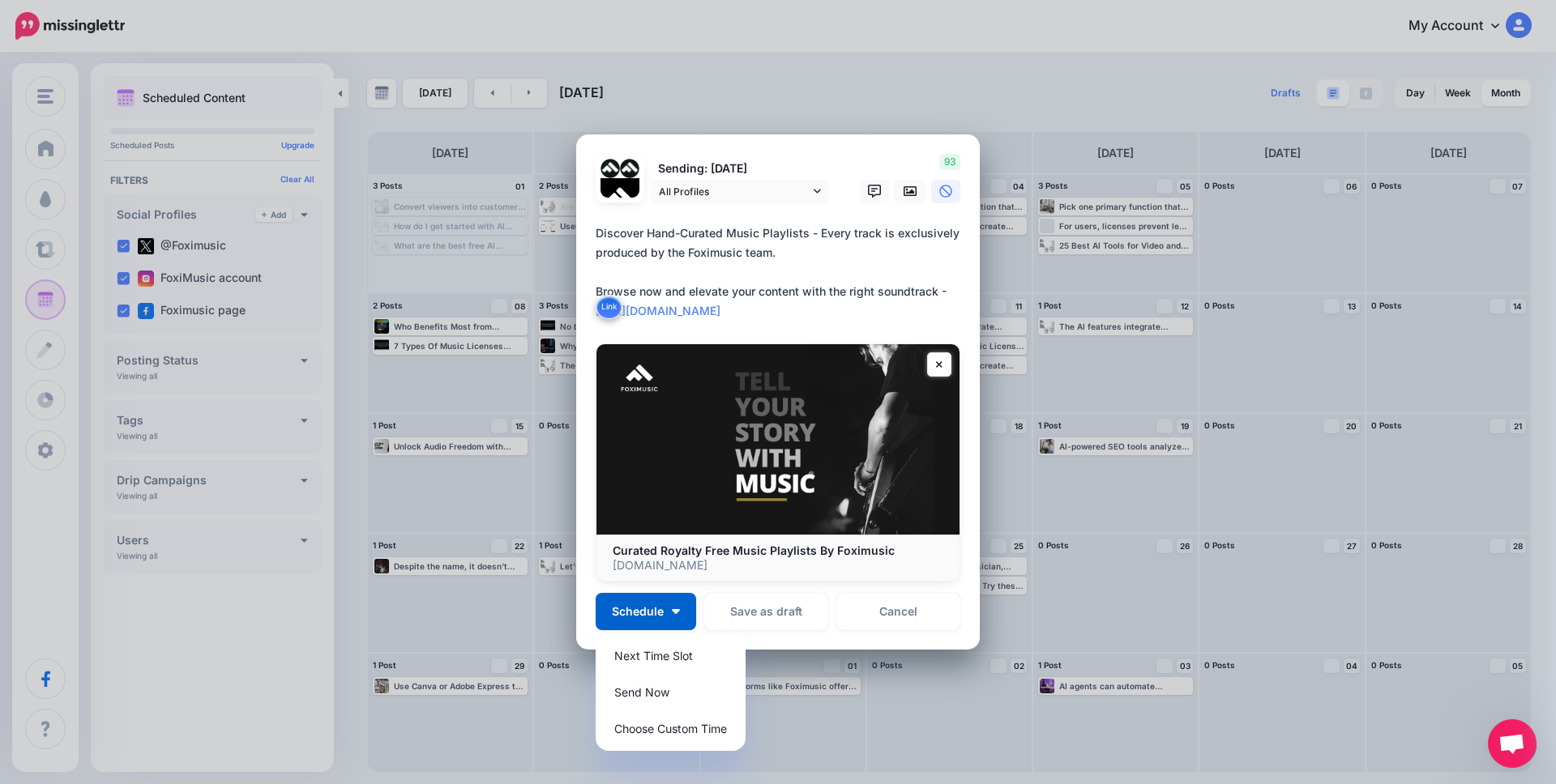
click at [870, 266] on textarea "**********" at bounding box center [781, 271] width 373 height 97
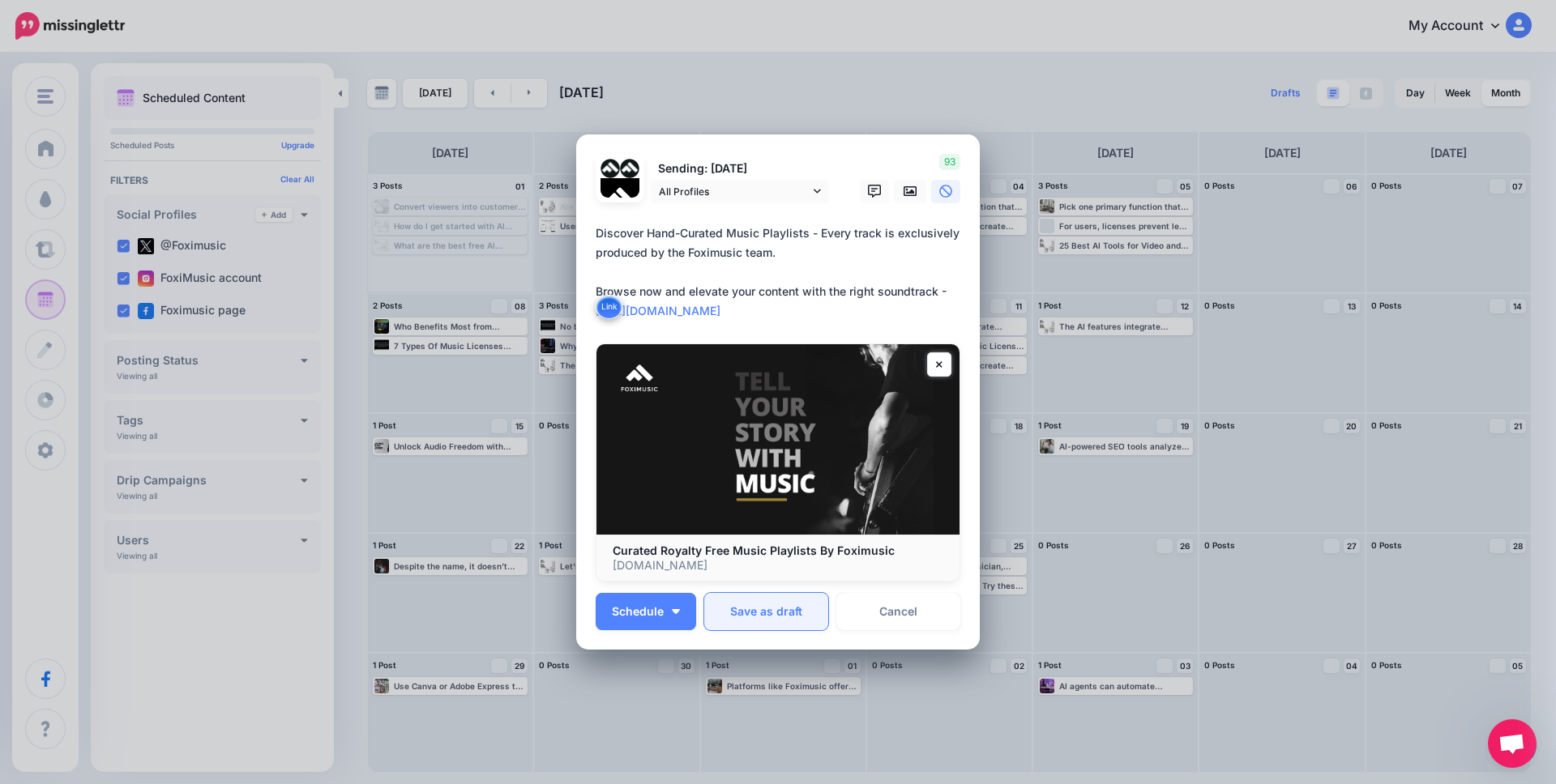
click at [762, 614] on button "Save as draft" at bounding box center [767, 612] width 124 height 37
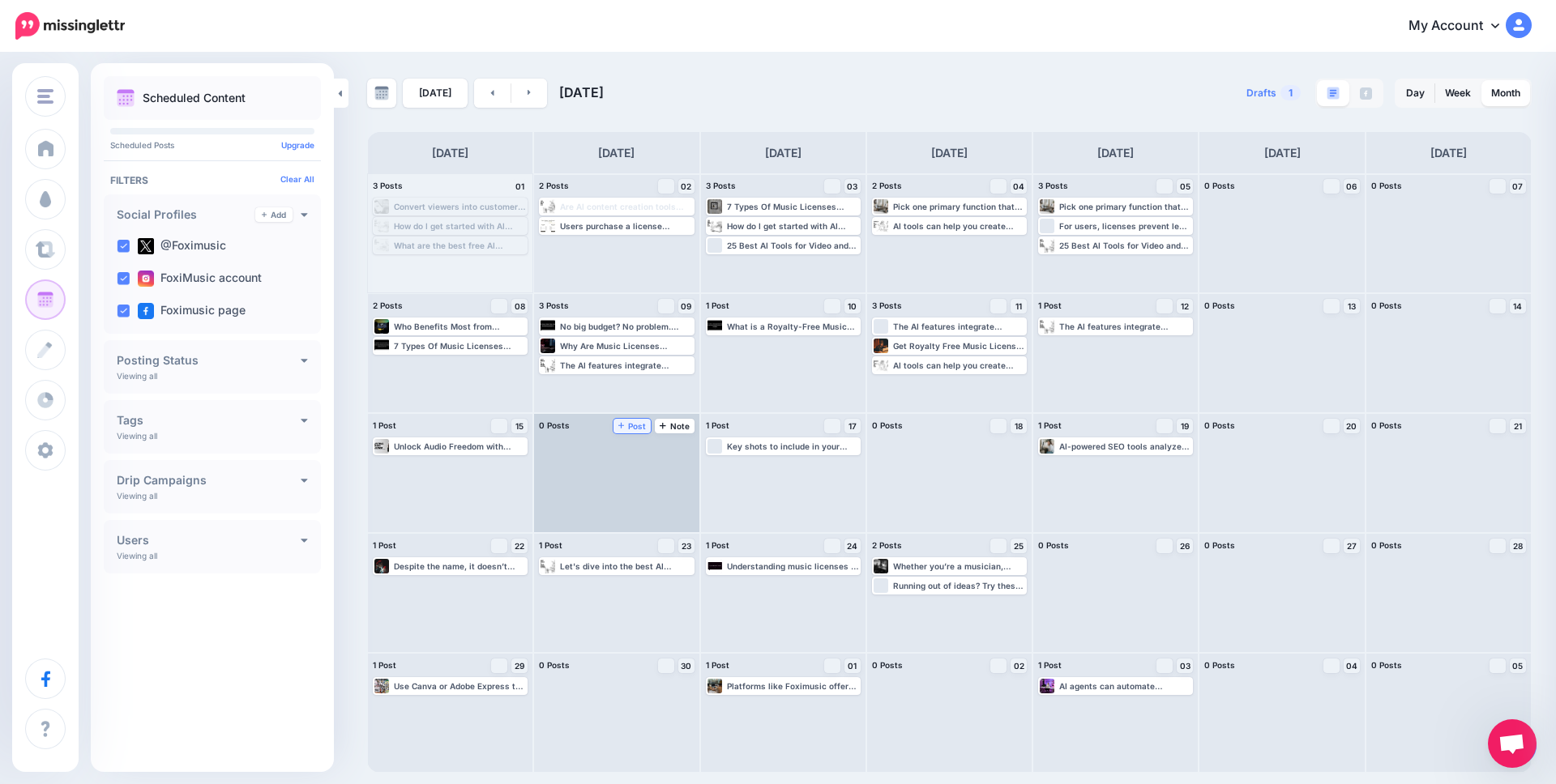
click at [630, 429] on span "Post" at bounding box center [632, 426] width 29 height 8
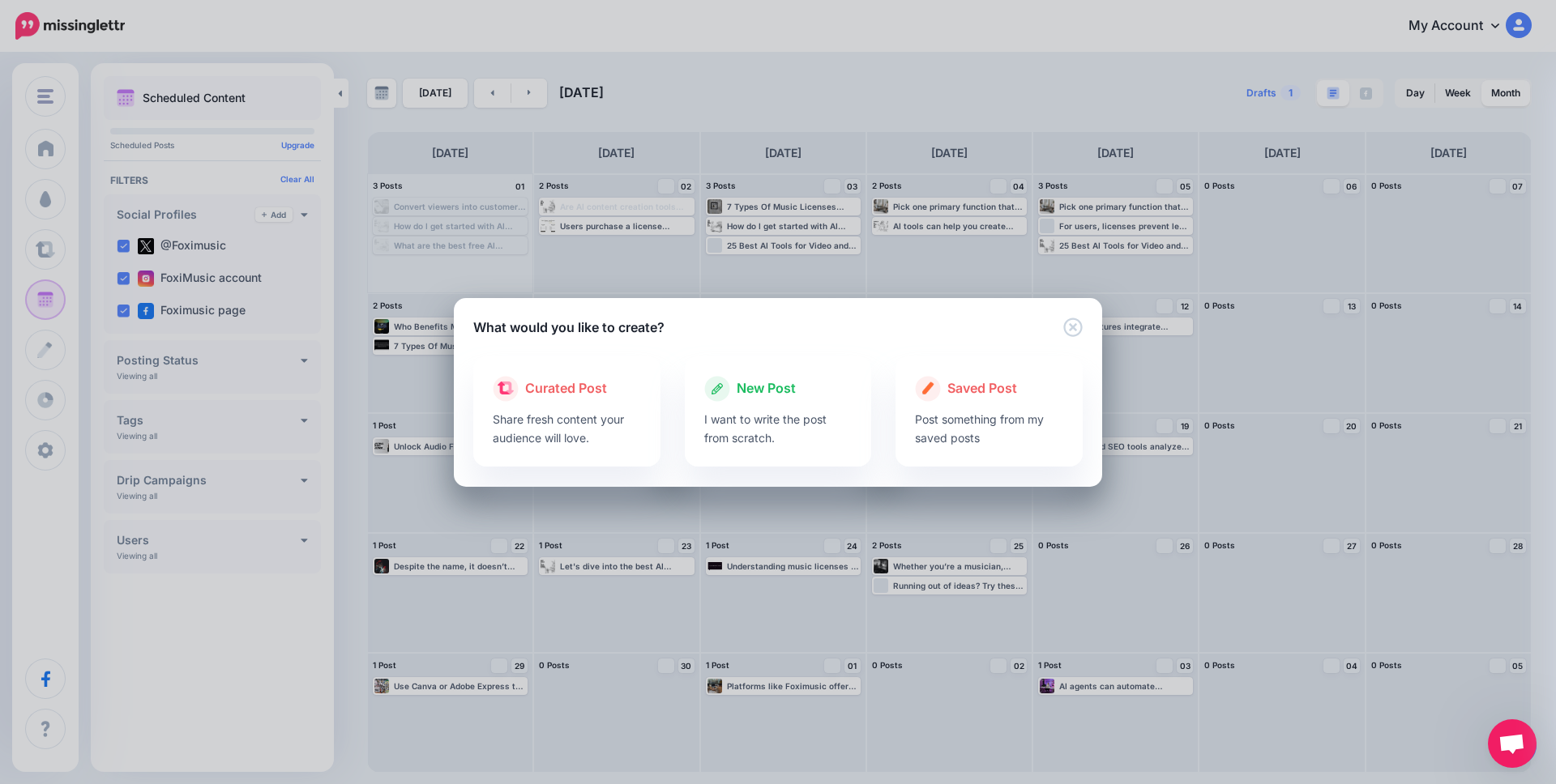
click at [775, 421] on p "I want to write the post from scratch." at bounding box center [778, 429] width 149 height 37
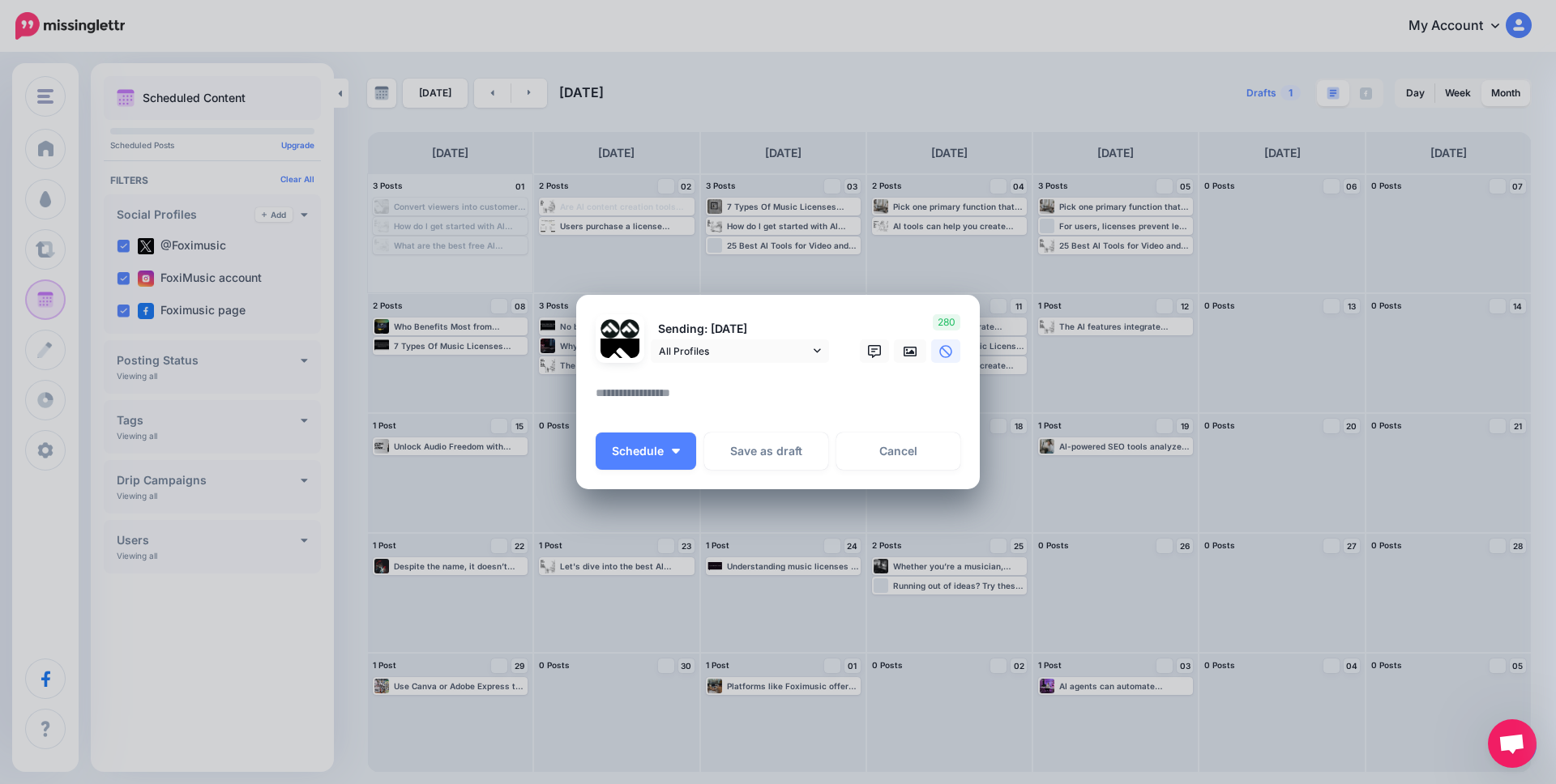
click at [678, 400] on textarea at bounding box center [781, 399] width 373 height 31
paste textarea "**********"
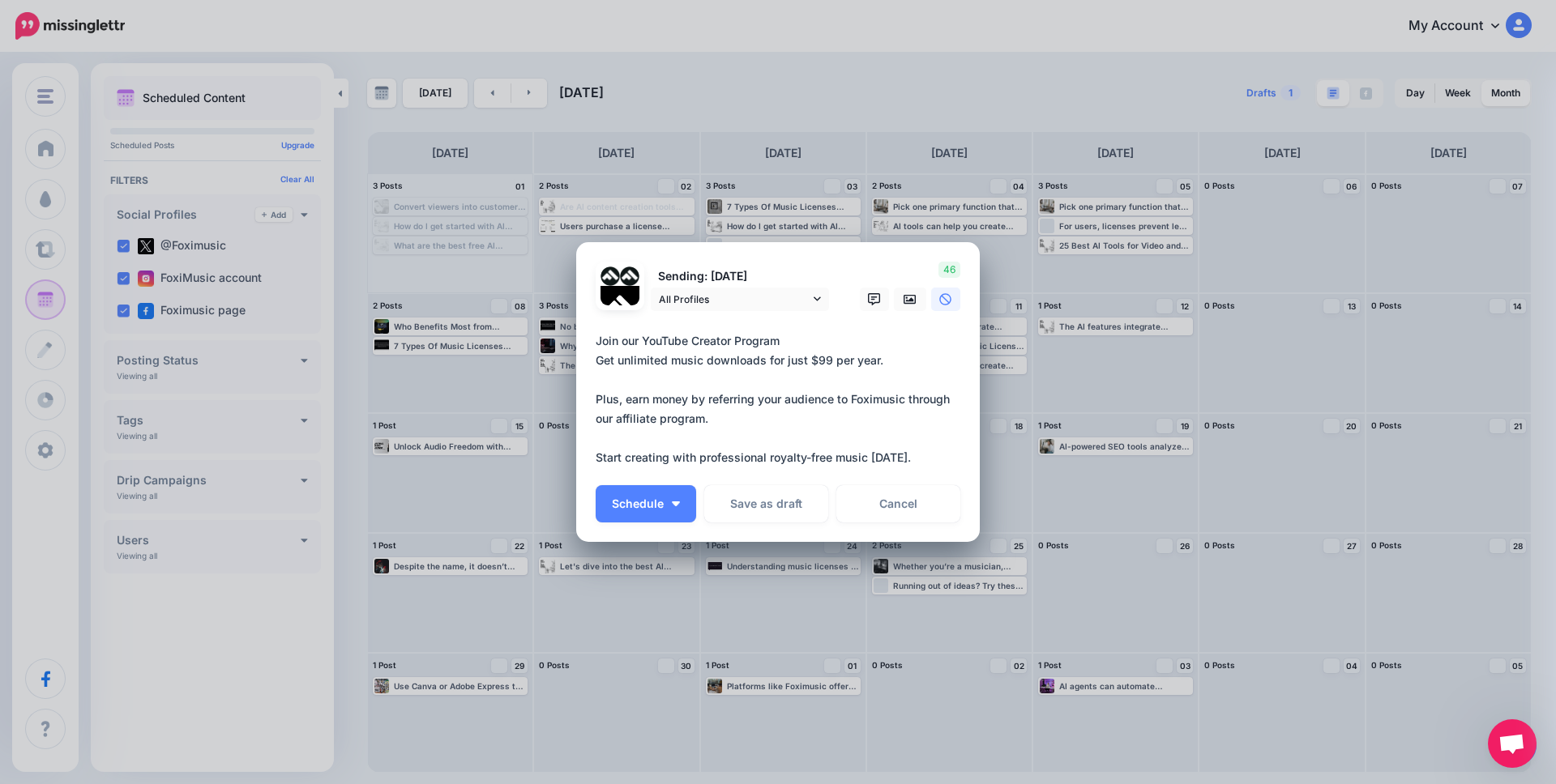
drag, startPoint x: 786, startPoint y: 339, endPoint x: 854, endPoint y: 358, distance: 70.6
click at [788, 340] on textarea "**********" at bounding box center [781, 399] width 373 height 136
click at [721, 420] on textarea "**********" at bounding box center [781, 399] width 373 height 136
click at [672, 456] on textarea "**********" at bounding box center [781, 399] width 373 height 136
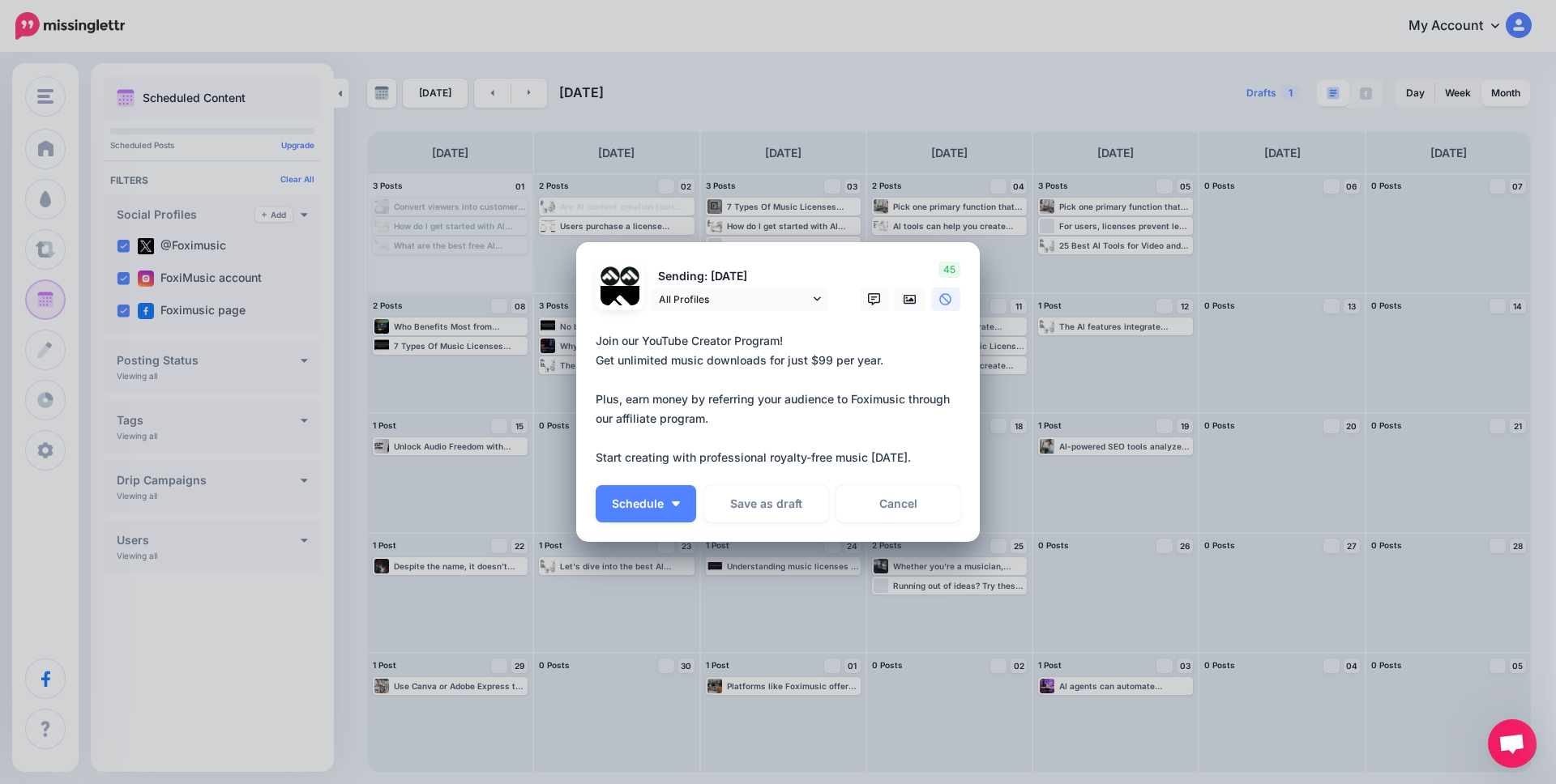
click at [672, 456] on textarea "**********" at bounding box center [781, 399] width 373 height 136
paste textarea "**********"
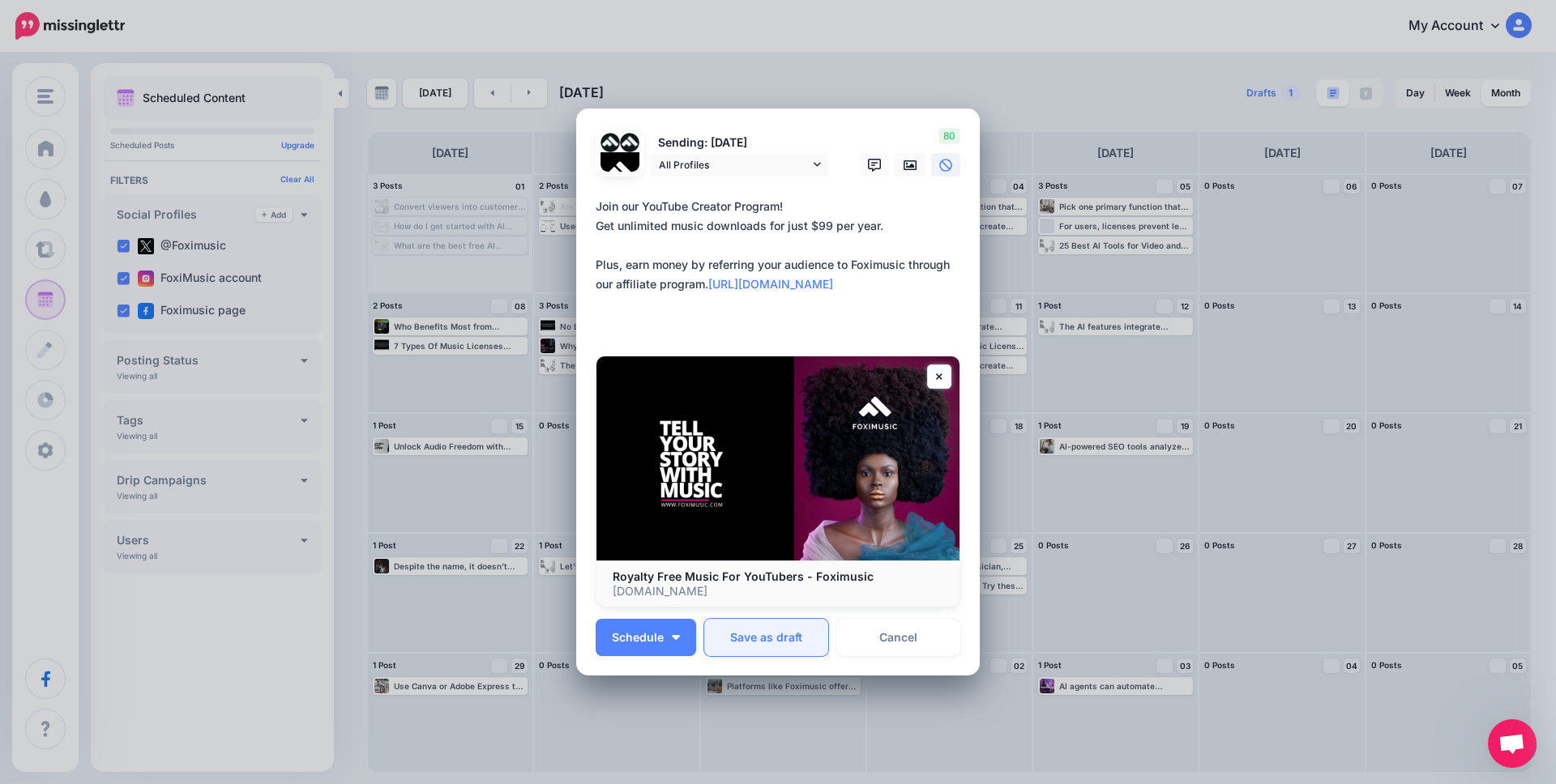
type textarea "**********"
click at [775, 640] on button "Save as draft" at bounding box center [767, 637] width 124 height 37
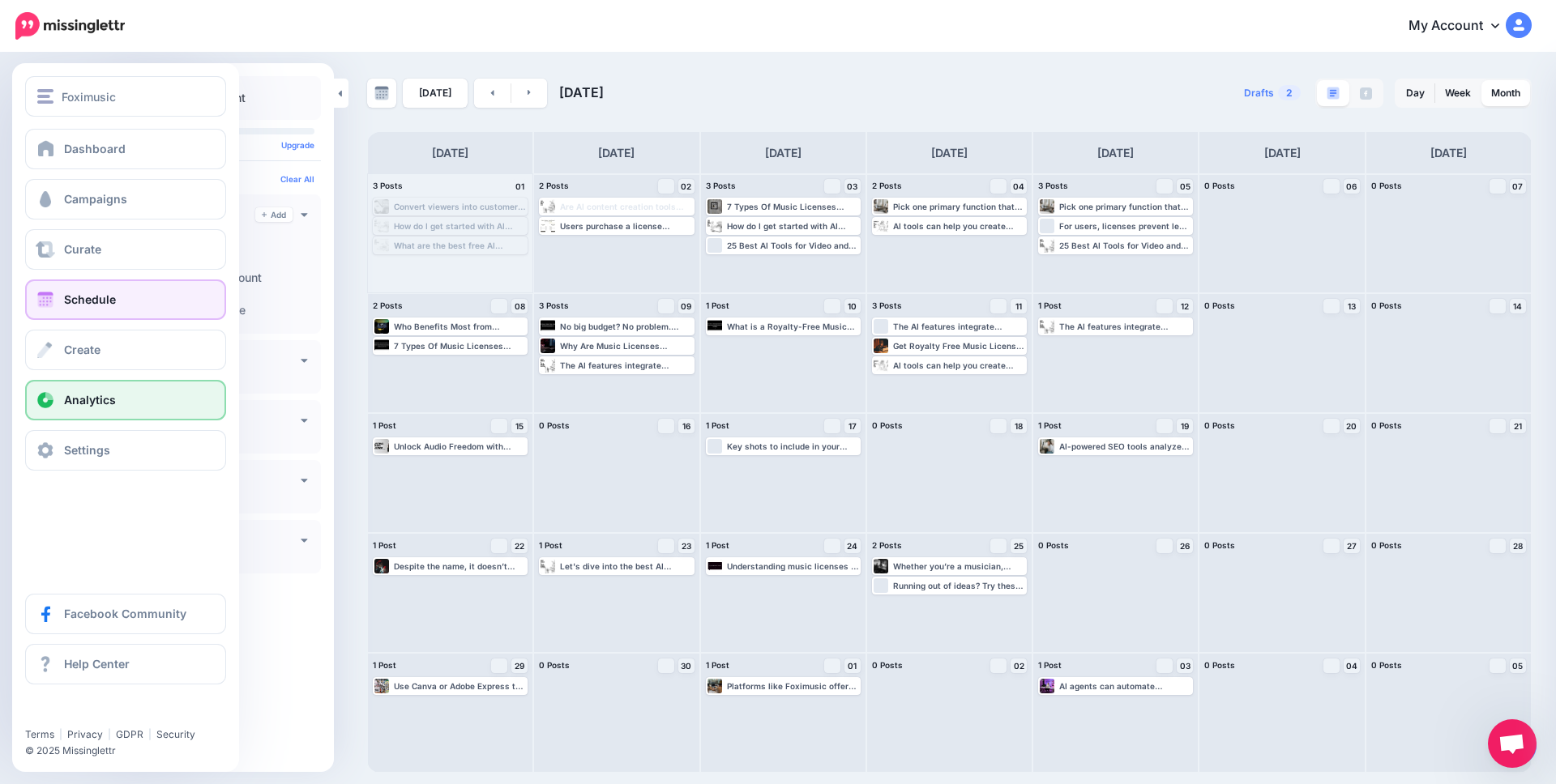
click at [126, 402] on link "Analytics" at bounding box center [126, 399] width 201 height 40
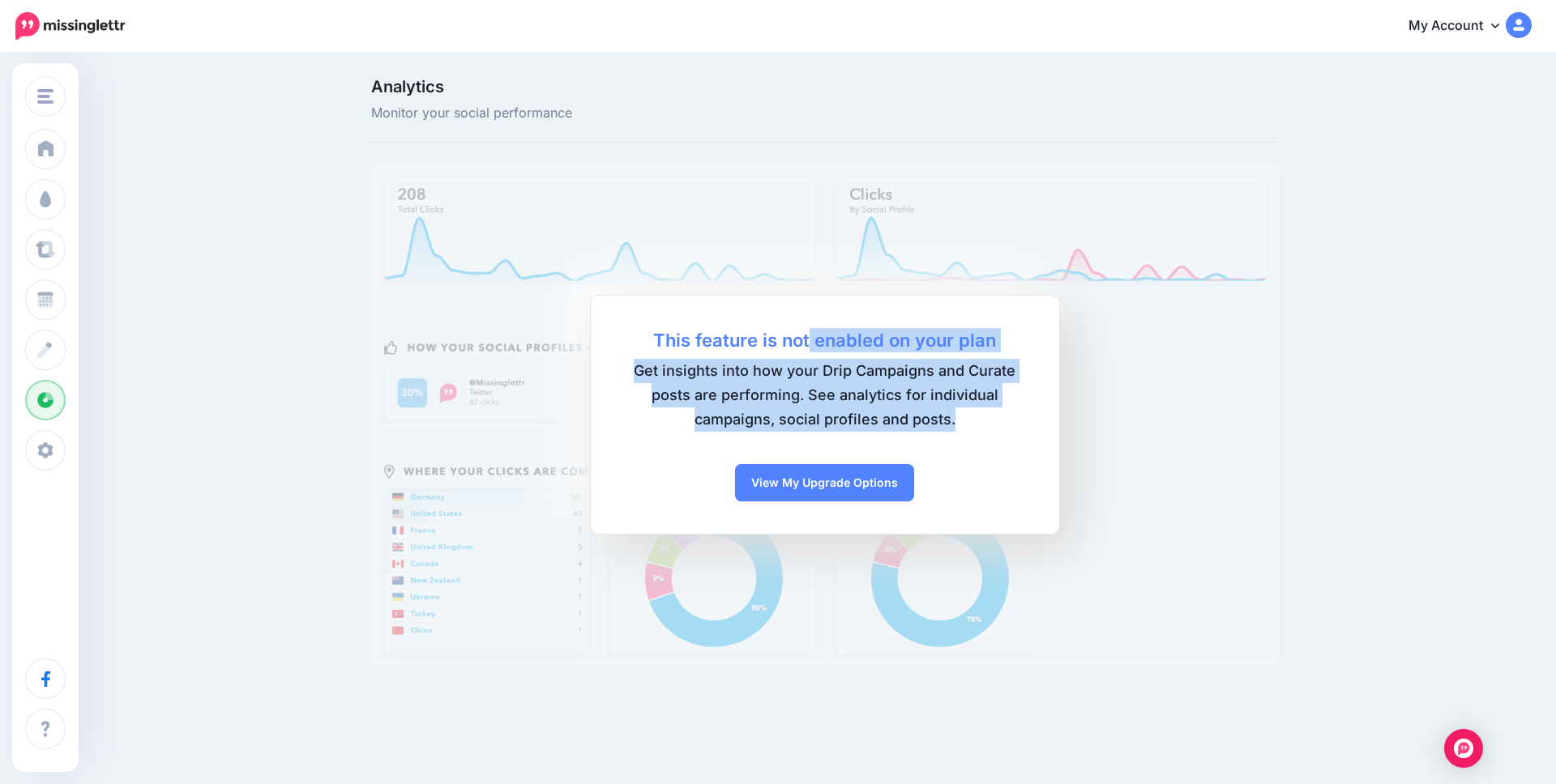
drag, startPoint x: 810, startPoint y: 342, endPoint x: 967, endPoint y: 414, distance: 172.7
click at [967, 414] on div "This feature is not enabled on your plan Get insights into how your Drip Campai…" at bounding box center [826, 415] width 470 height 240
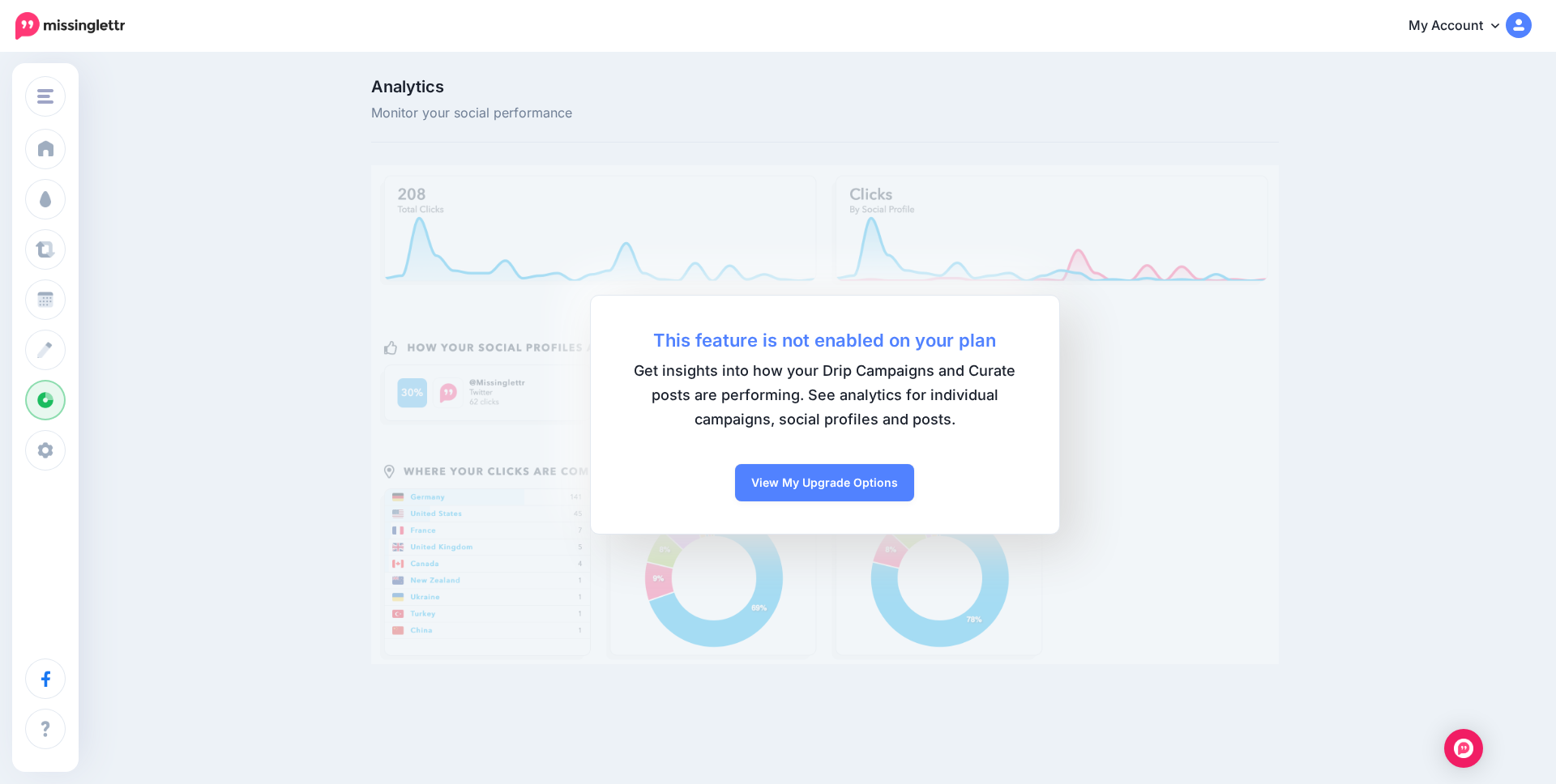
click at [967, 414] on span "Get insights into how your Drip Campaigns and Curate posts are performing. See …" at bounding box center [825, 395] width 404 height 73
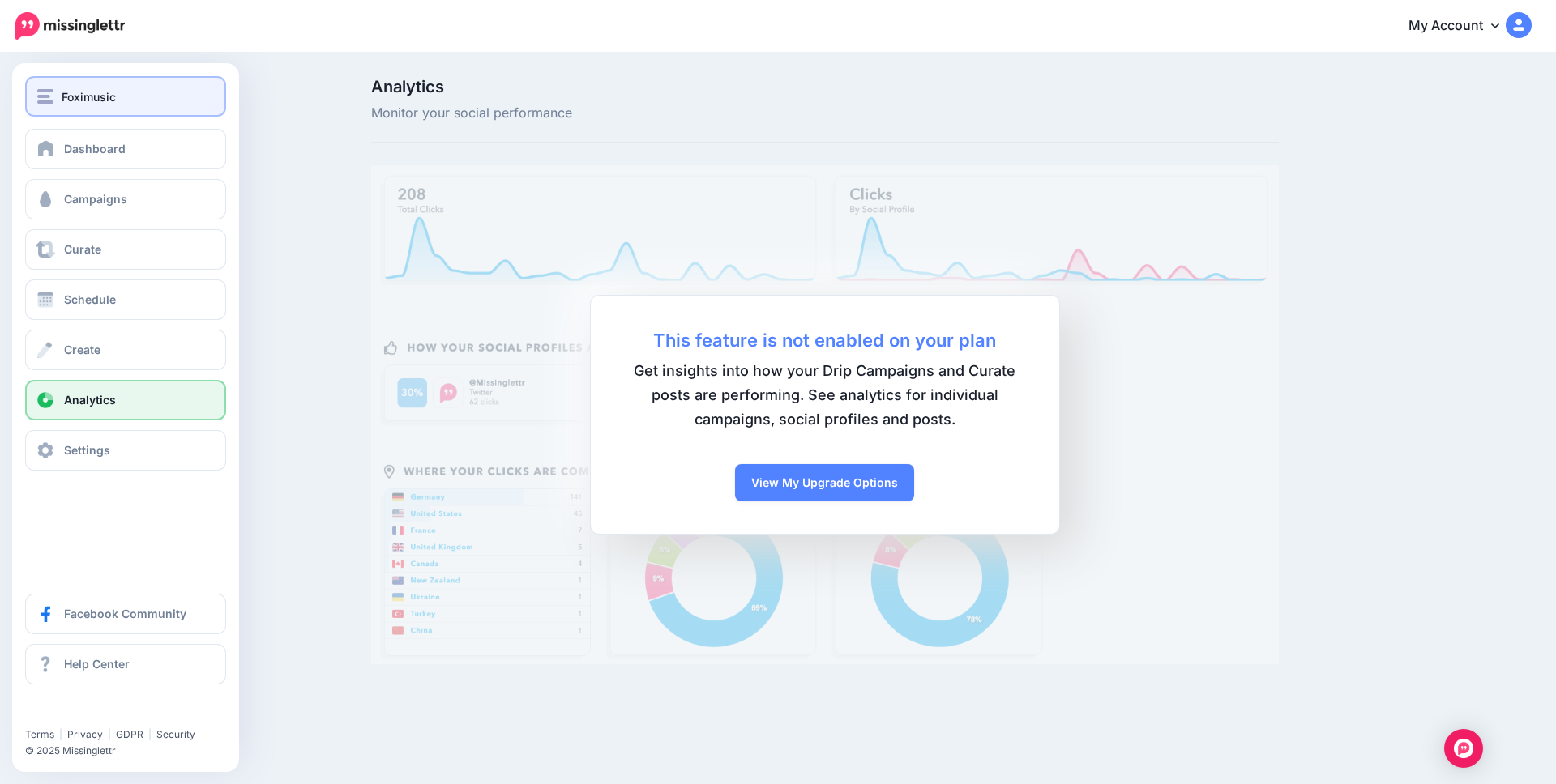
click at [121, 103] on div "Foximusic" at bounding box center [126, 96] width 177 height 19
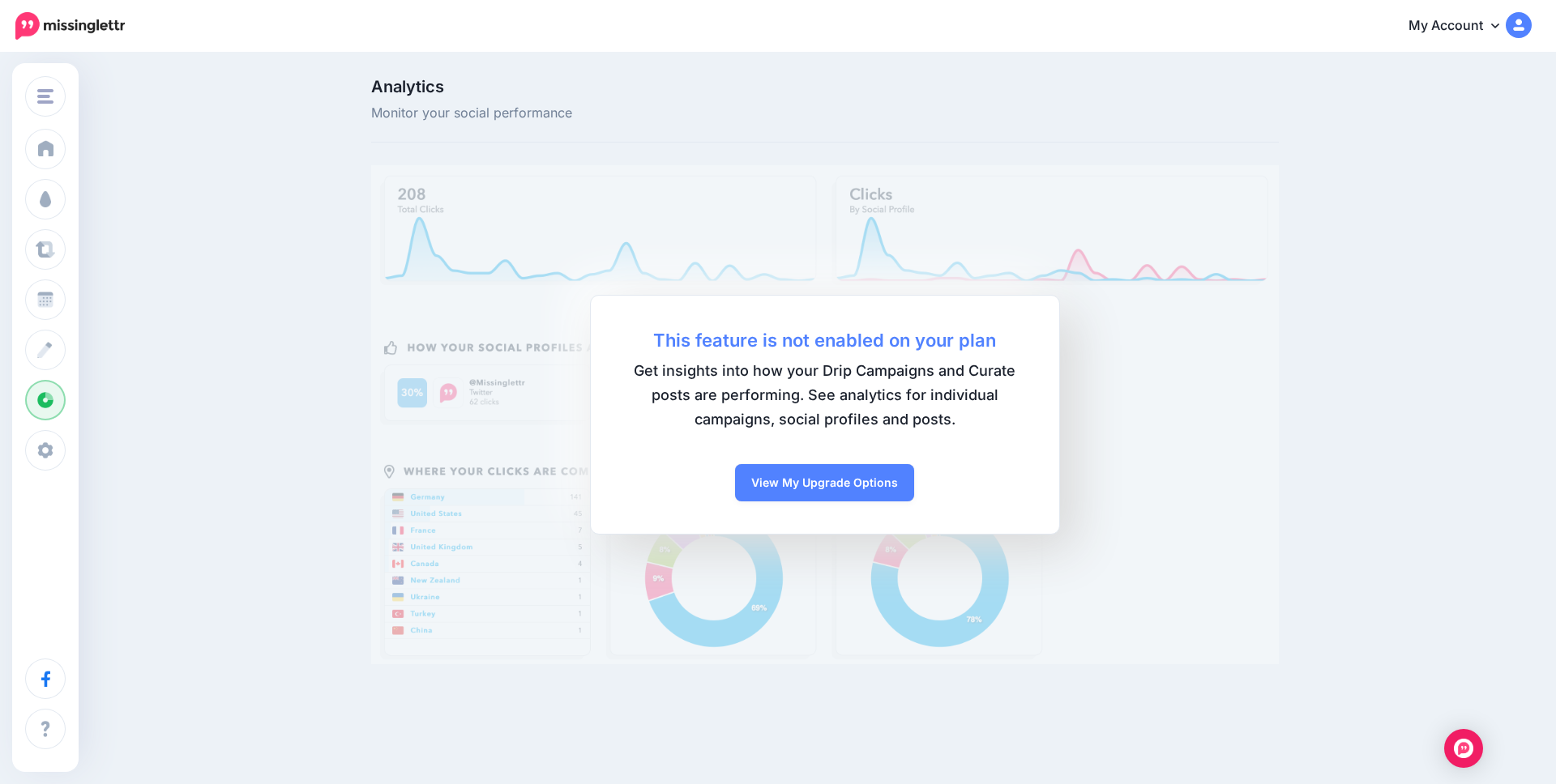
click at [493, 90] on span "Analytics" at bounding box center [514, 87] width 286 height 16
